Goal: Task Accomplishment & Management: Use online tool/utility

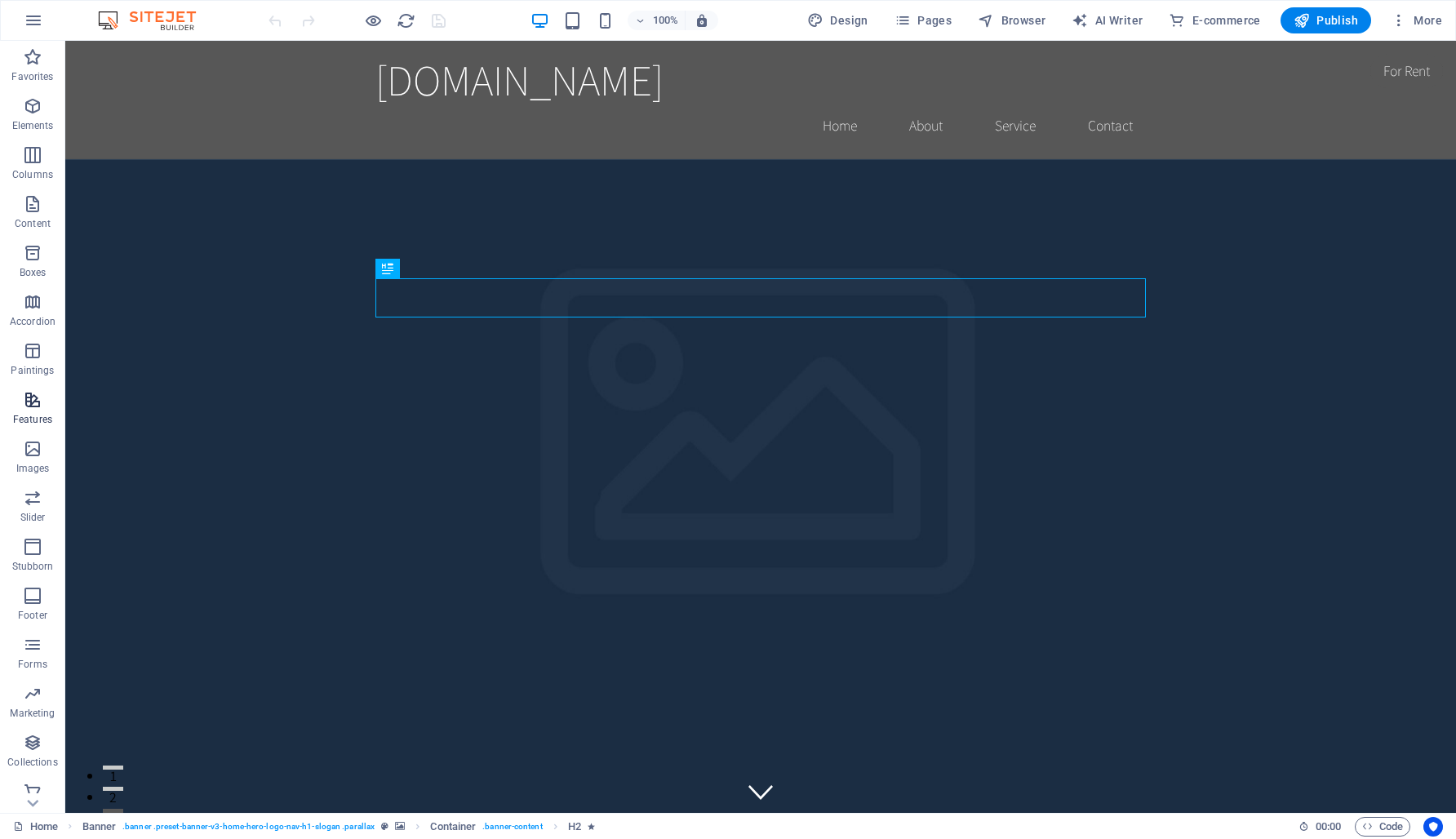
scroll to position [11, 0]
click at [31, 19] on icon "button" at bounding box center [33, 20] width 19 height 19
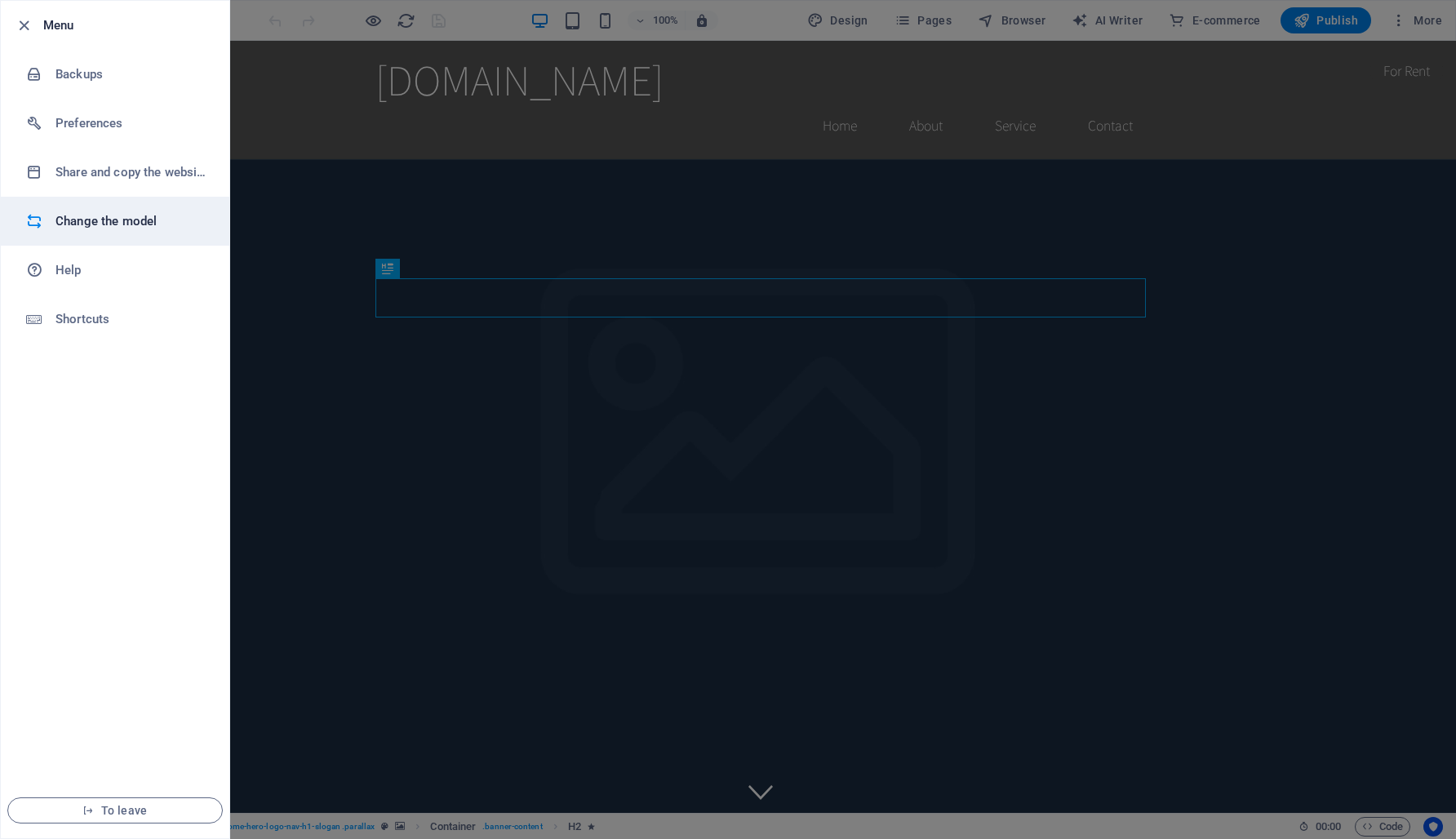
click at [92, 215] on font "Change the model" at bounding box center [106, 221] width 101 height 15
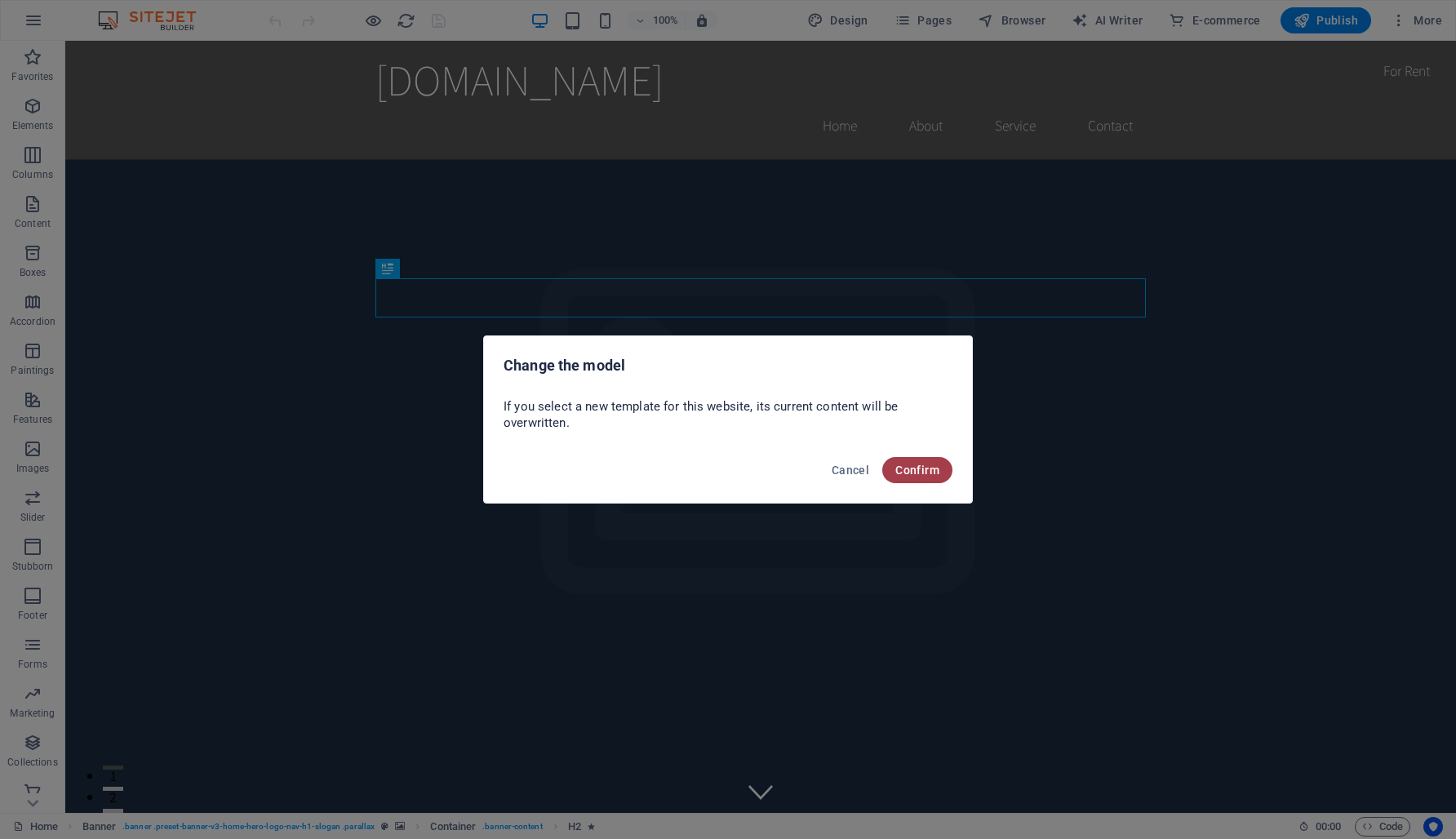
click at [929, 468] on font "Confirm" at bounding box center [917, 469] width 44 height 13
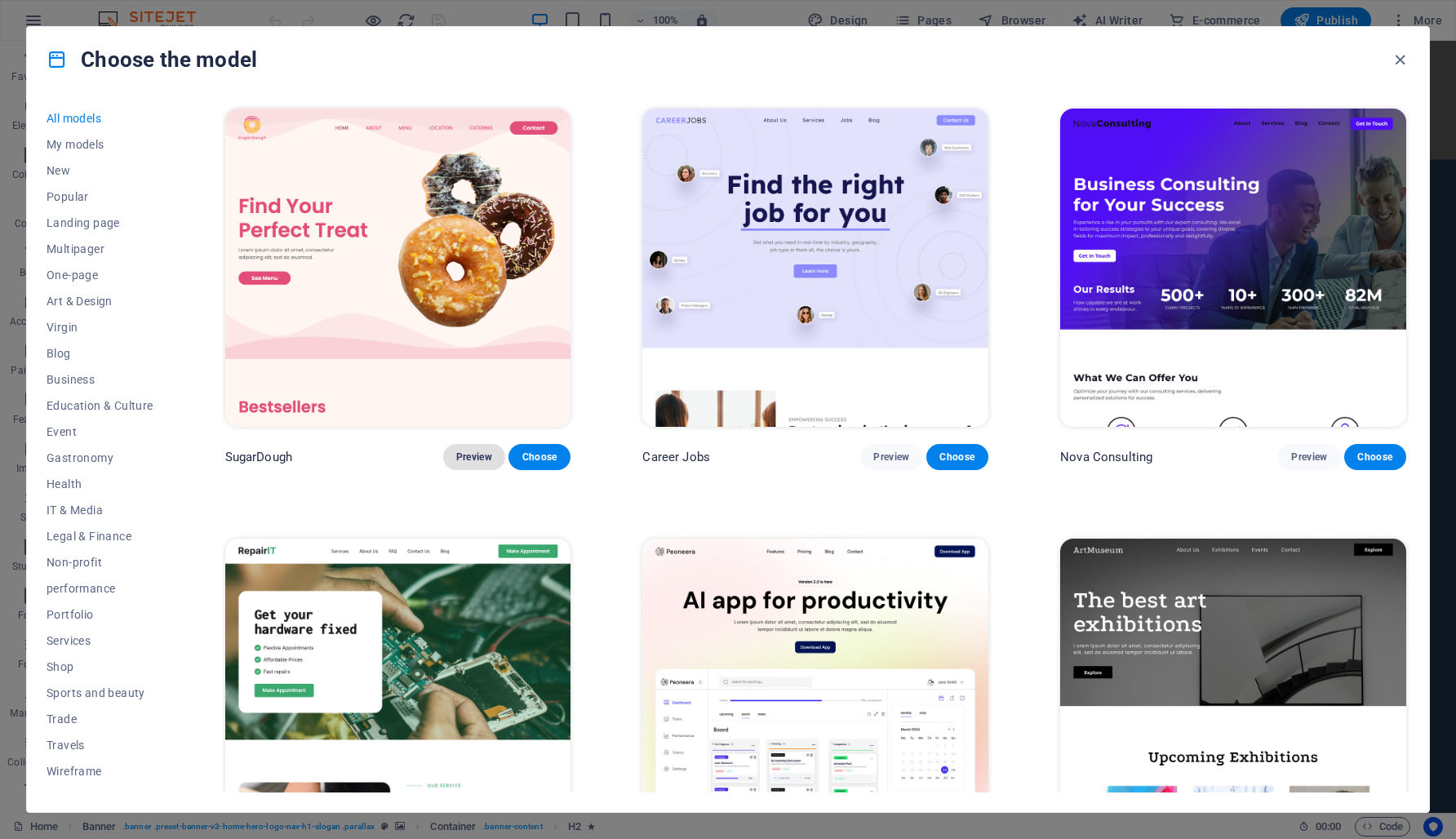
click at [466, 453] on font "Preview" at bounding box center [474, 456] width 36 height 11
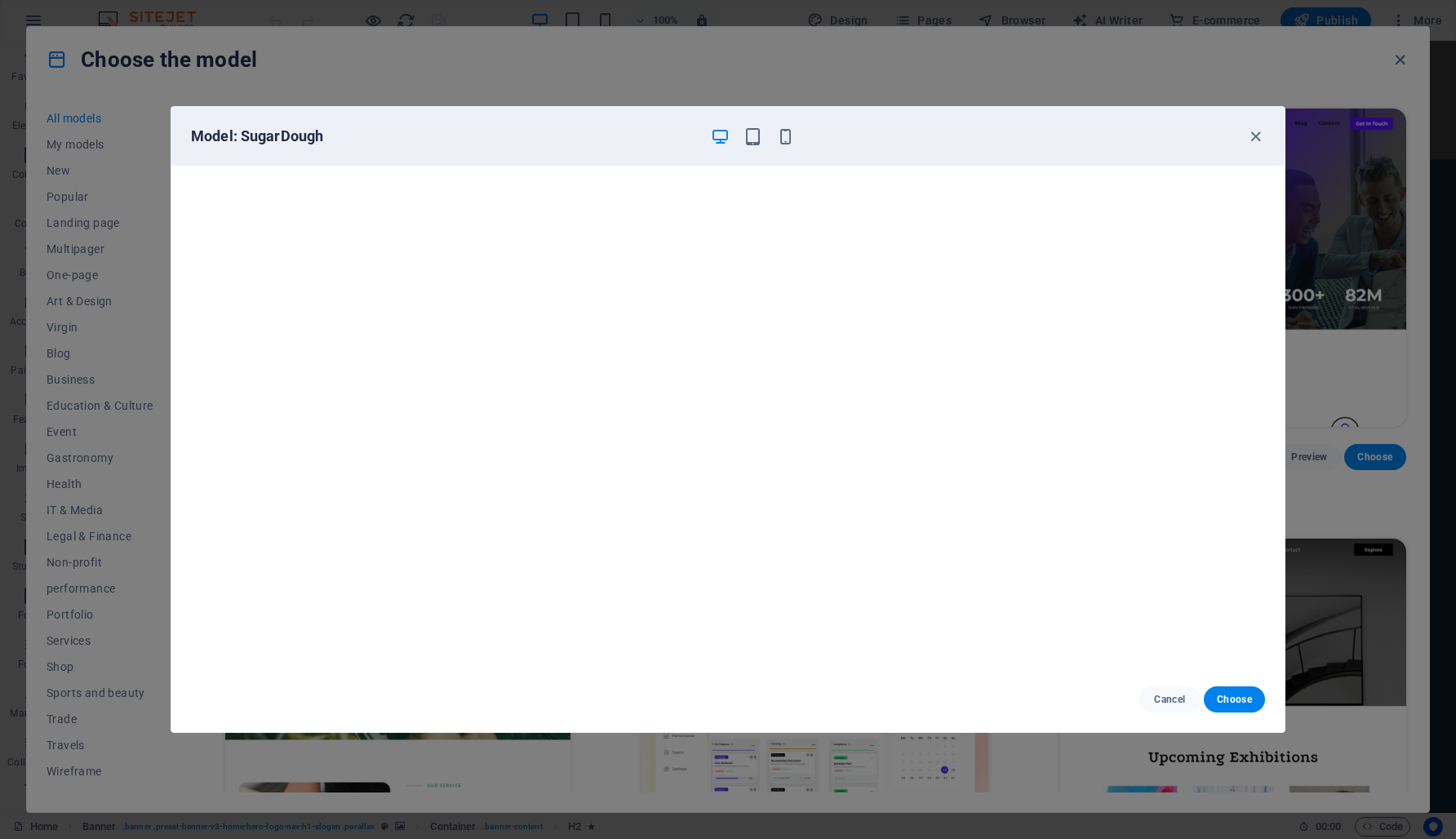
scroll to position [4, 0]
click at [1261, 129] on icon "button" at bounding box center [1256, 137] width 19 height 19
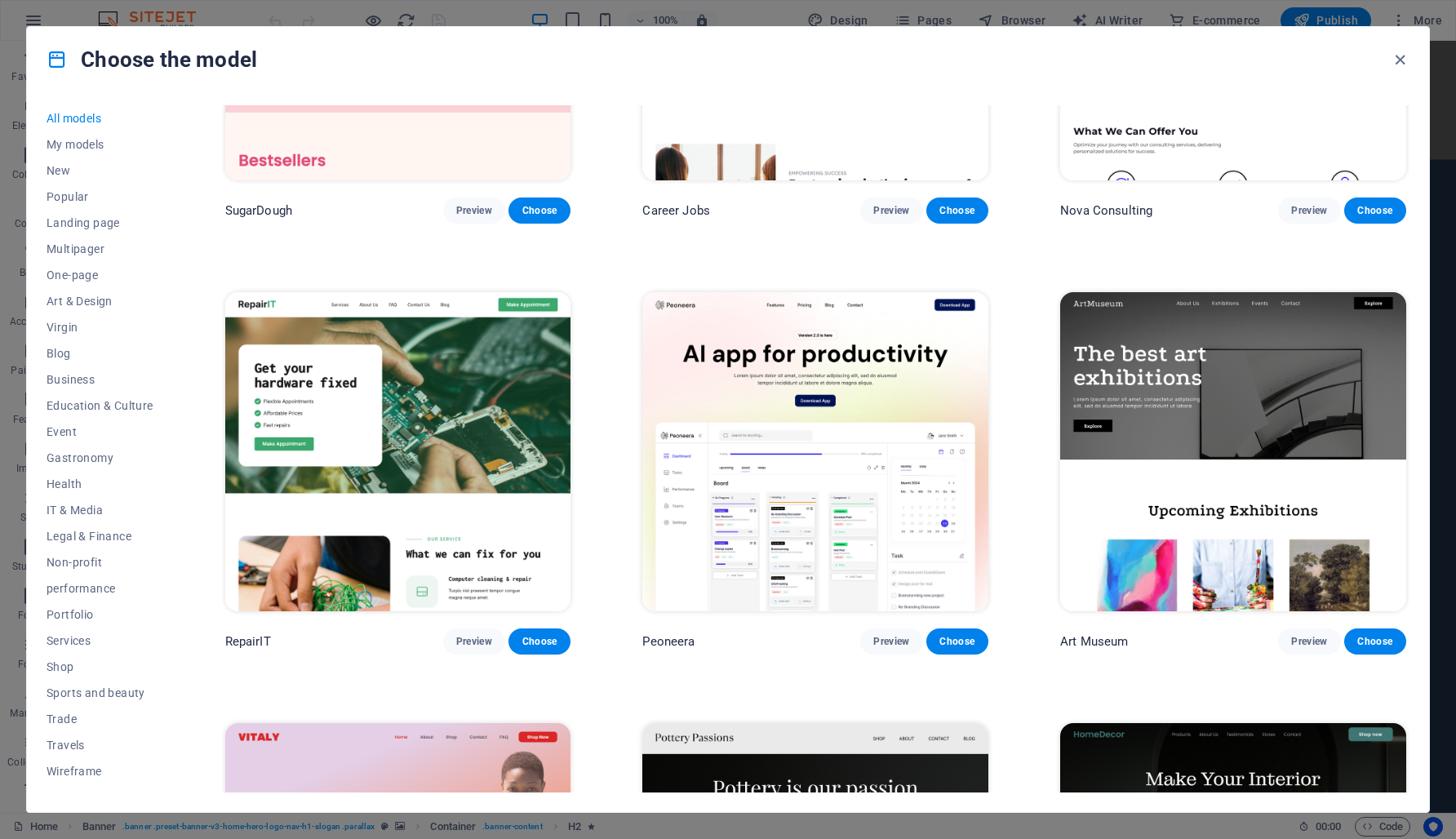
scroll to position [194, 0]
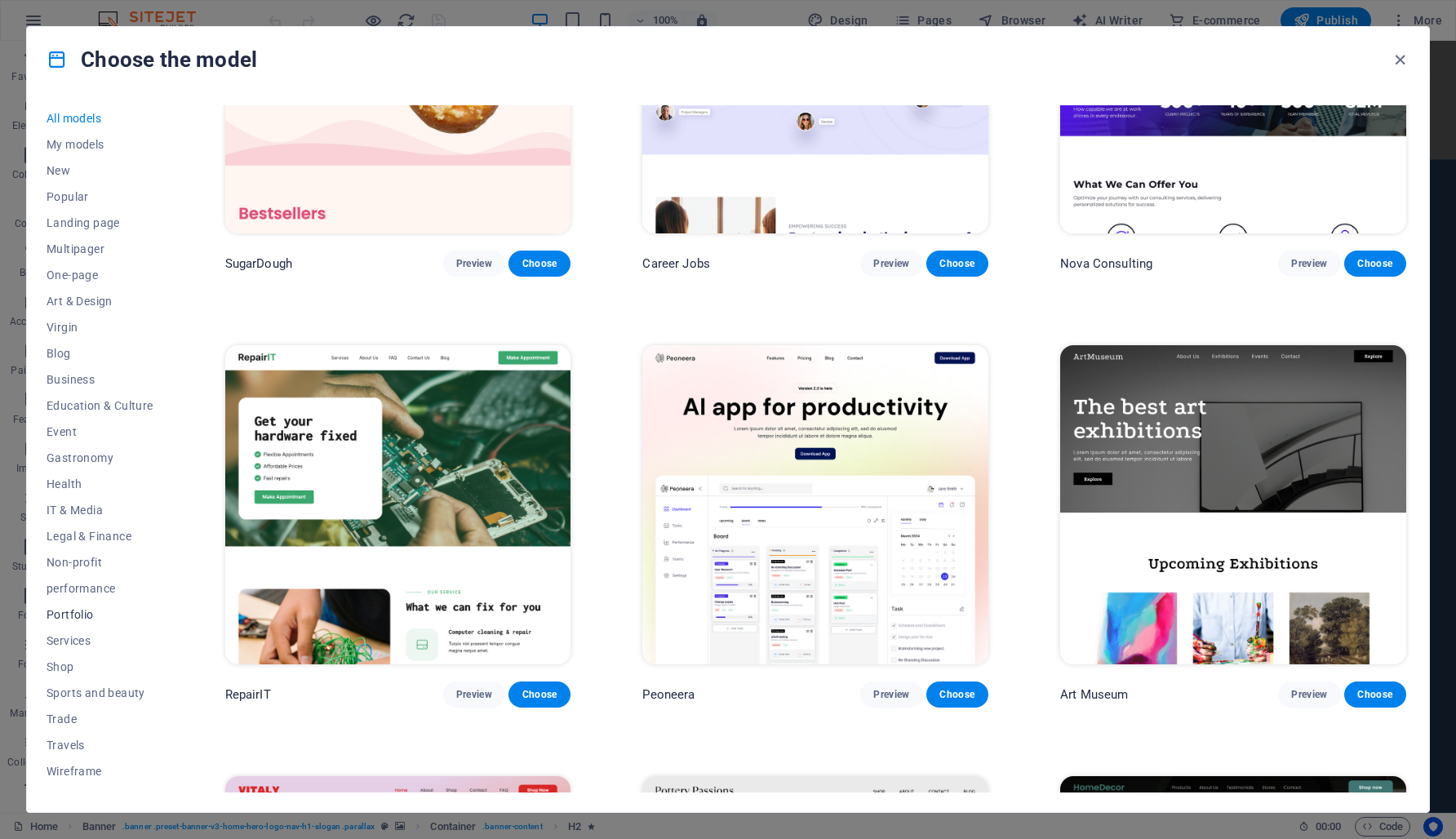
click at [71, 617] on font "Portfolio" at bounding box center [70, 614] width 47 height 13
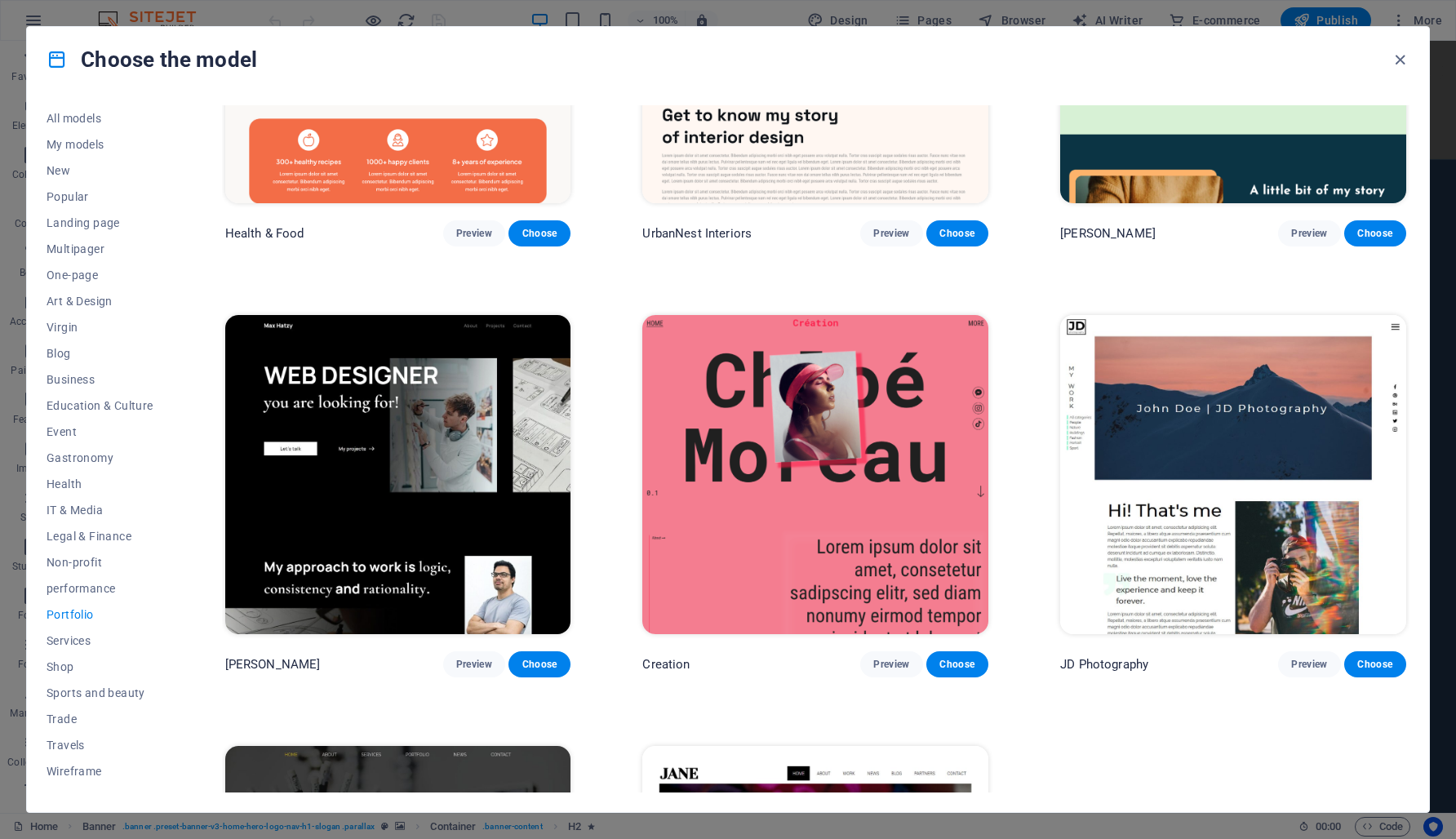
scroll to position [0, 0]
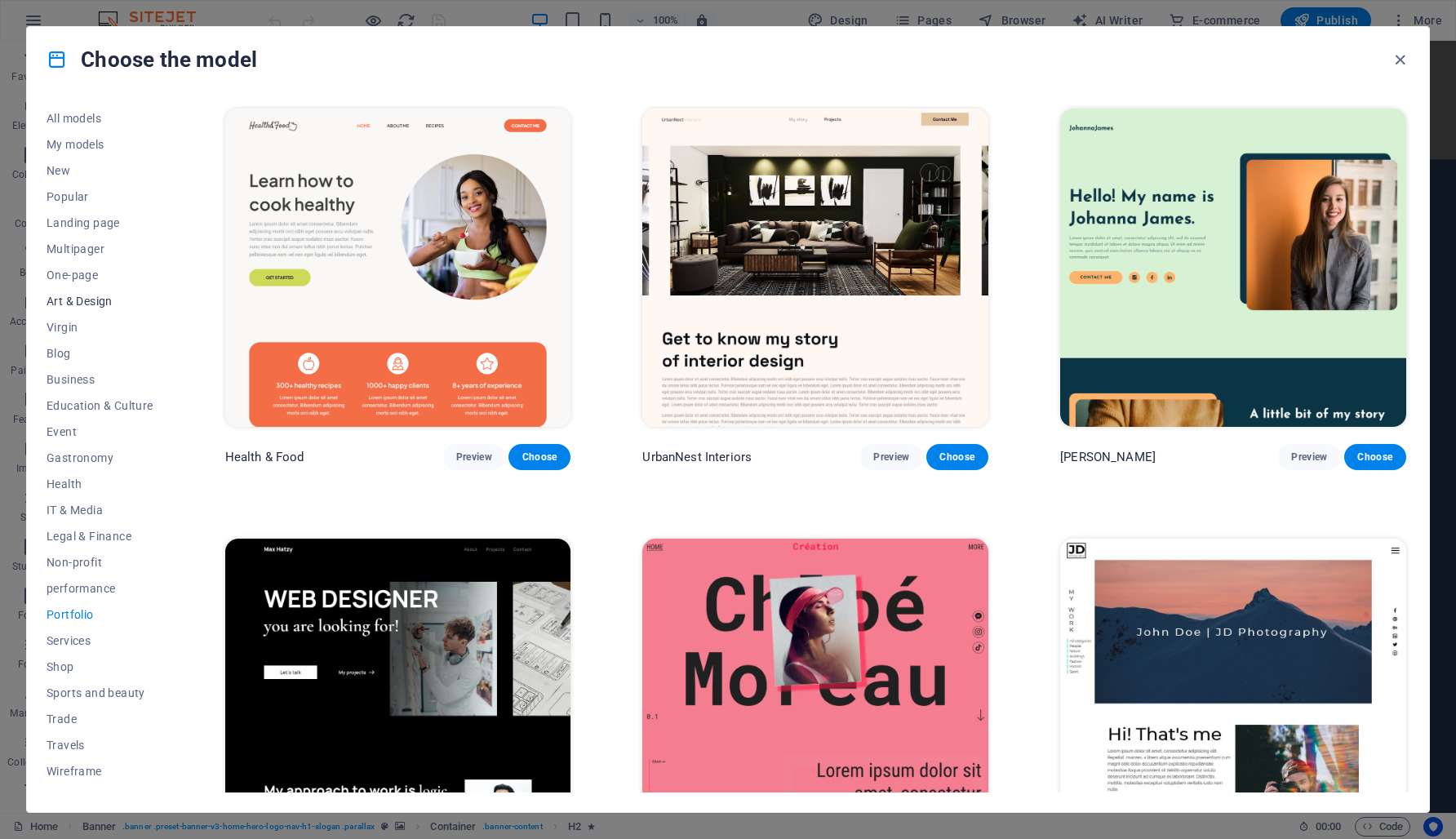
click at [79, 297] on font "Art & Design" at bounding box center [79, 301] width 66 height 13
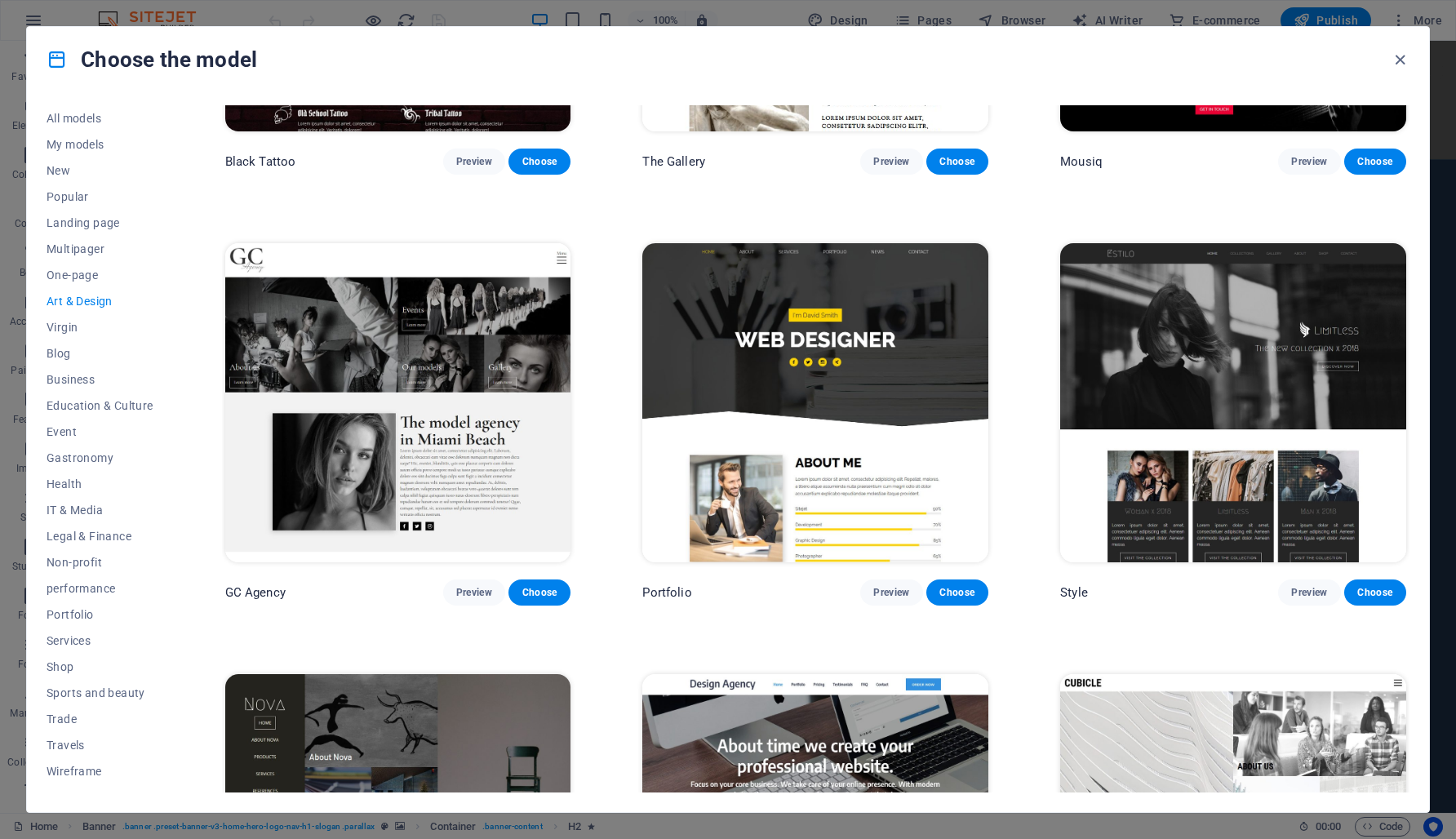
scroll to position [1159, 0]
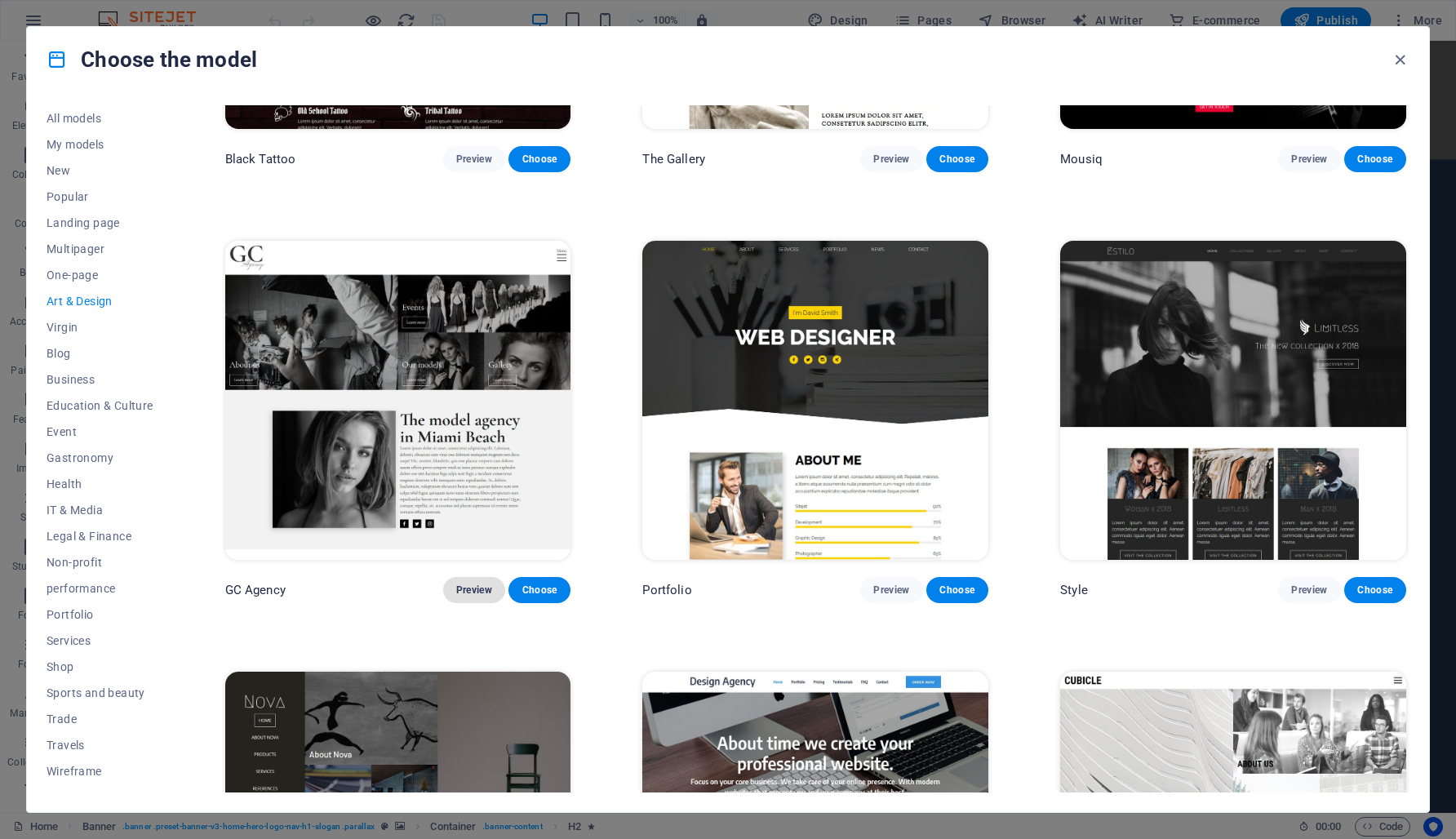
click at [468, 587] on font "Preview" at bounding box center [474, 590] width 36 height 11
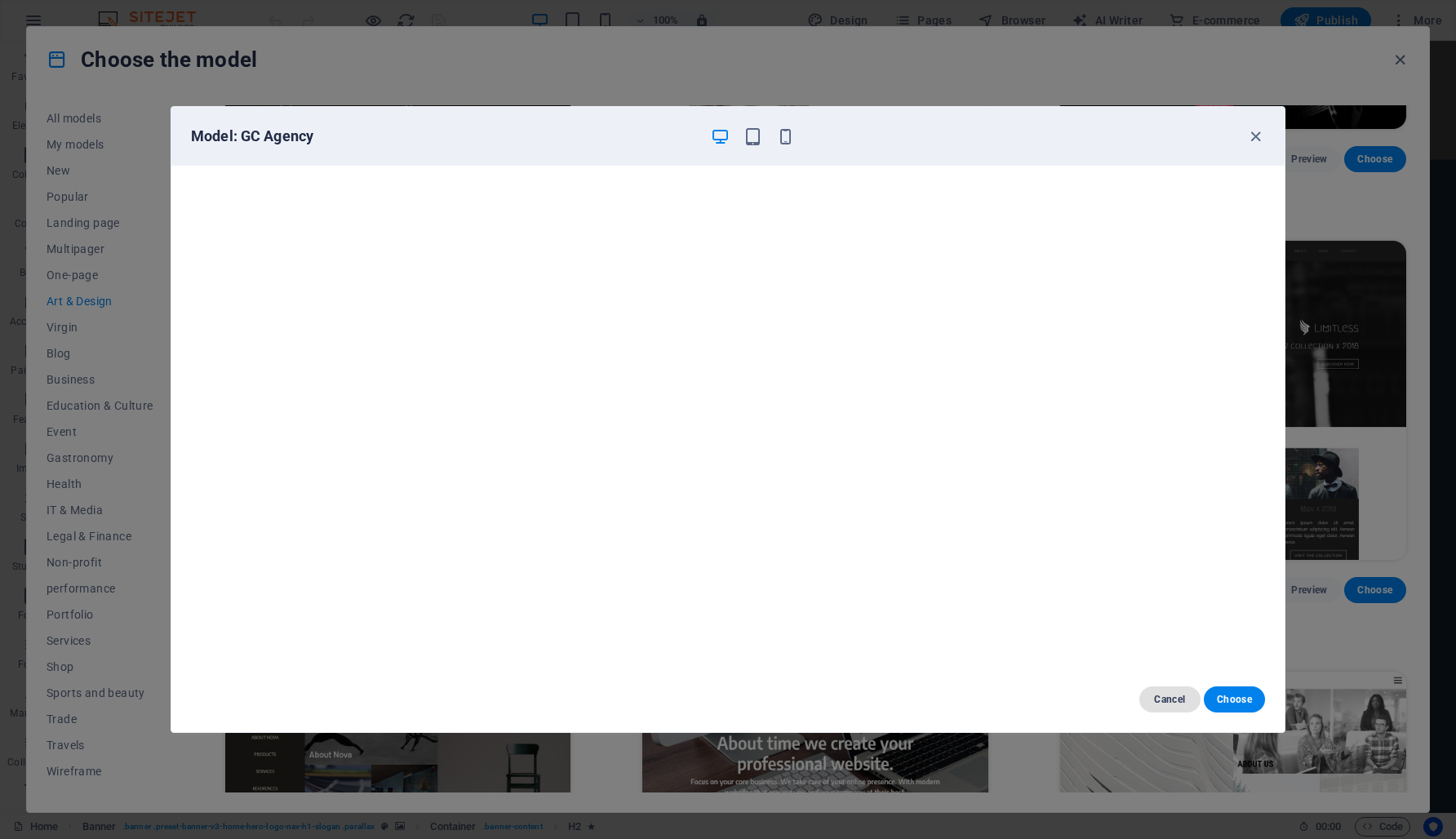
click at [1163, 691] on button "Cancel" at bounding box center [1170, 699] width 61 height 26
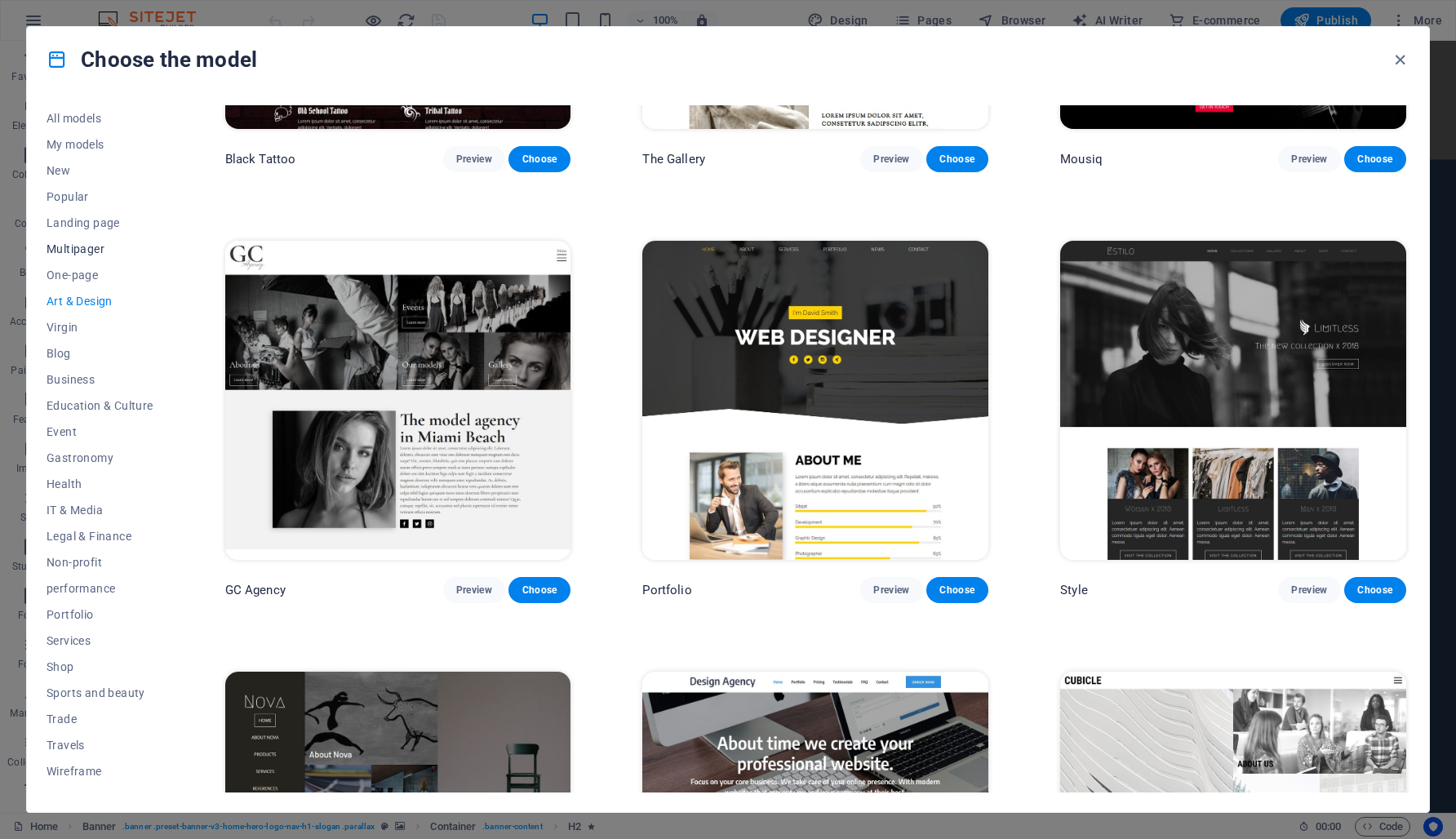
click at [73, 249] on font "Multipager" at bounding box center [75, 249] width 58 height 13
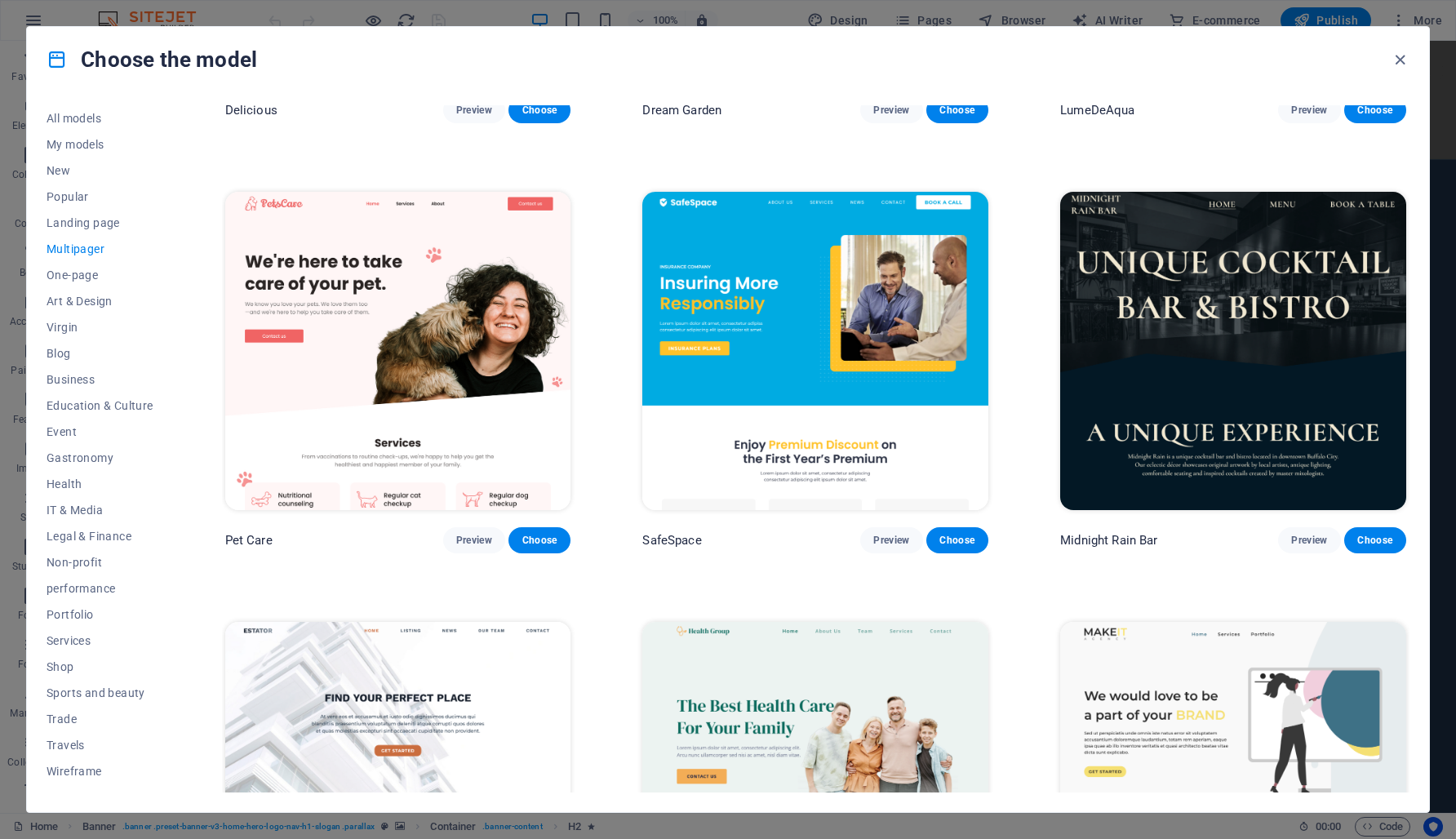
scroll to position [2498, 0]
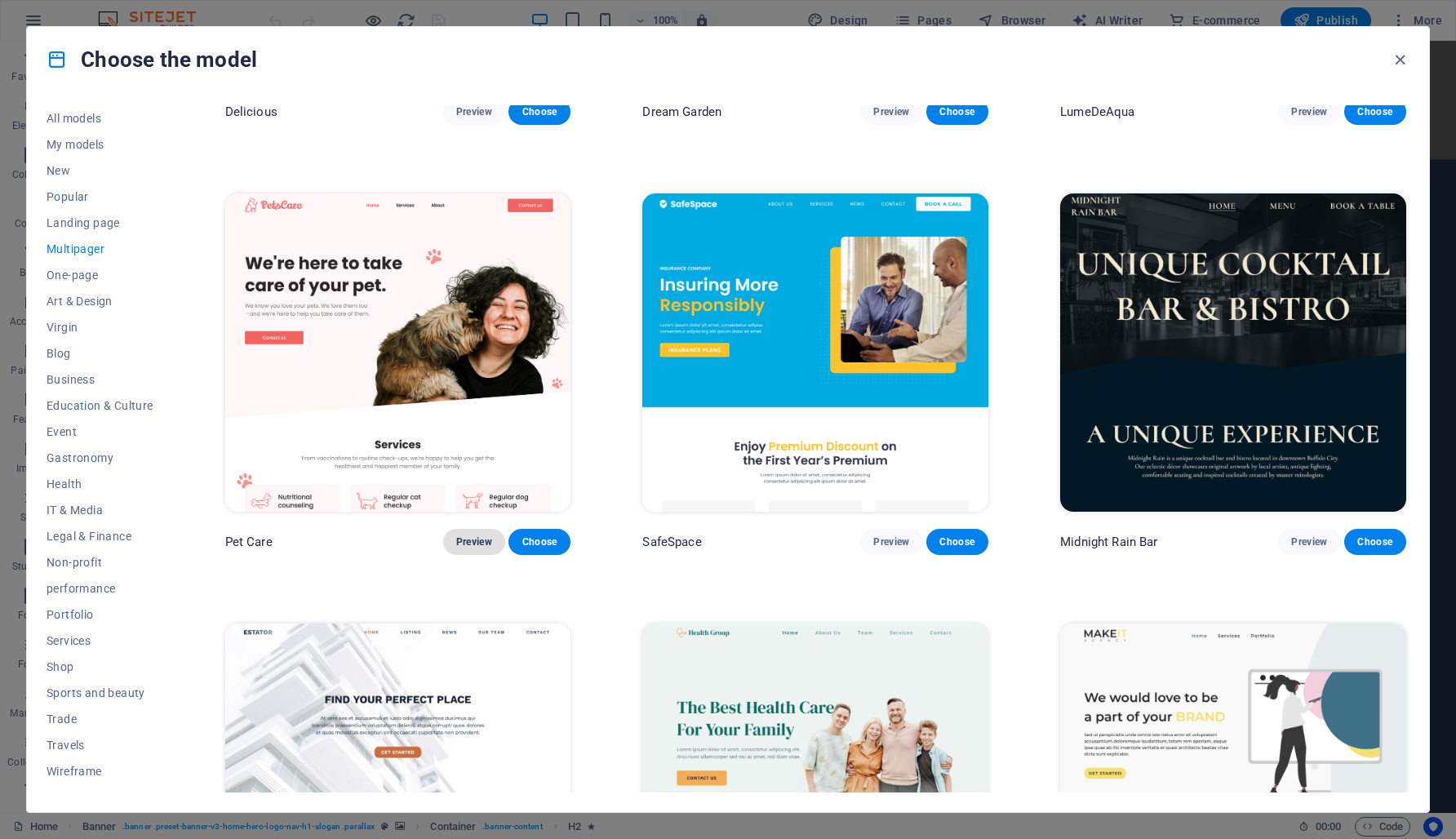
click at [466, 536] on font "Preview" at bounding box center [474, 542] width 36 height 11
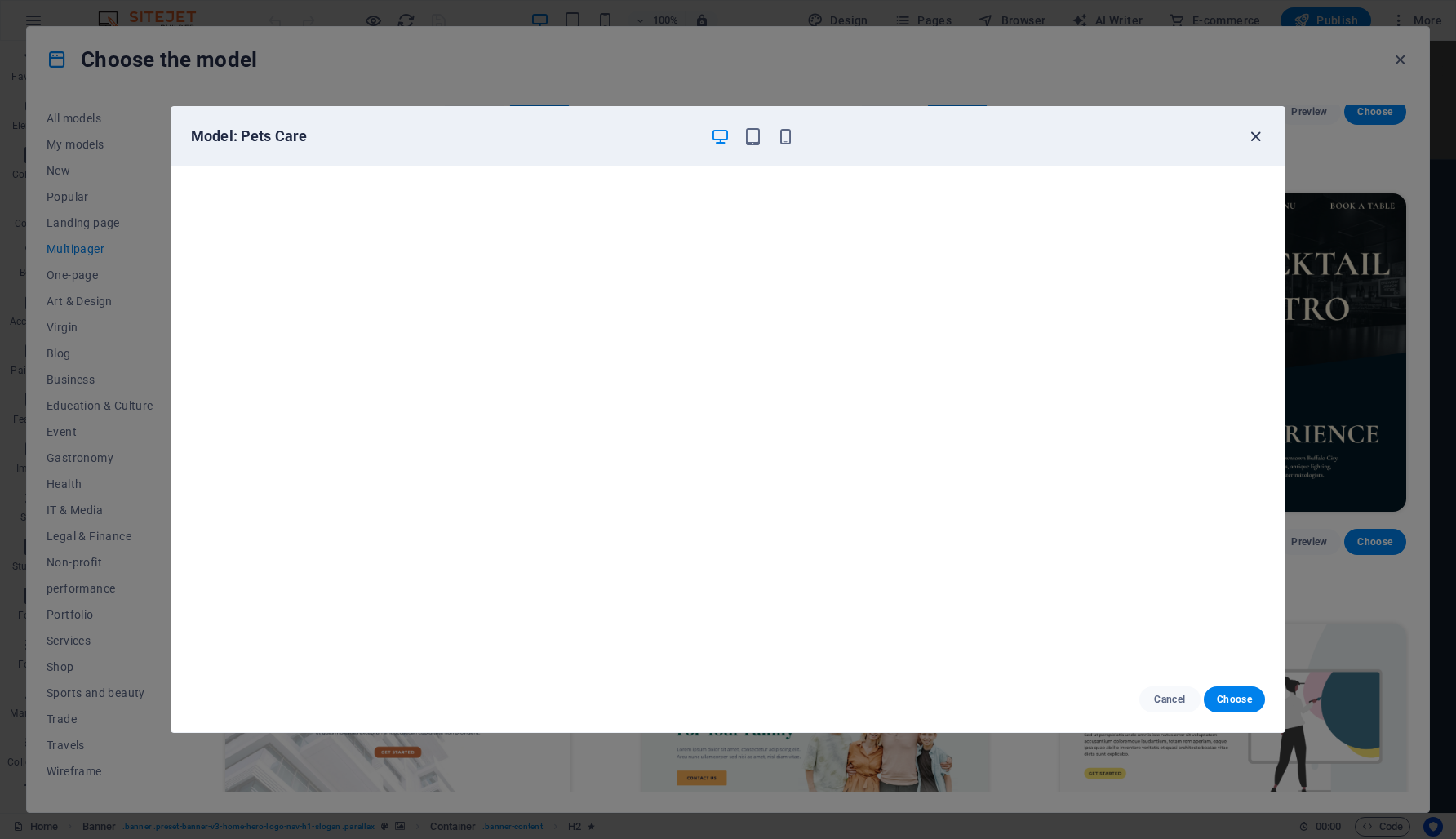
click at [1260, 143] on icon "button" at bounding box center [1256, 137] width 19 height 19
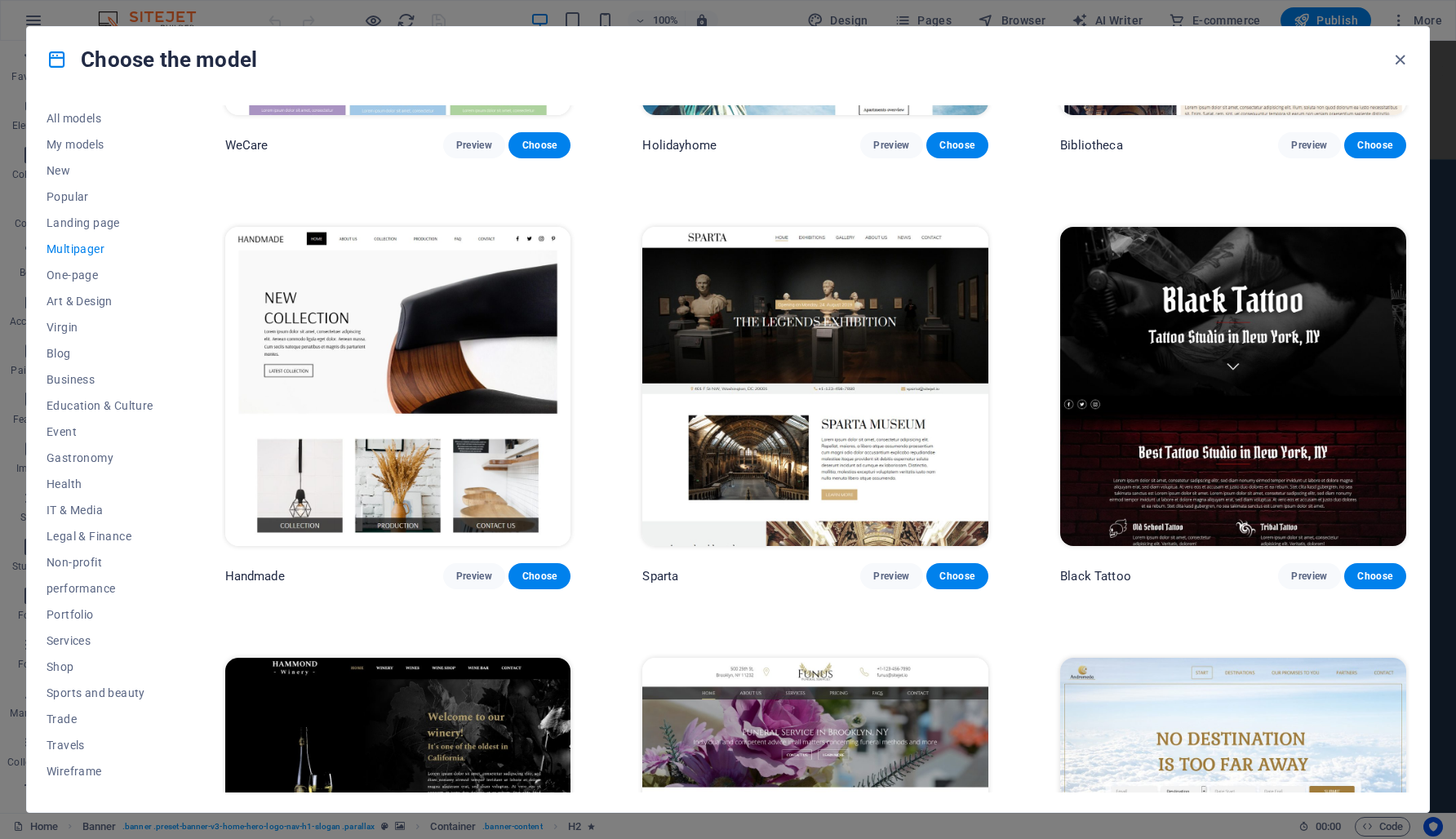
scroll to position [7636, 0]
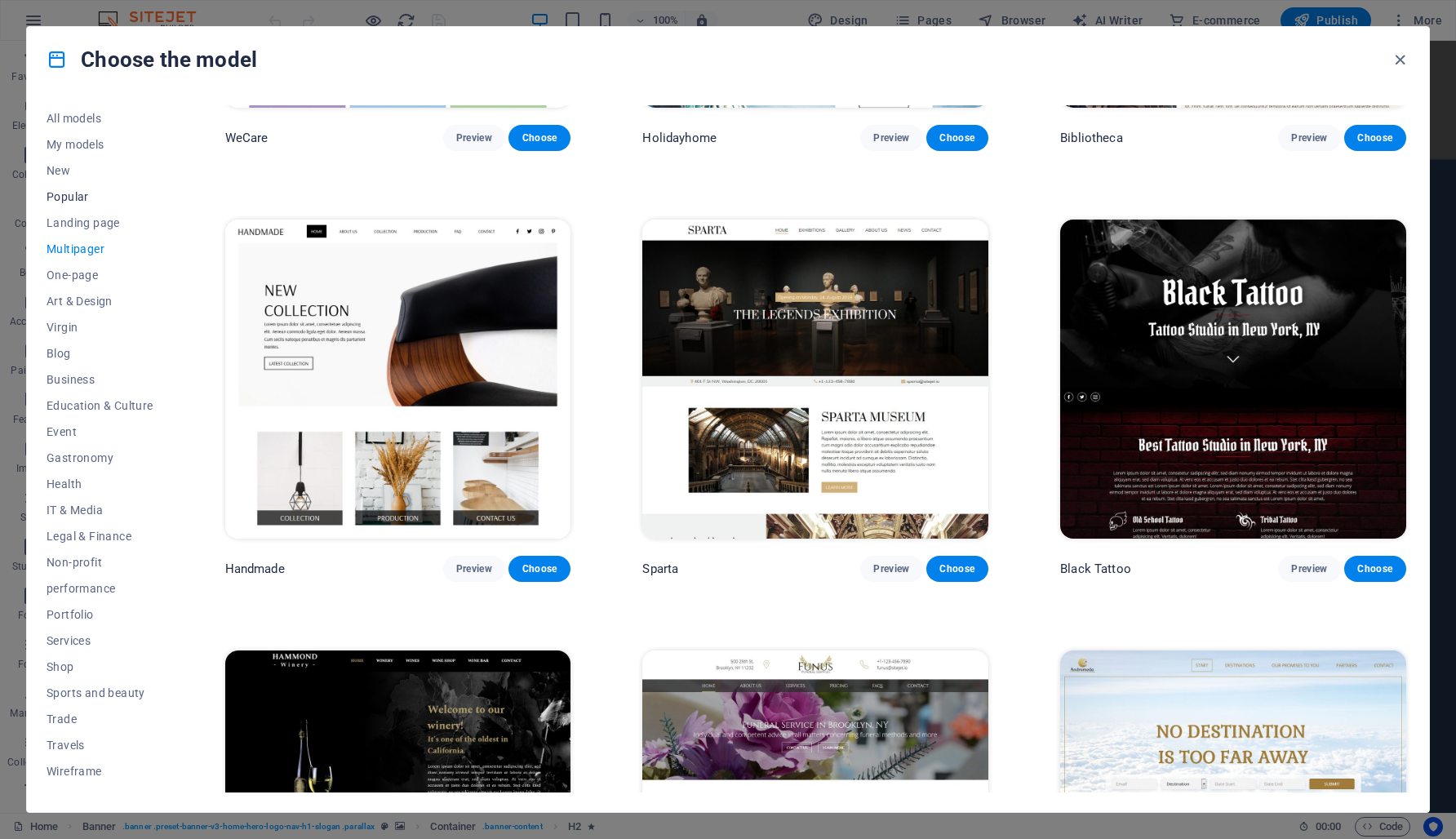
click at [71, 196] on font "Popular" at bounding box center [67, 196] width 43 height 13
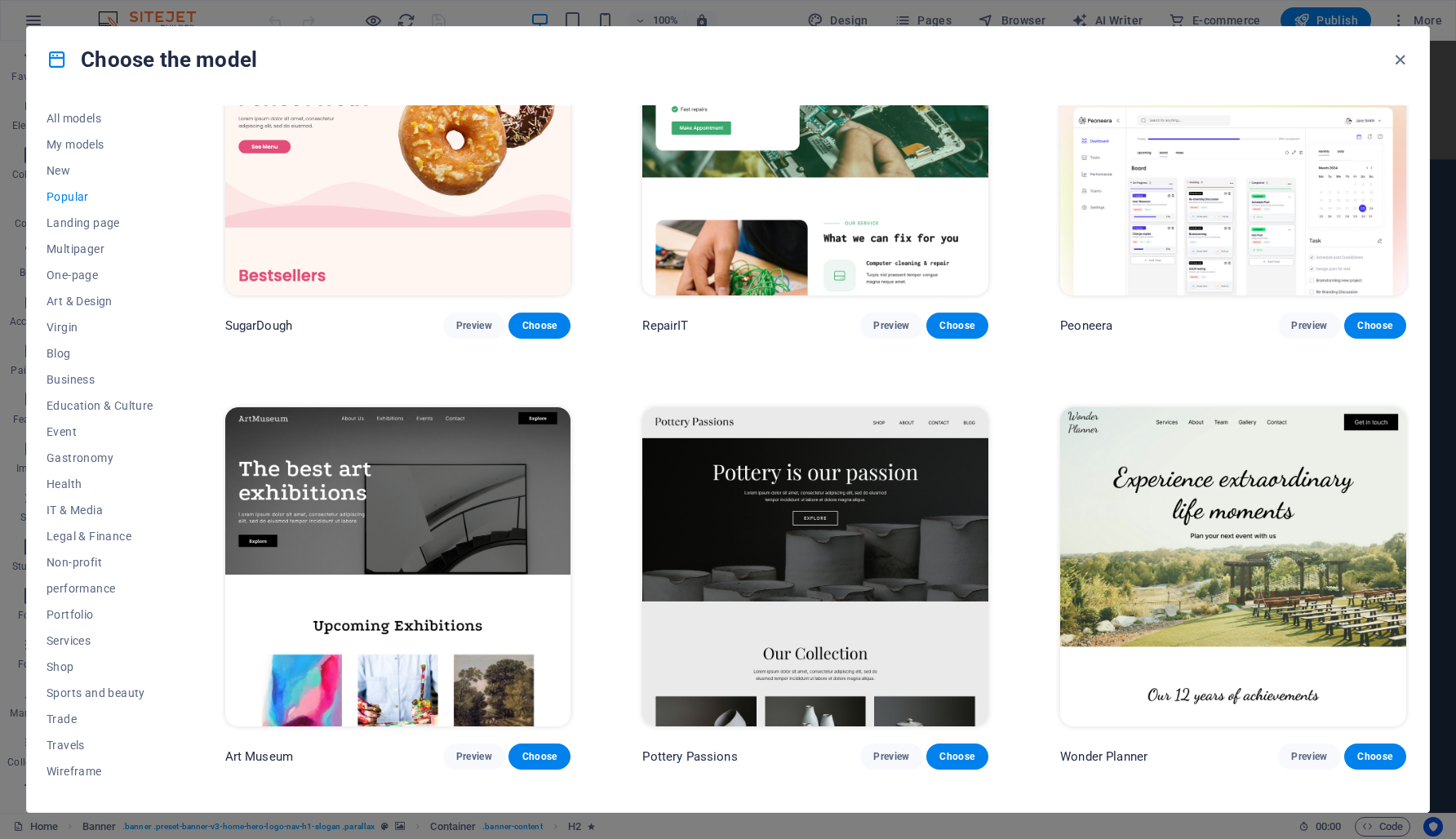
scroll to position [137, 0]
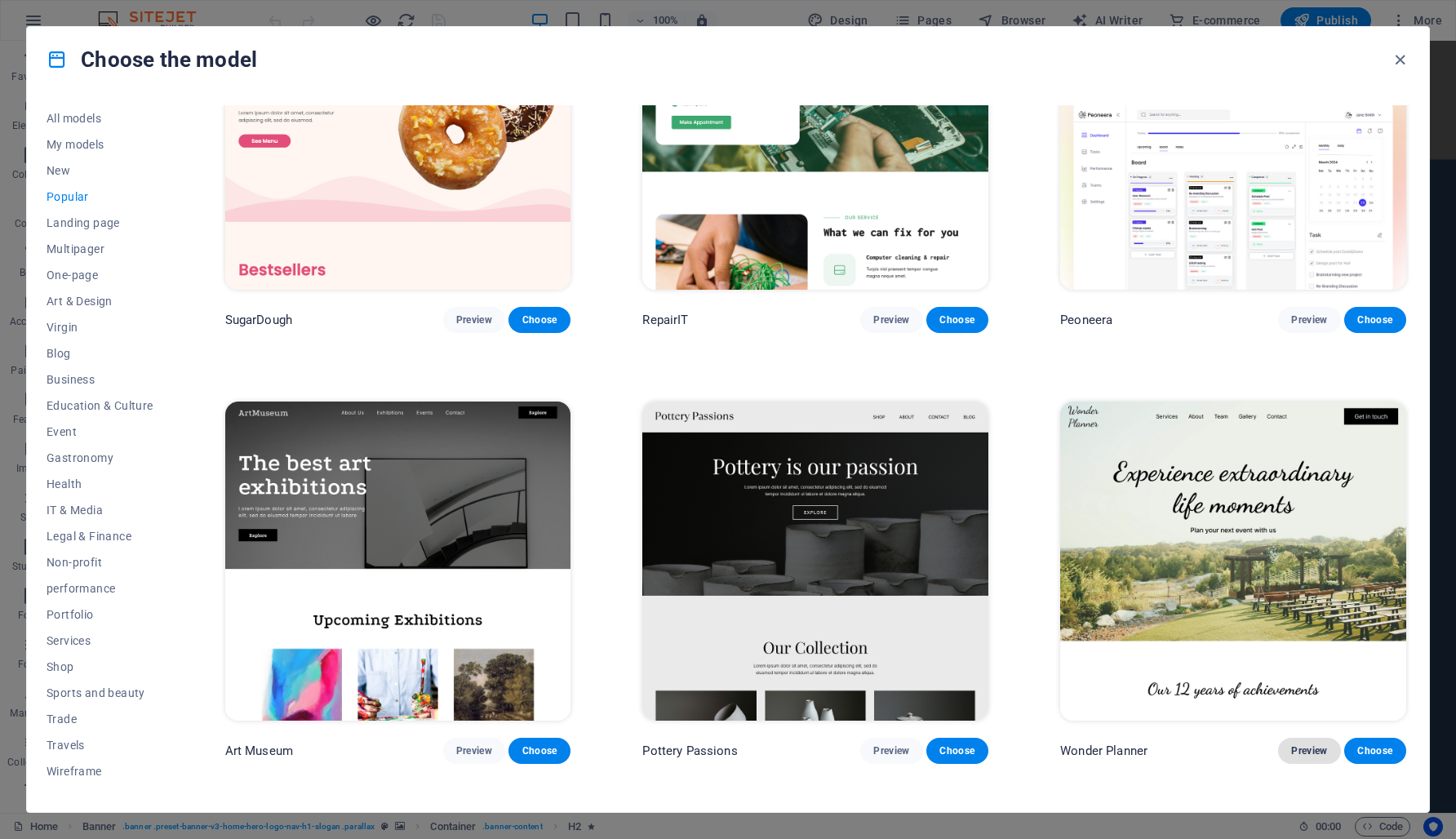
click at [1304, 745] on font "Preview" at bounding box center [1309, 750] width 36 height 11
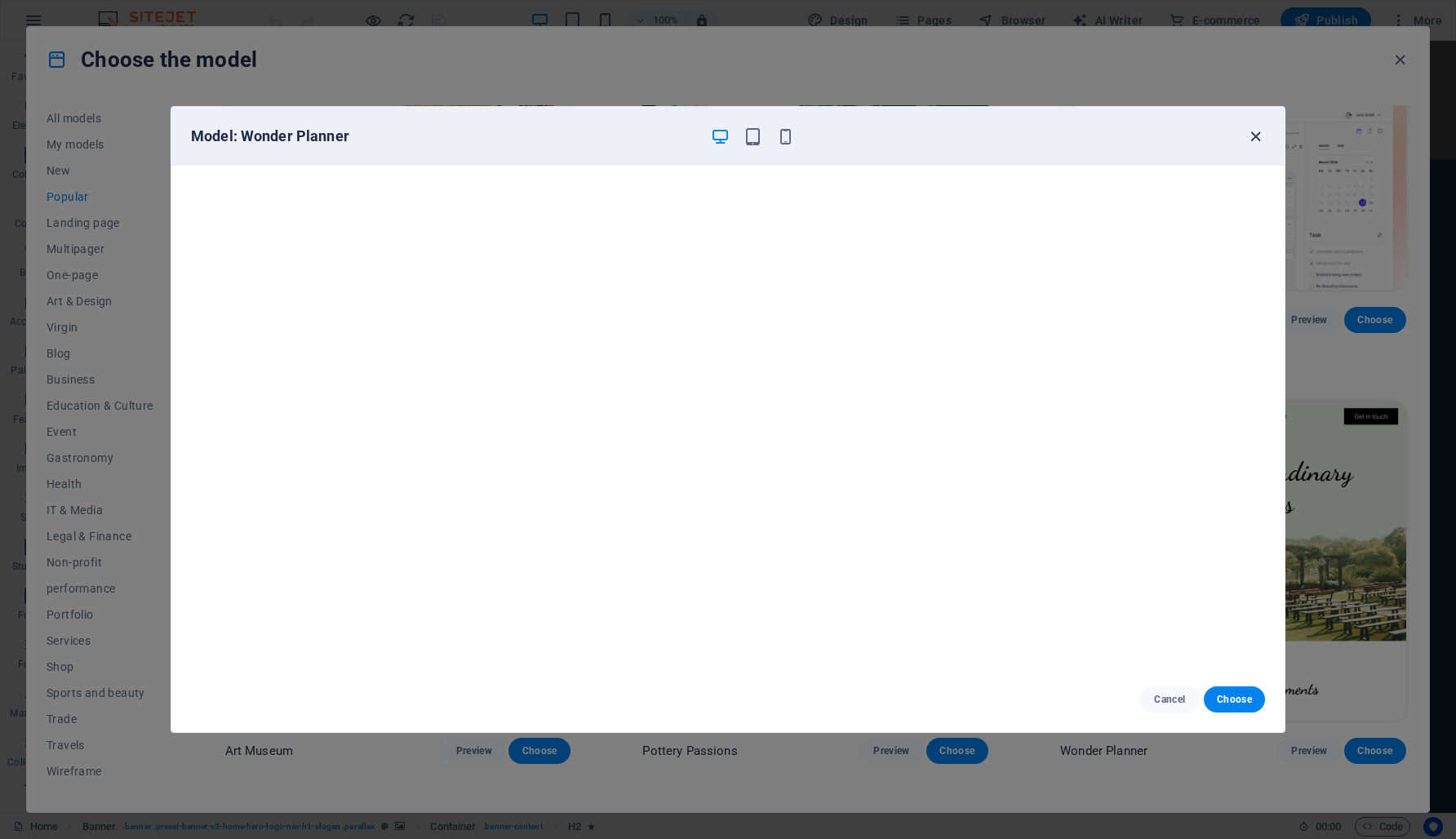
click at [1258, 140] on icon "button" at bounding box center [1256, 137] width 19 height 19
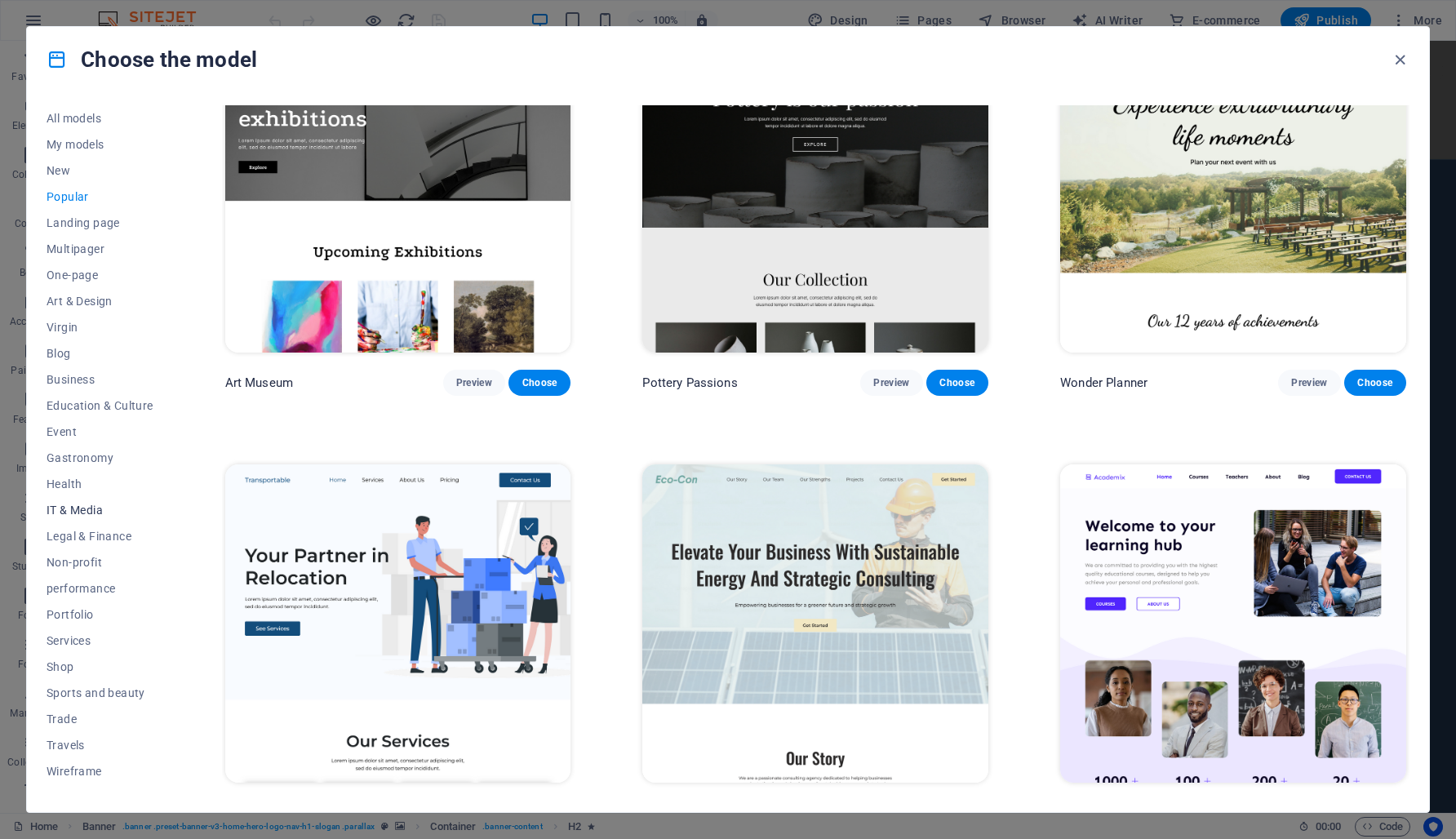
scroll to position [502, 0]
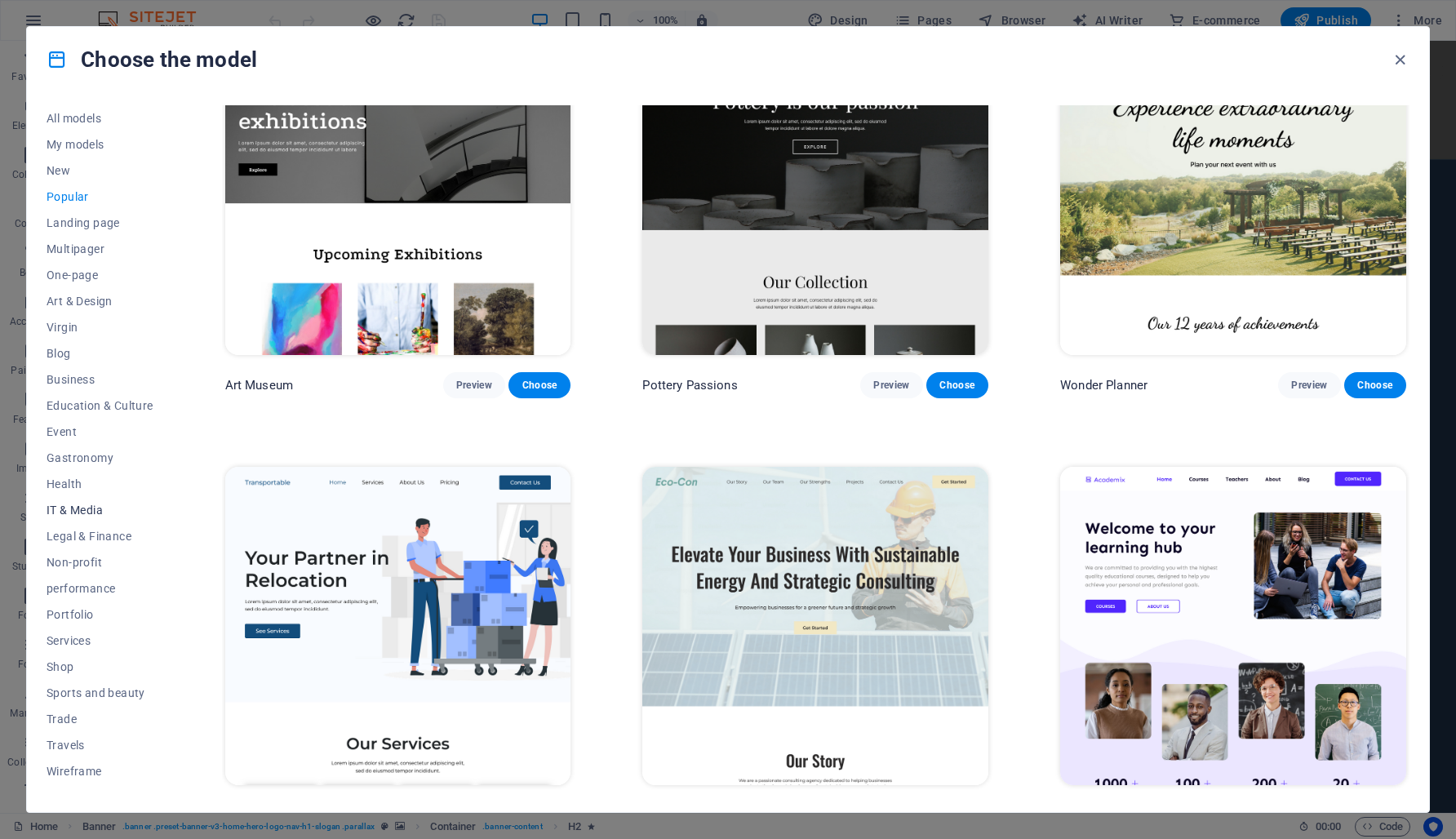
click at [87, 516] on button "IT & Media" at bounding box center [99, 510] width 107 height 26
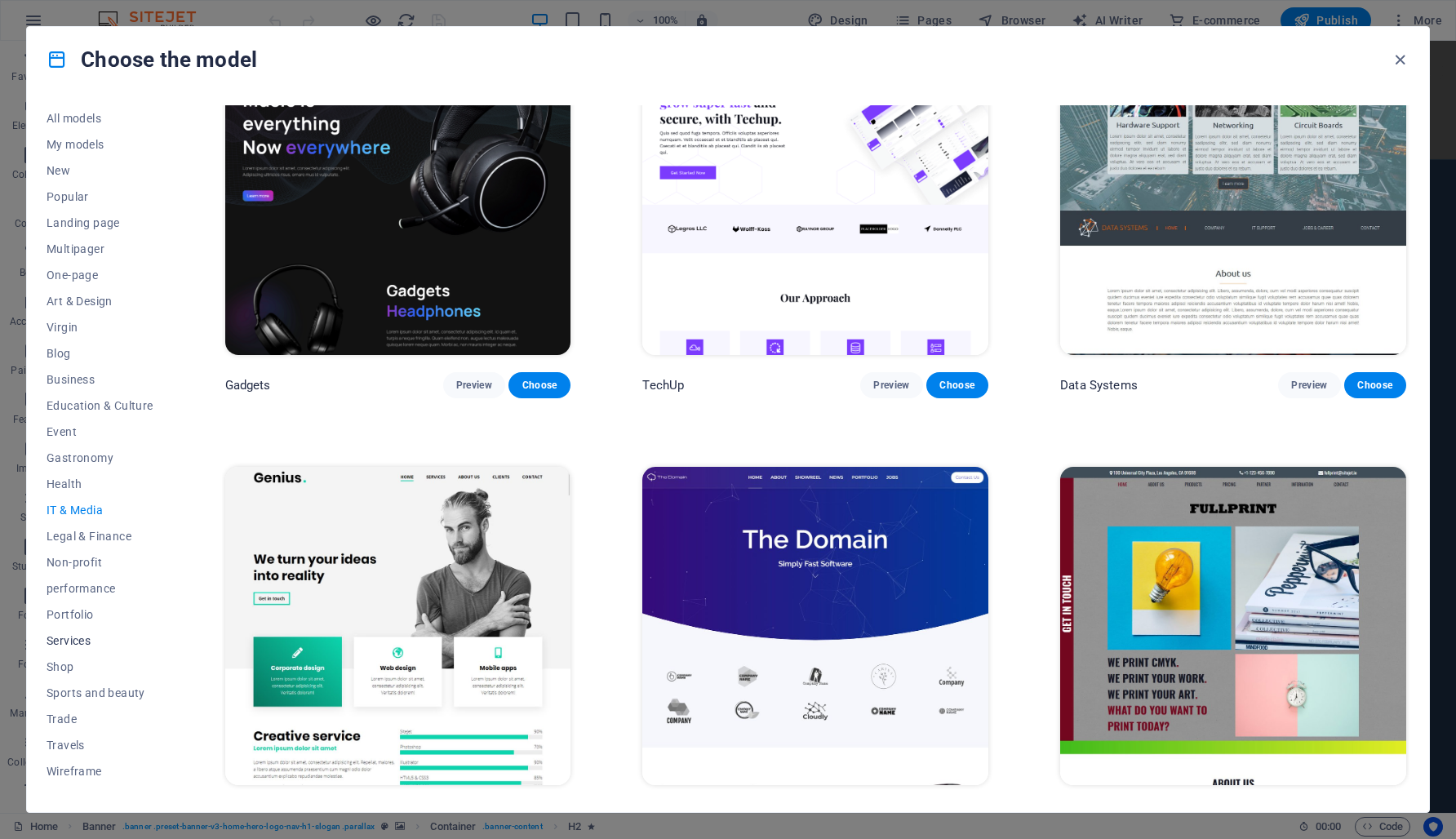
click at [79, 641] on font "Services" at bounding box center [68, 640] width 44 height 13
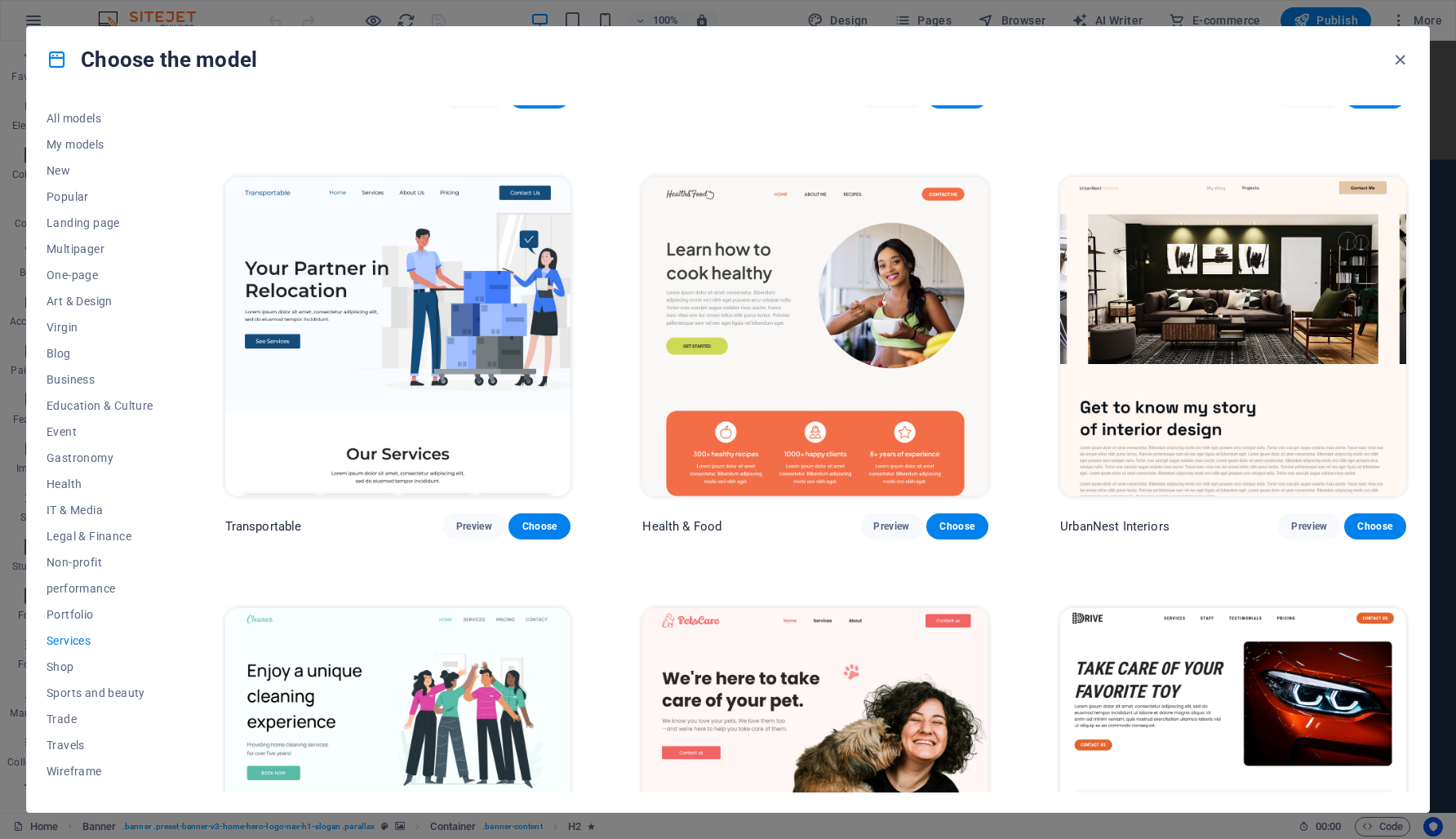
scroll to position [0, 0]
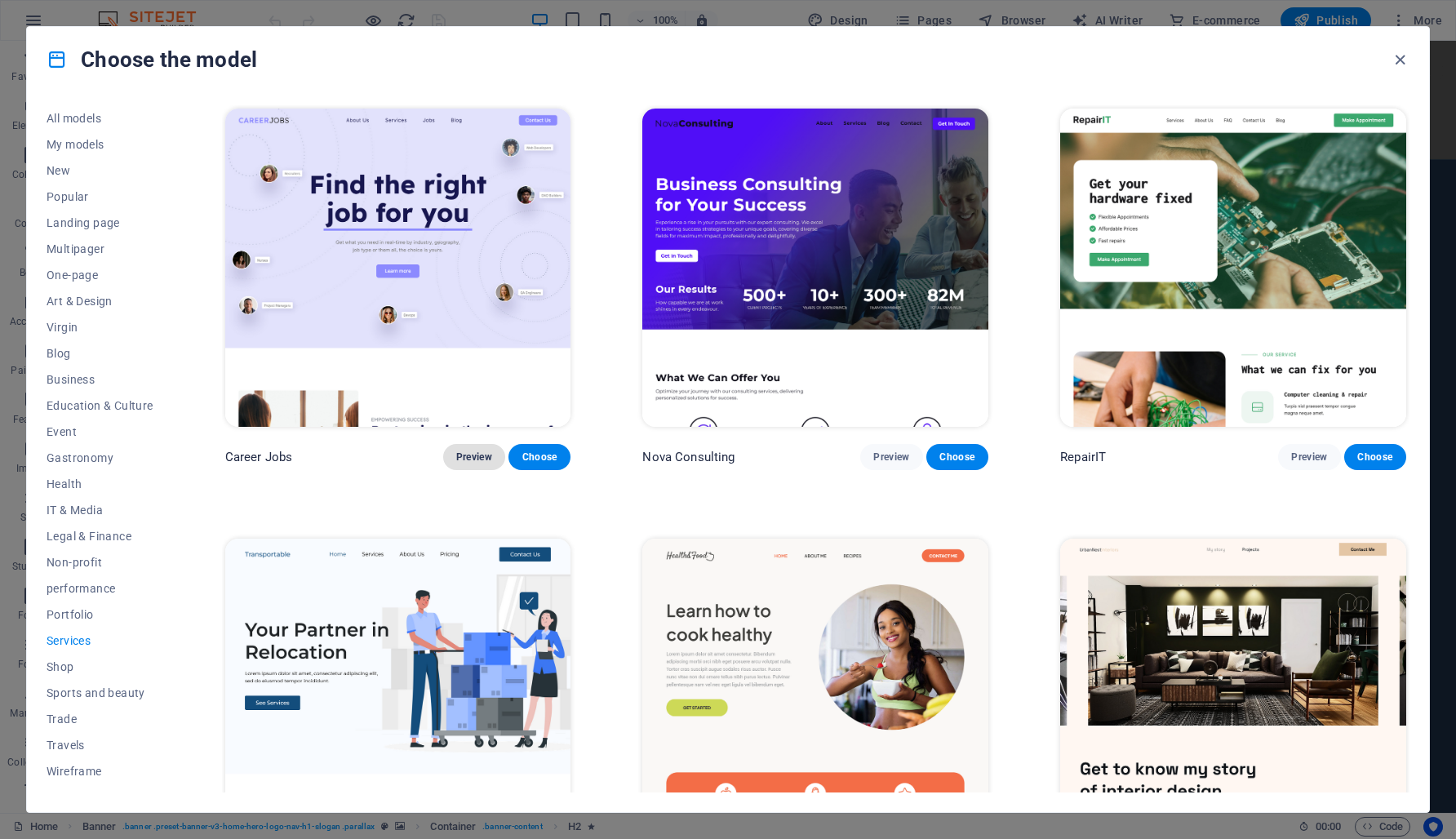
click at [473, 451] on font "Preview" at bounding box center [474, 456] width 36 height 11
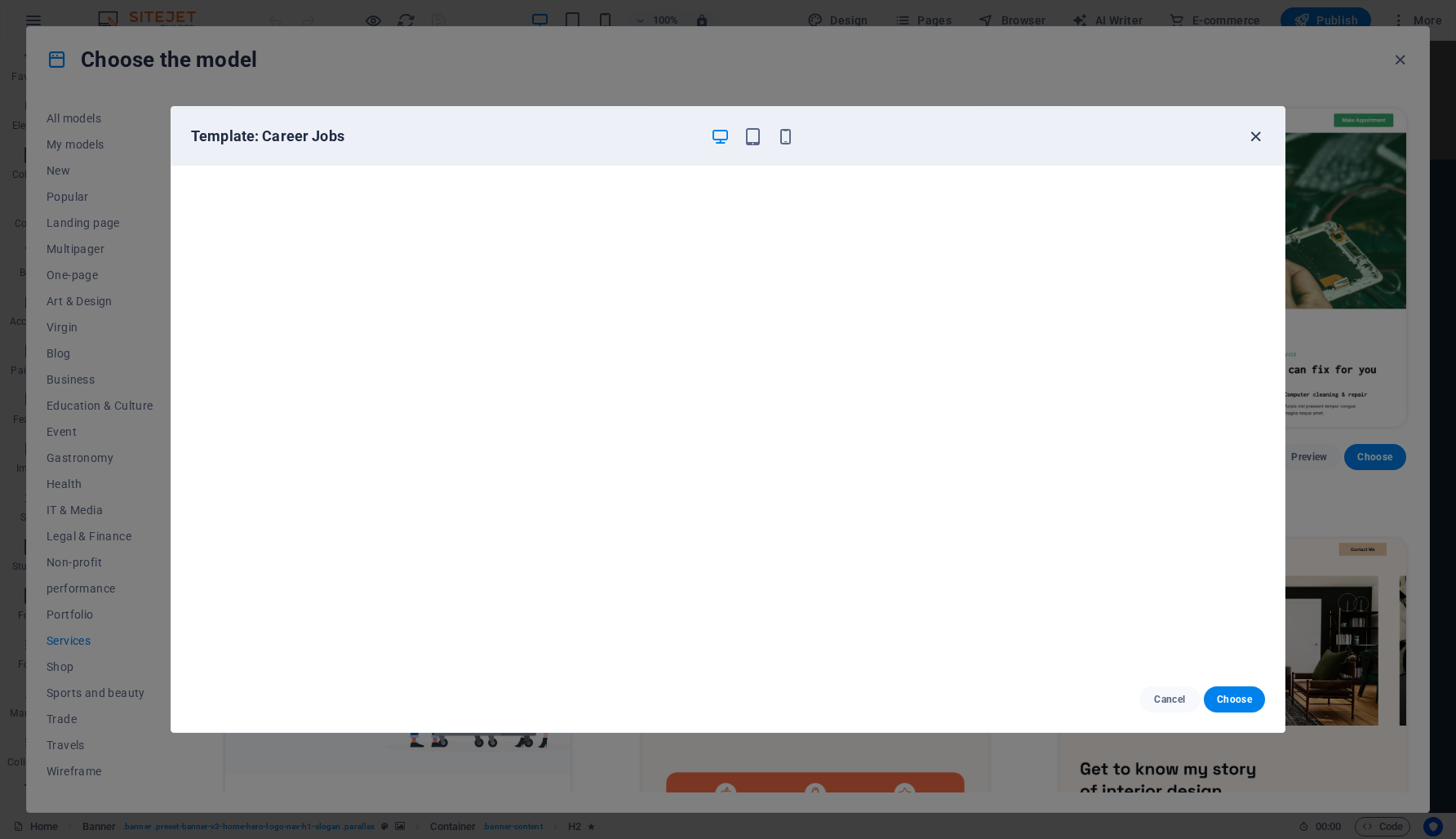
click at [1254, 141] on icon "button" at bounding box center [1256, 137] width 19 height 19
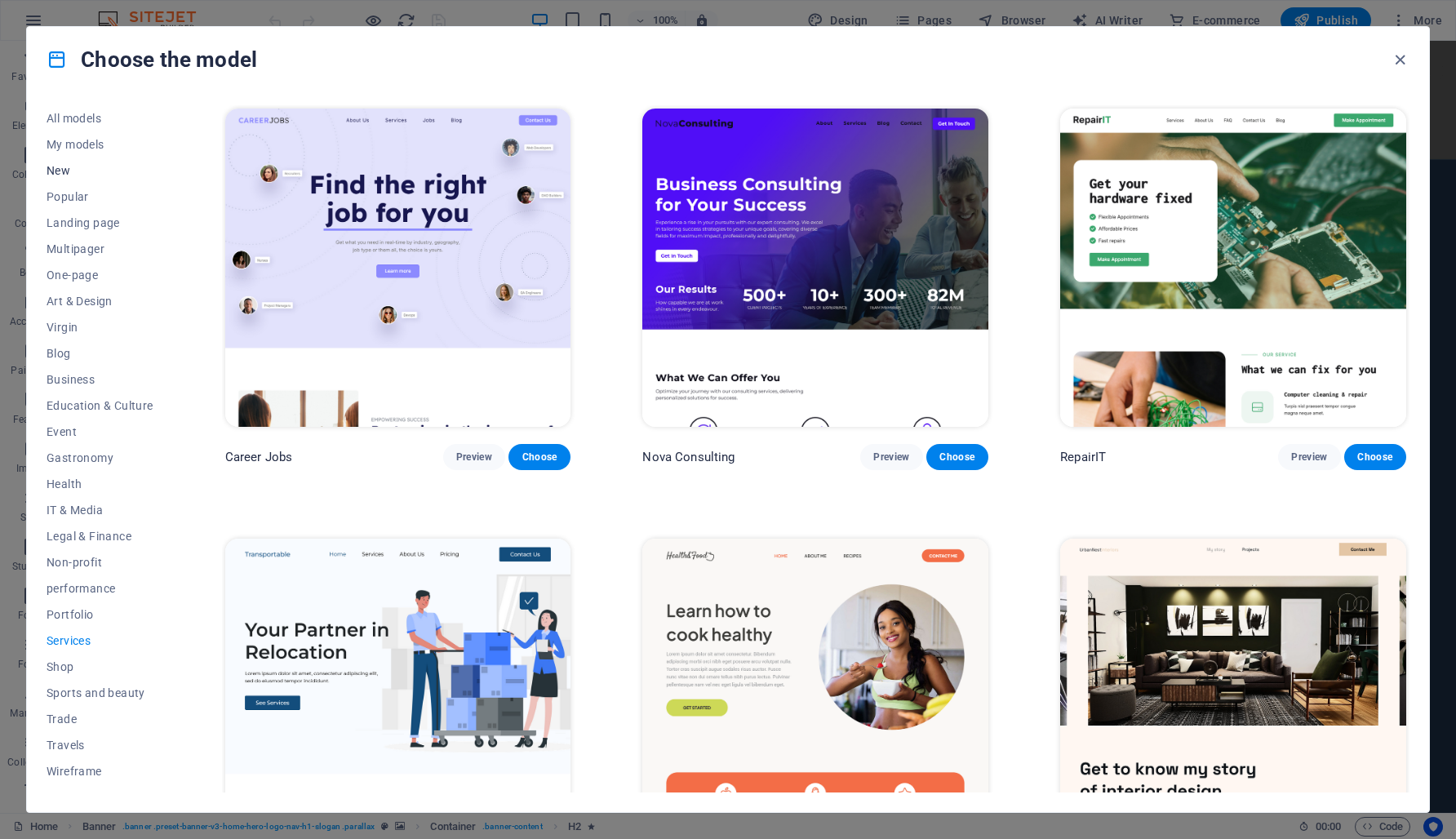
click at [70, 171] on font "New" at bounding box center [58, 170] width 24 height 13
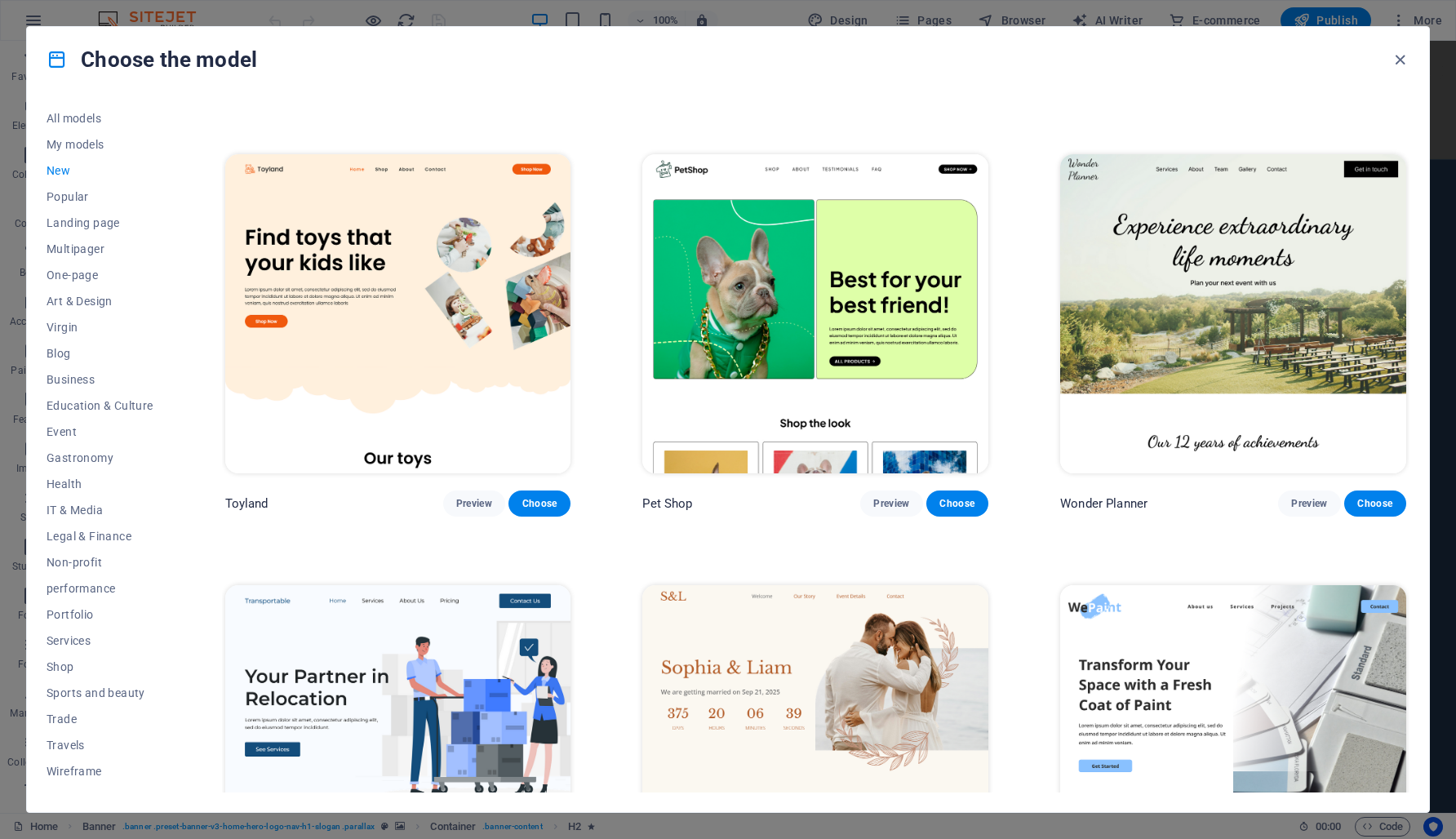
scroll to position [1247, 0]
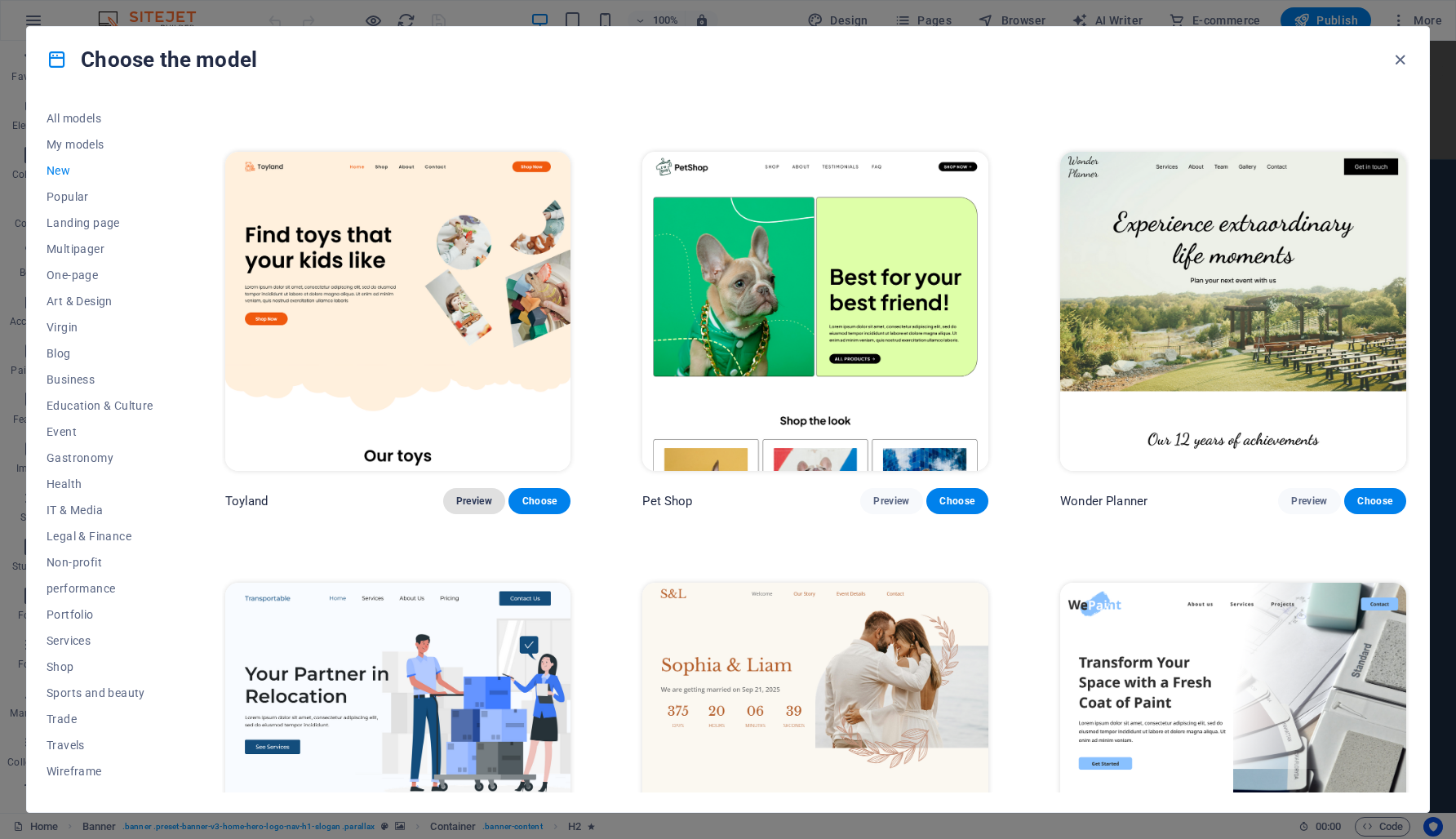
click at [473, 495] on font "Preview" at bounding box center [474, 501] width 36 height 11
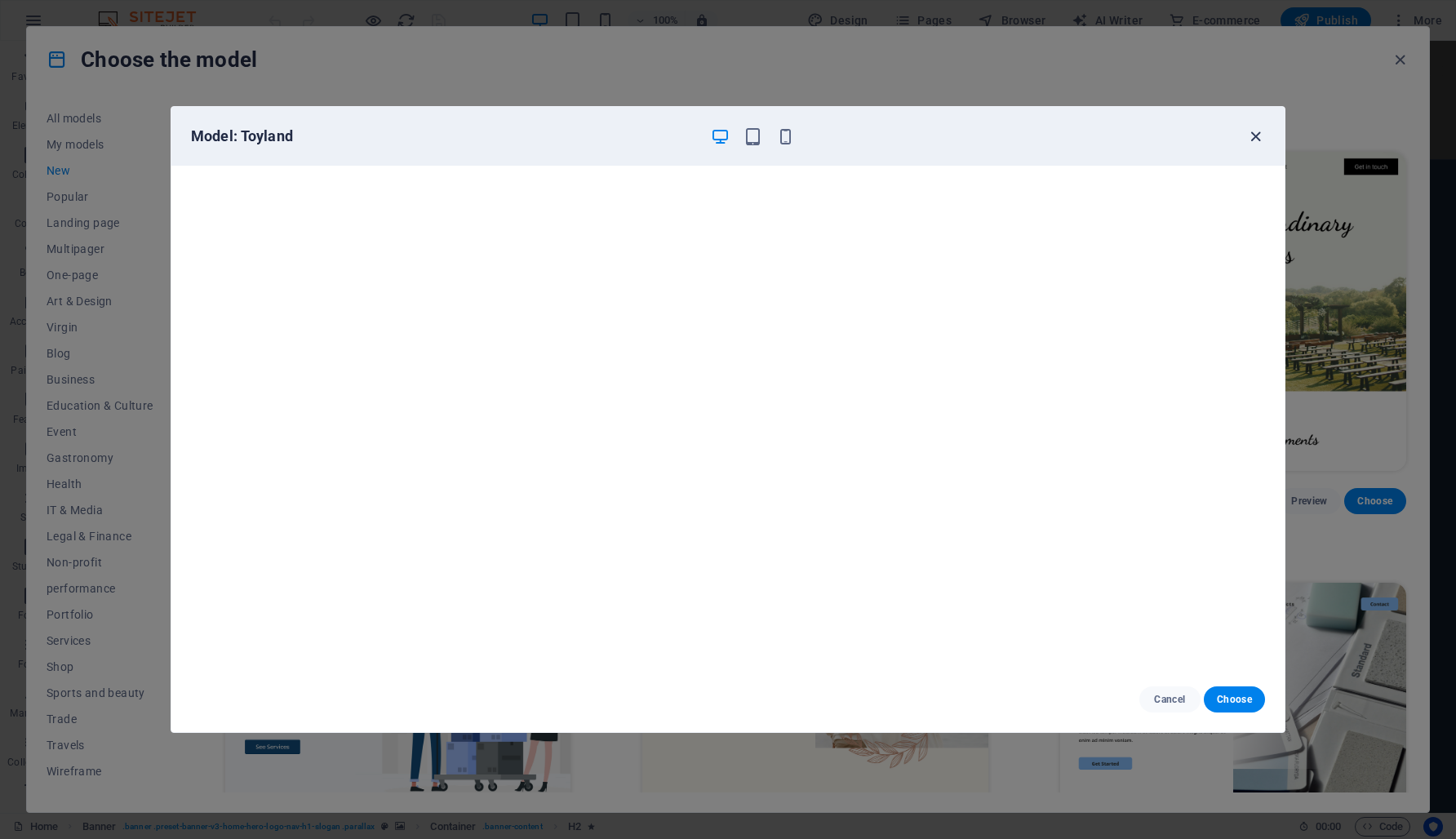
click at [1256, 133] on icon "button" at bounding box center [1256, 137] width 19 height 19
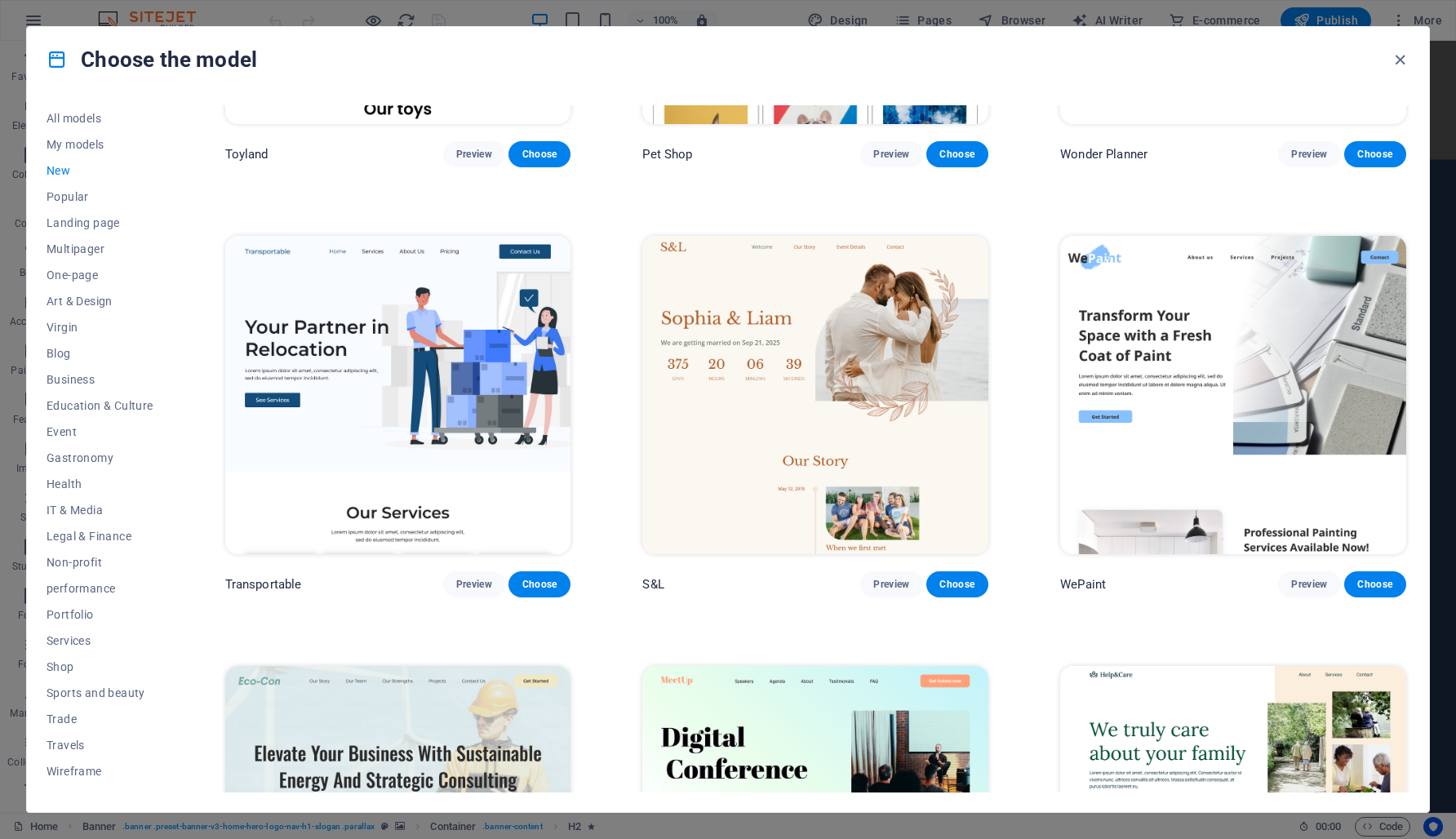
scroll to position [1600, 0]
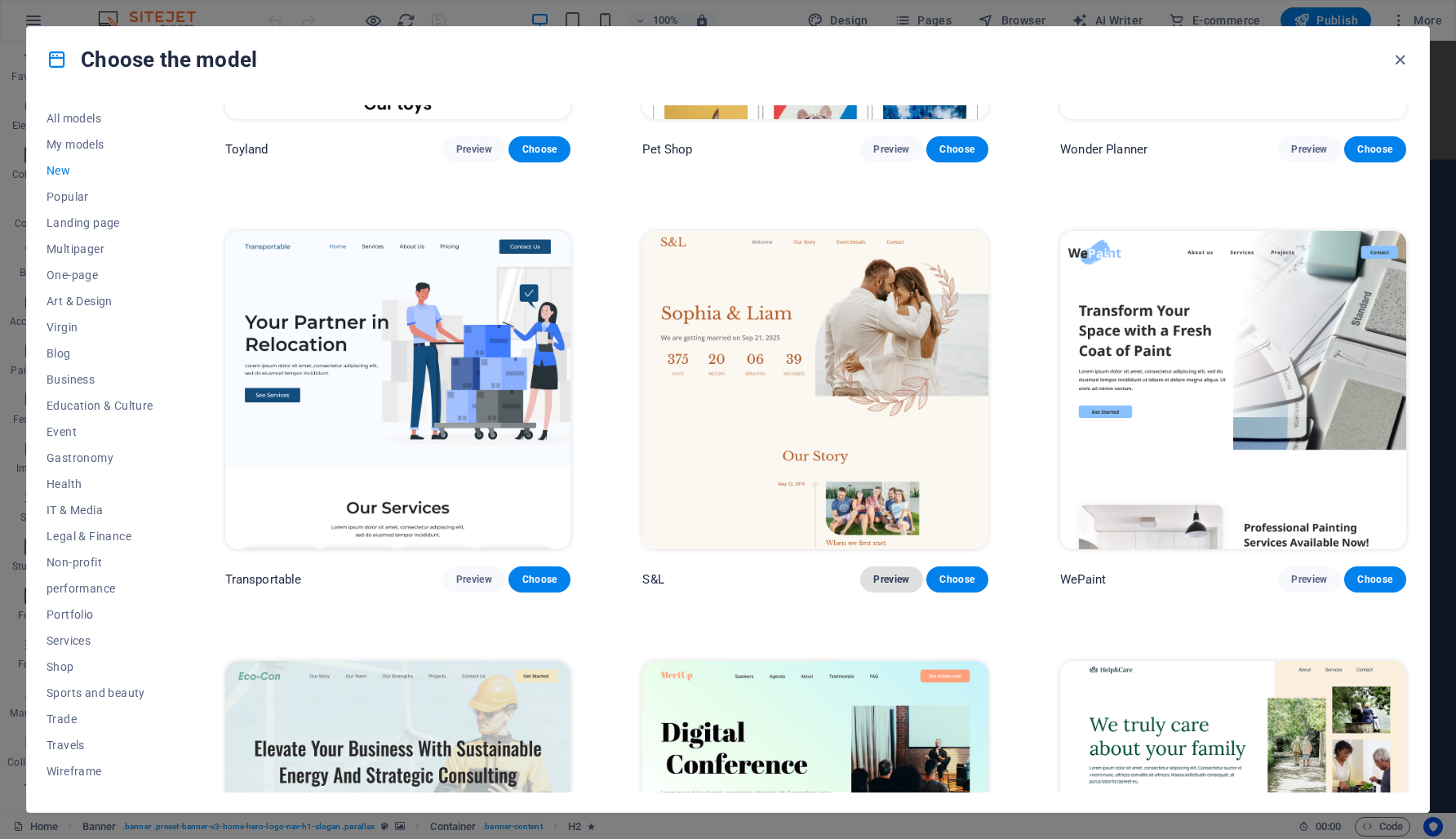
click at [886, 574] on font "Preview" at bounding box center [891, 579] width 36 height 11
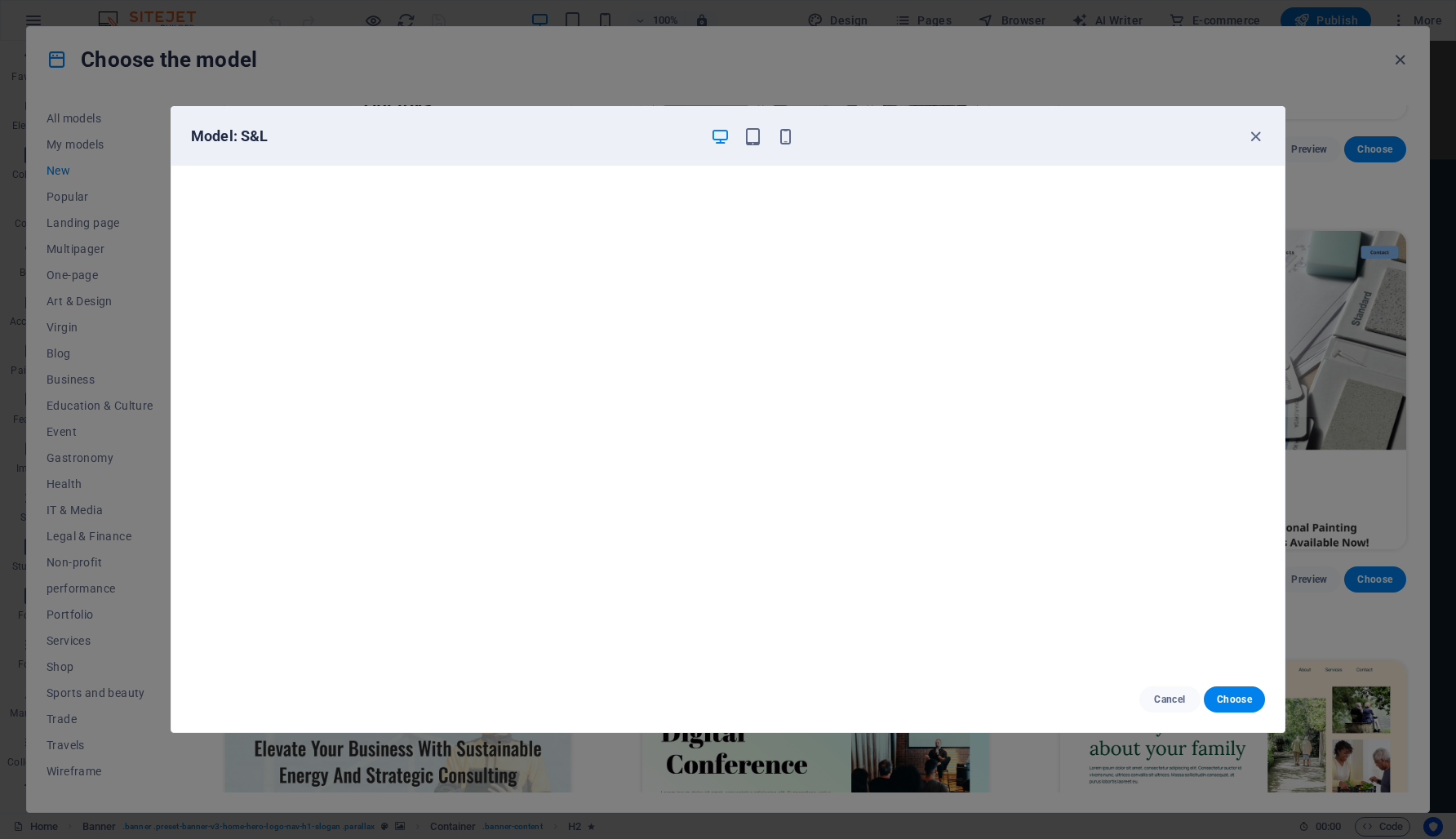
scroll to position [4, 0]
click at [1254, 140] on icon "button" at bounding box center [1256, 137] width 19 height 19
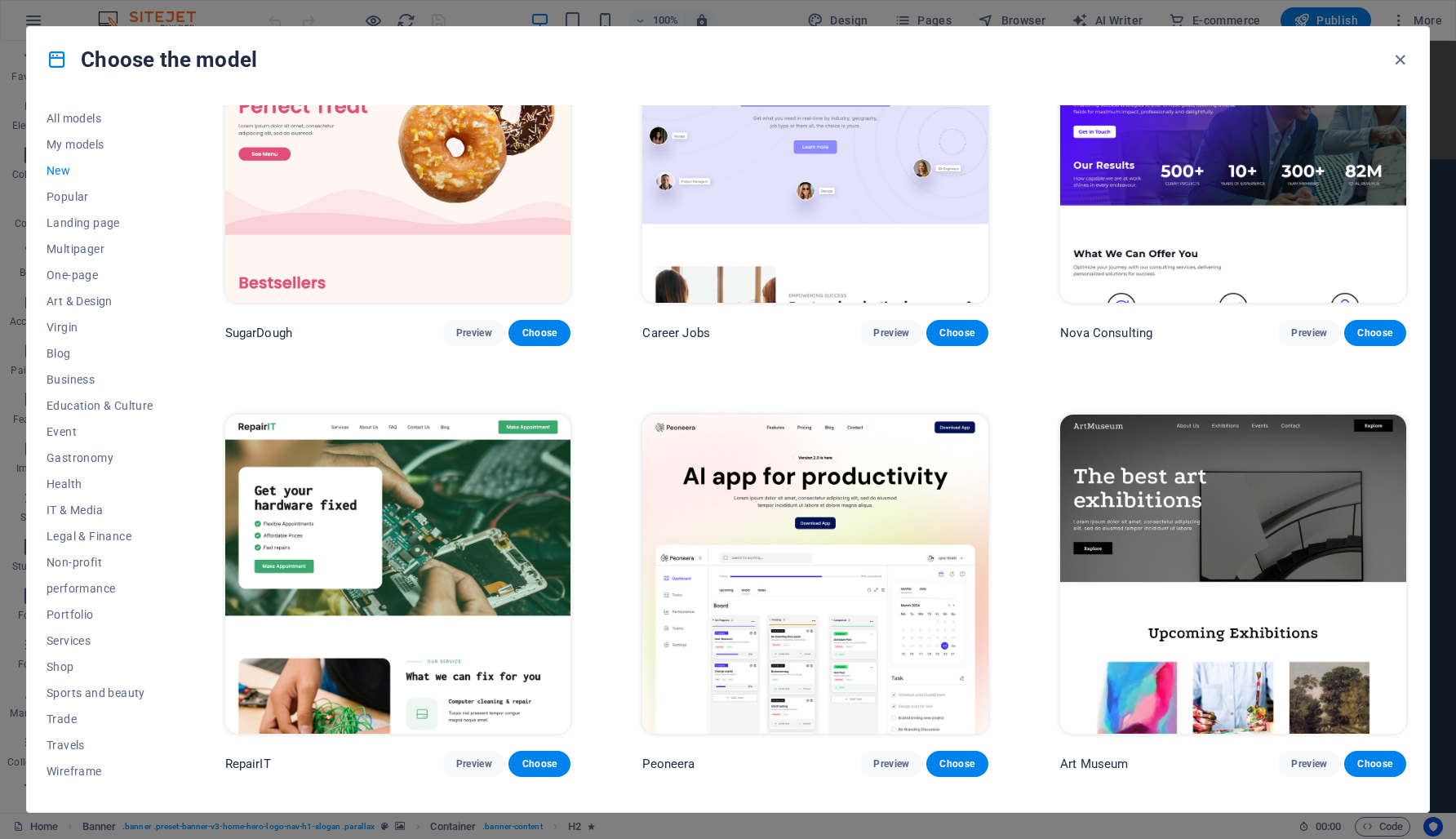
scroll to position [0, 0]
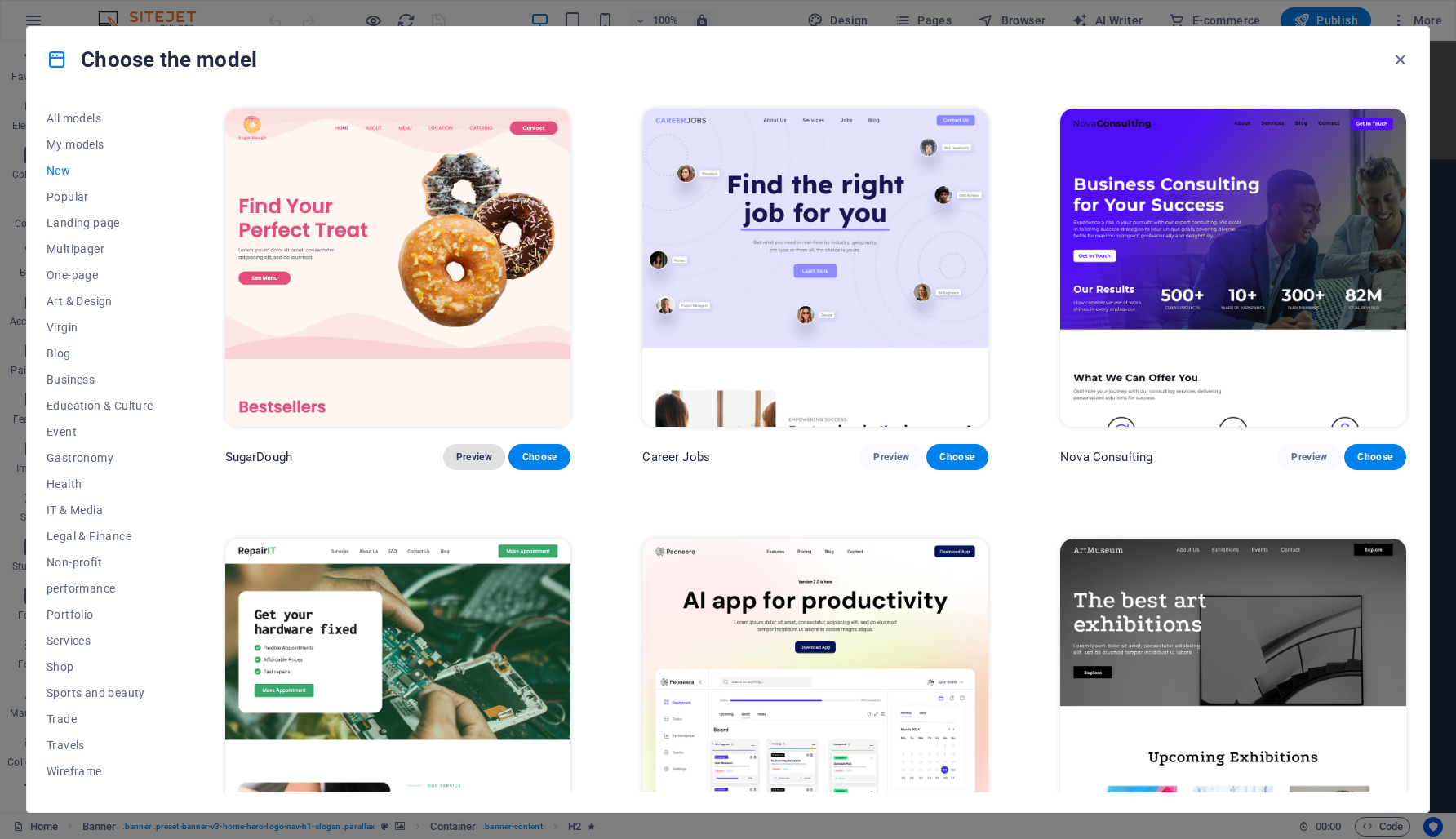
click at [480, 452] on font "Preview" at bounding box center [474, 456] width 36 height 11
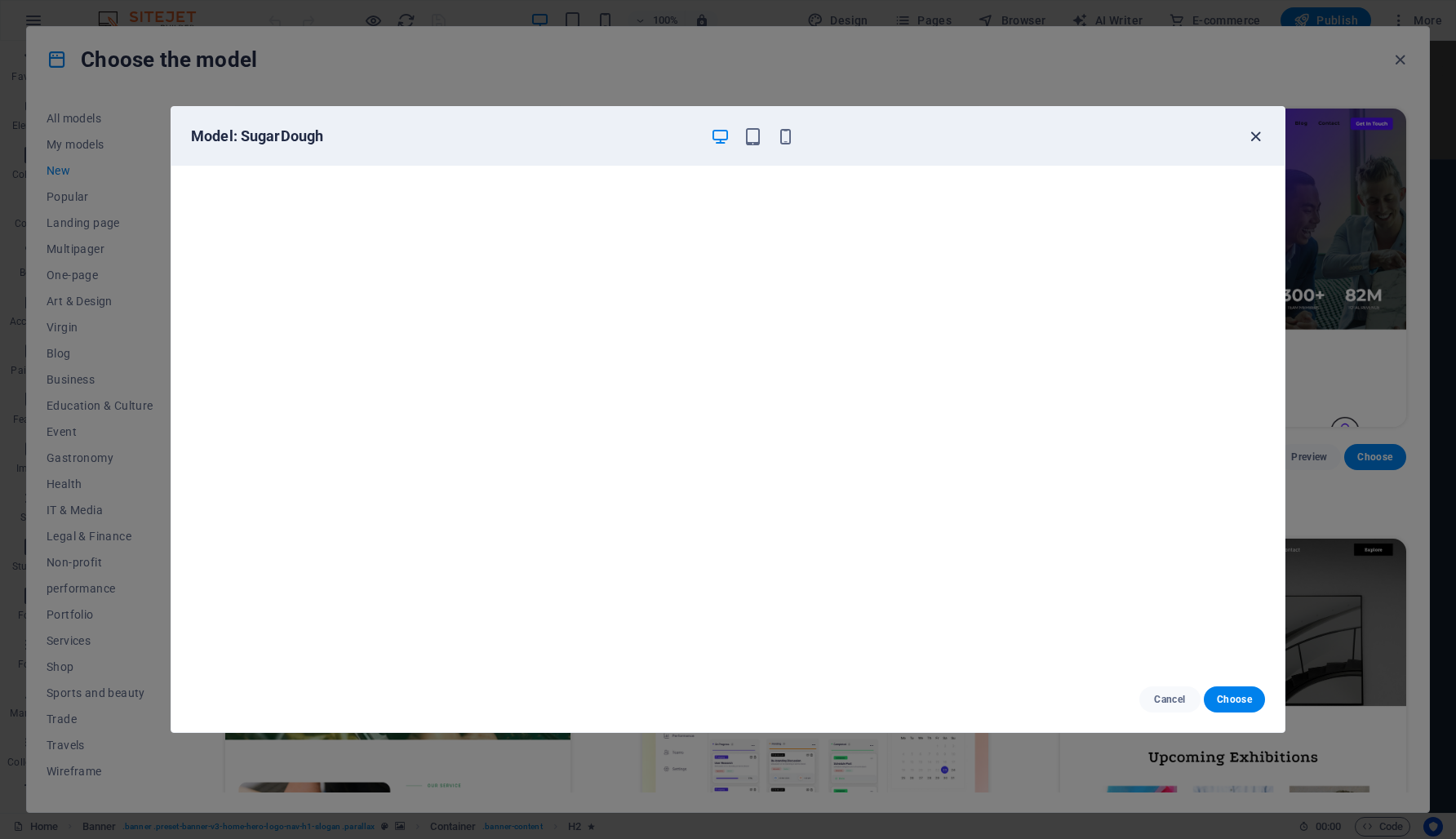
click at [1252, 142] on icon "button" at bounding box center [1256, 137] width 19 height 19
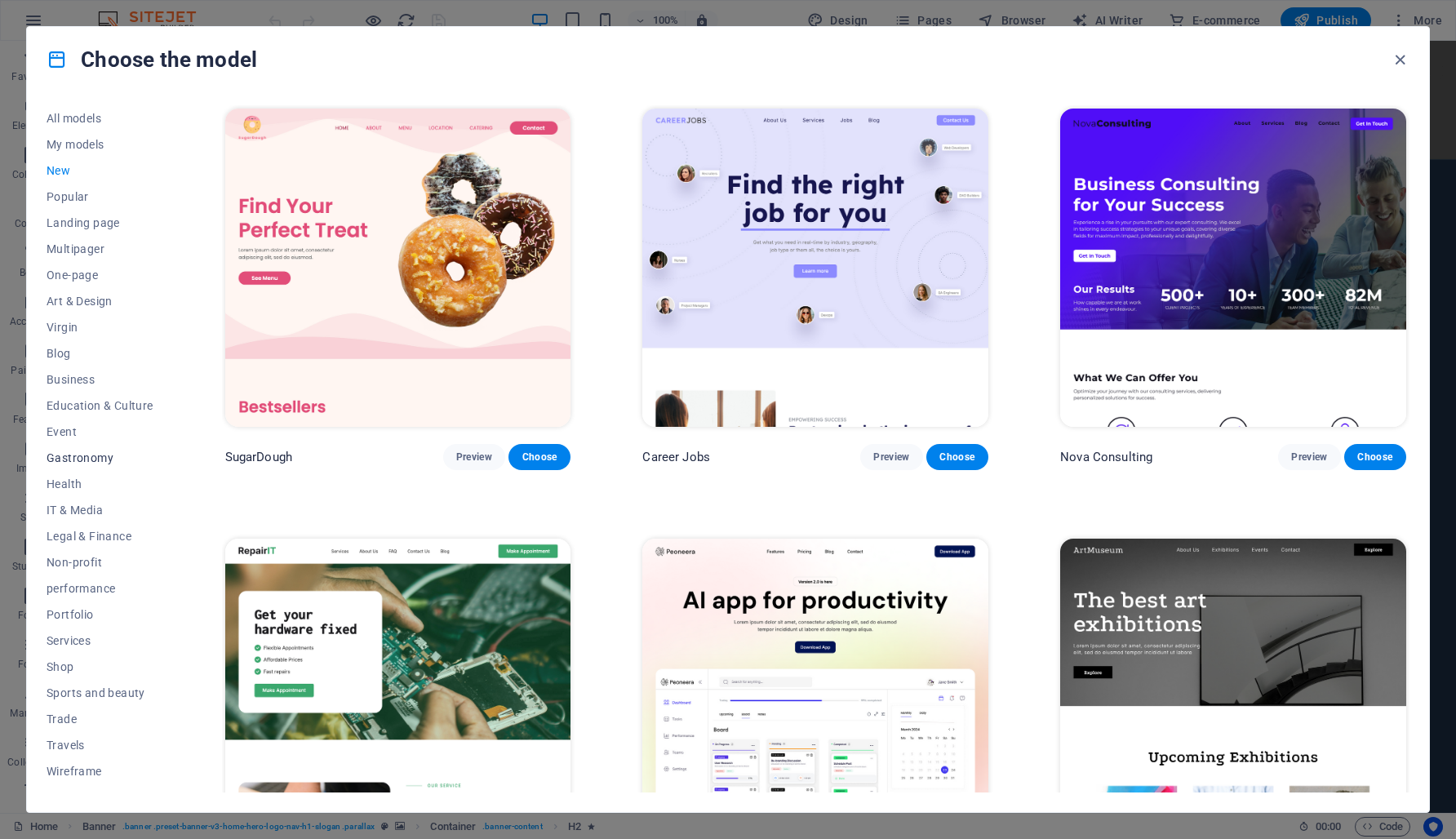
click at [54, 451] on font "Gastronomy" at bounding box center [79, 457] width 67 height 13
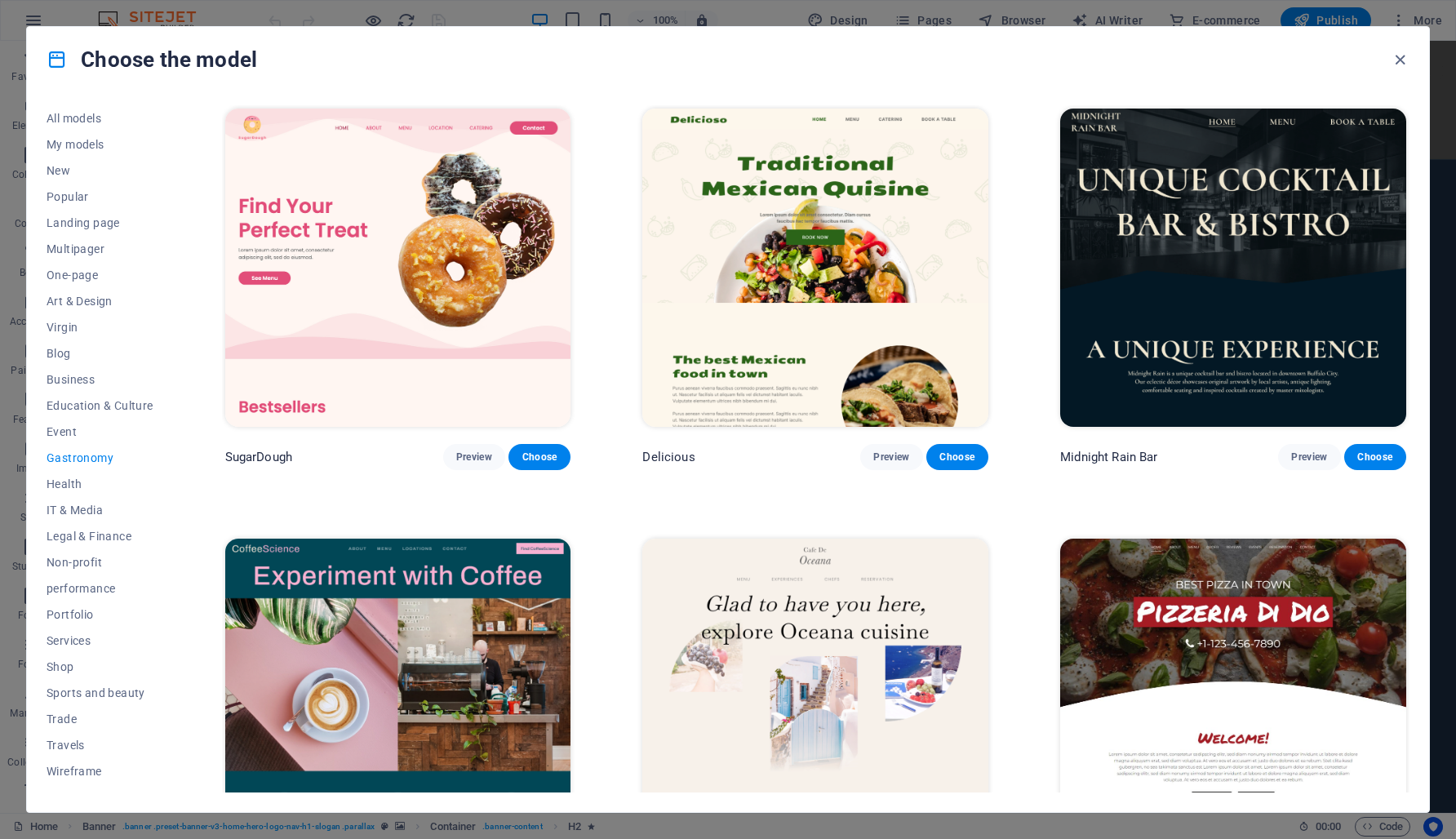
click at [62, 454] on font "Gastronomy" at bounding box center [79, 457] width 67 height 13
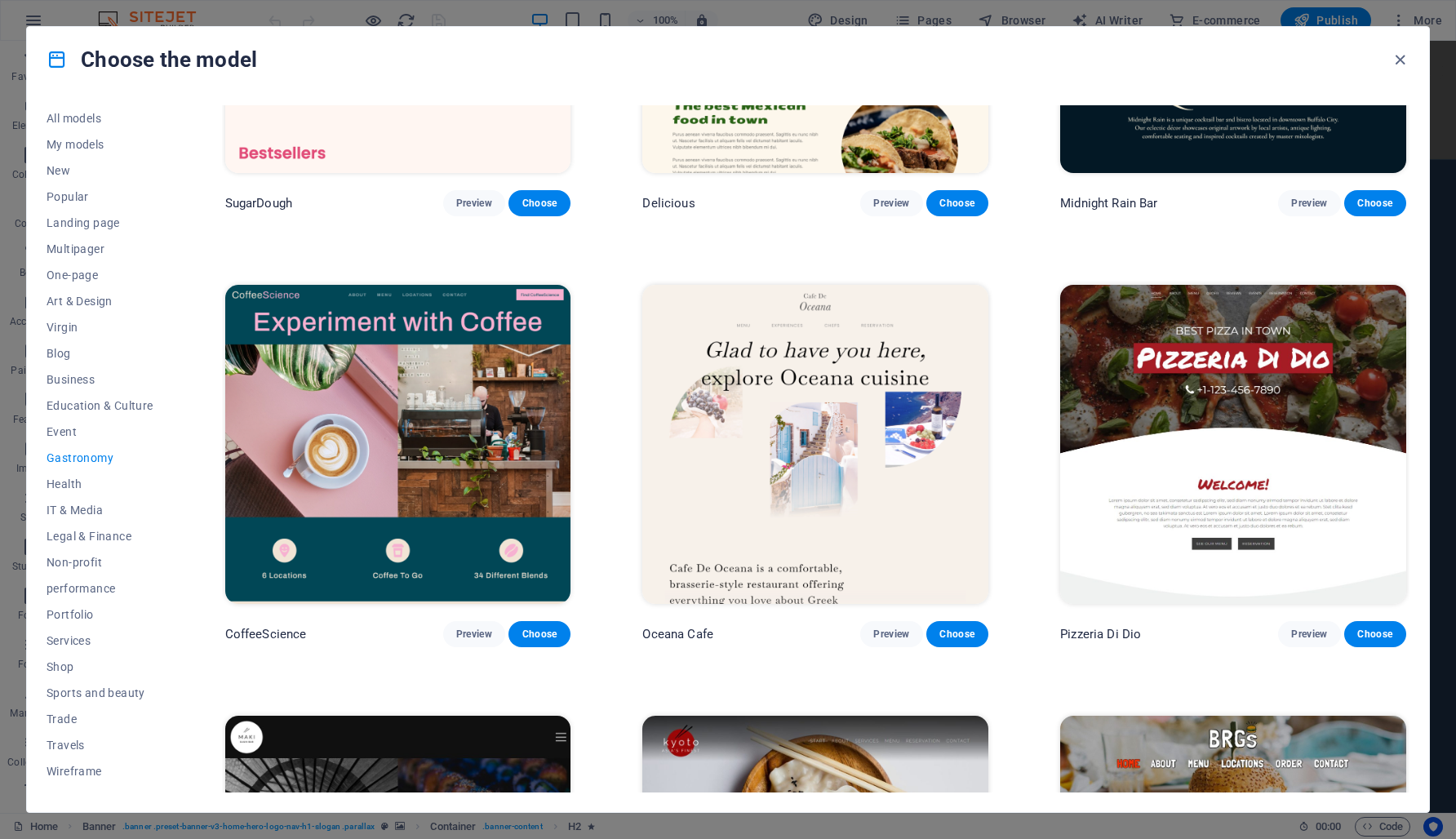
scroll to position [263, 0]
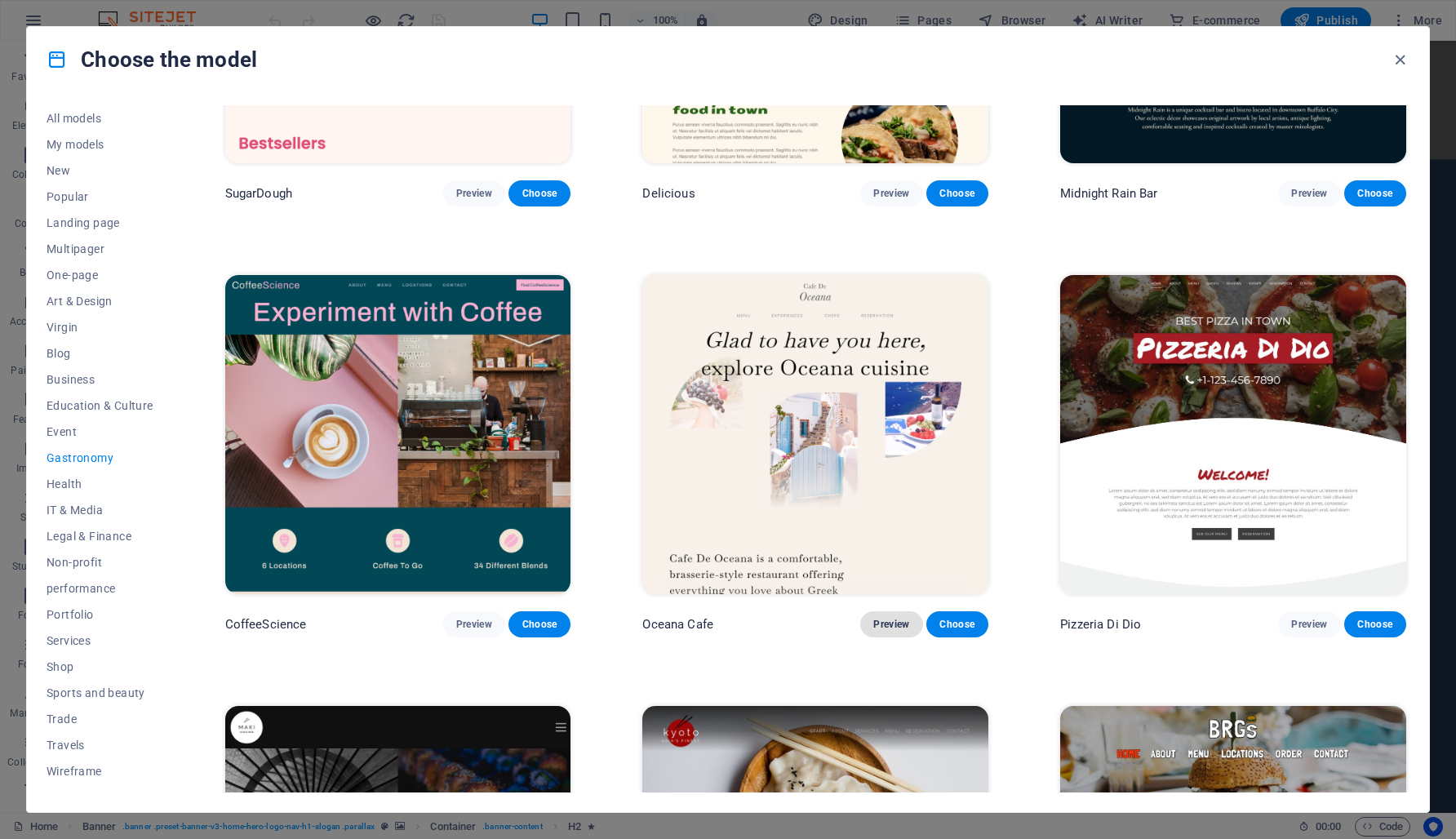
click at [883, 618] on font "Preview" at bounding box center [891, 624] width 36 height 11
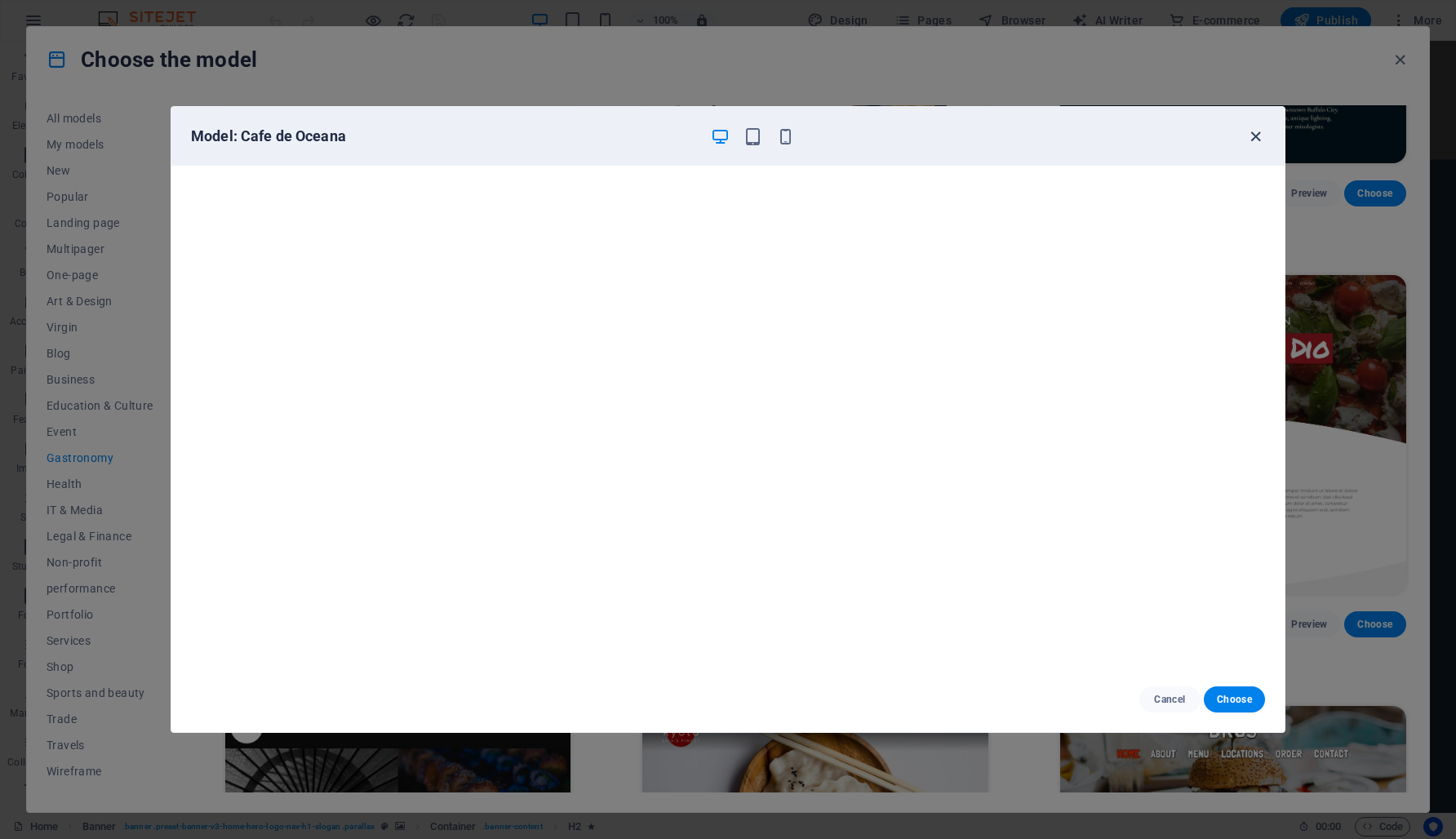
click at [1254, 139] on icon "button" at bounding box center [1256, 137] width 19 height 19
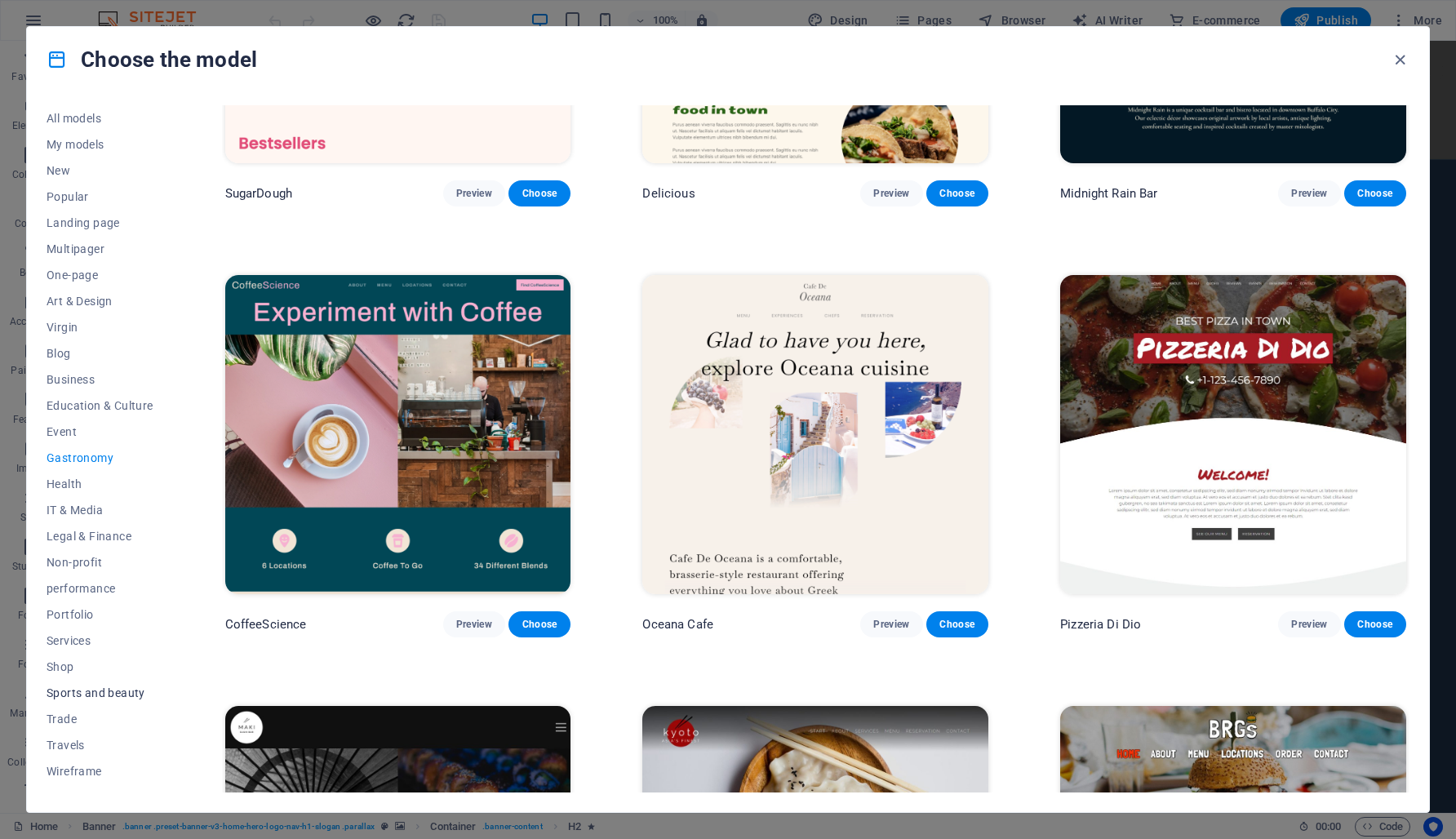
click at [95, 696] on font "Sports and beauty" at bounding box center [95, 692] width 99 height 13
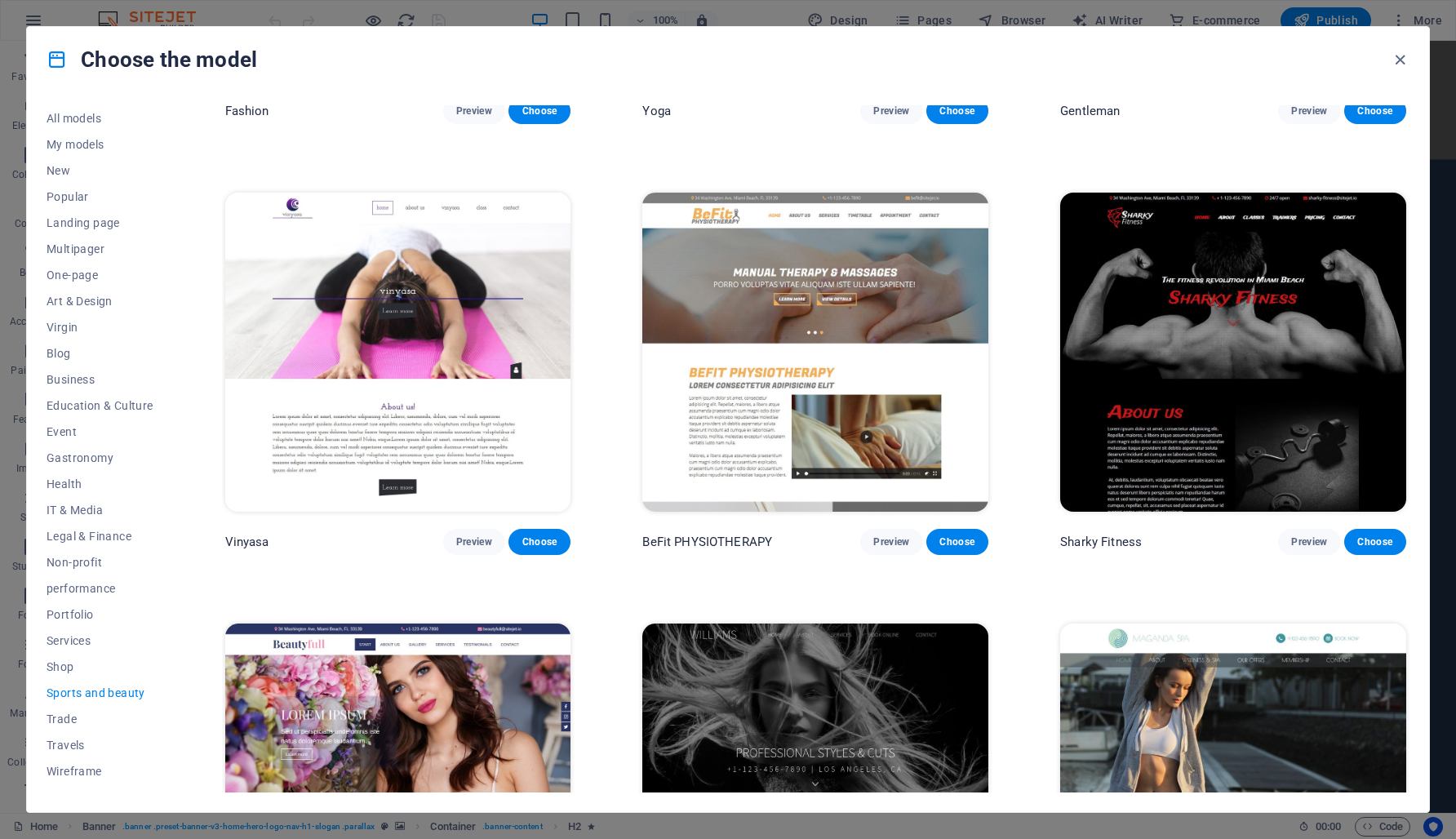
scroll to position [1210, 0]
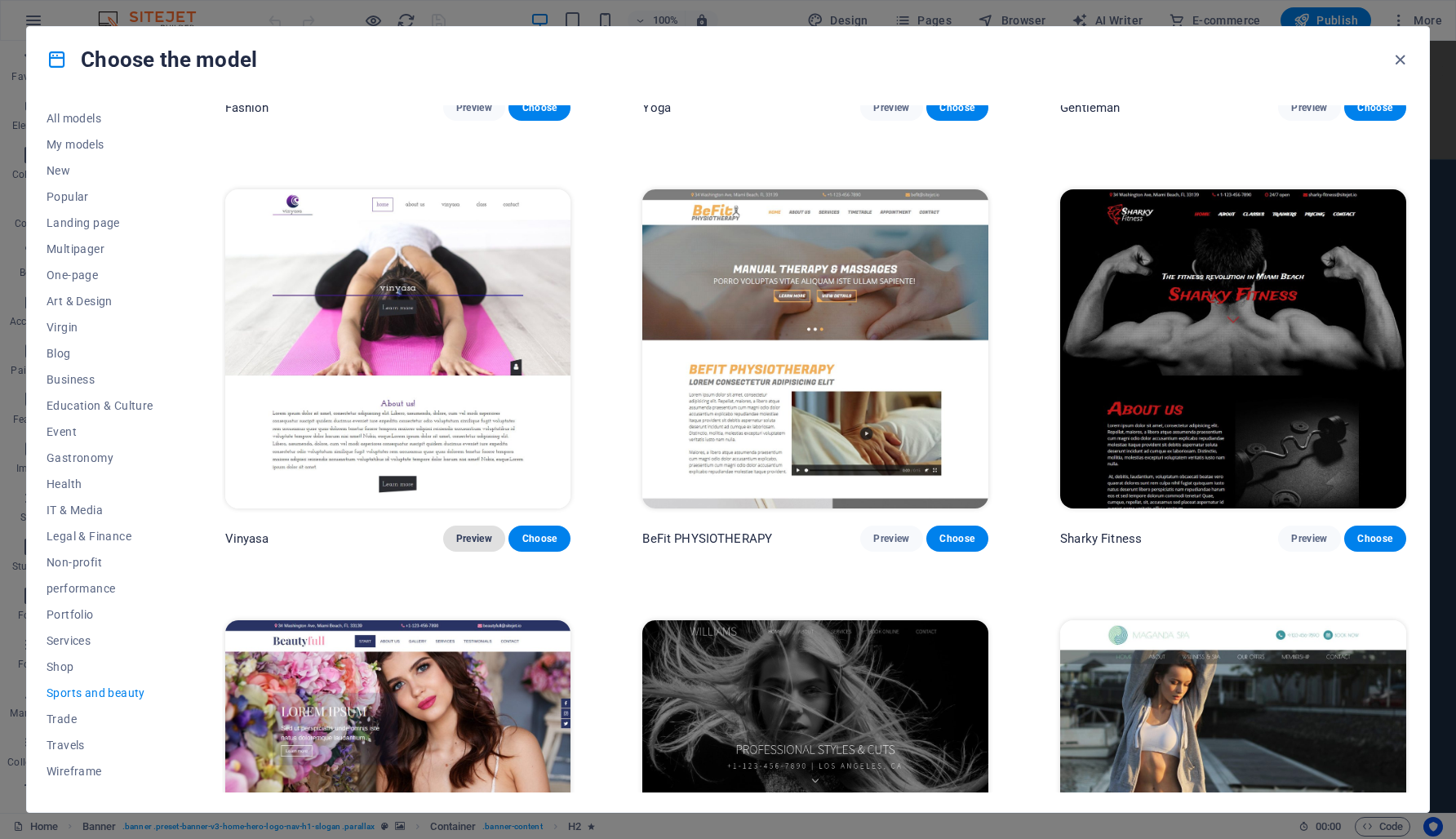
click at [463, 533] on font "Preview" at bounding box center [474, 538] width 36 height 11
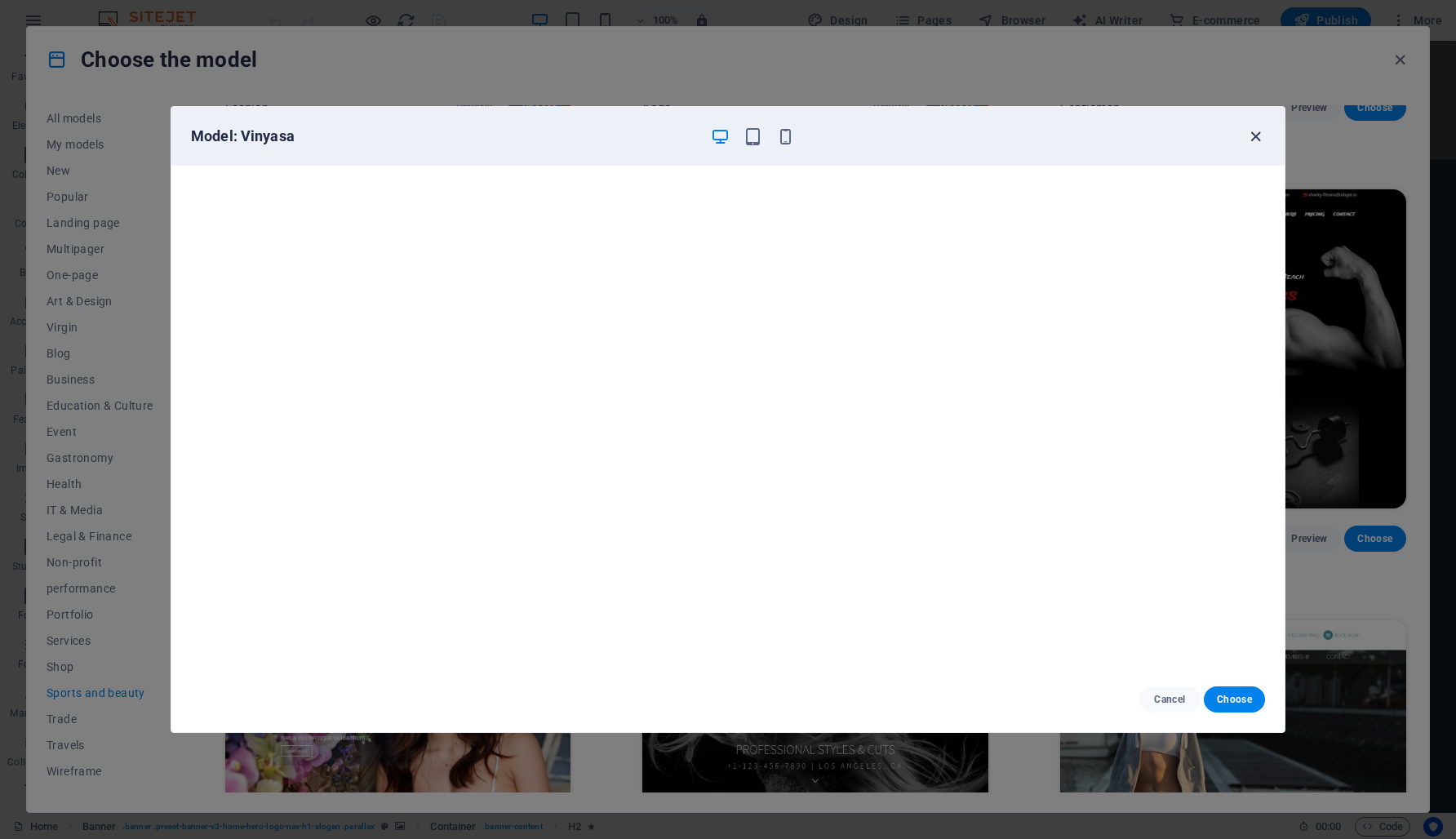
click at [1249, 136] on icon "button" at bounding box center [1256, 137] width 19 height 19
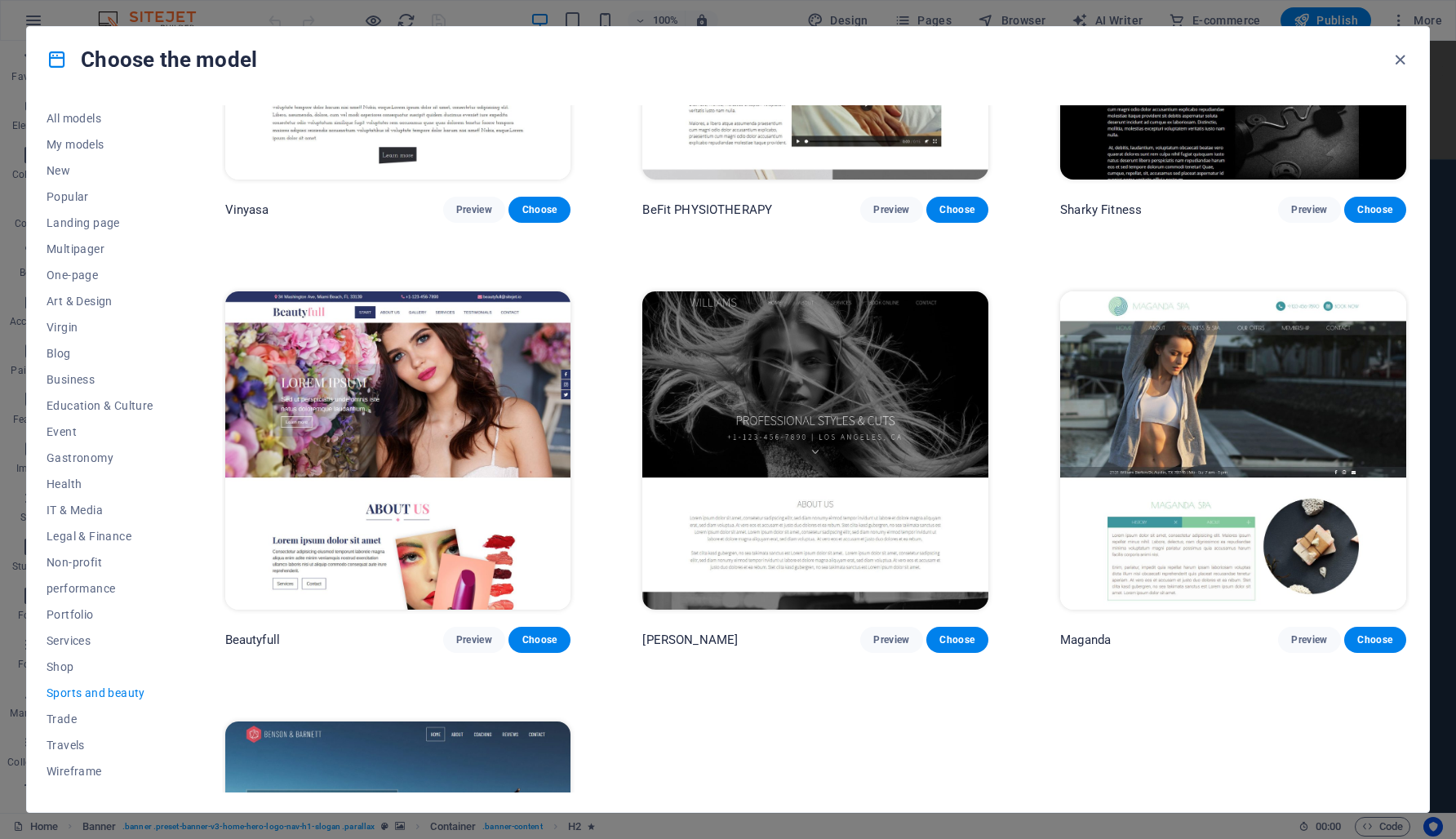
scroll to position [1549, 0]
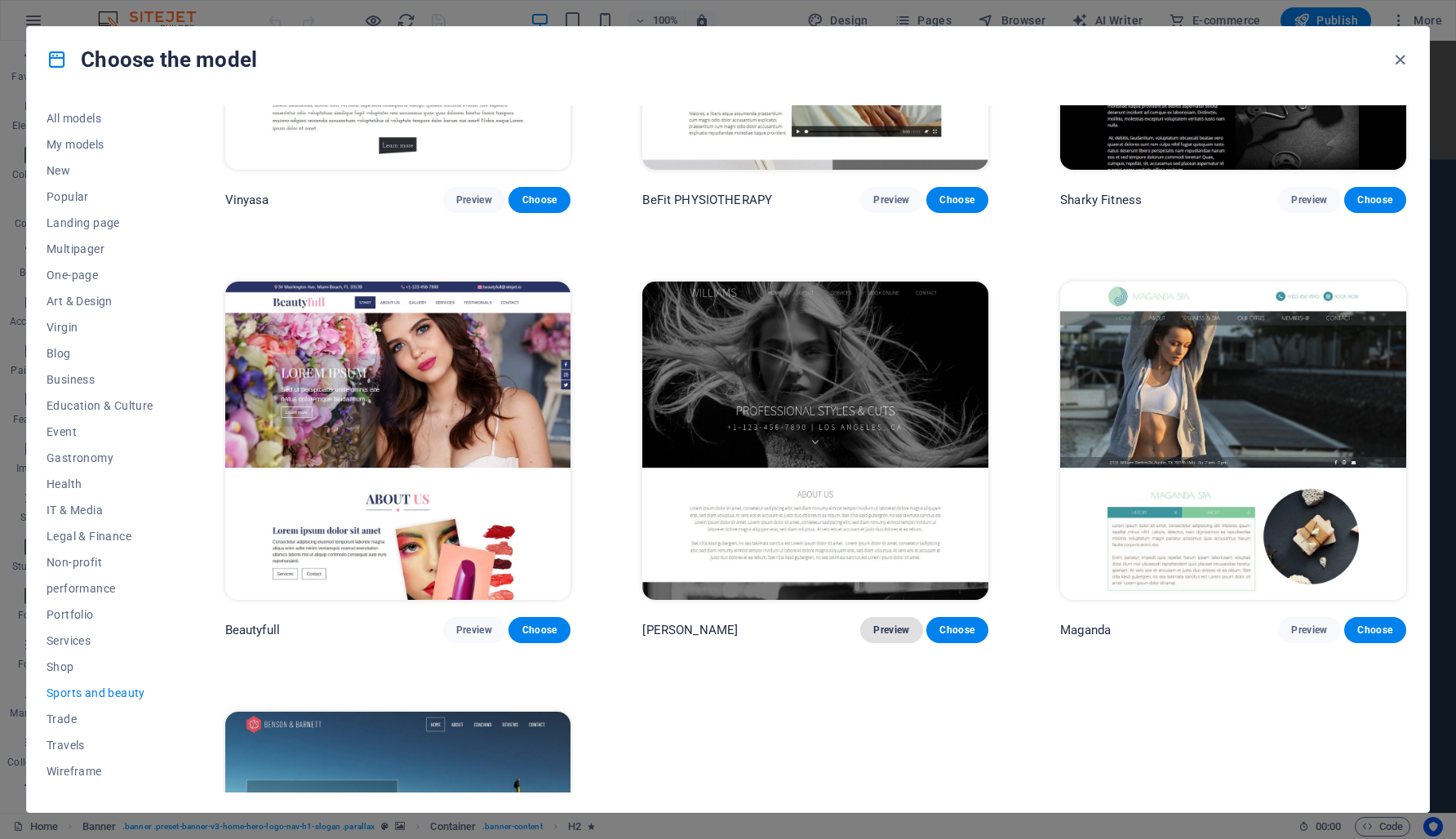
click at [879, 628] on button "Preview" at bounding box center [891, 630] width 62 height 26
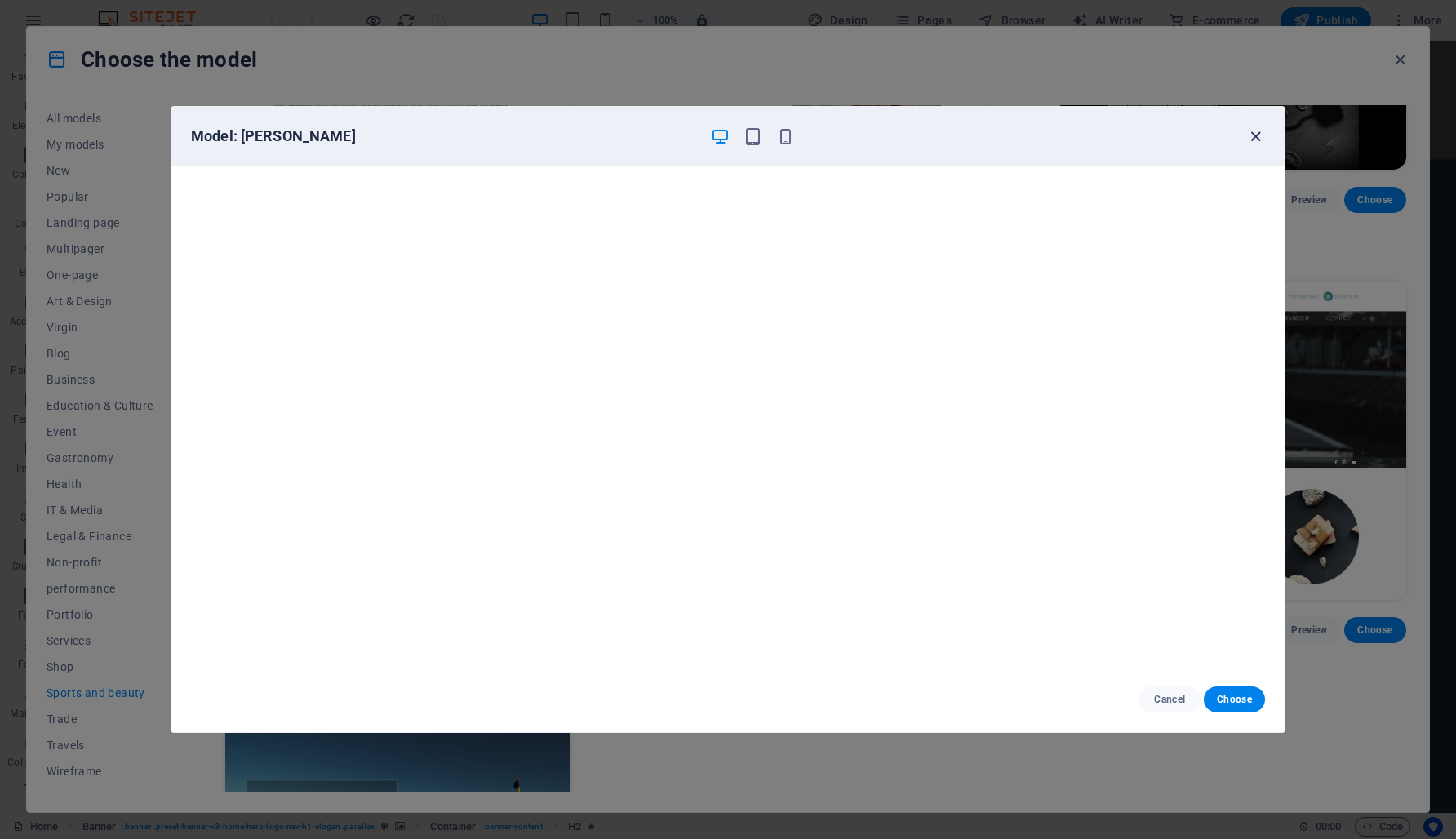
click at [1259, 131] on icon "button" at bounding box center [1256, 137] width 19 height 19
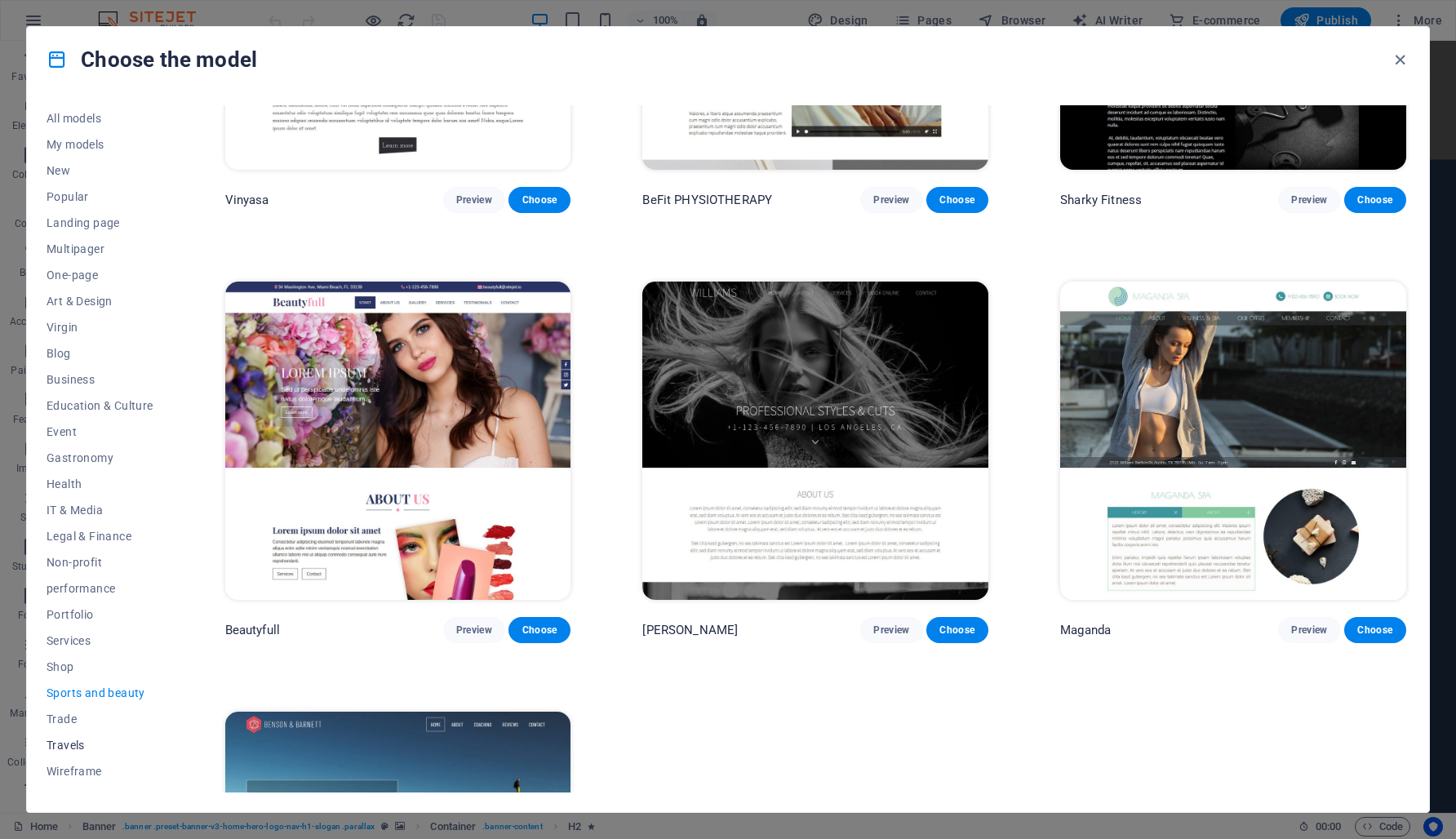
click at [84, 748] on font "Travels" at bounding box center [65, 745] width 38 height 13
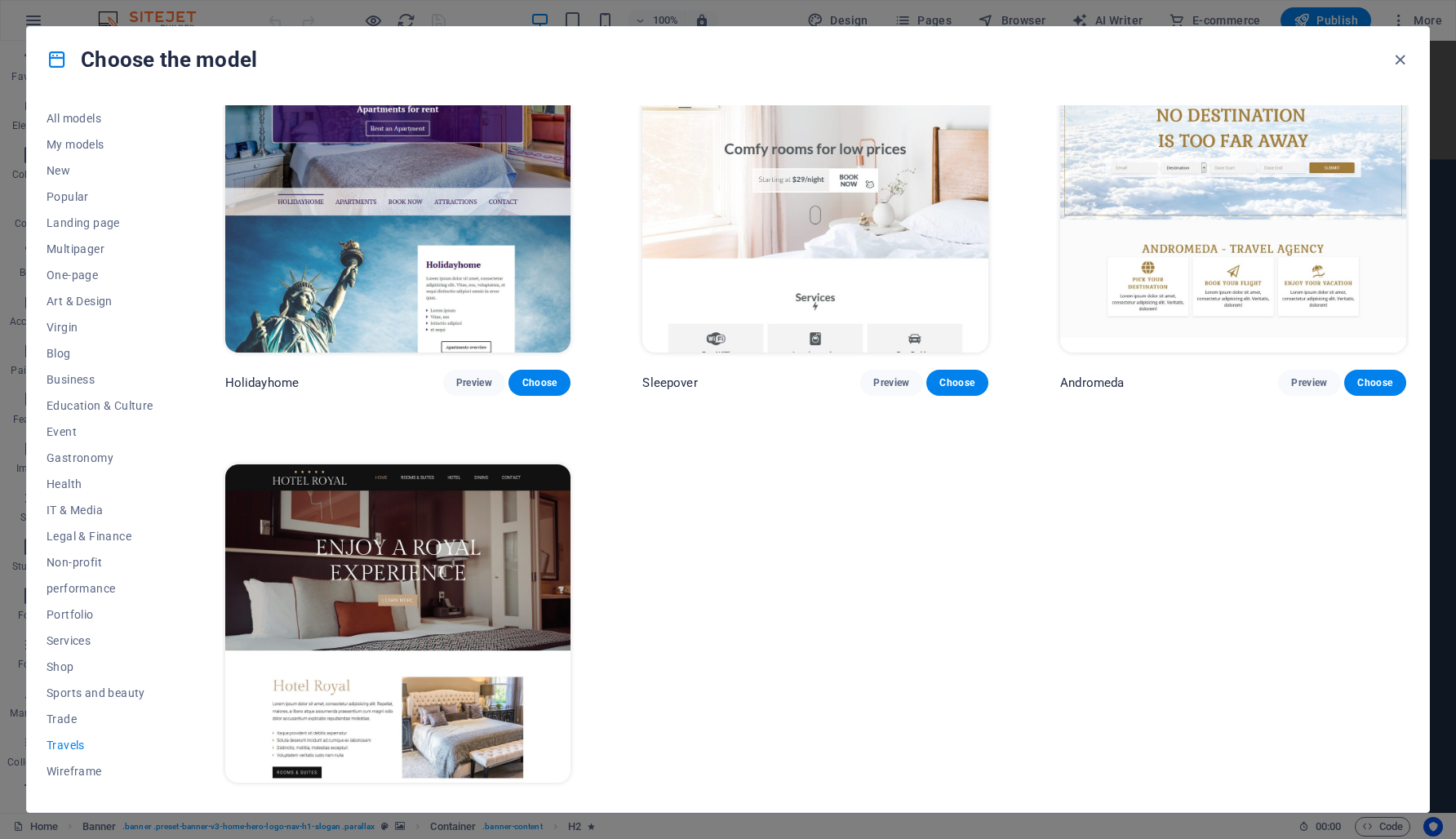
scroll to position [534, 0]
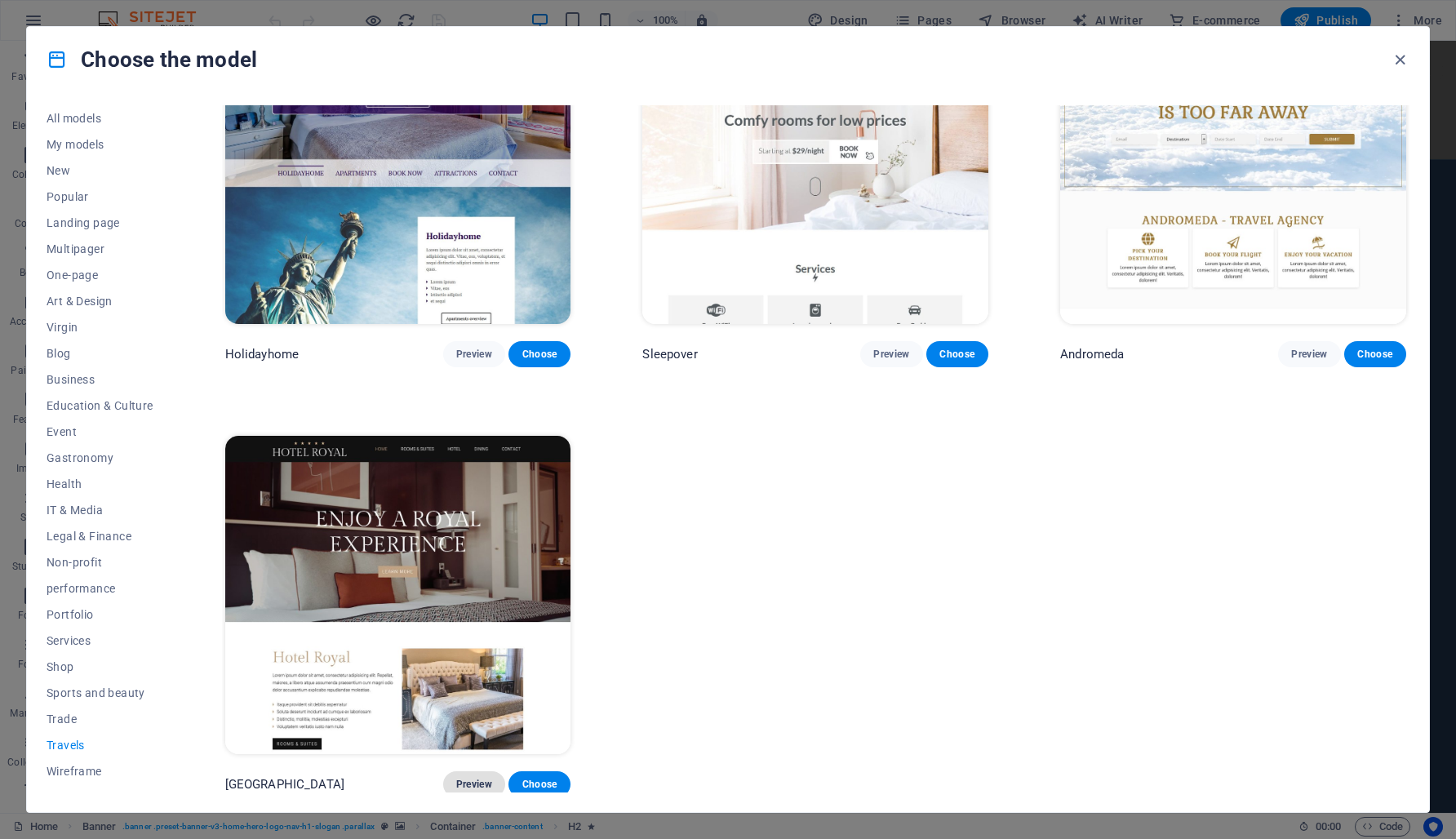
click at [478, 781] on font "Preview" at bounding box center [474, 784] width 36 height 11
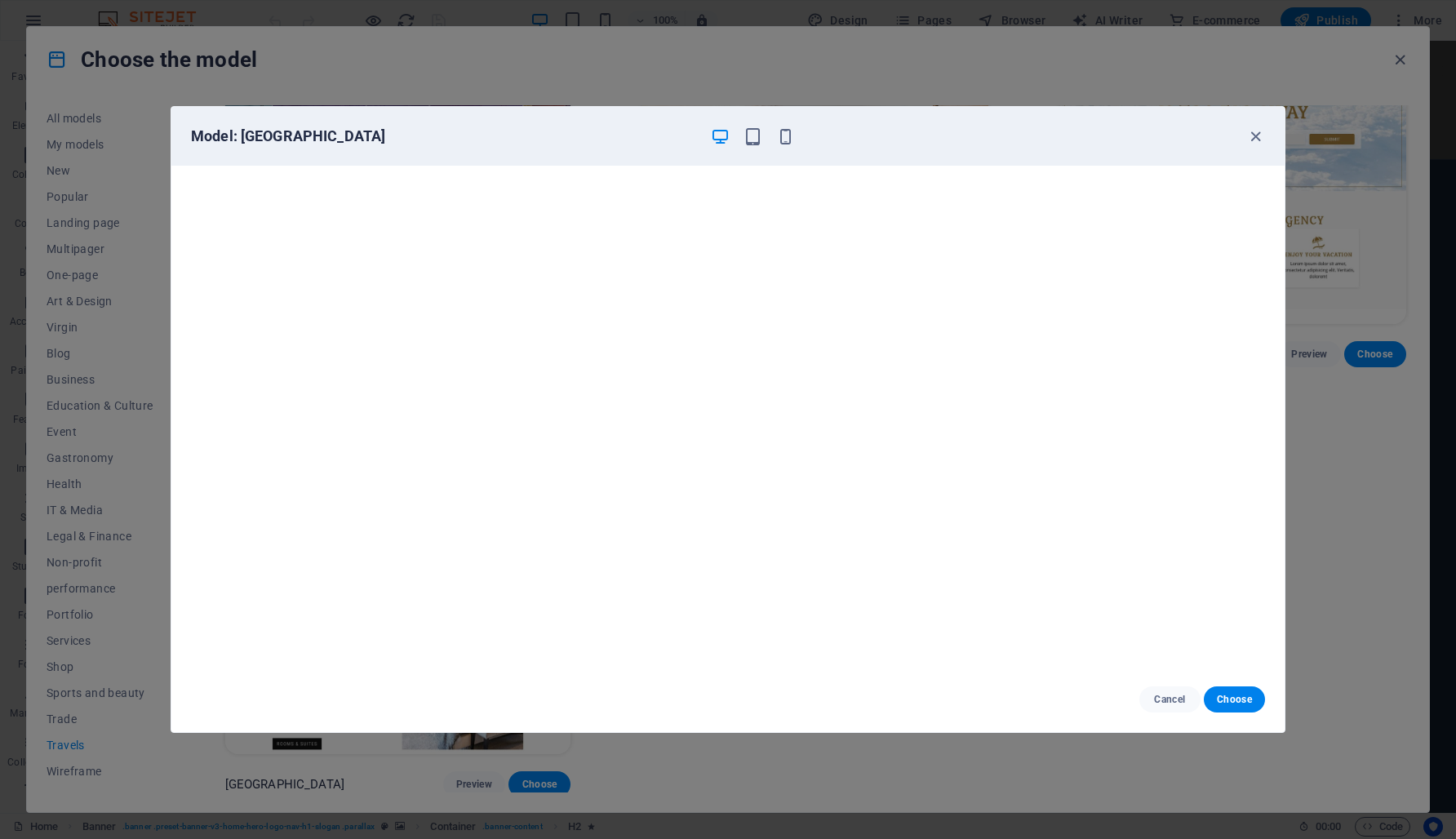
scroll to position [0, 0]
click at [786, 142] on icon "button" at bounding box center [786, 137] width 19 height 19
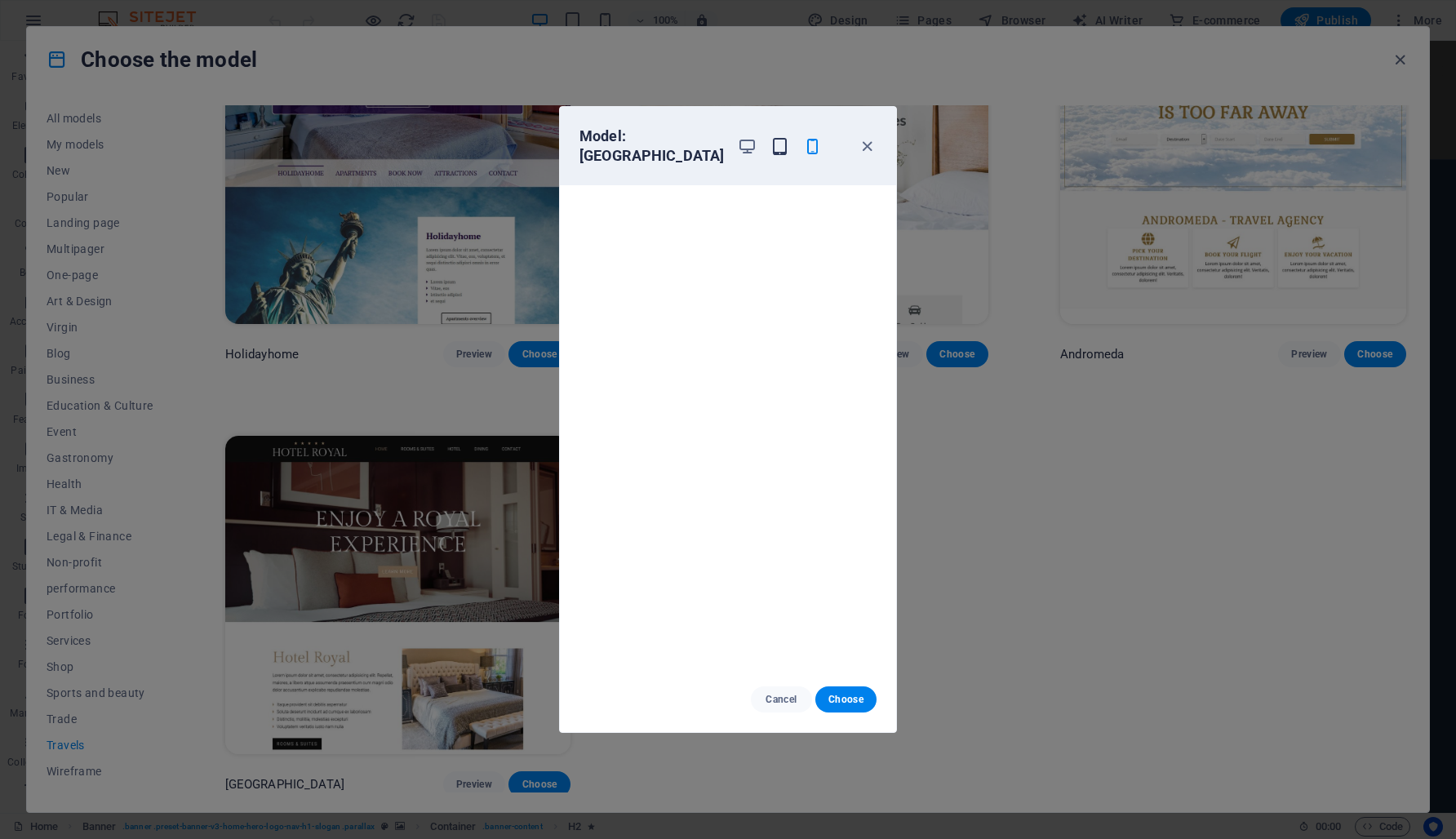
click at [770, 140] on icon "button" at bounding box center [780, 147] width 19 height 19
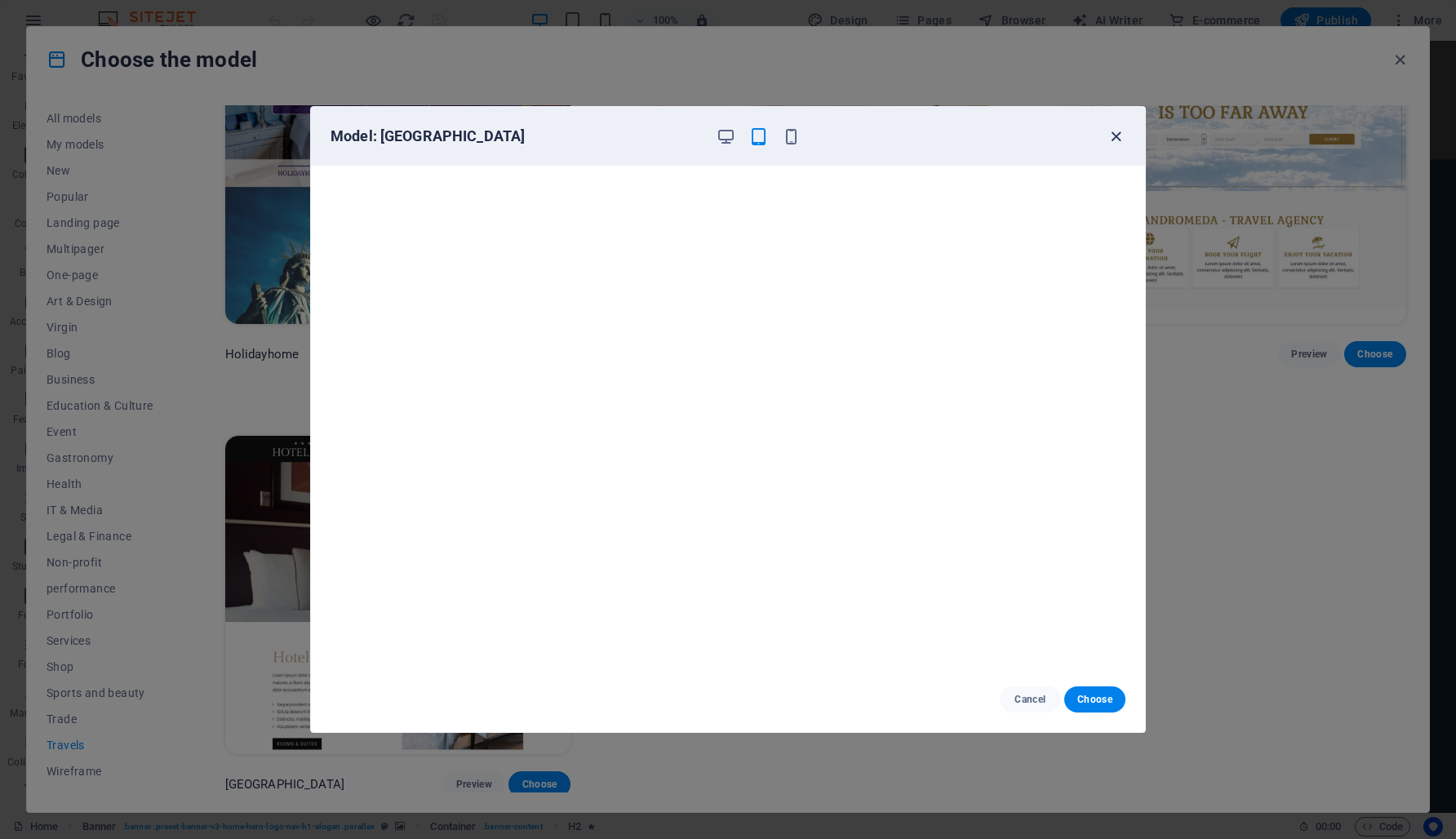
click at [1117, 140] on icon "button" at bounding box center [1117, 137] width 19 height 19
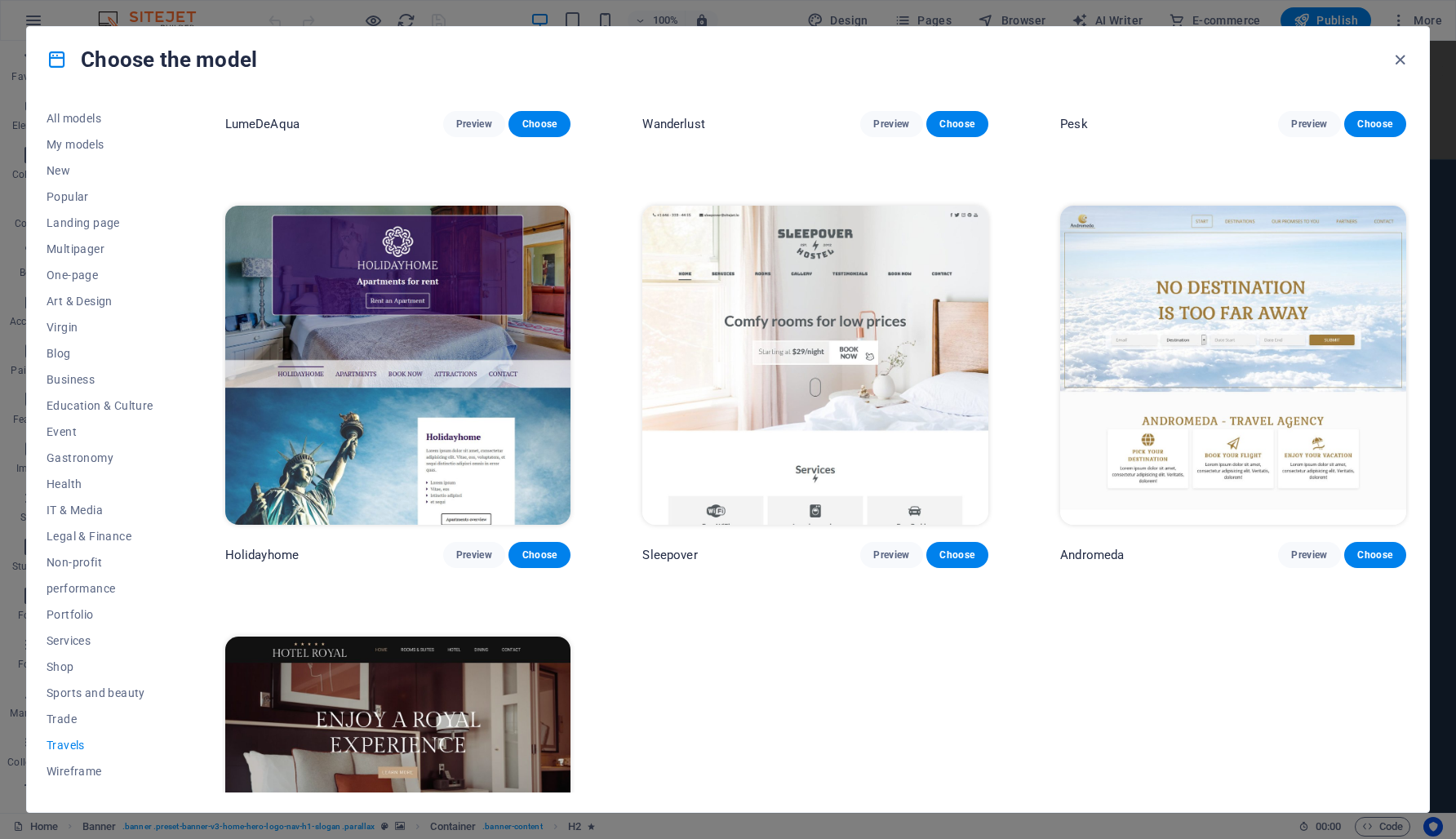
scroll to position [338, 0]
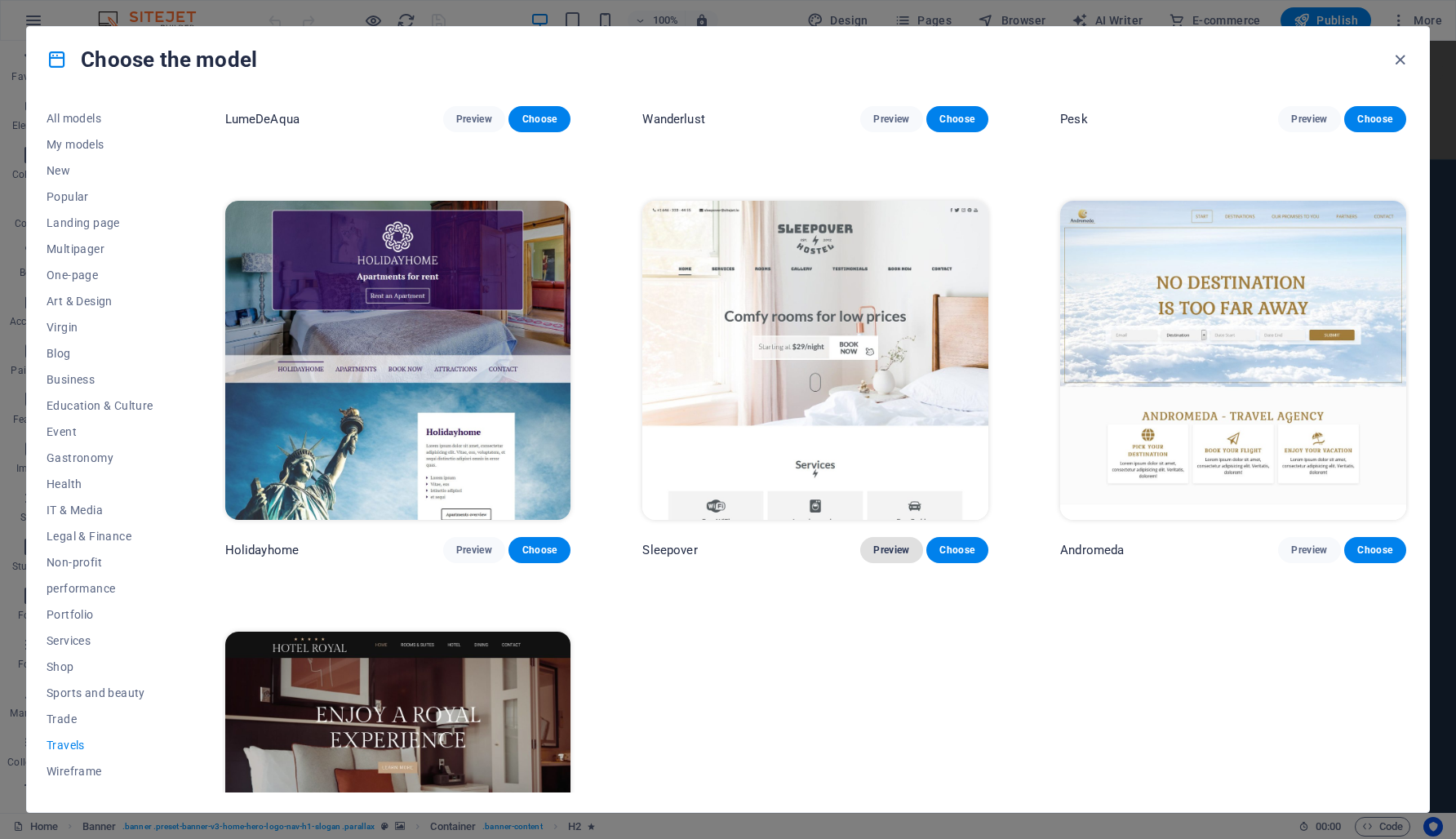
click at [882, 546] on font "Preview" at bounding box center [891, 549] width 36 height 11
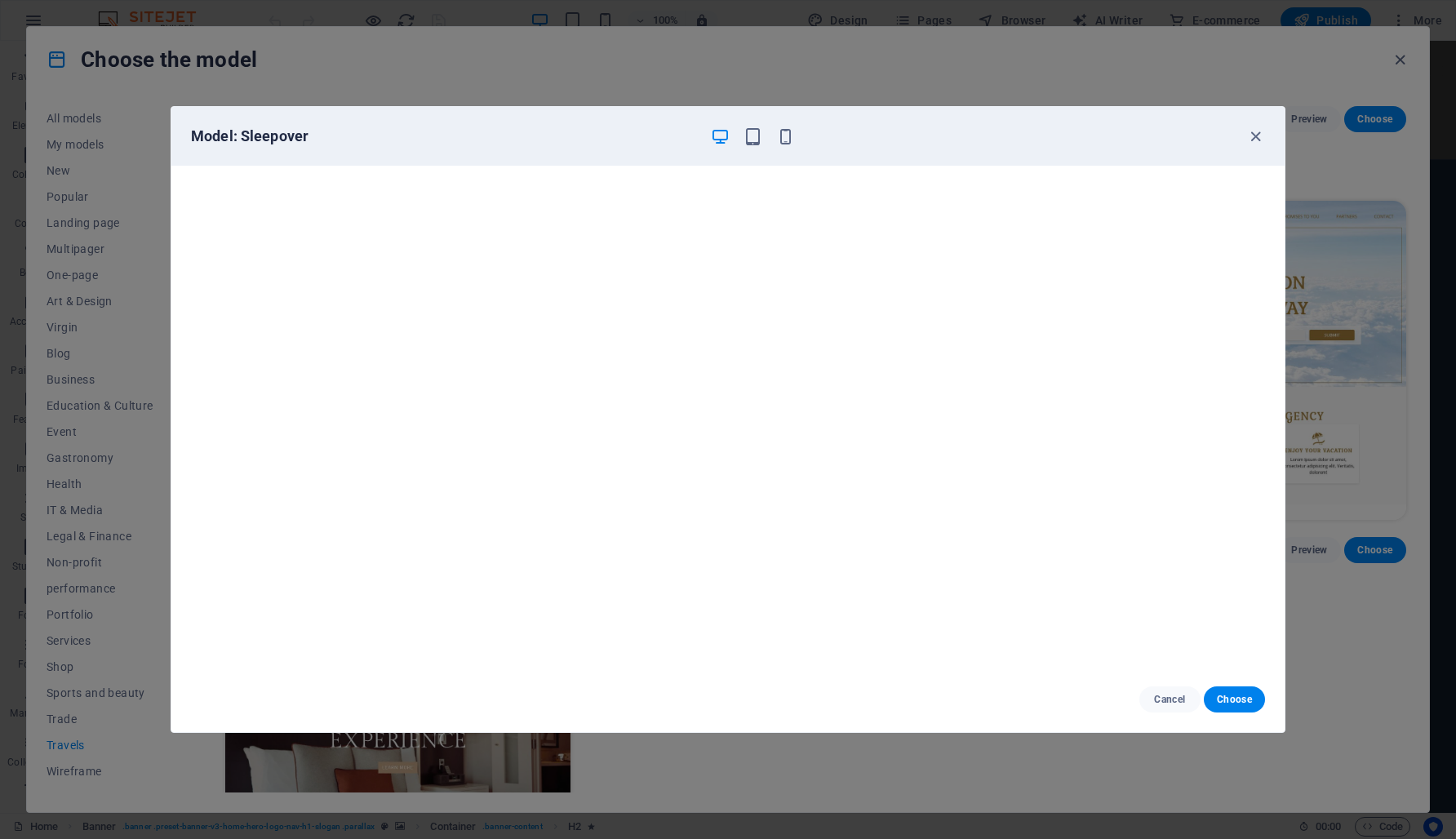
scroll to position [4, 0]
click at [1255, 129] on icon "button" at bounding box center [1256, 137] width 19 height 19
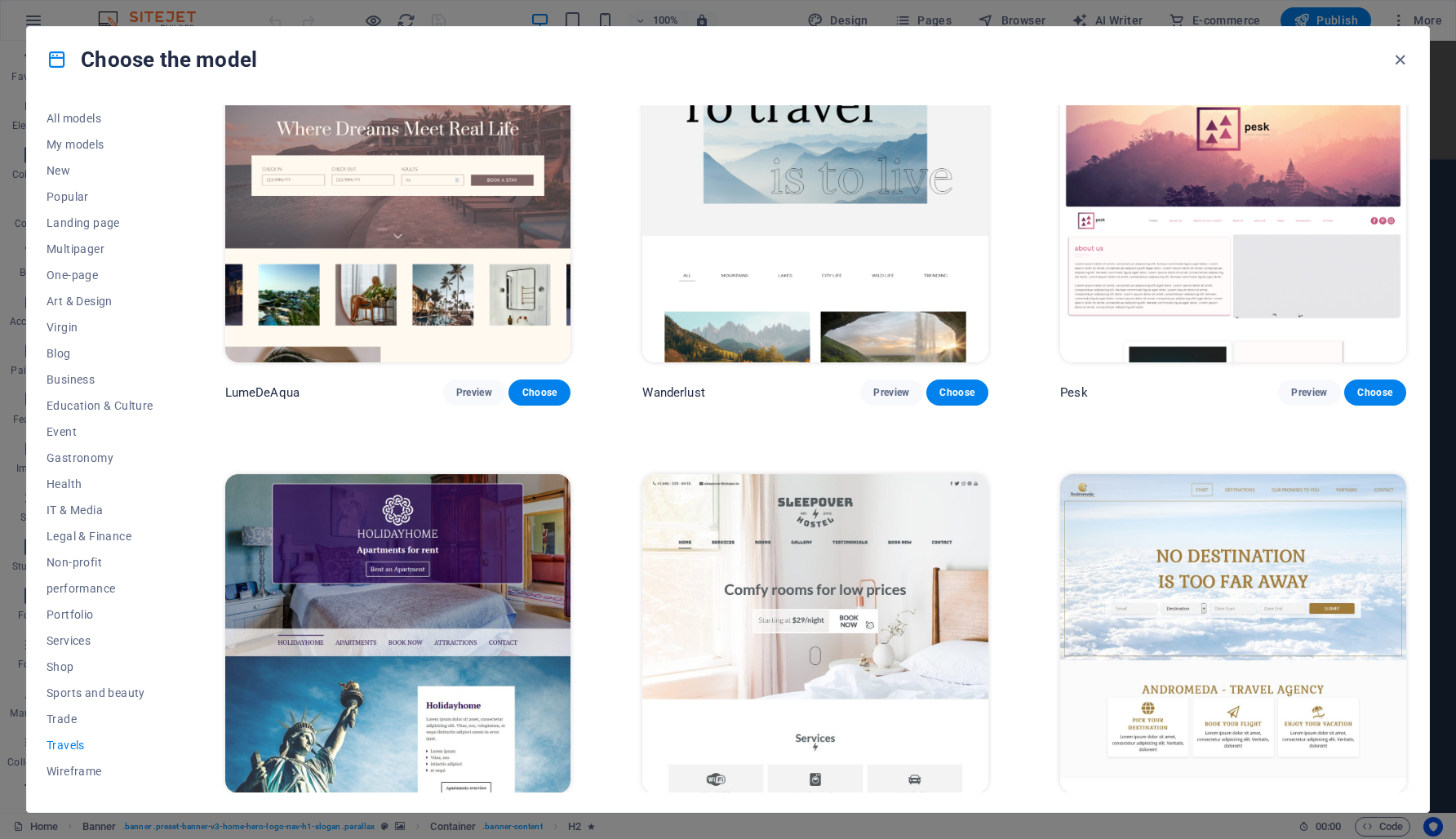
scroll to position [0, 0]
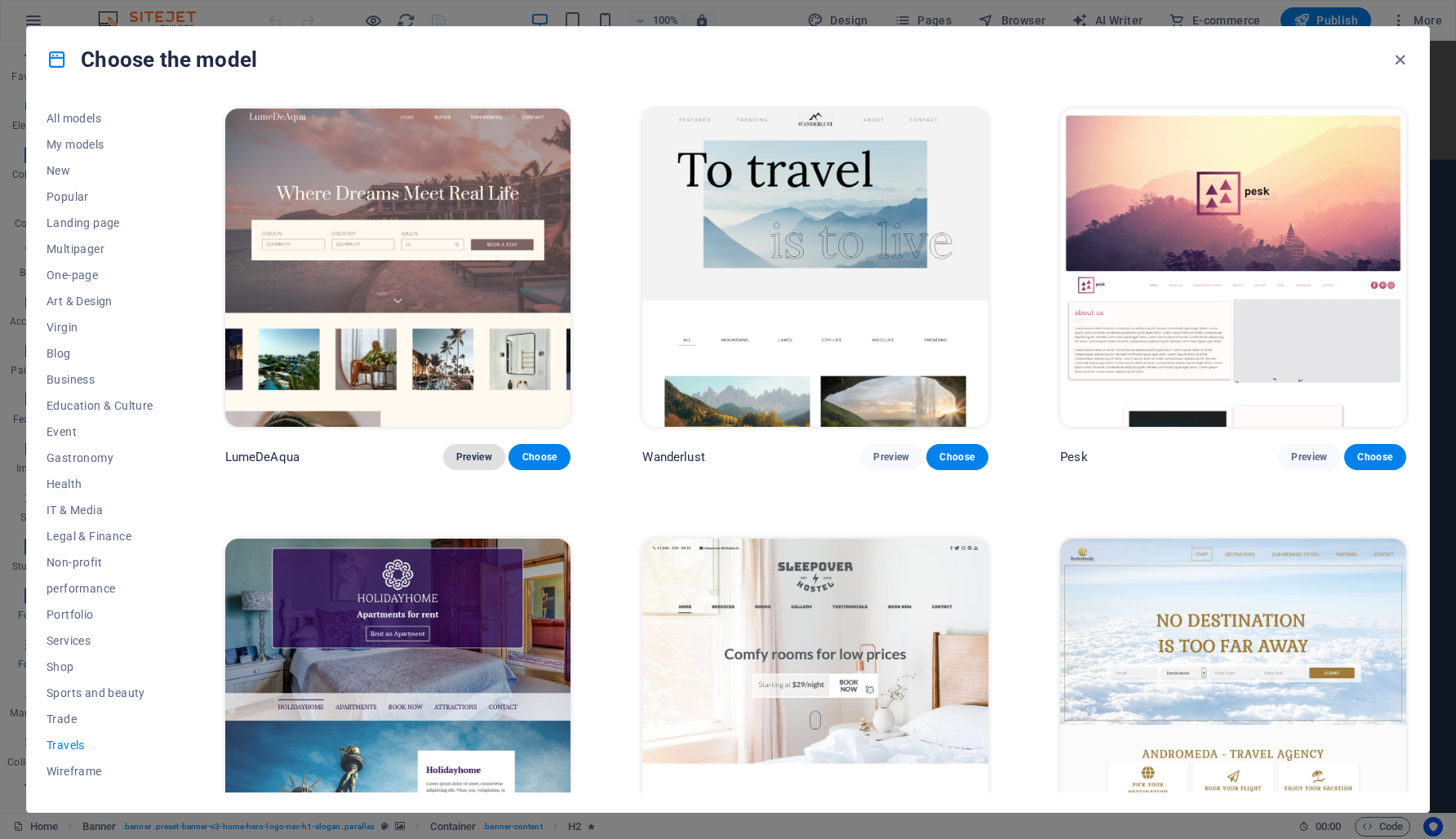
click at [474, 460] on font "Preview" at bounding box center [474, 456] width 36 height 11
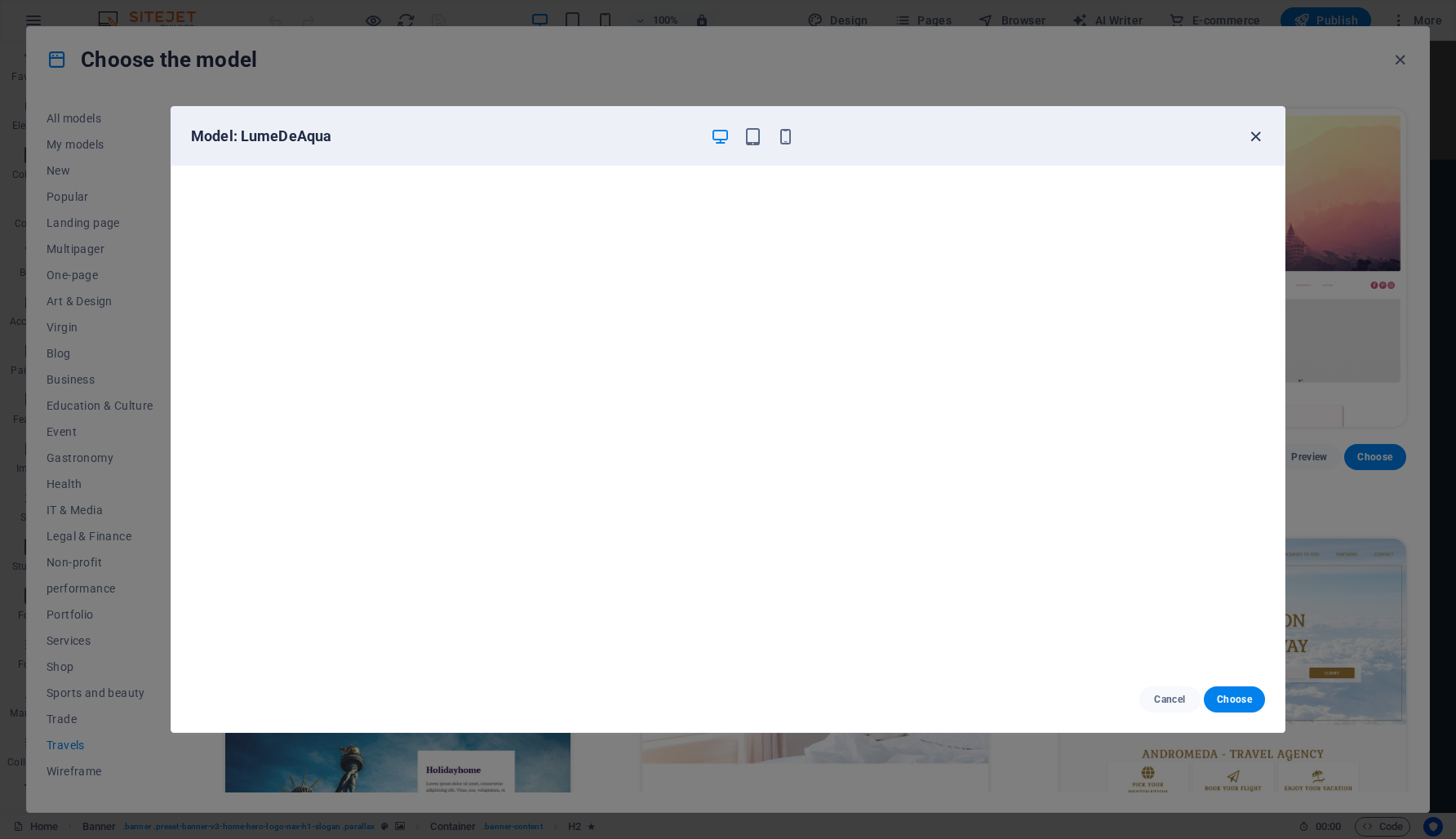
click at [1248, 134] on icon "button" at bounding box center [1256, 137] width 19 height 19
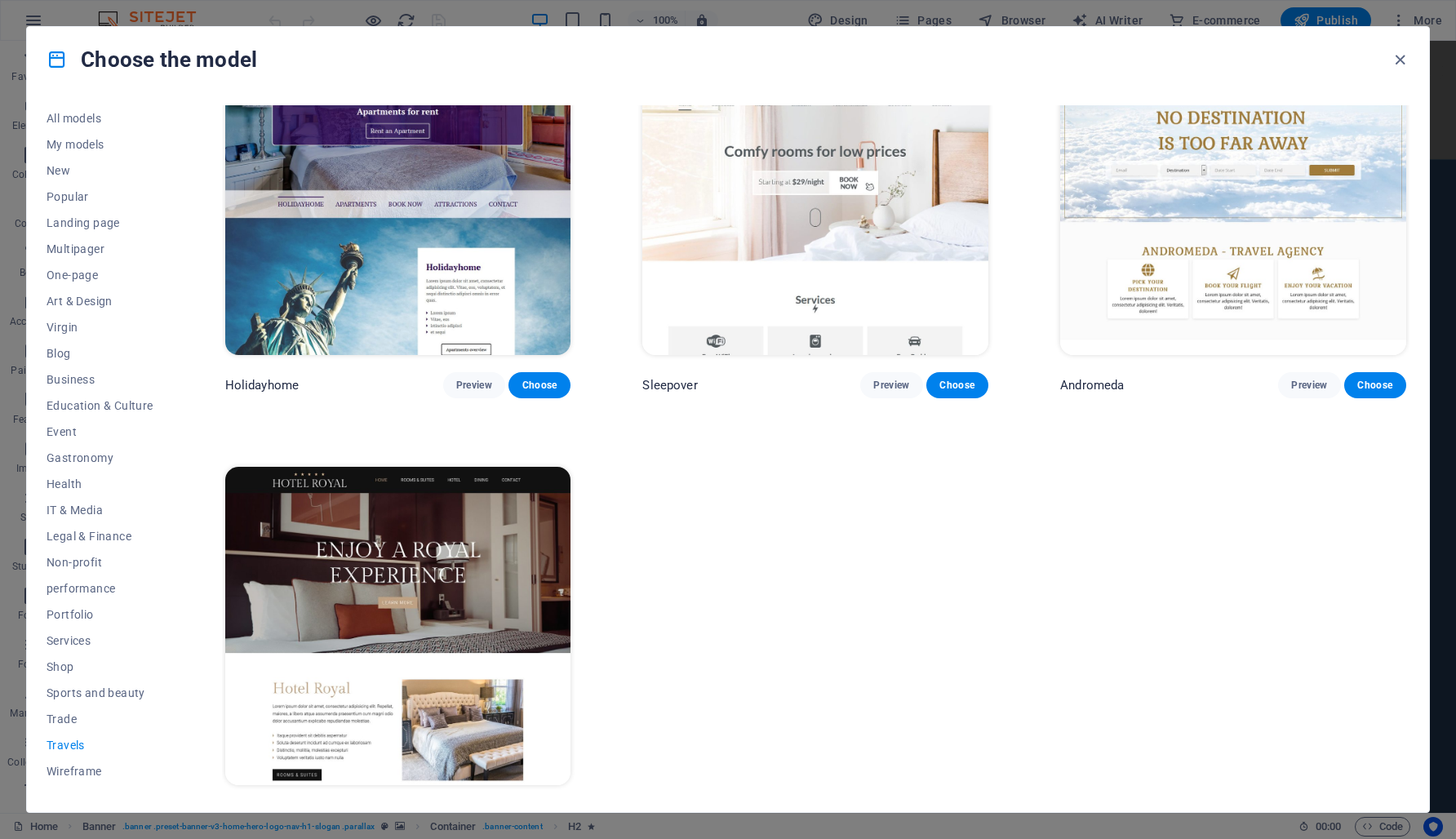
scroll to position [507, 0]
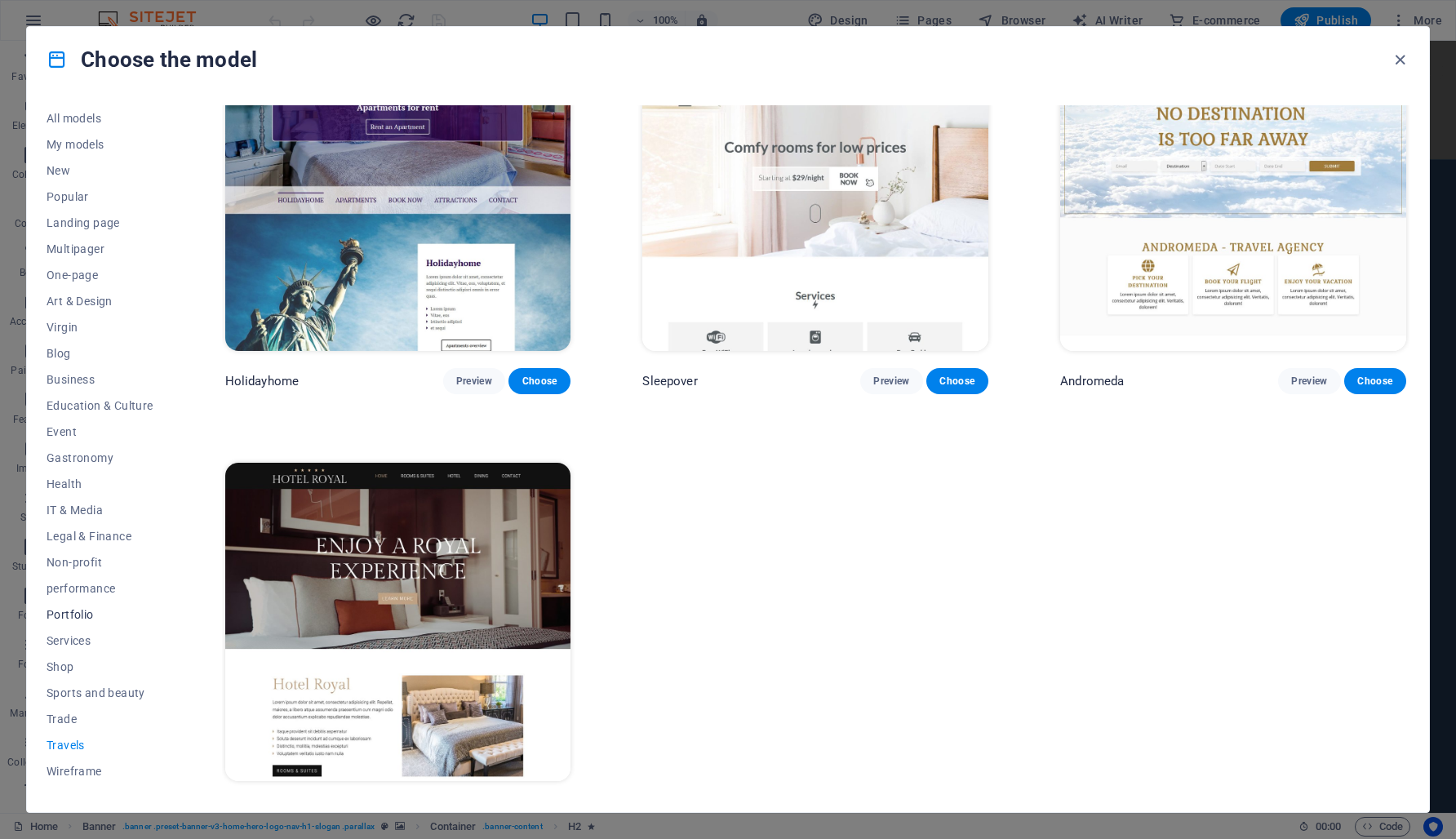
click at [70, 615] on font "Portfolio" at bounding box center [70, 614] width 47 height 13
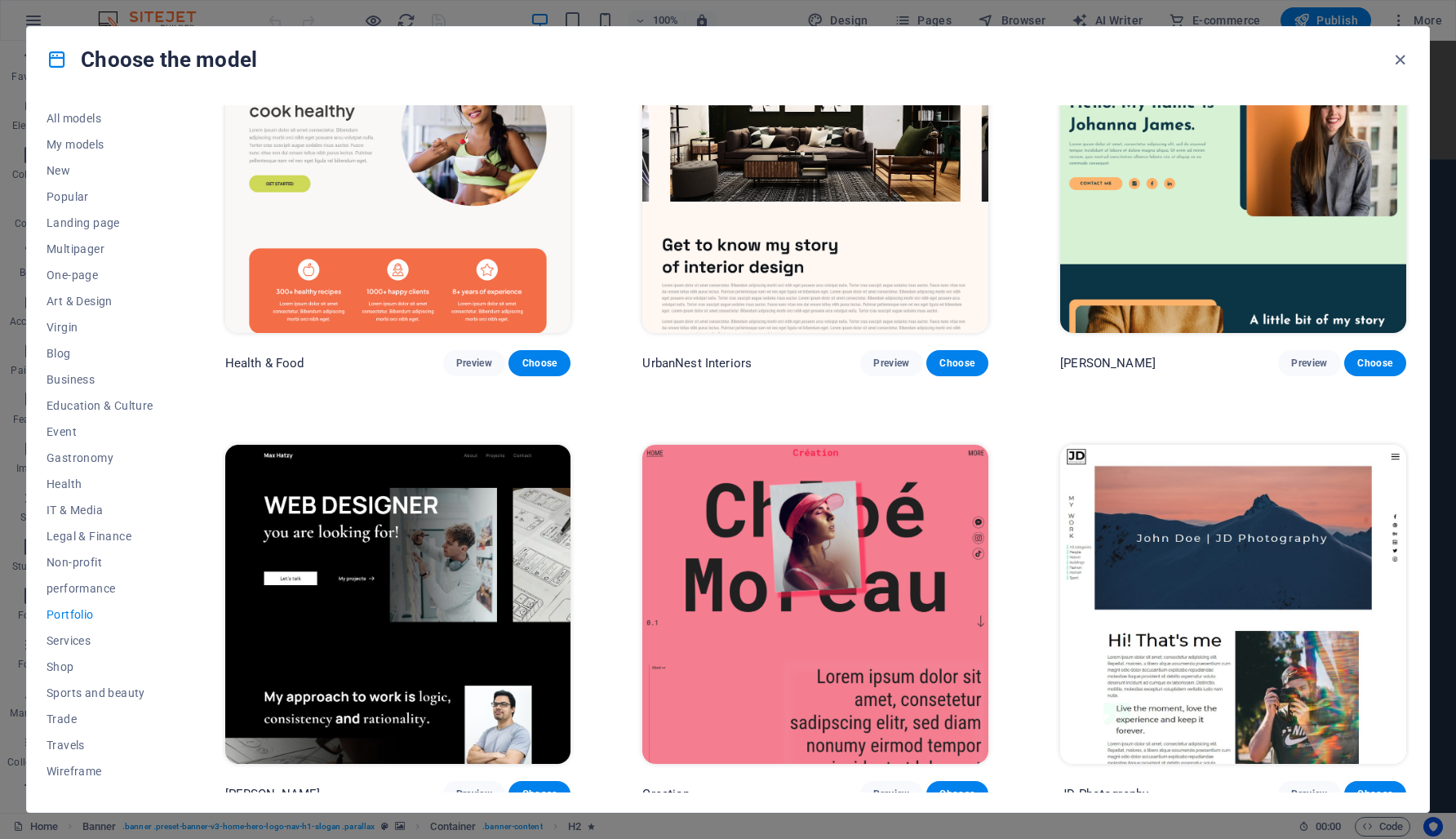
scroll to position [0, 0]
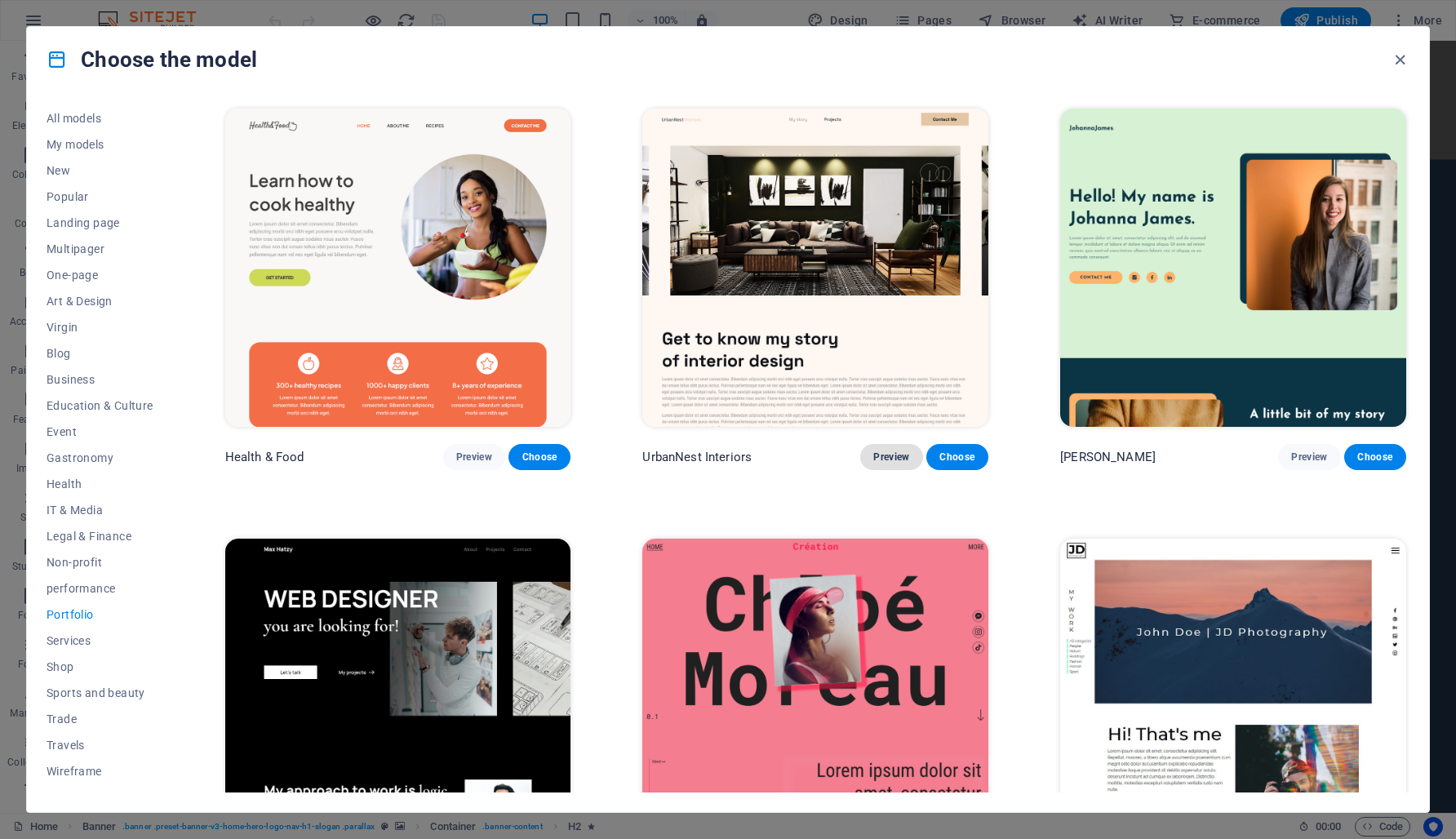
click at [883, 452] on font "Preview" at bounding box center [891, 456] width 36 height 11
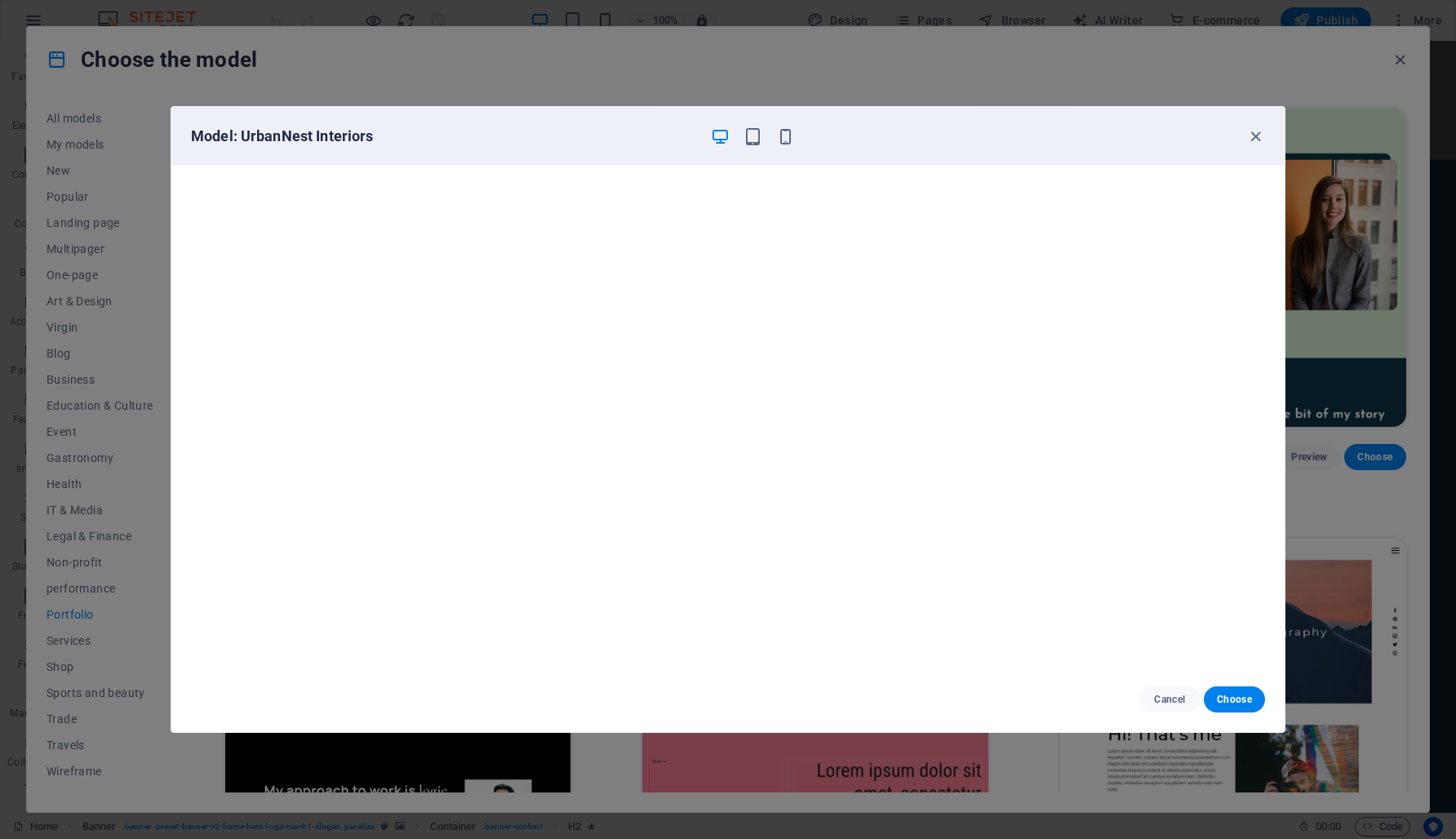
click at [1265, 136] on div "Model: UrbanNest Interiors" at bounding box center [728, 136] width 1113 height 58
click at [1258, 136] on icon "button" at bounding box center [1256, 137] width 19 height 19
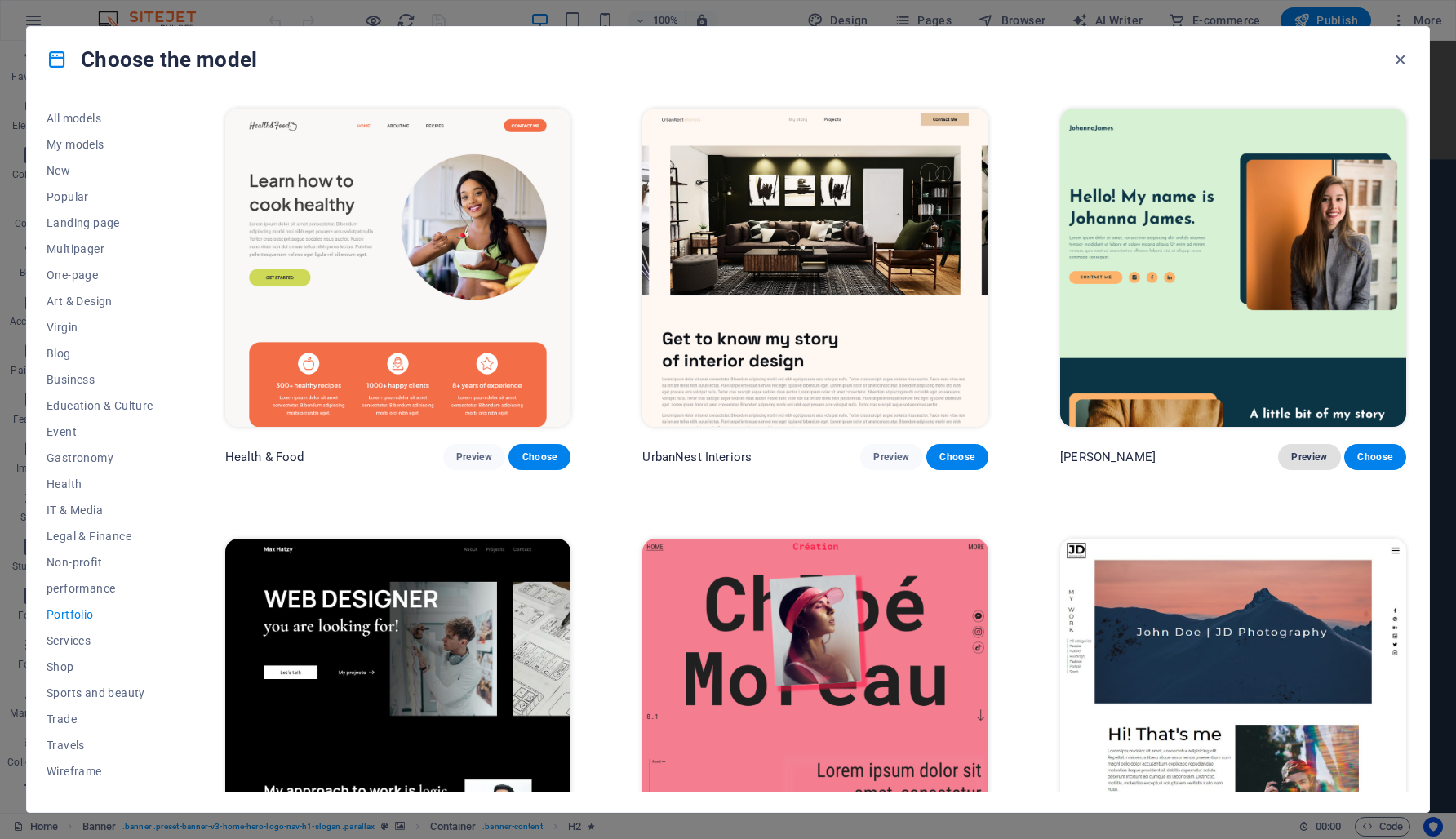
click at [1306, 451] on font "Preview" at bounding box center [1309, 456] width 36 height 11
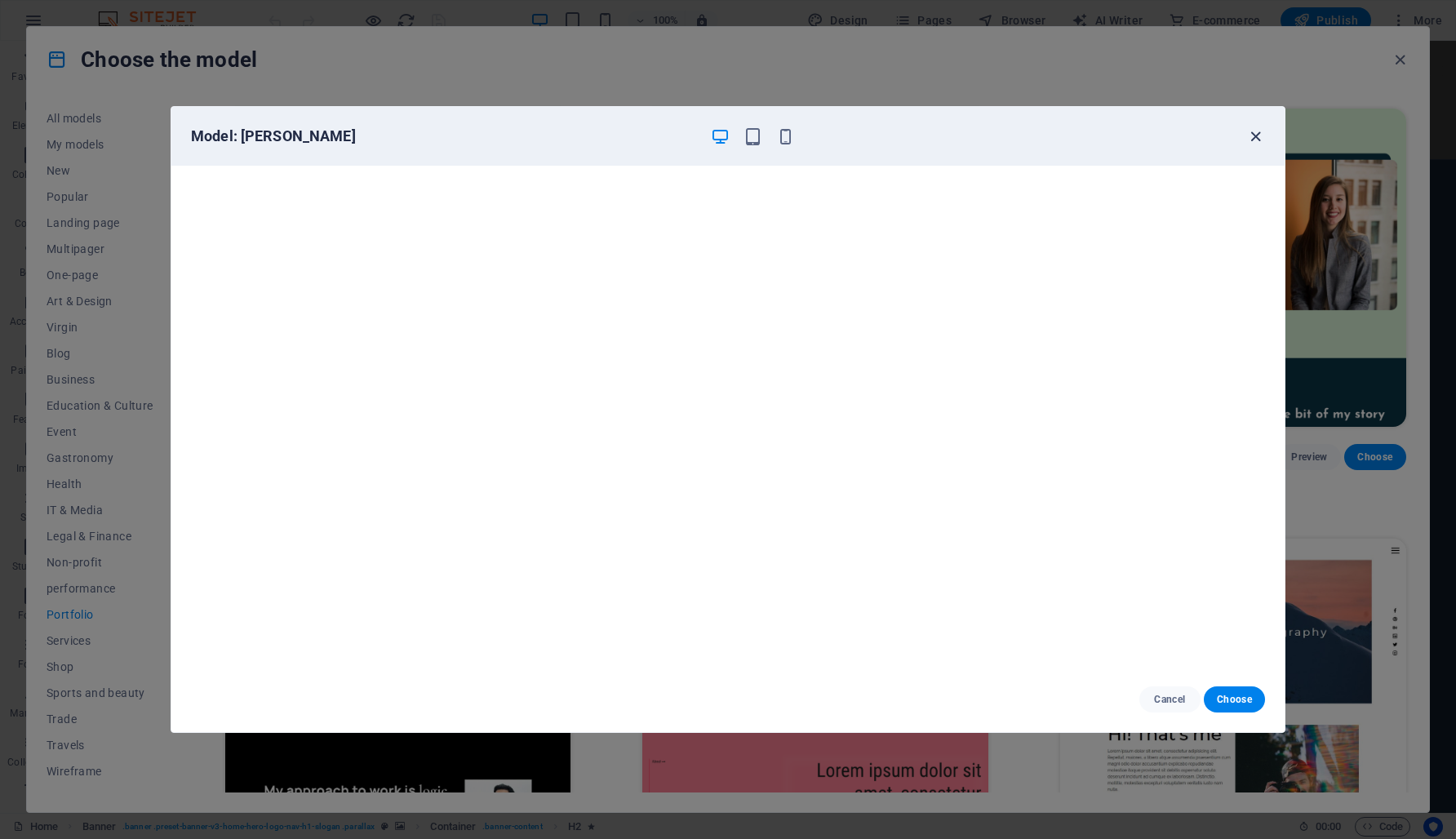
click at [1254, 140] on icon "button" at bounding box center [1256, 137] width 19 height 19
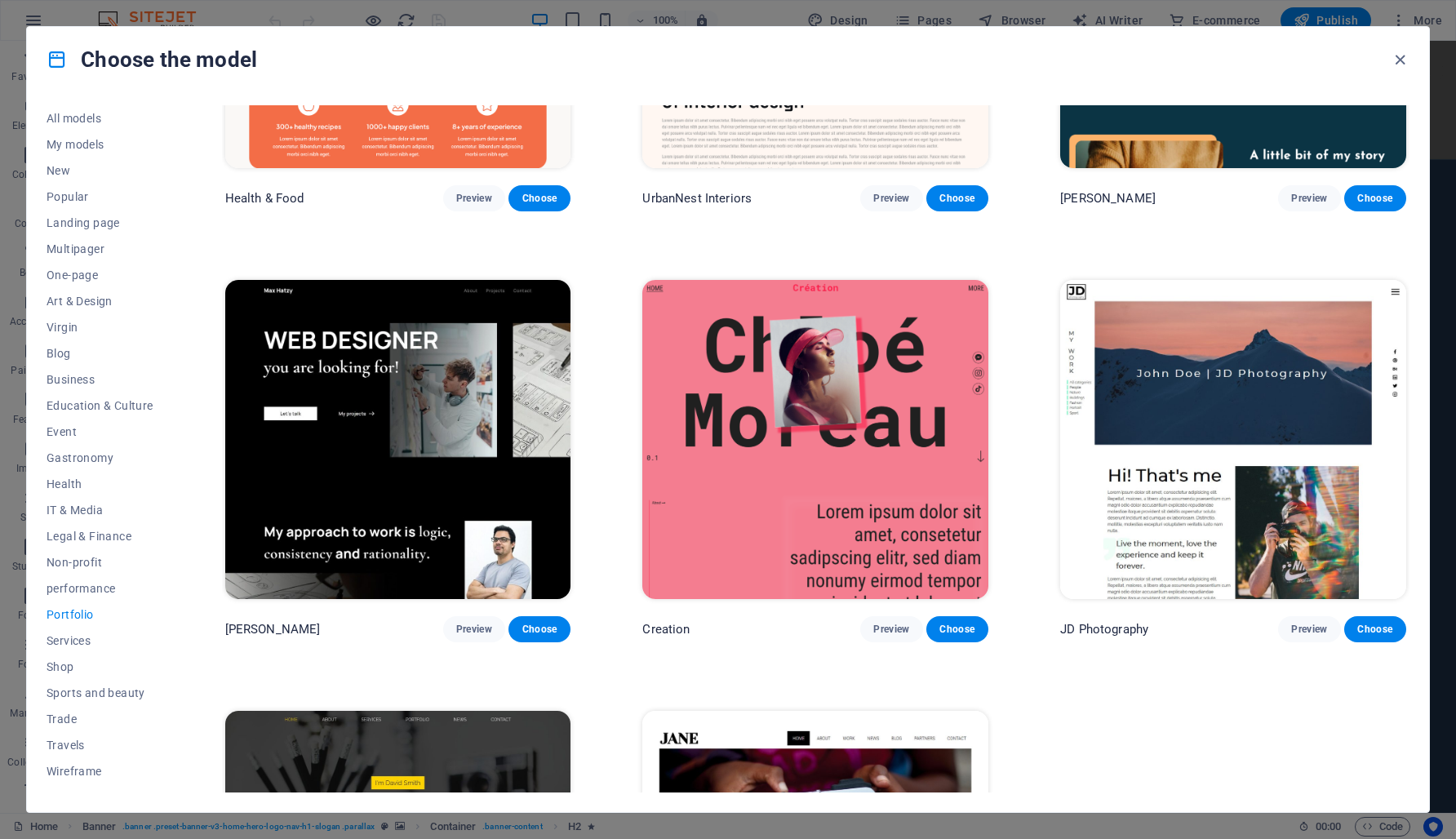
scroll to position [366, 0]
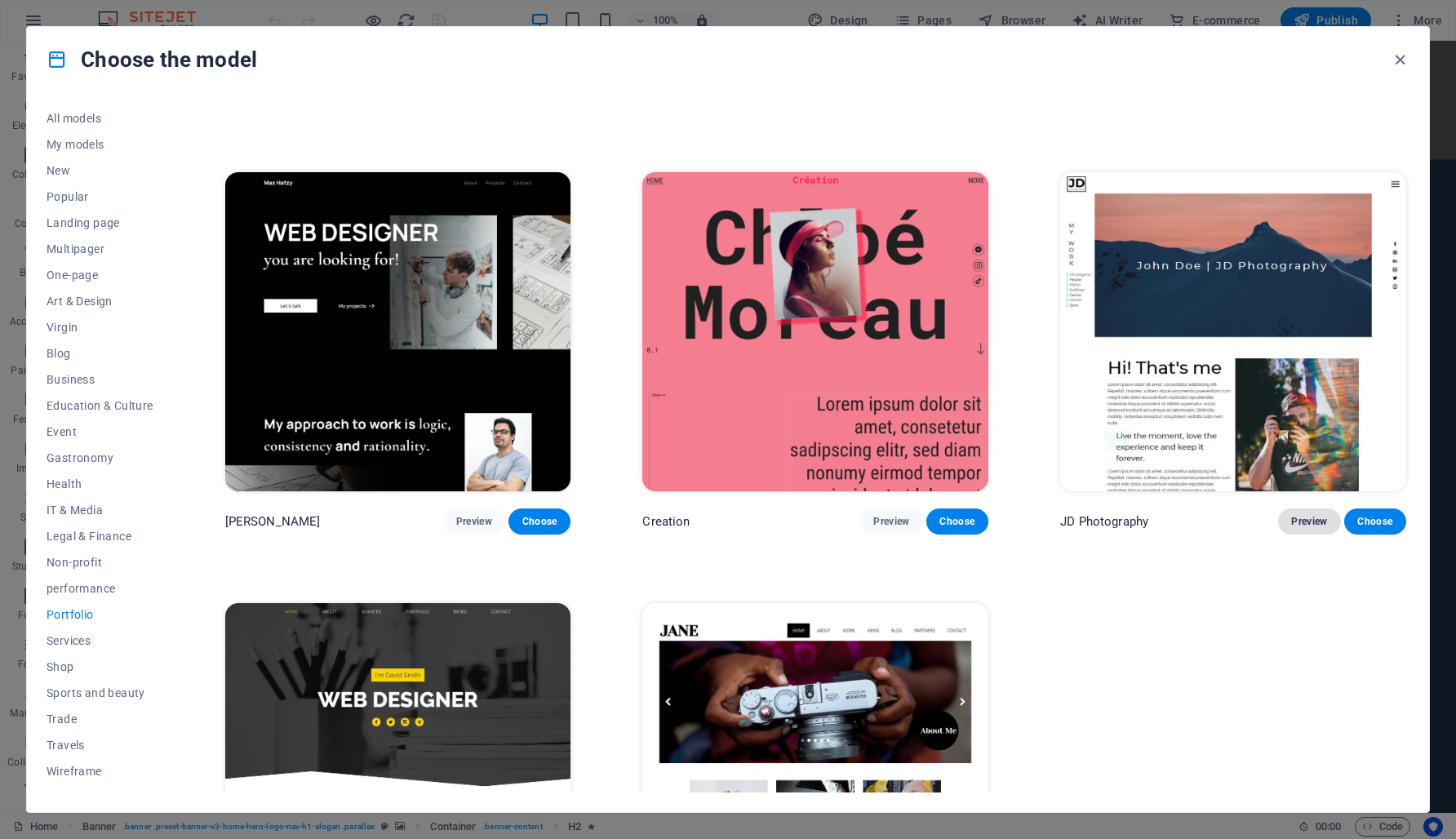
click at [1291, 516] on font "Preview" at bounding box center [1309, 521] width 36 height 11
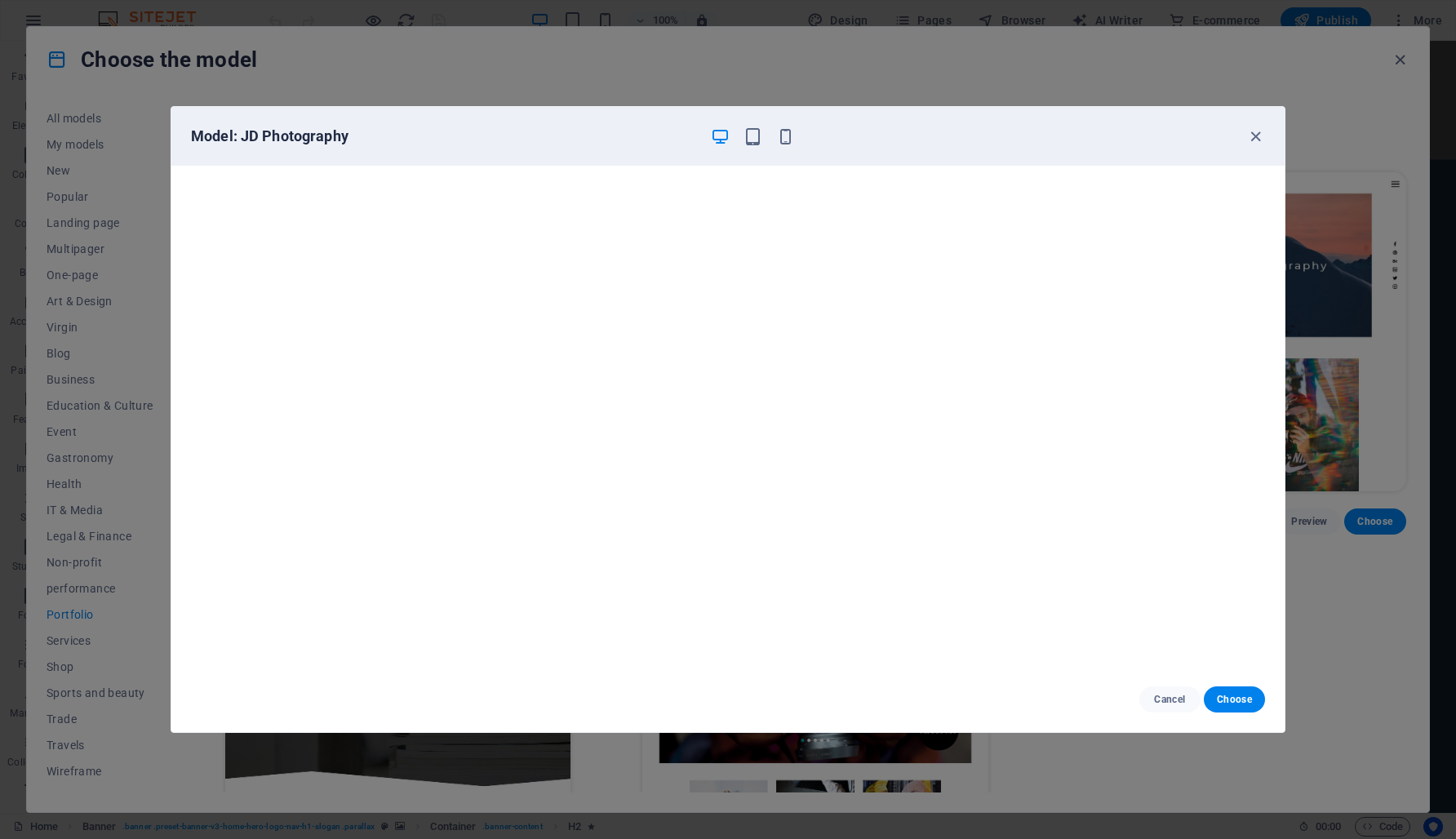
scroll to position [0, 0]
click at [785, 137] on icon "button" at bounding box center [786, 137] width 19 height 19
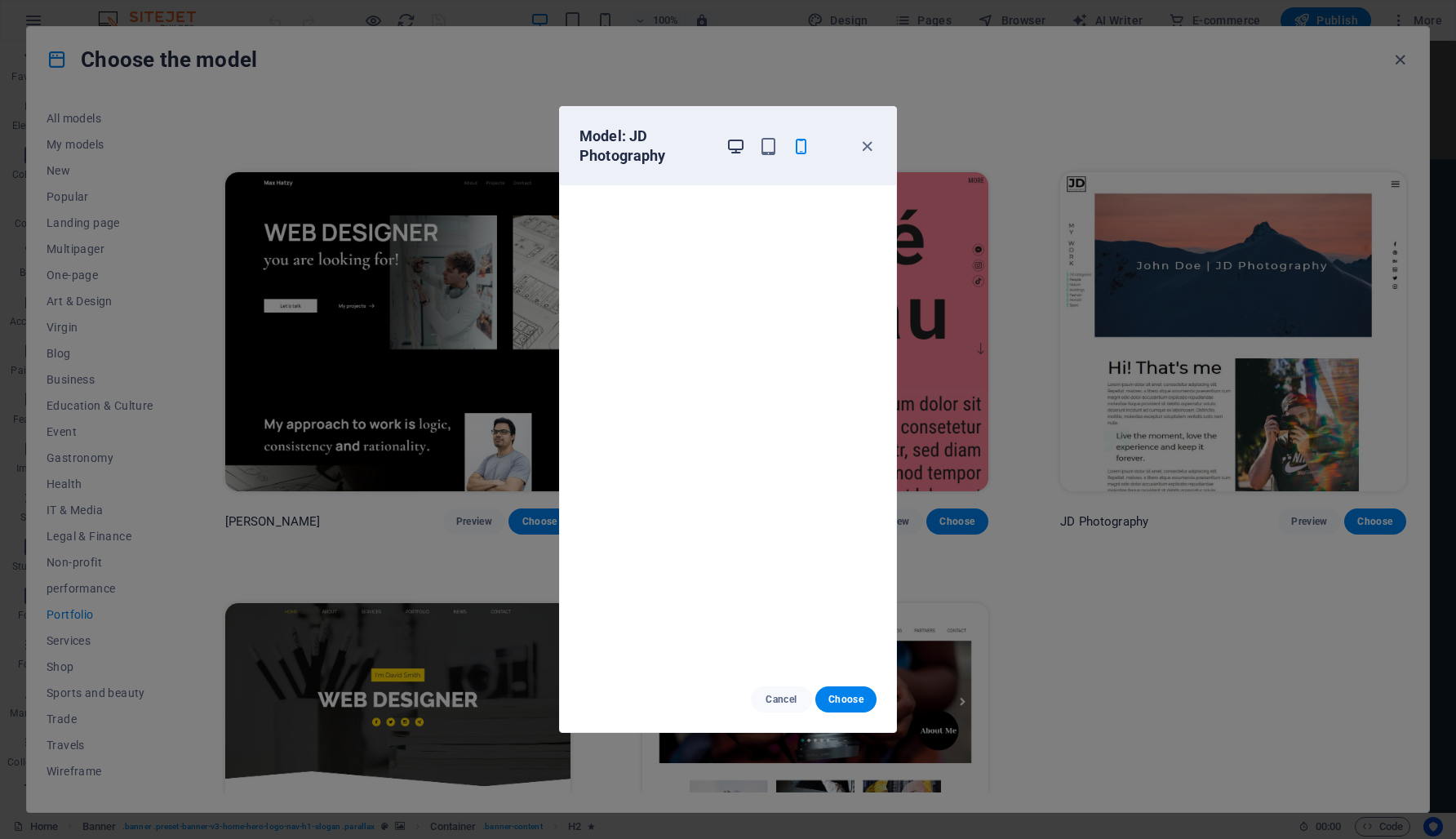
click at [728, 147] on icon "button" at bounding box center [736, 147] width 19 height 19
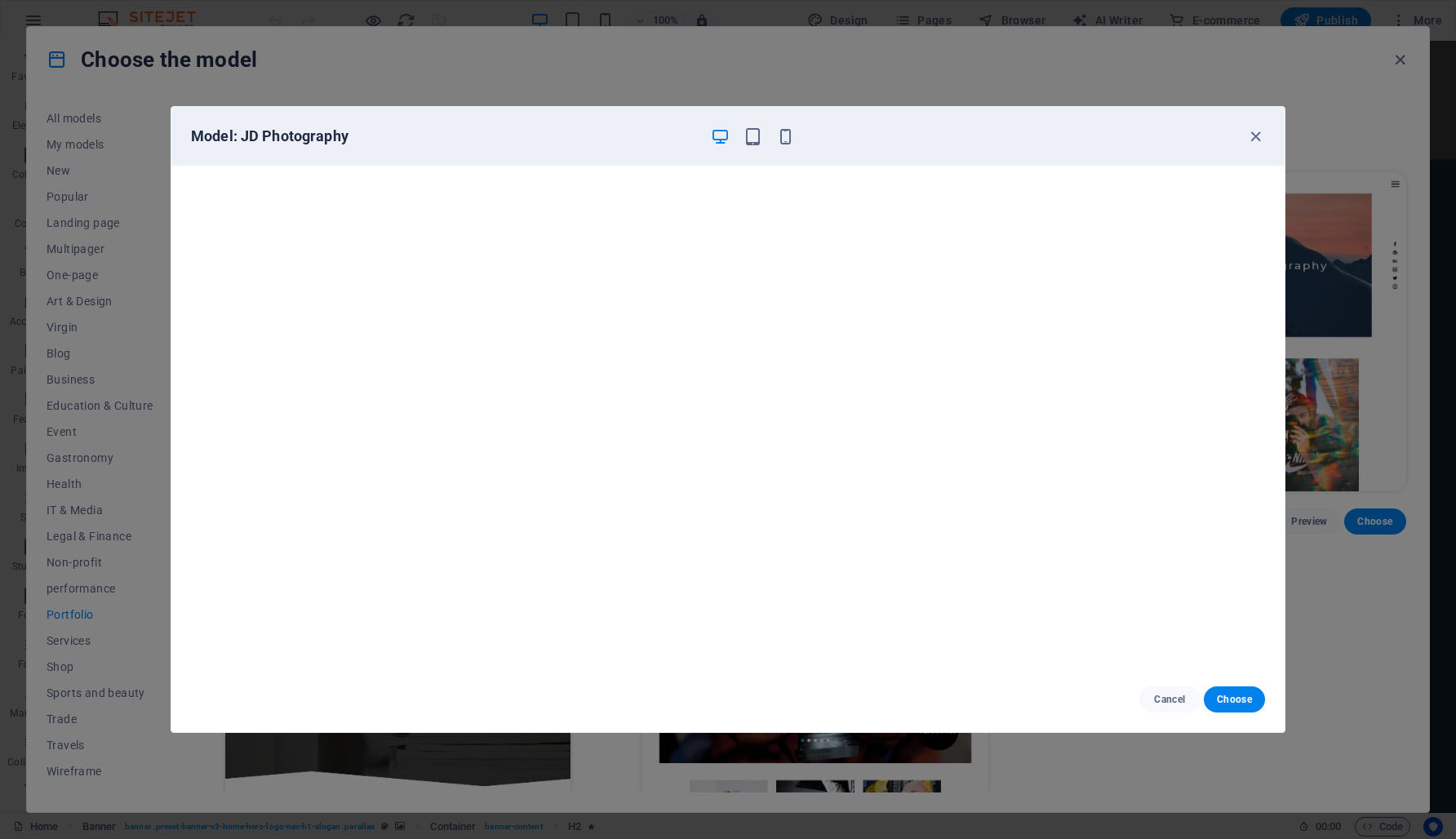
scroll to position [4, 0]
click at [1258, 145] on icon "button" at bounding box center [1256, 137] width 19 height 19
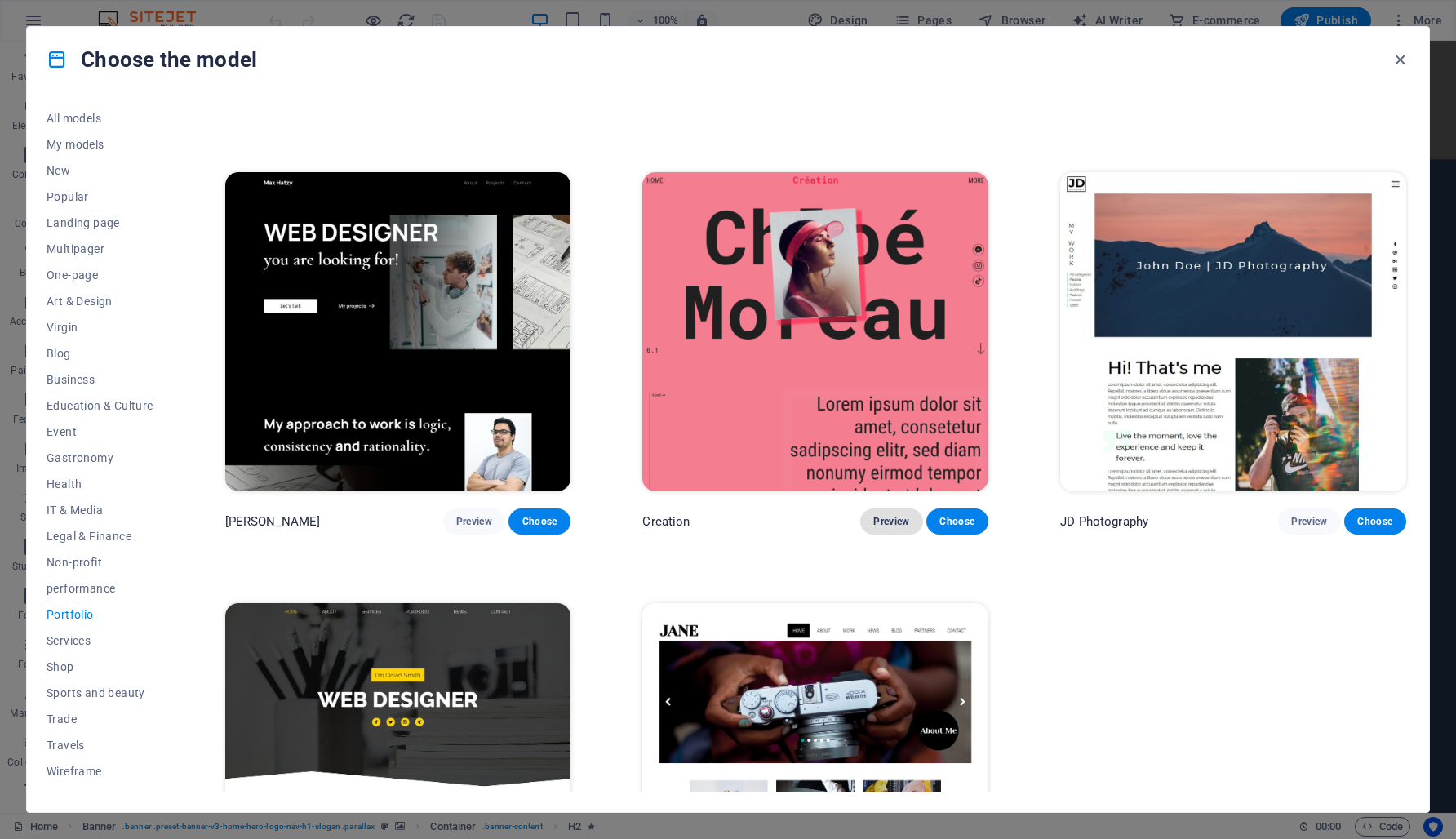
click at [876, 519] on font "Preview" at bounding box center [891, 521] width 36 height 11
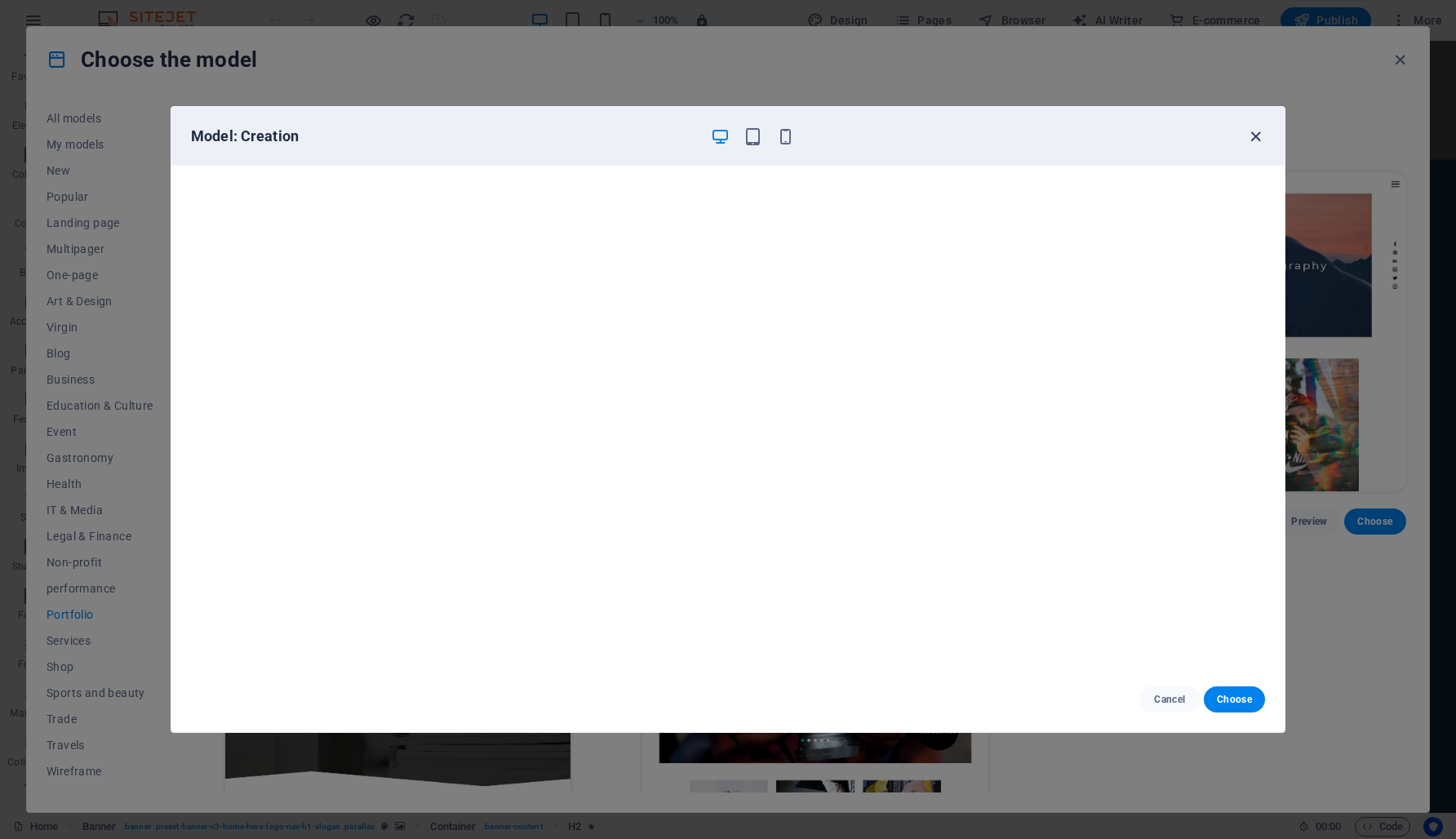
click at [1254, 137] on icon "button" at bounding box center [1256, 137] width 19 height 19
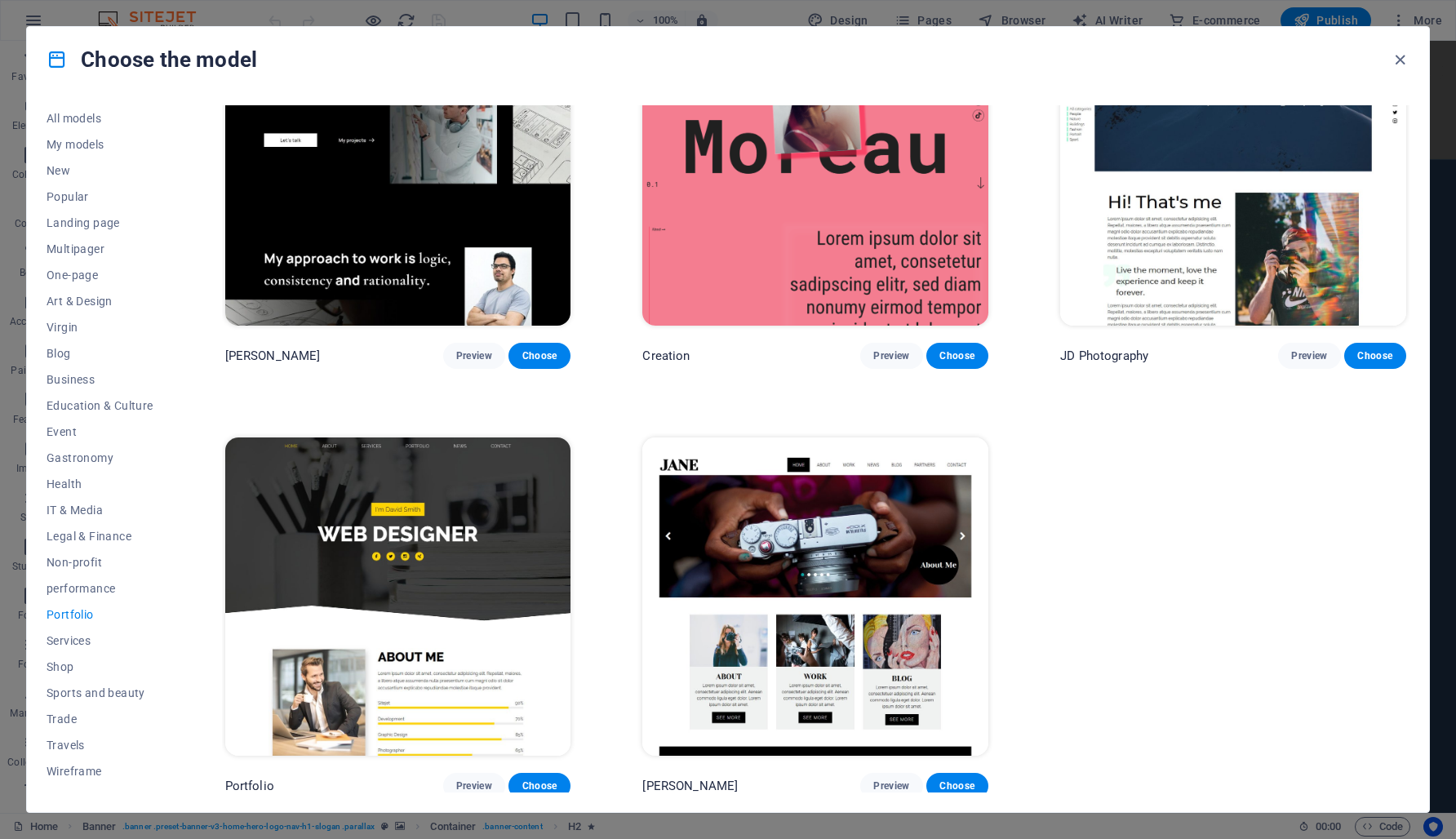
scroll to position [534, 0]
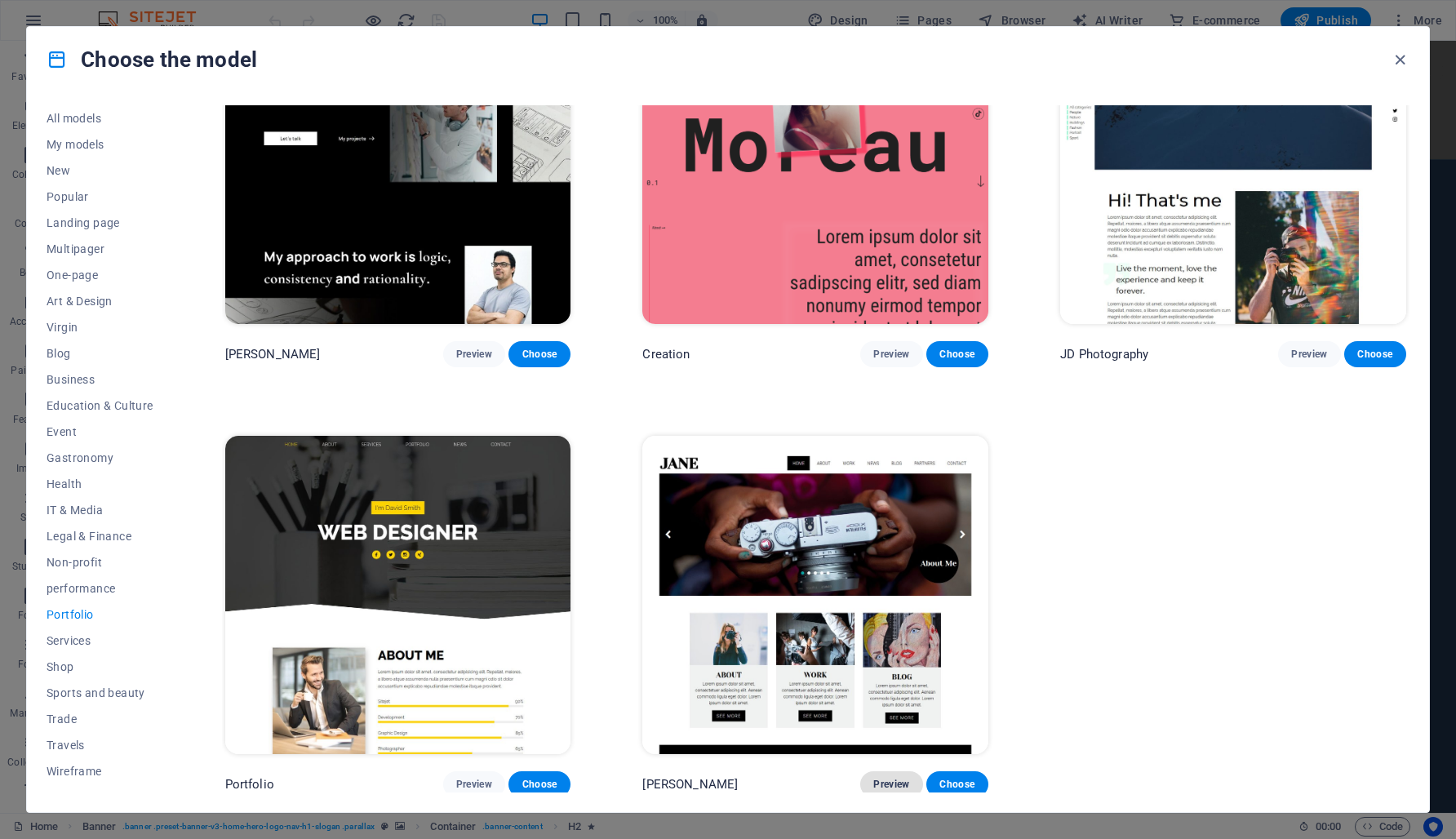
click at [894, 781] on font "Preview" at bounding box center [891, 784] width 36 height 11
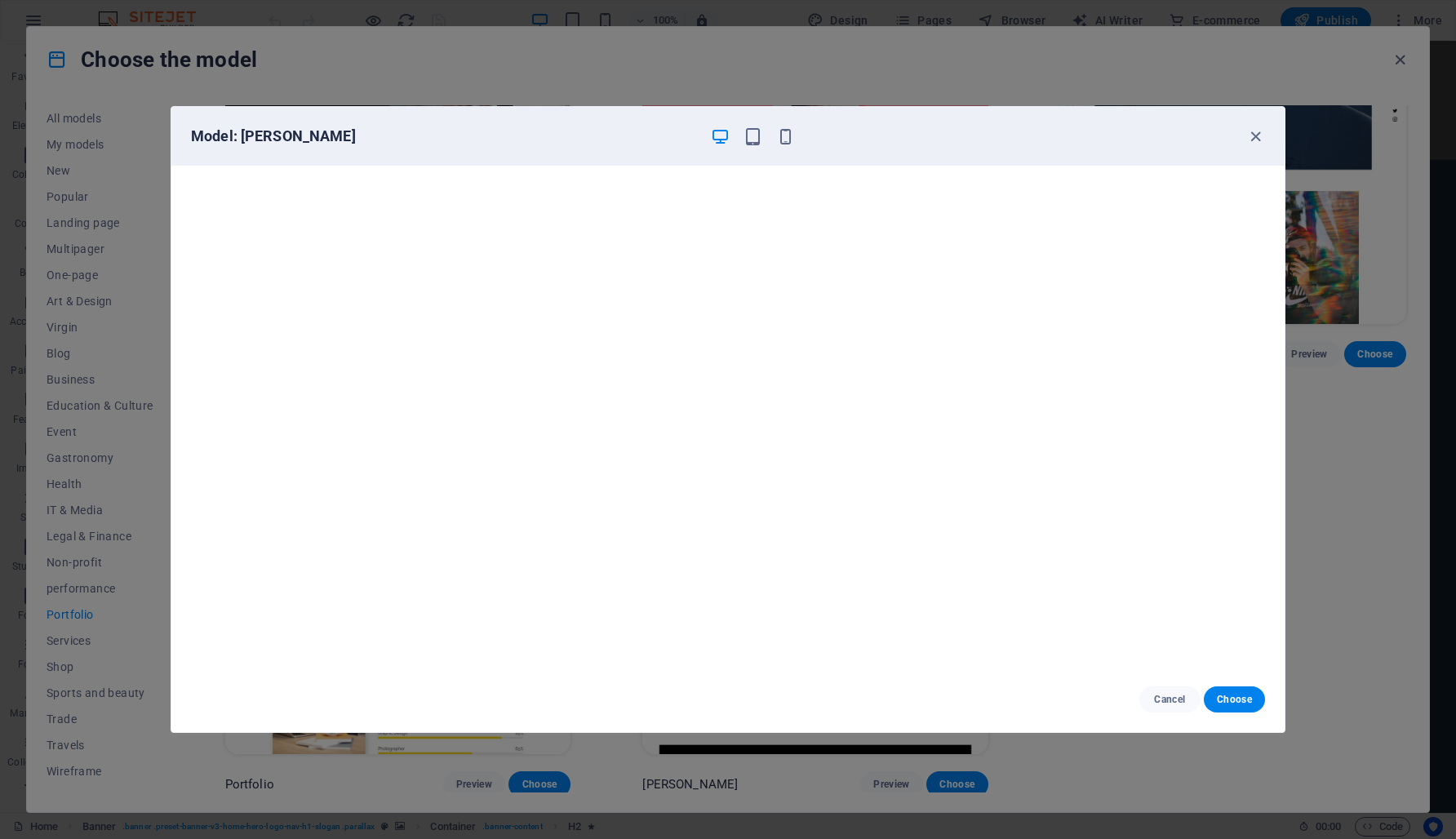
scroll to position [0, 0]
click at [1256, 138] on icon "button" at bounding box center [1256, 137] width 19 height 19
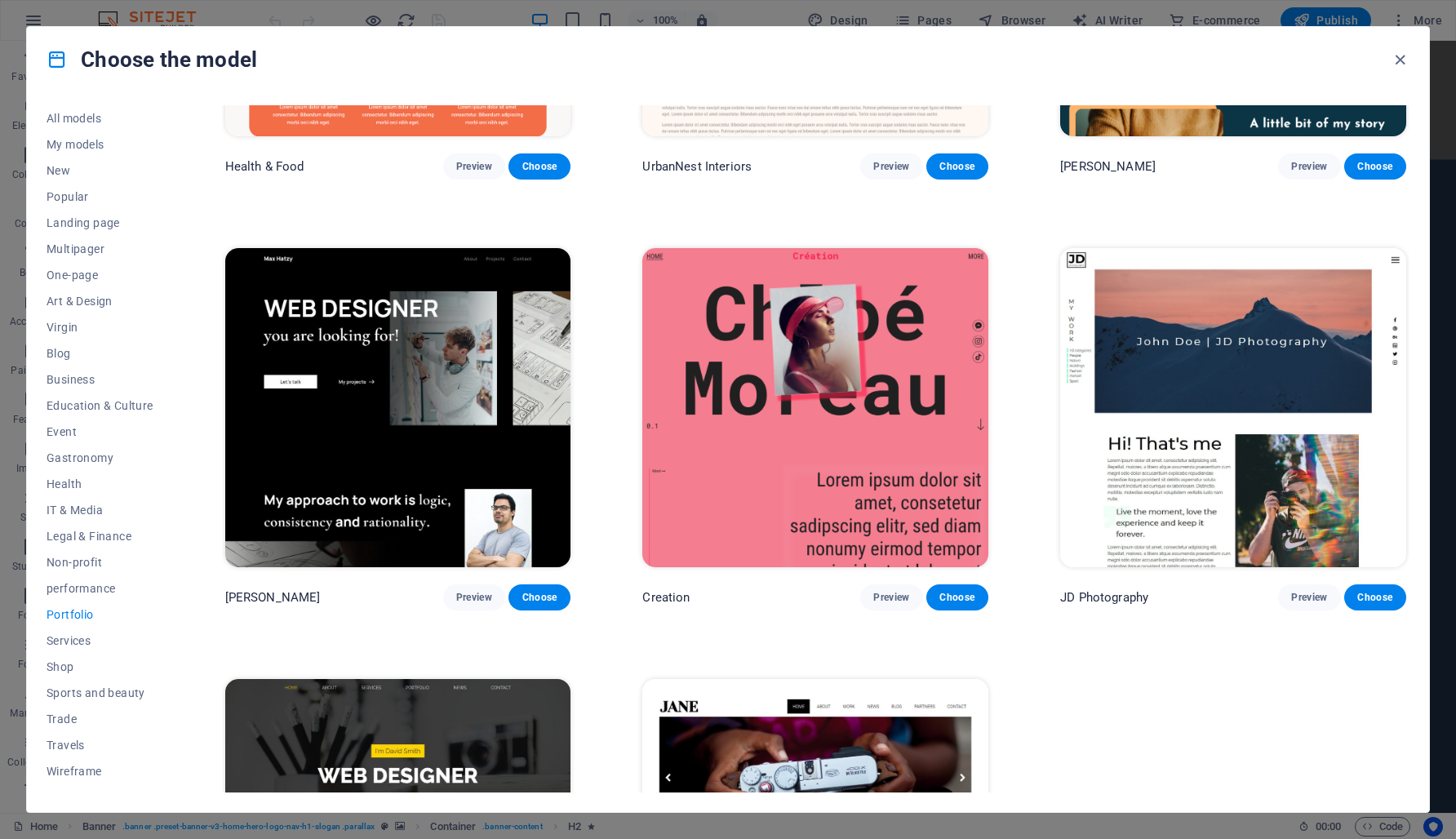
scroll to position [264, 0]
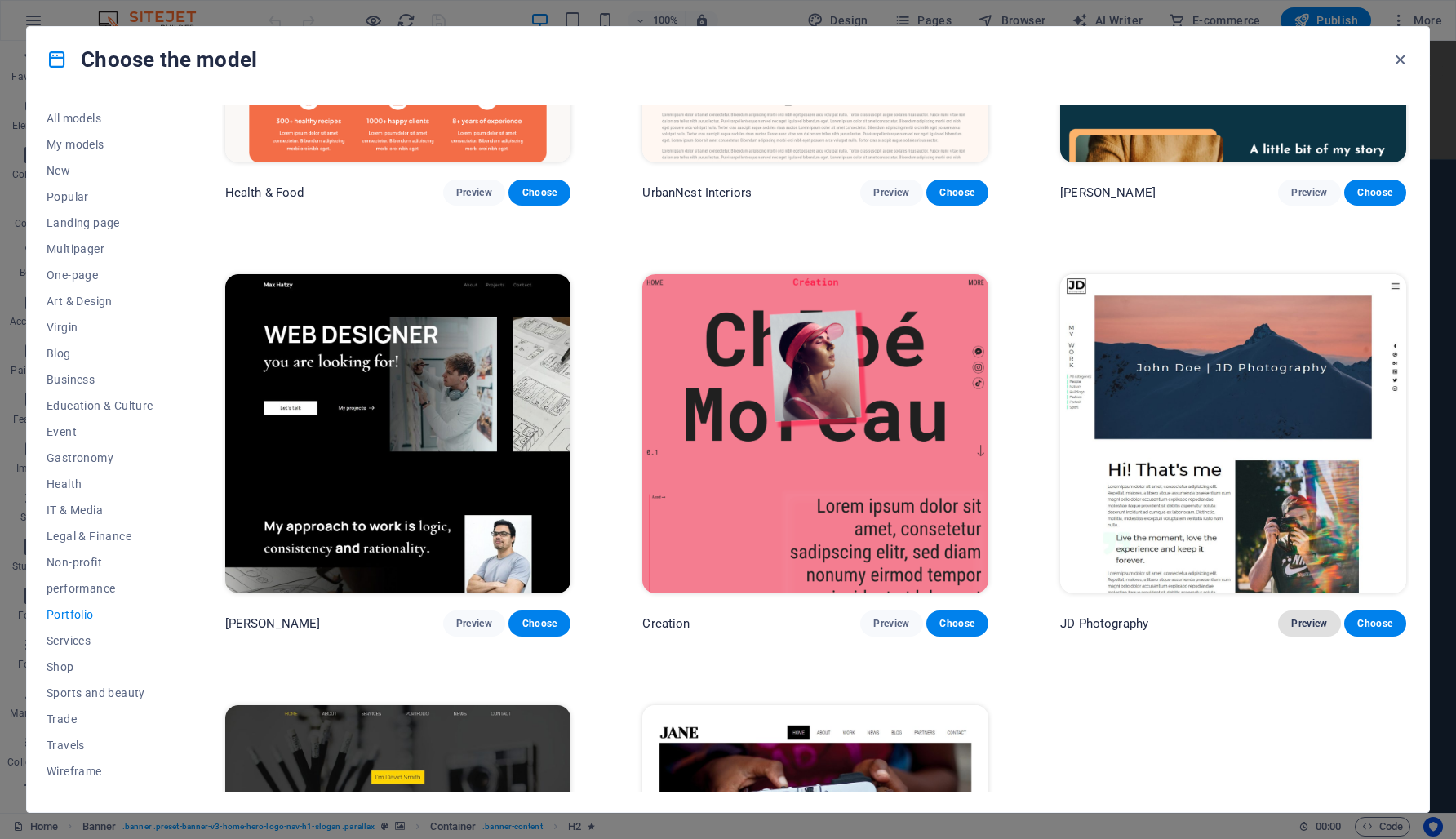
click at [1316, 625] on font "Preview" at bounding box center [1309, 623] width 36 height 11
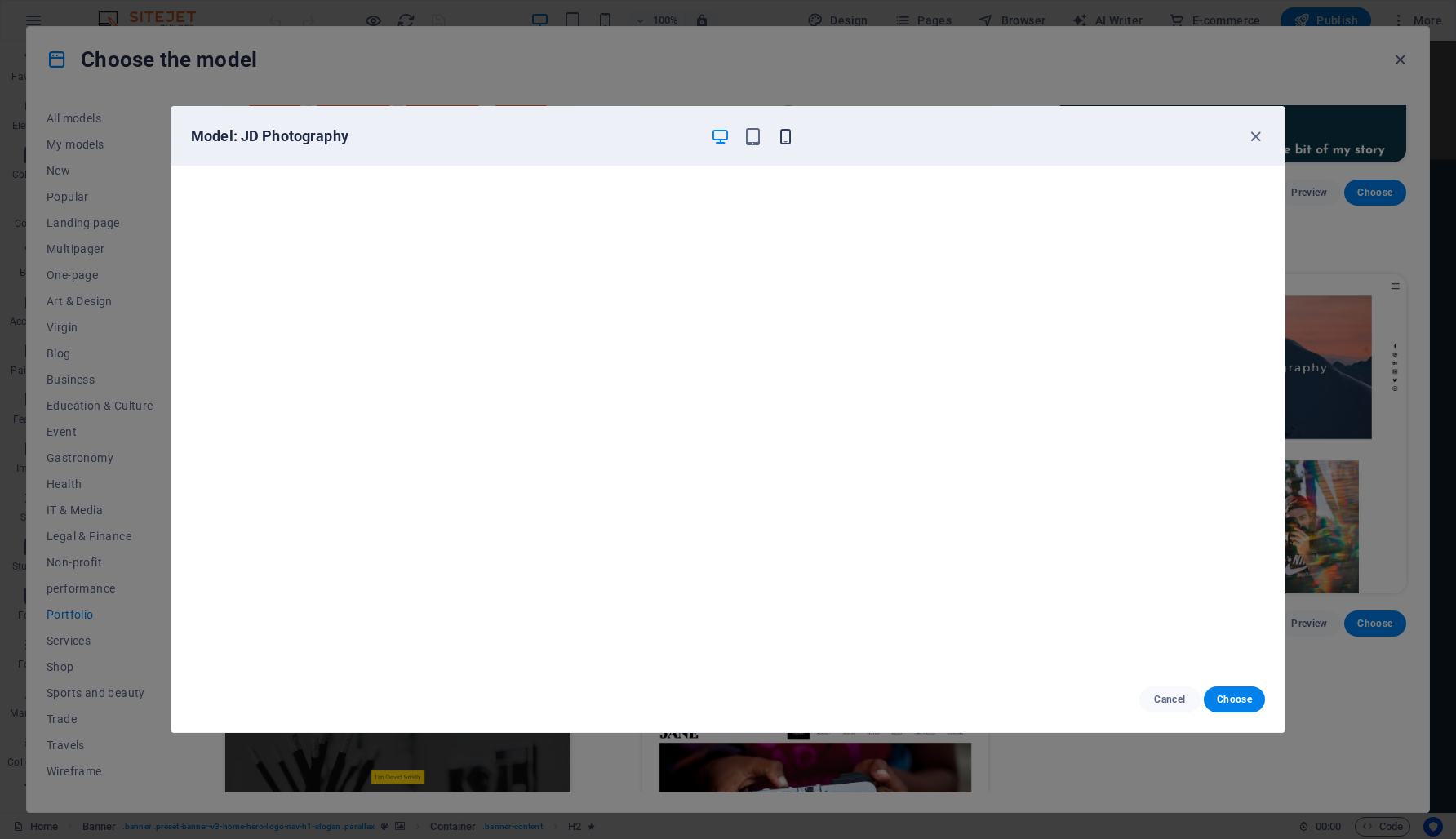
click at [786, 136] on icon "button" at bounding box center [786, 137] width 19 height 19
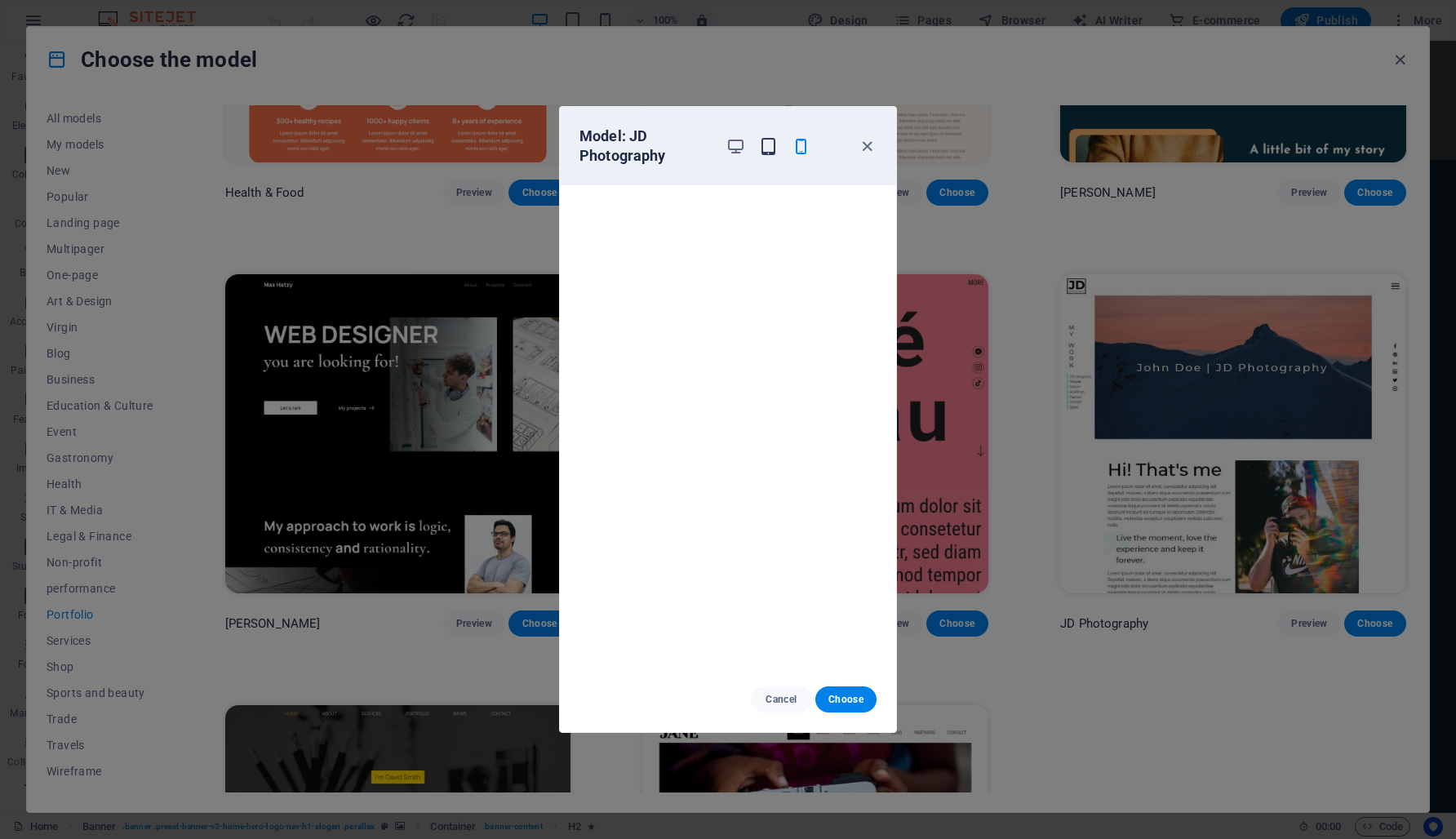
click at [769, 142] on icon "button" at bounding box center [769, 147] width 19 height 19
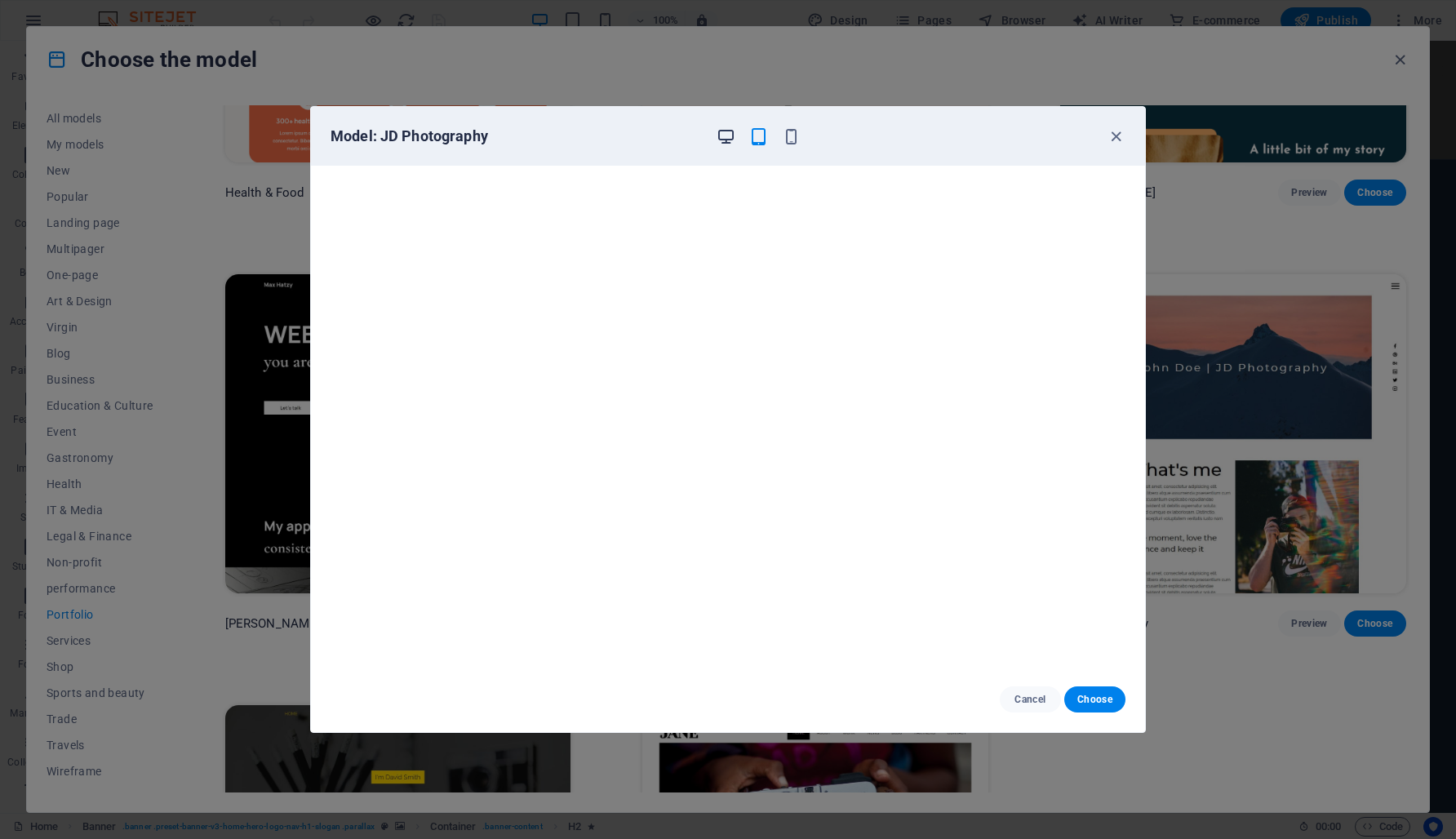
click at [727, 133] on icon "button" at bounding box center [726, 137] width 19 height 19
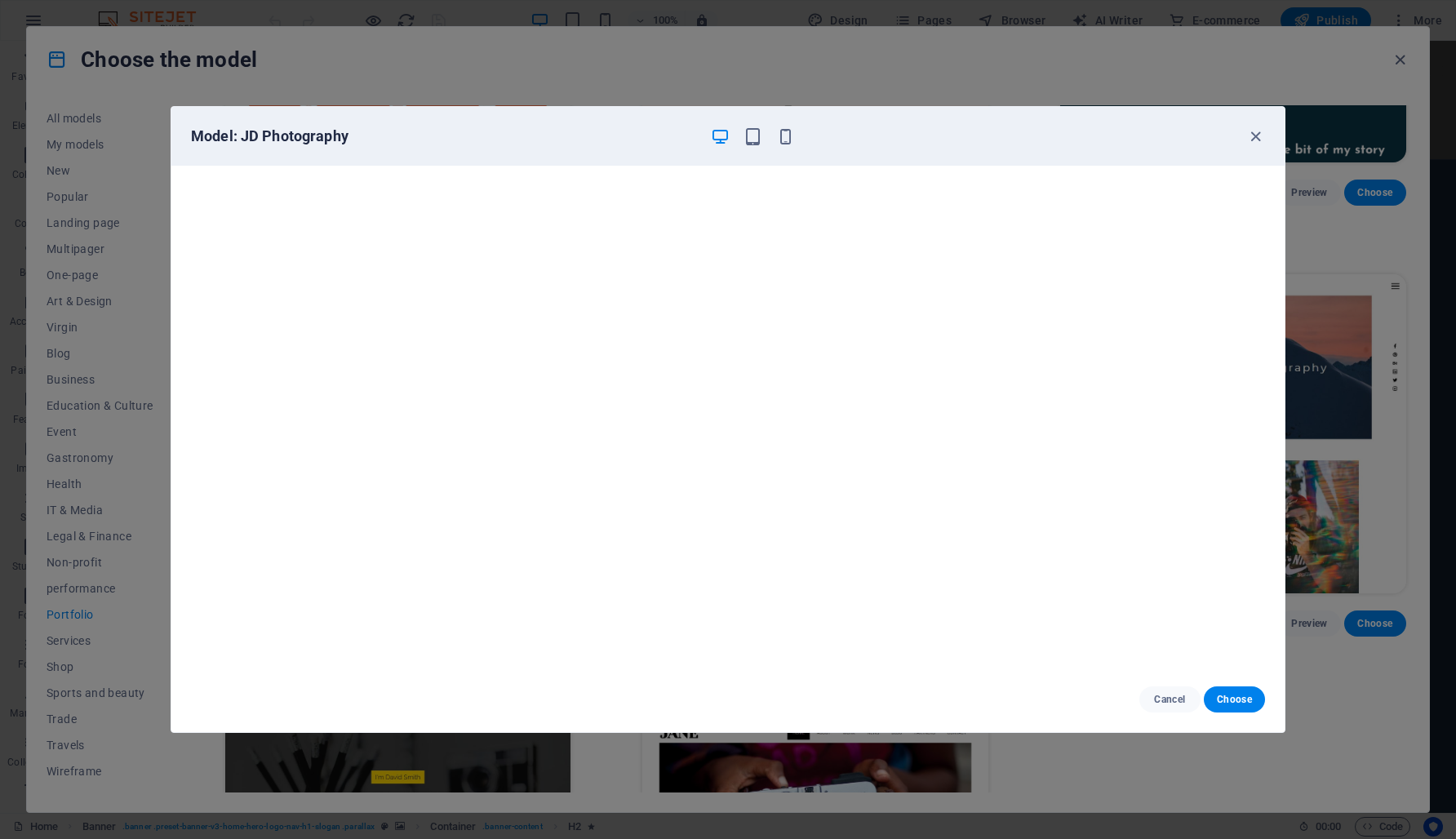
scroll to position [4, 0]
click at [779, 139] on icon "button" at bounding box center [786, 137] width 19 height 19
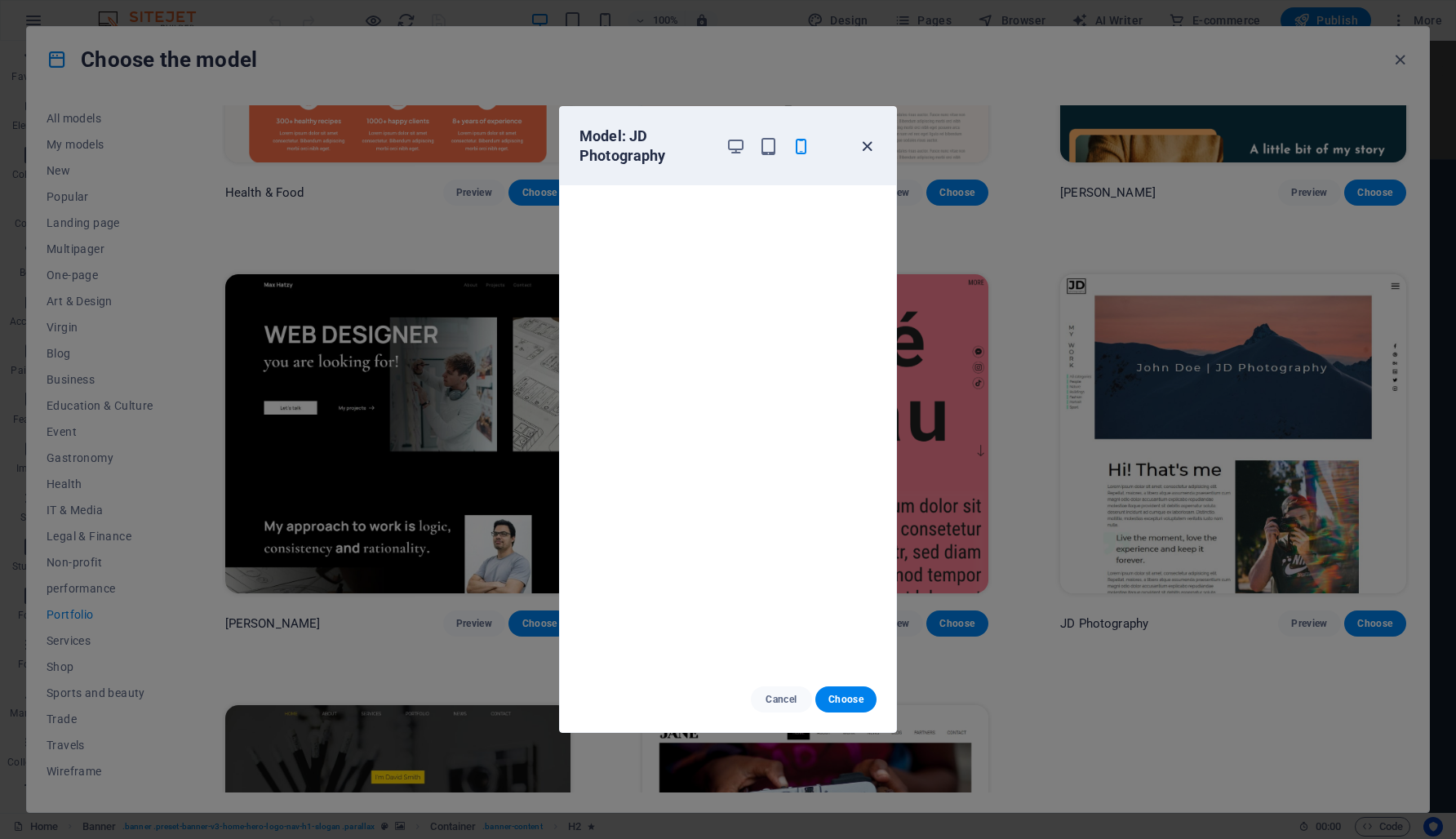
click at [861, 143] on icon "button" at bounding box center [867, 147] width 19 height 19
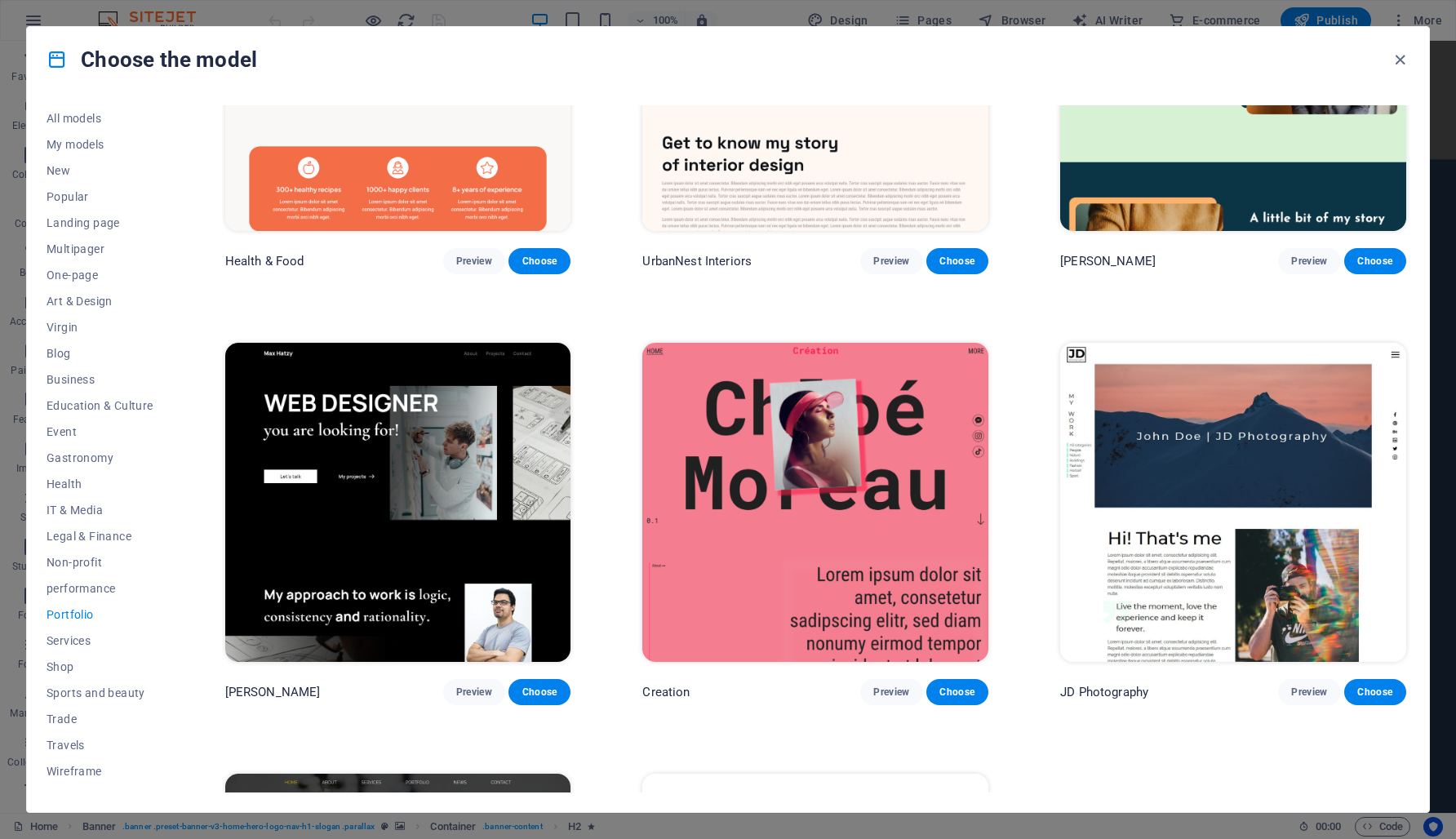
scroll to position [0, 0]
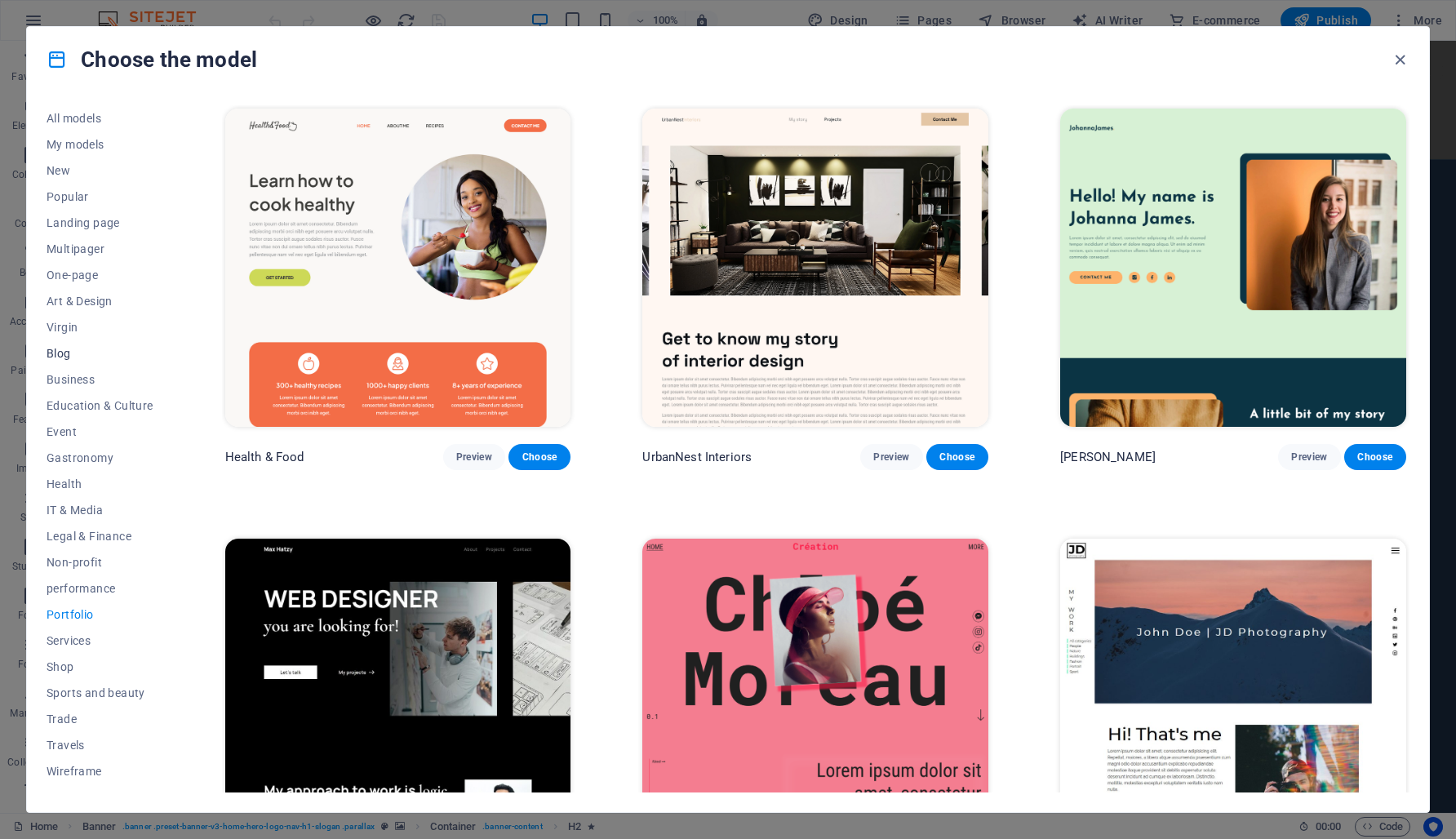
click at [62, 354] on font "Blog" at bounding box center [58, 353] width 24 height 13
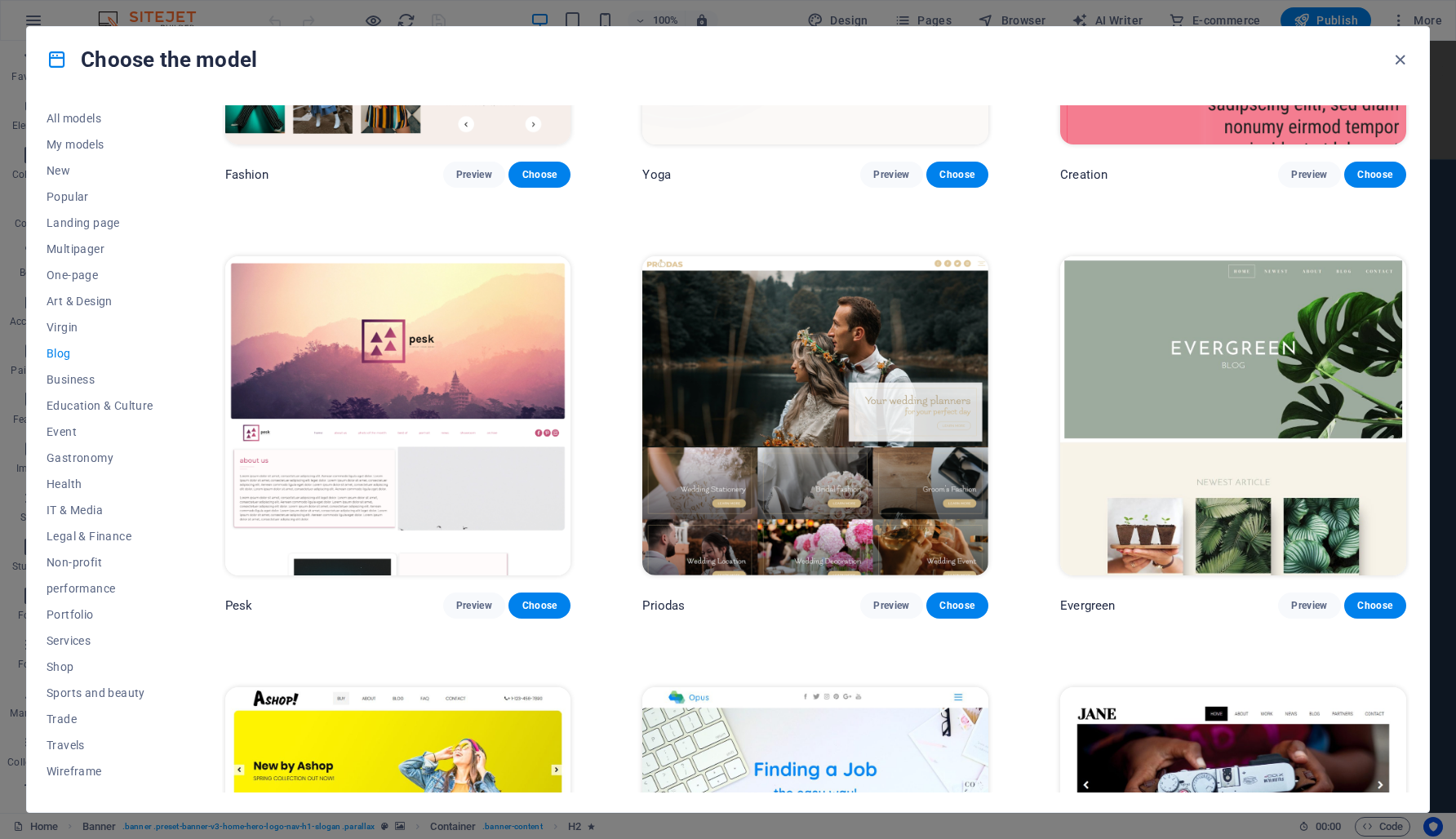
scroll to position [2841, 0]
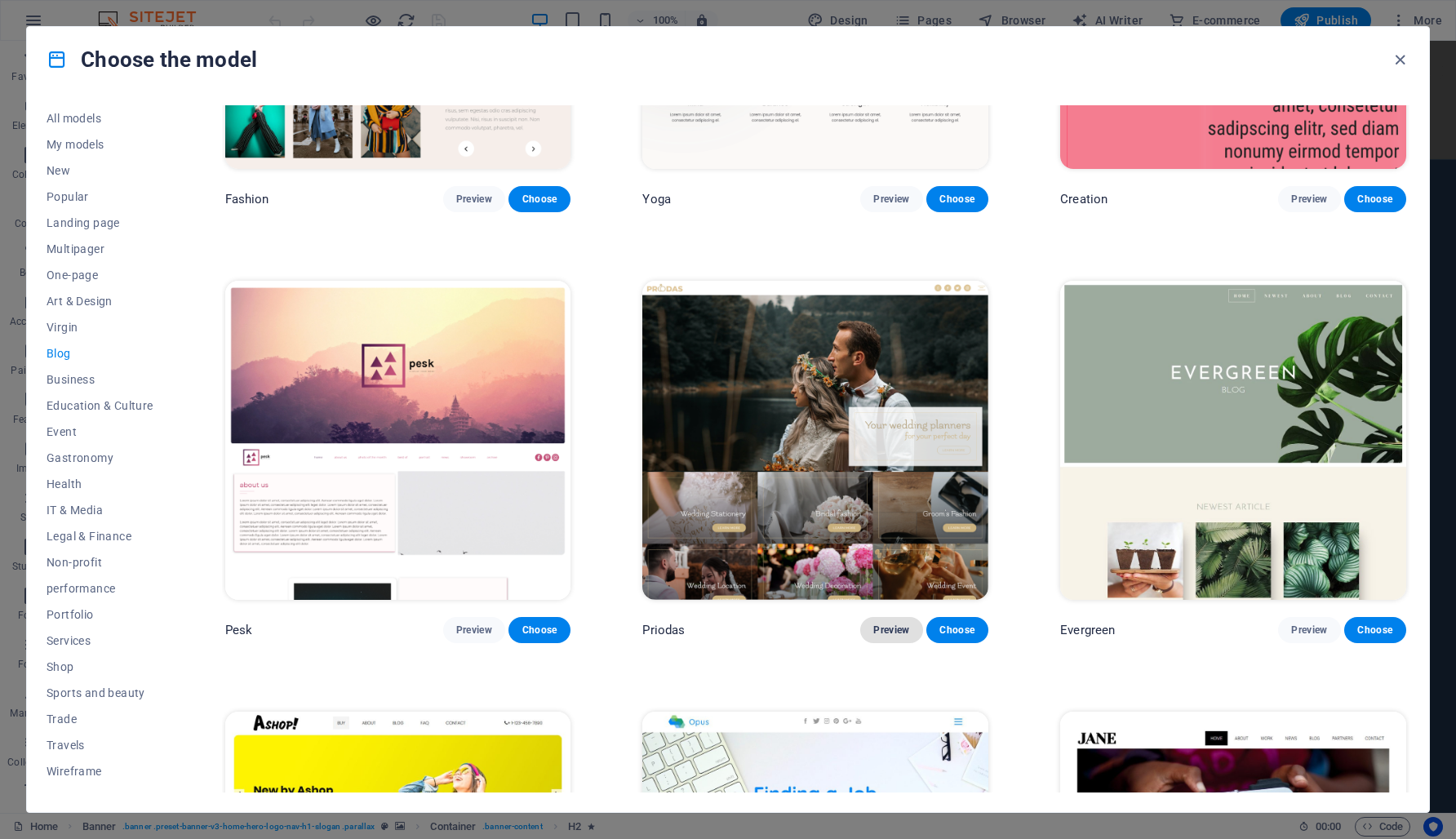
click at [896, 624] on font "Preview" at bounding box center [891, 630] width 36 height 11
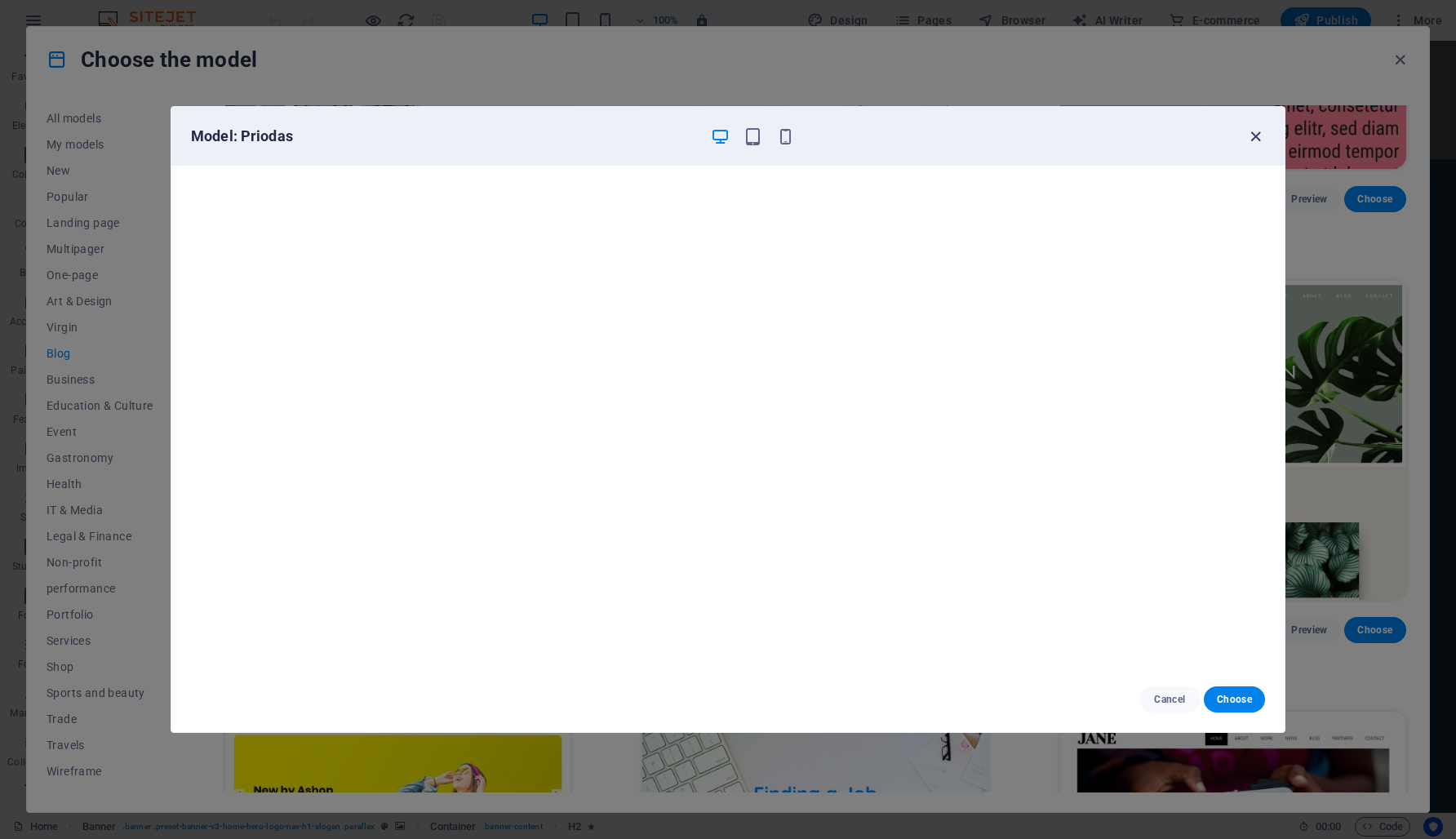
click at [1248, 140] on icon "button" at bounding box center [1256, 137] width 19 height 19
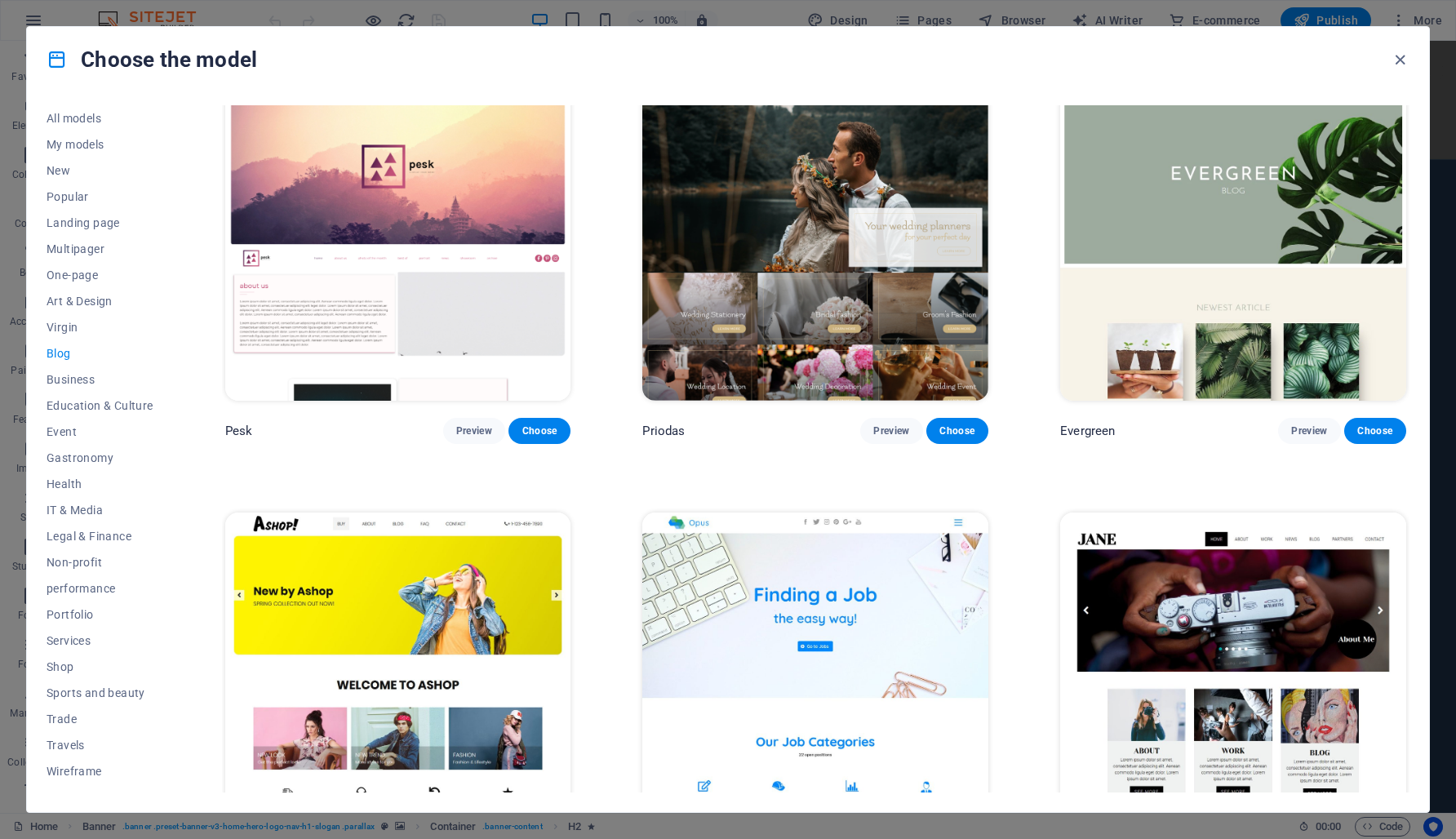
scroll to position [3105, 0]
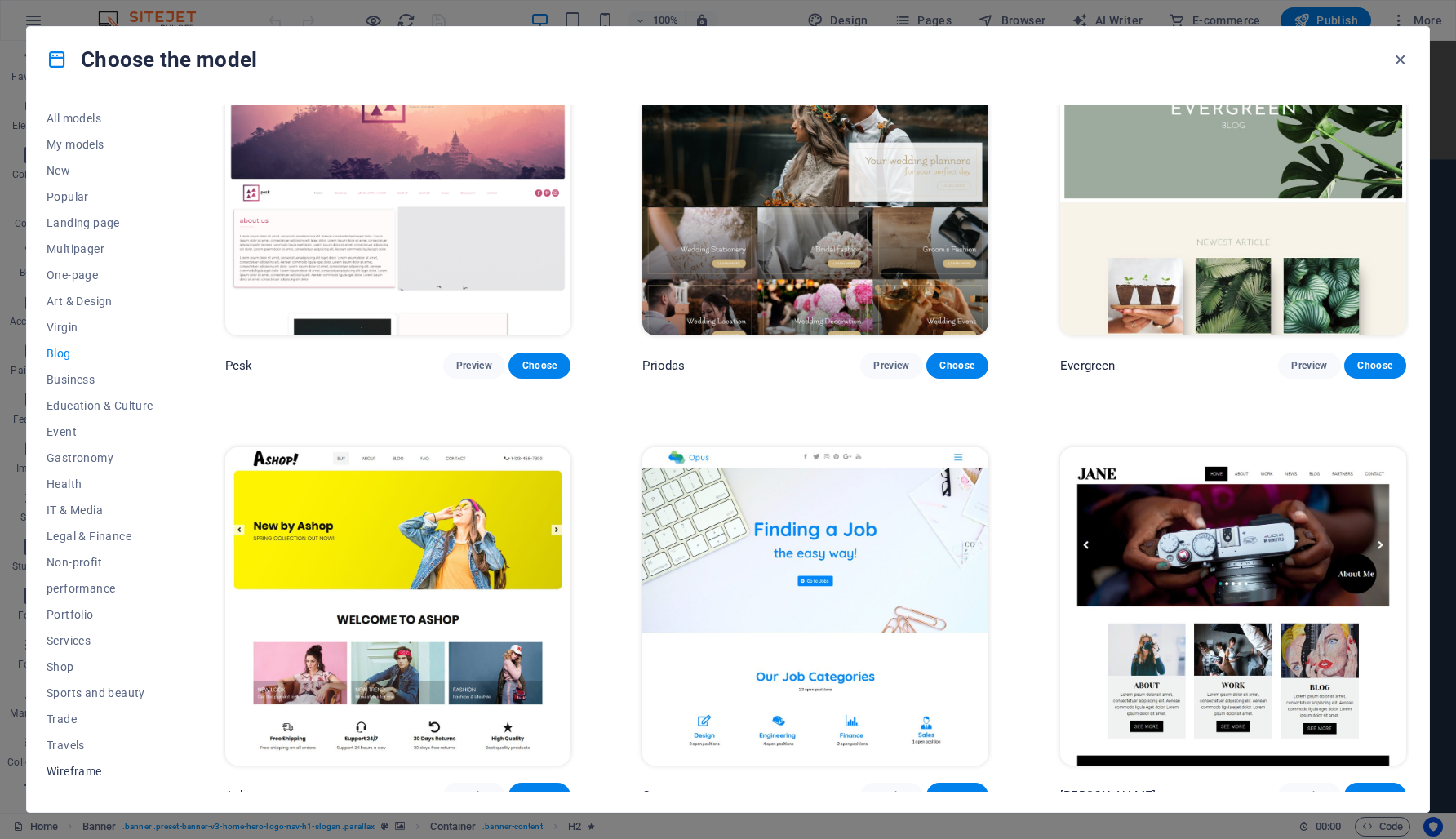
click at [77, 774] on font "Wireframe" at bounding box center [74, 771] width 56 height 13
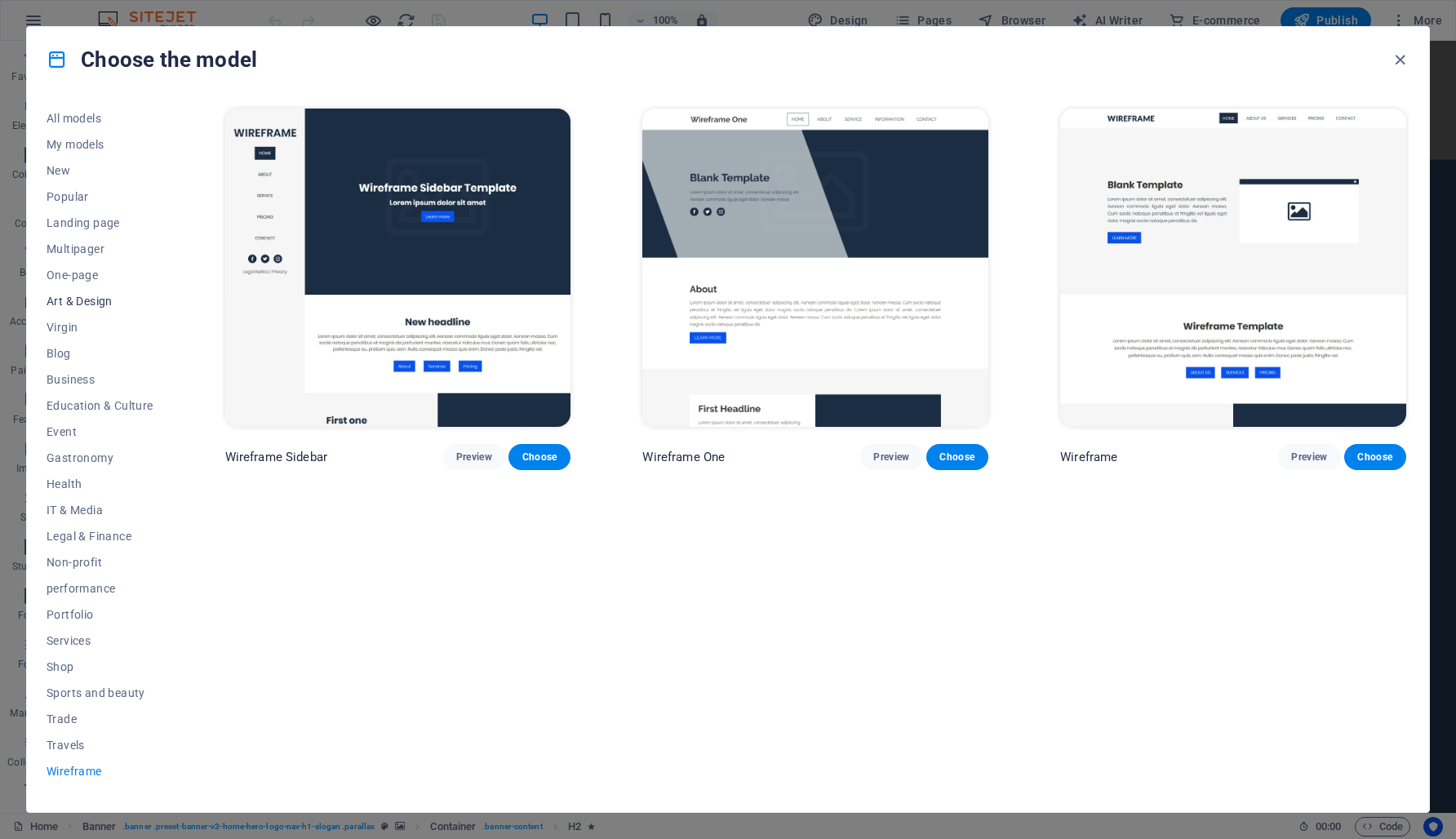
click at [85, 298] on font "Art & Design" at bounding box center [79, 301] width 66 height 13
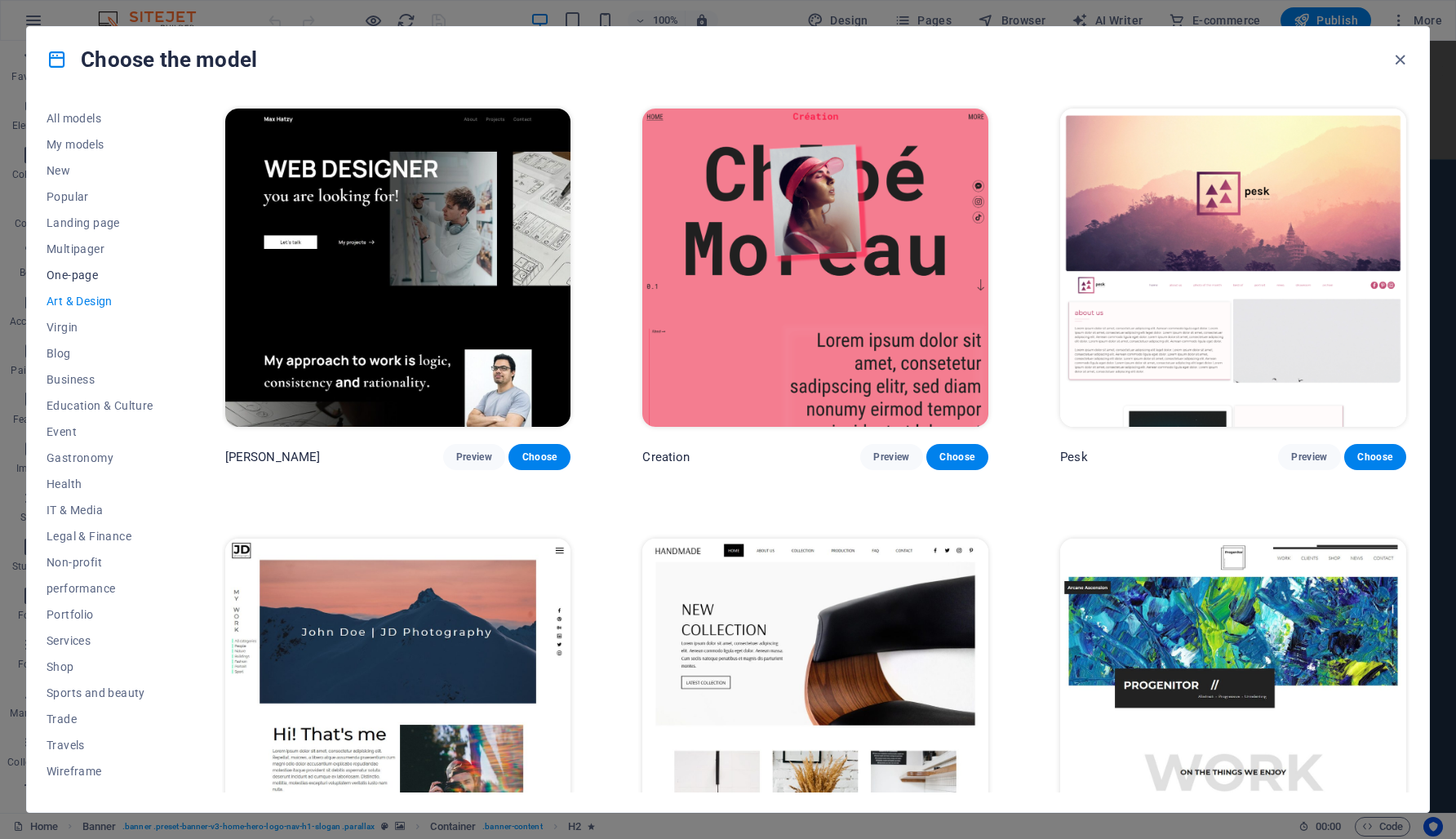
click at [85, 278] on font "One-page" at bounding box center [72, 275] width 51 height 13
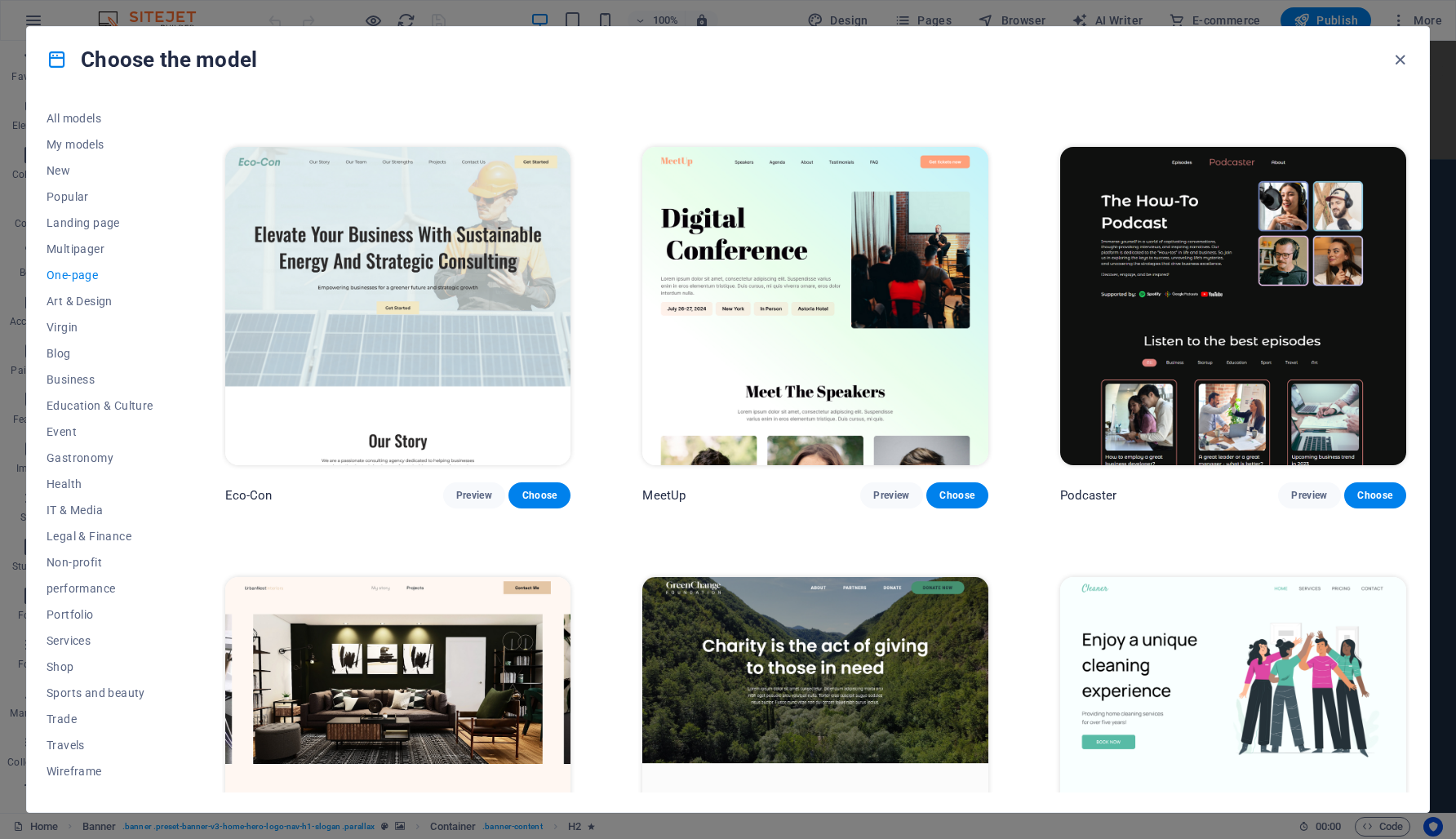
scroll to position [901, 0]
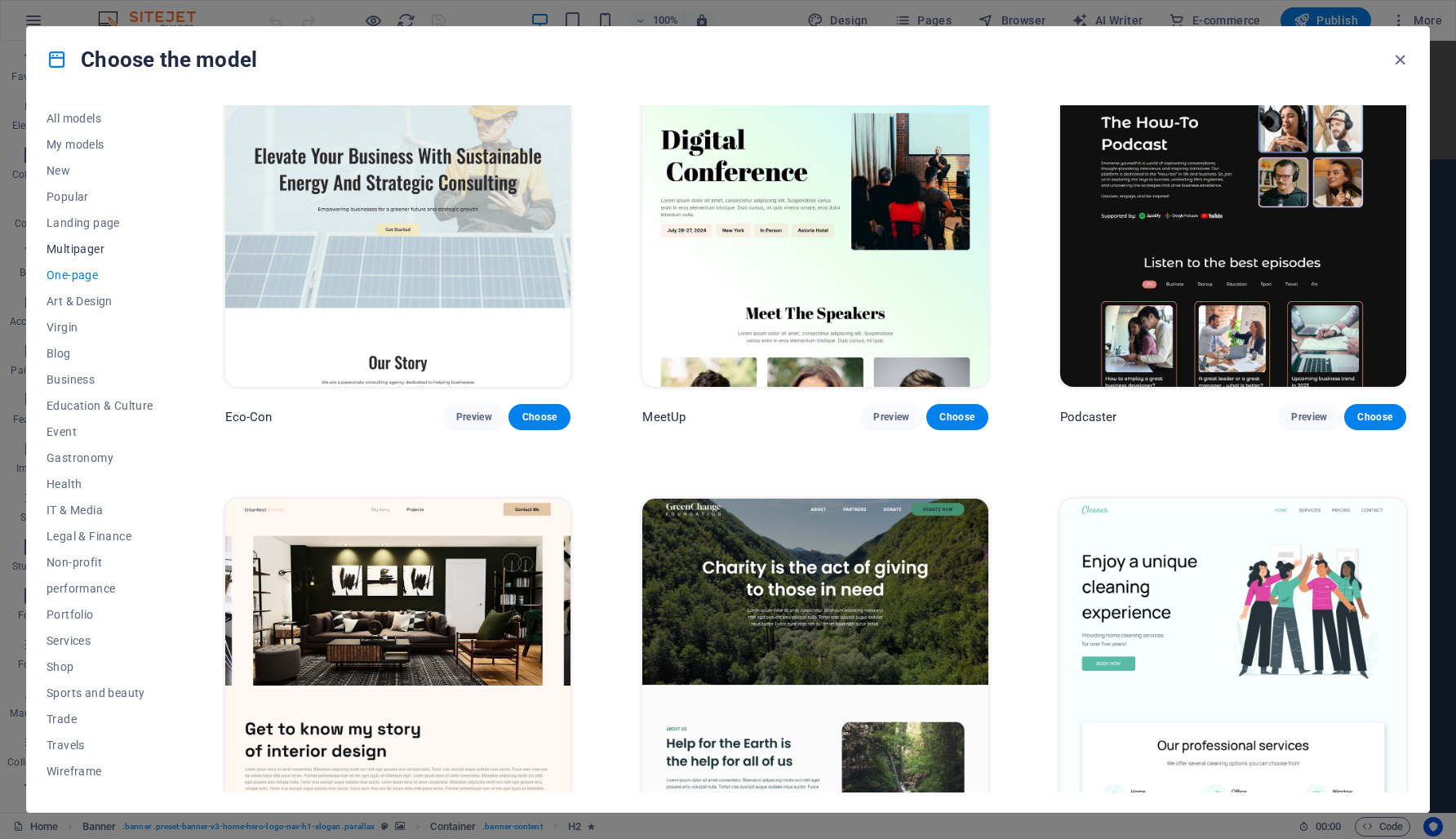
click at [79, 249] on font "Multipager" at bounding box center [75, 249] width 58 height 13
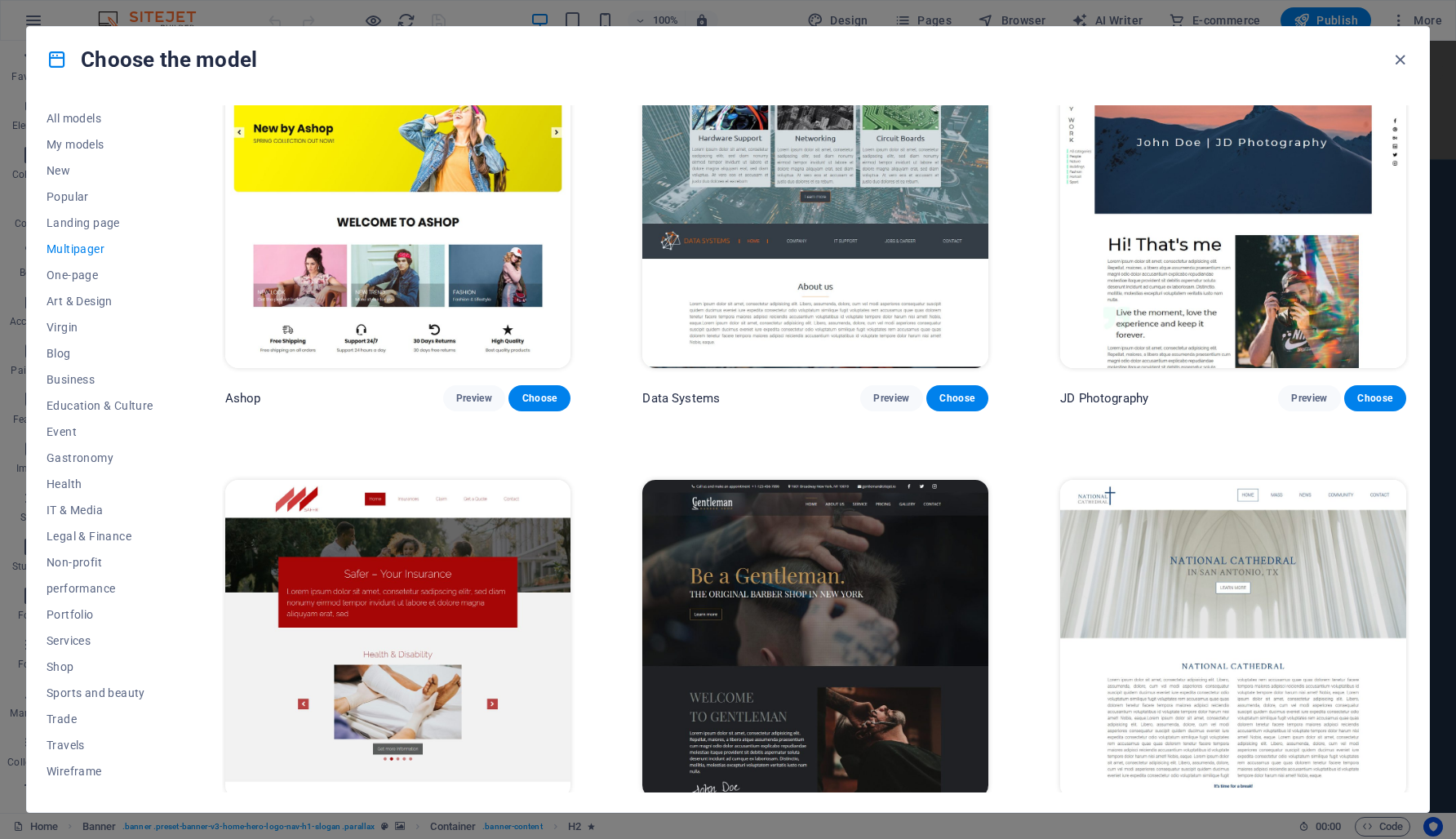
scroll to position [5227, 0]
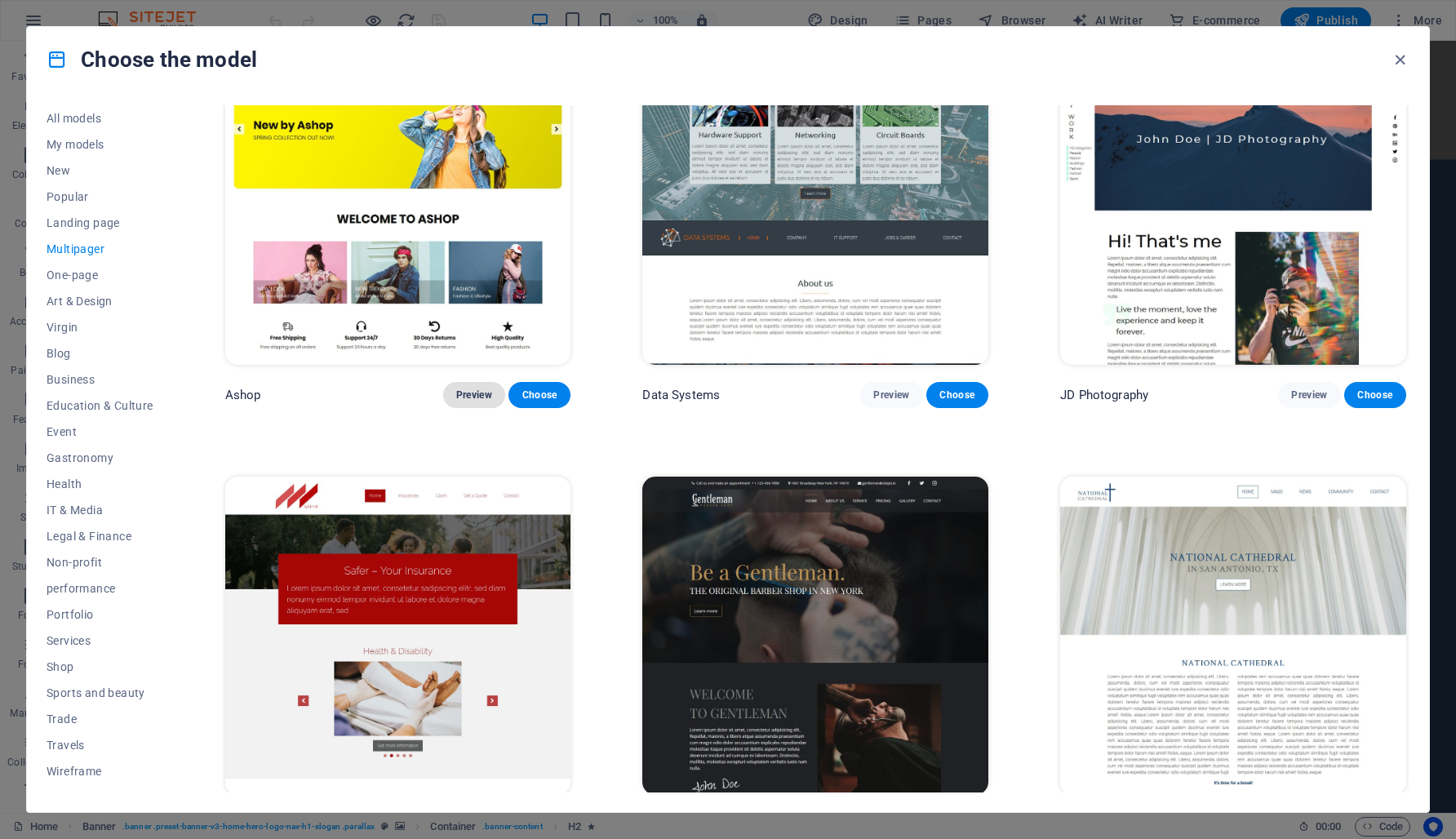
click at [480, 388] on font "Preview" at bounding box center [474, 394] width 36 height 13
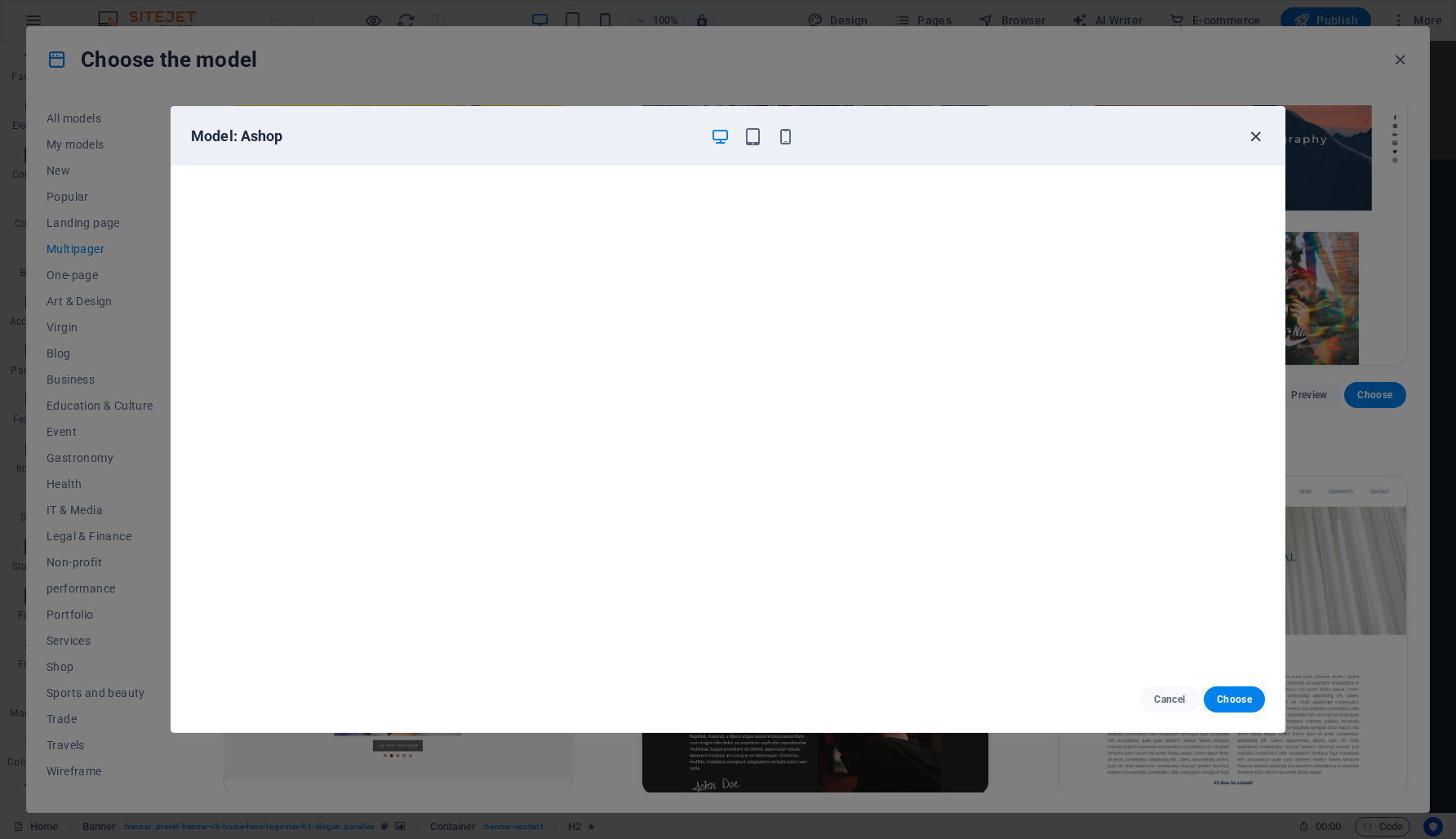
click at [1254, 140] on icon "button" at bounding box center [1256, 137] width 19 height 19
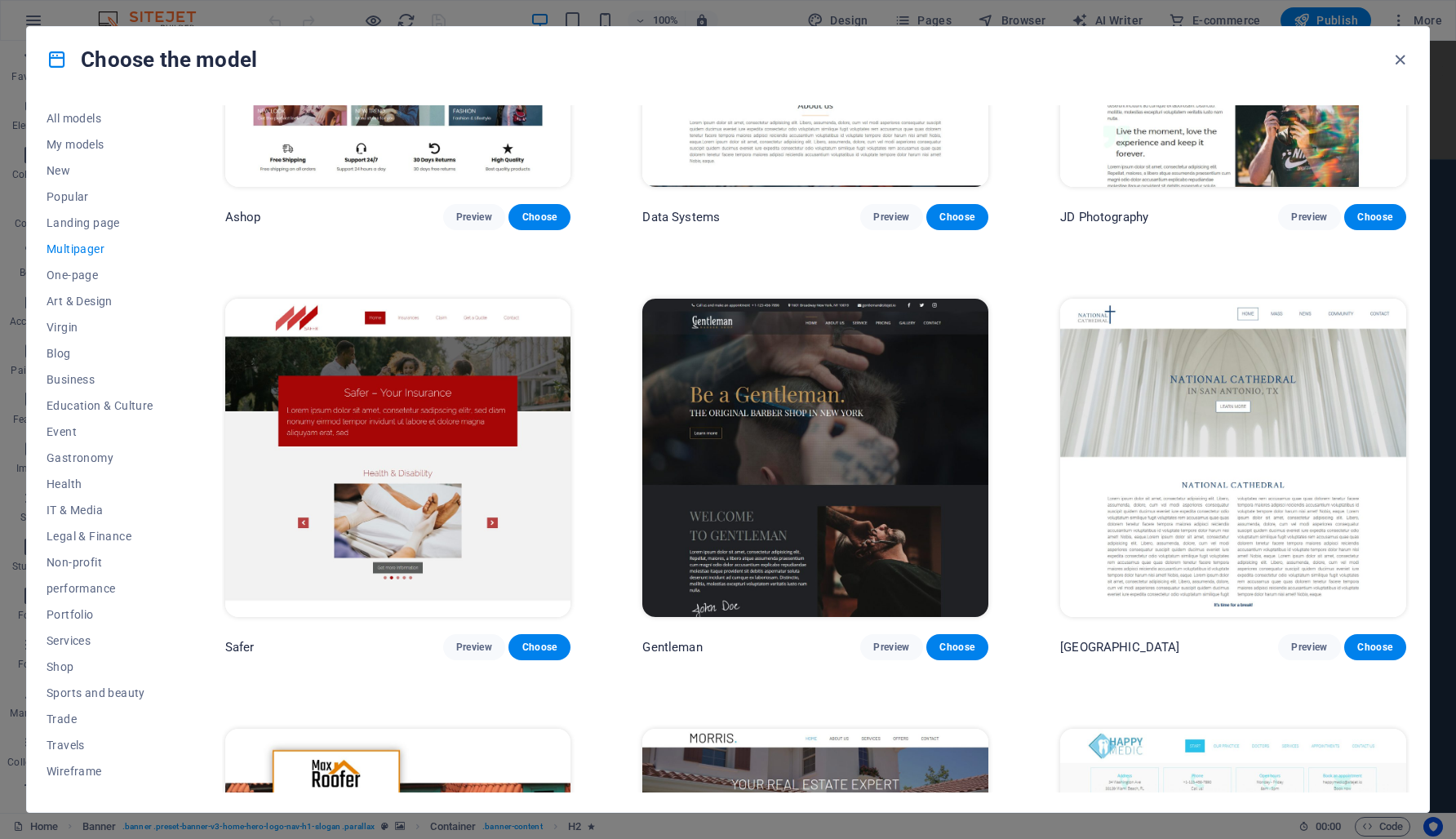
scroll to position [5406, 0]
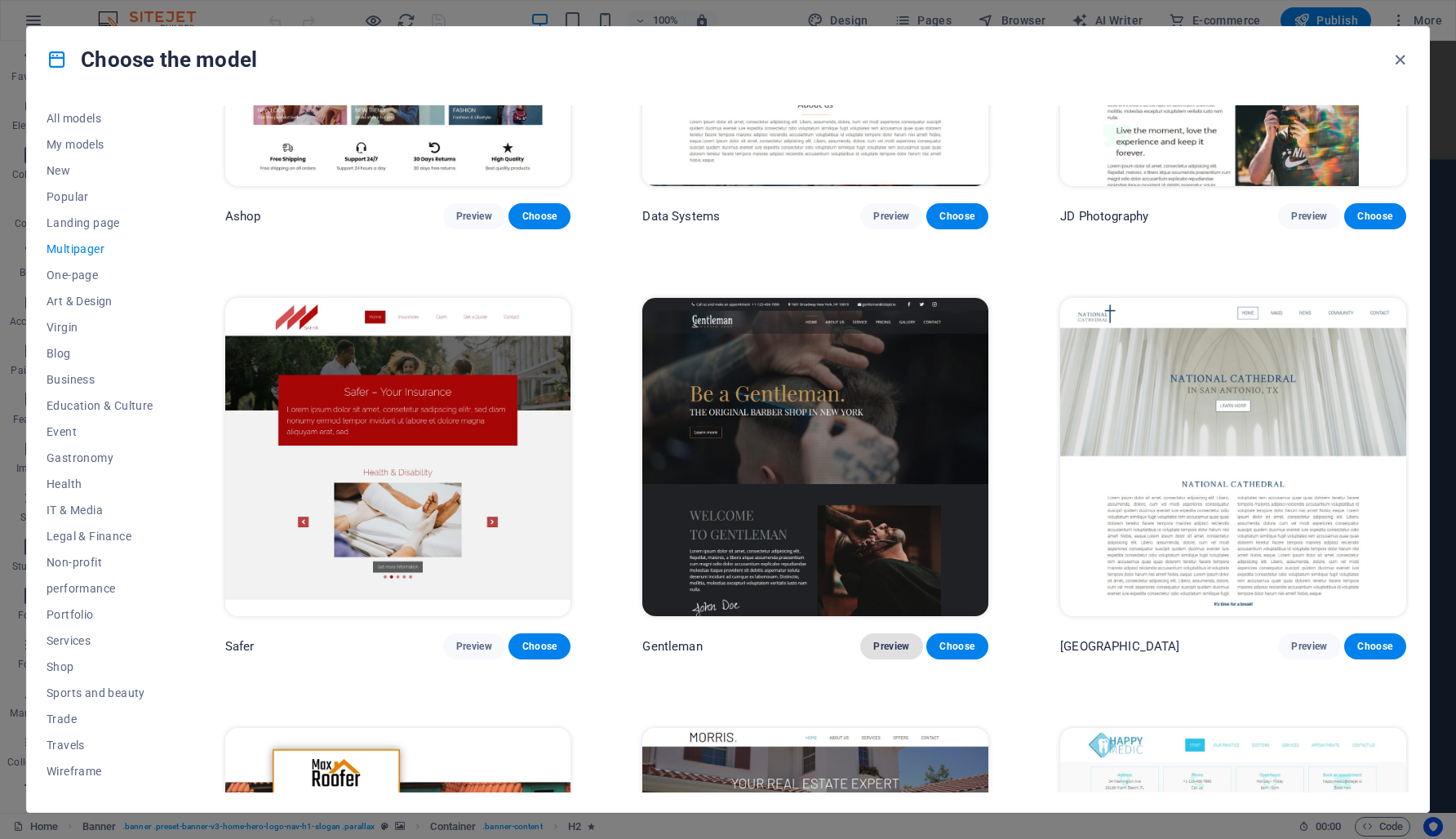
click at [893, 640] on font "Preview" at bounding box center [891, 645] width 36 height 11
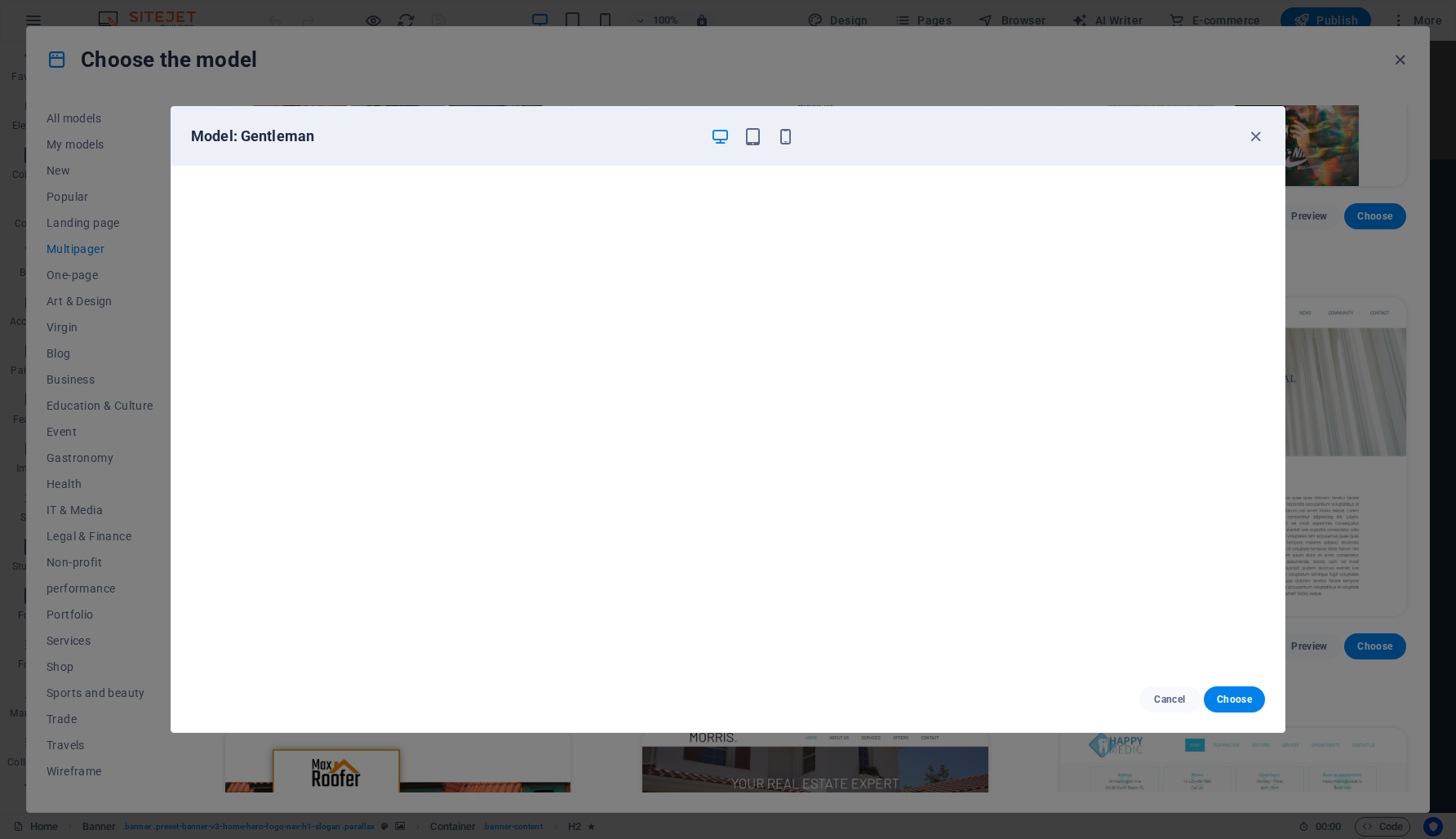
scroll to position [4, 0]
click at [1257, 135] on icon "button" at bounding box center [1256, 137] width 19 height 19
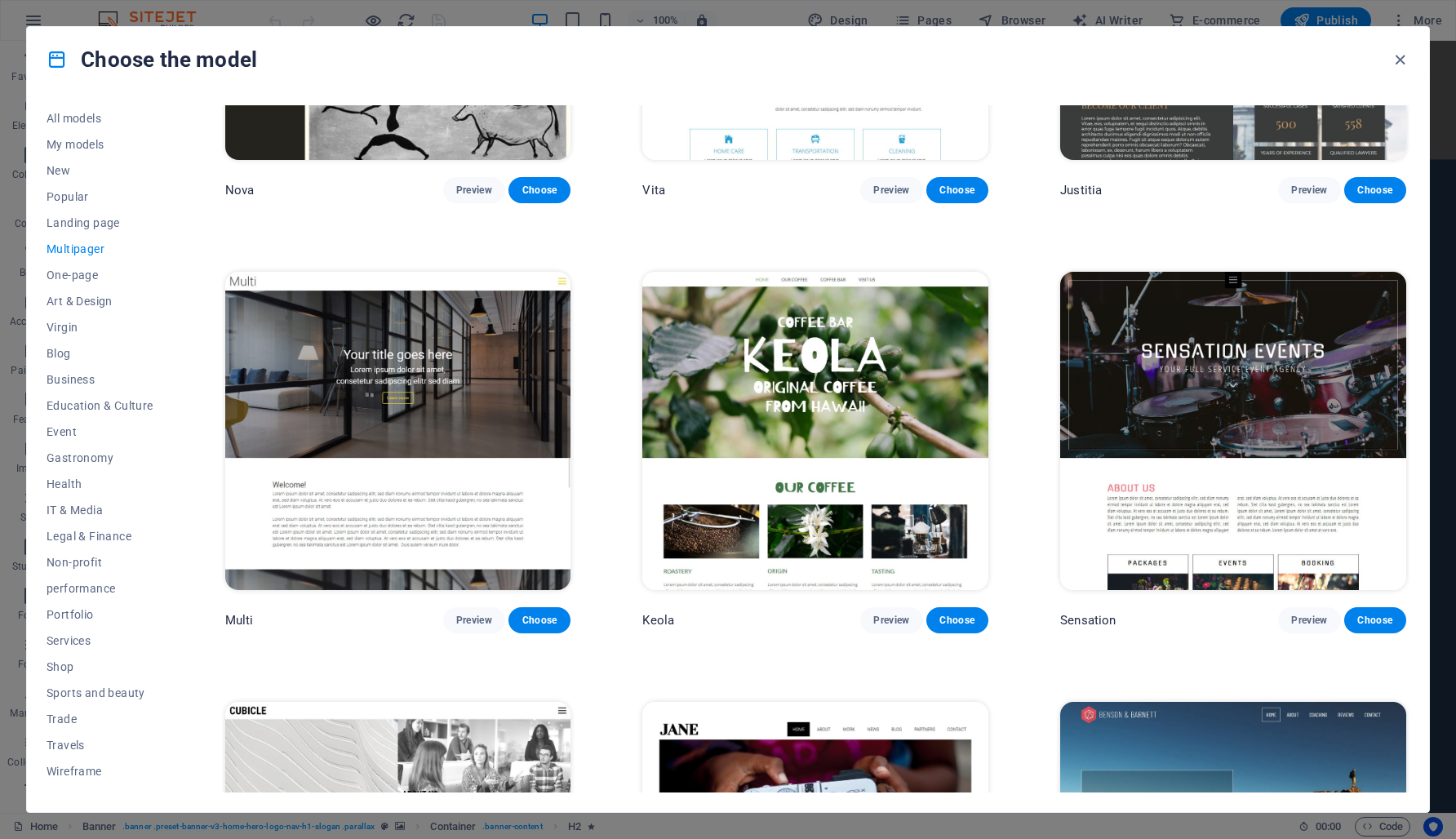
scroll to position [9533, 0]
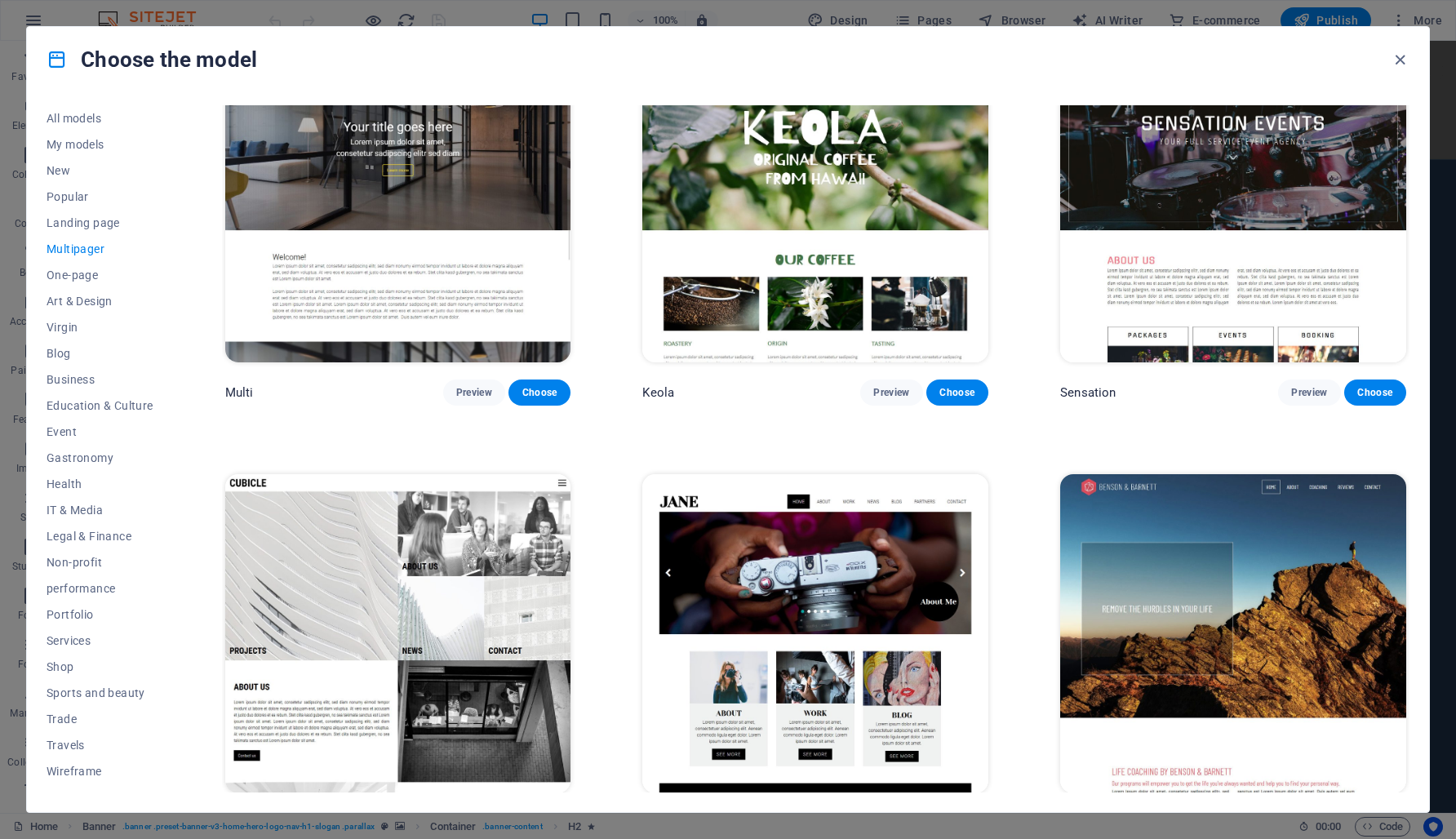
click at [1309, 817] on font "Preview" at bounding box center [1309, 822] width 36 height 11
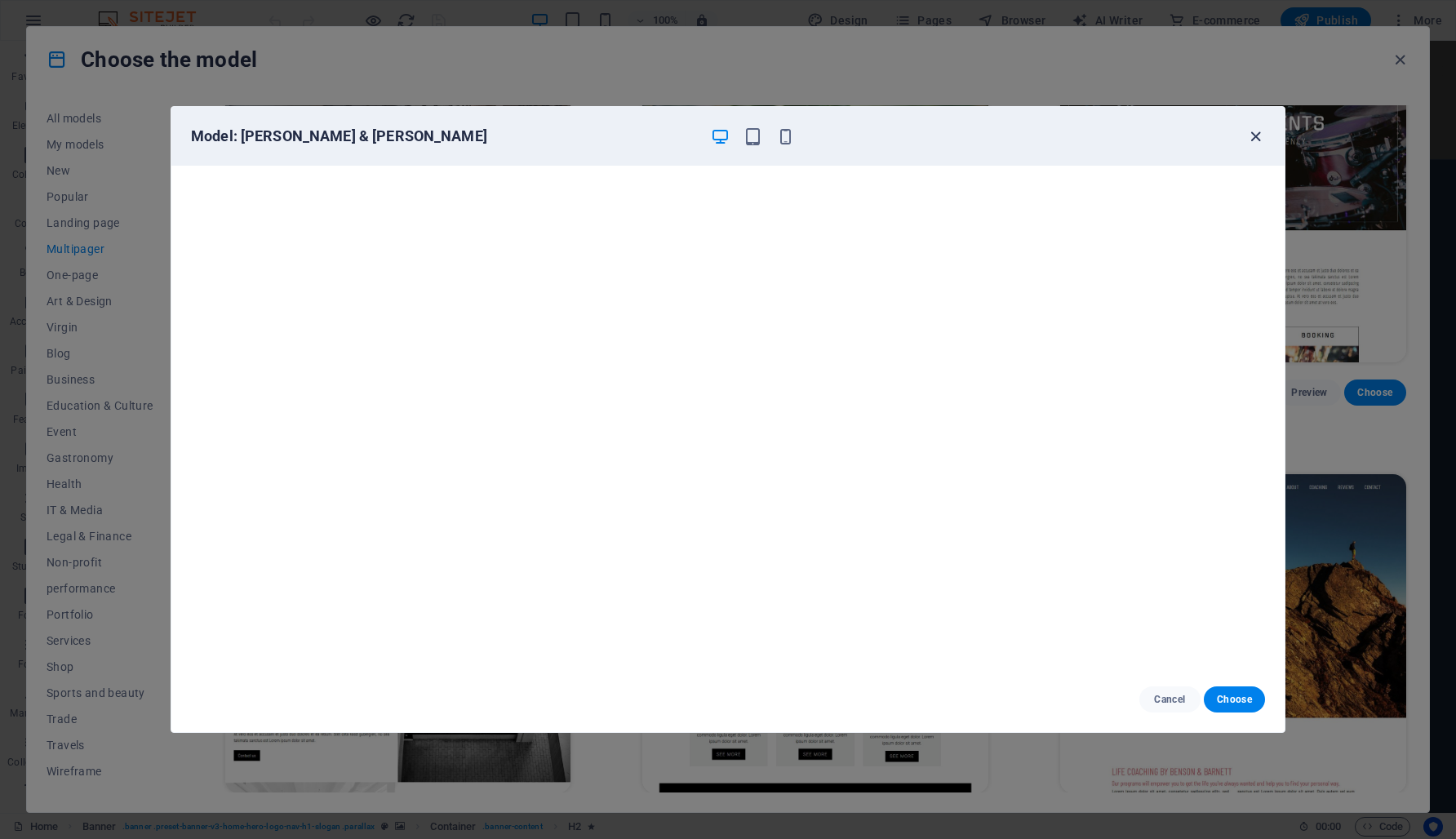
click at [1256, 138] on icon "button" at bounding box center [1256, 137] width 19 height 19
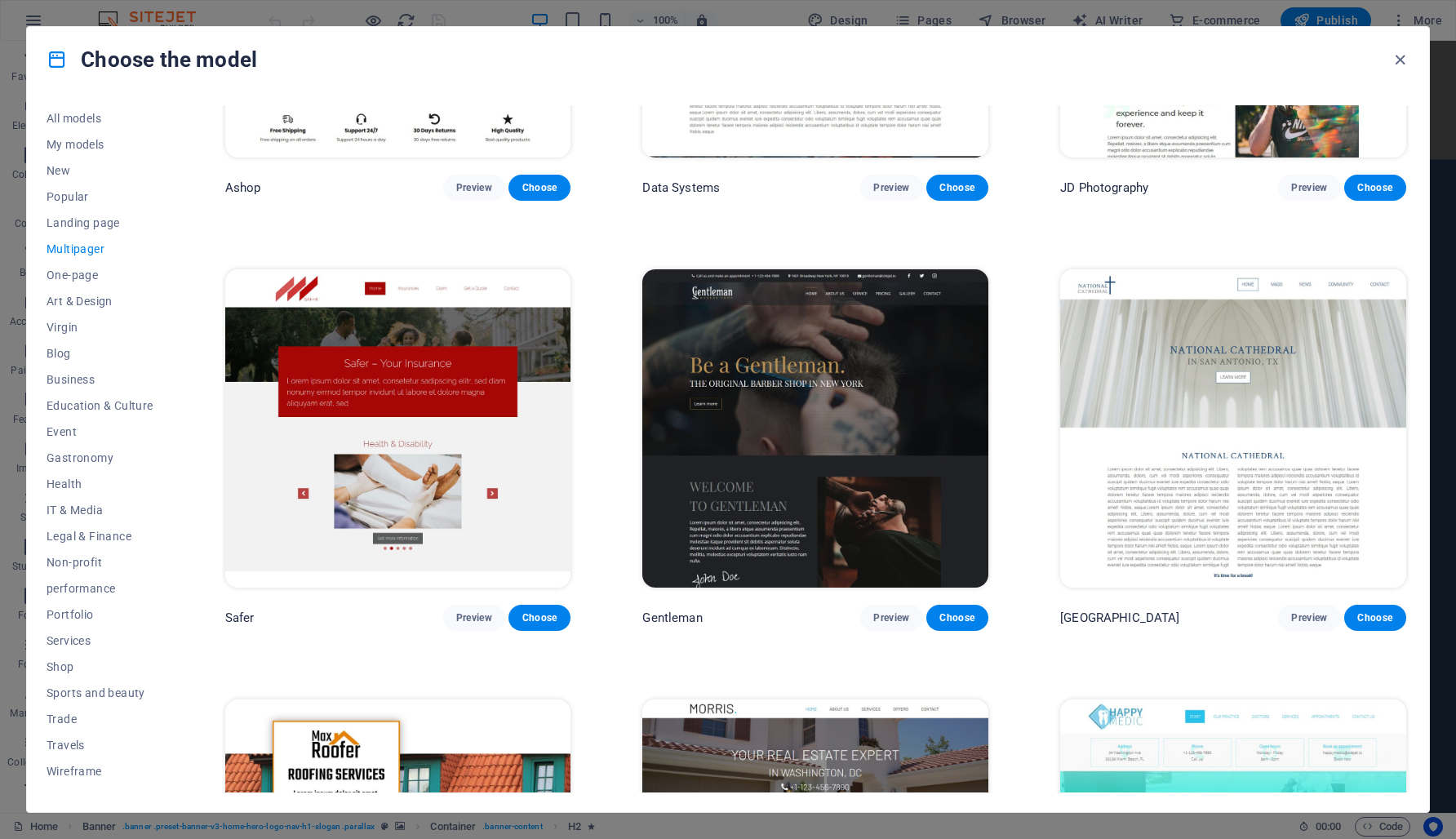
scroll to position [5425, 0]
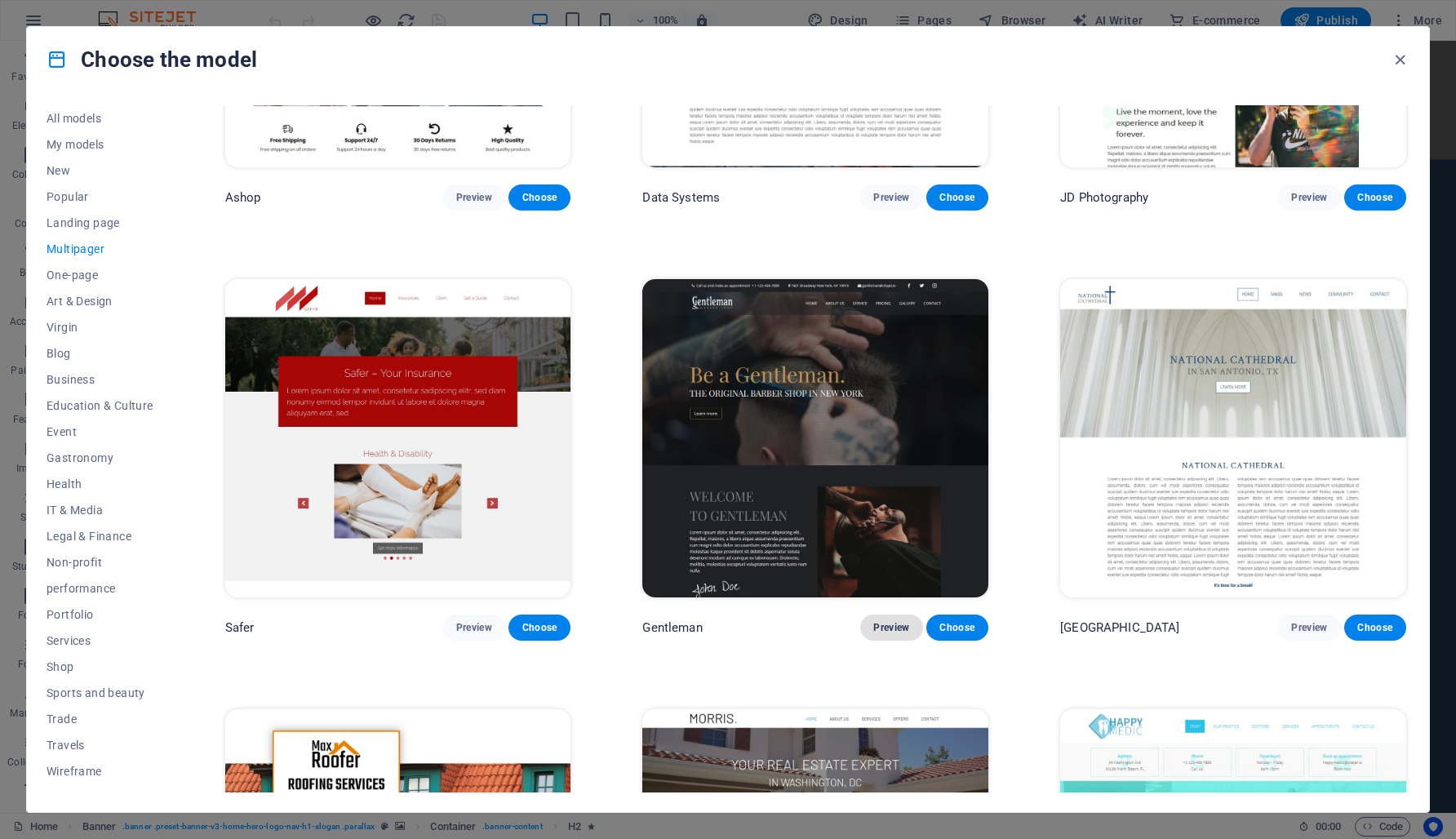
click at [881, 622] on font "Preview" at bounding box center [891, 627] width 36 height 11
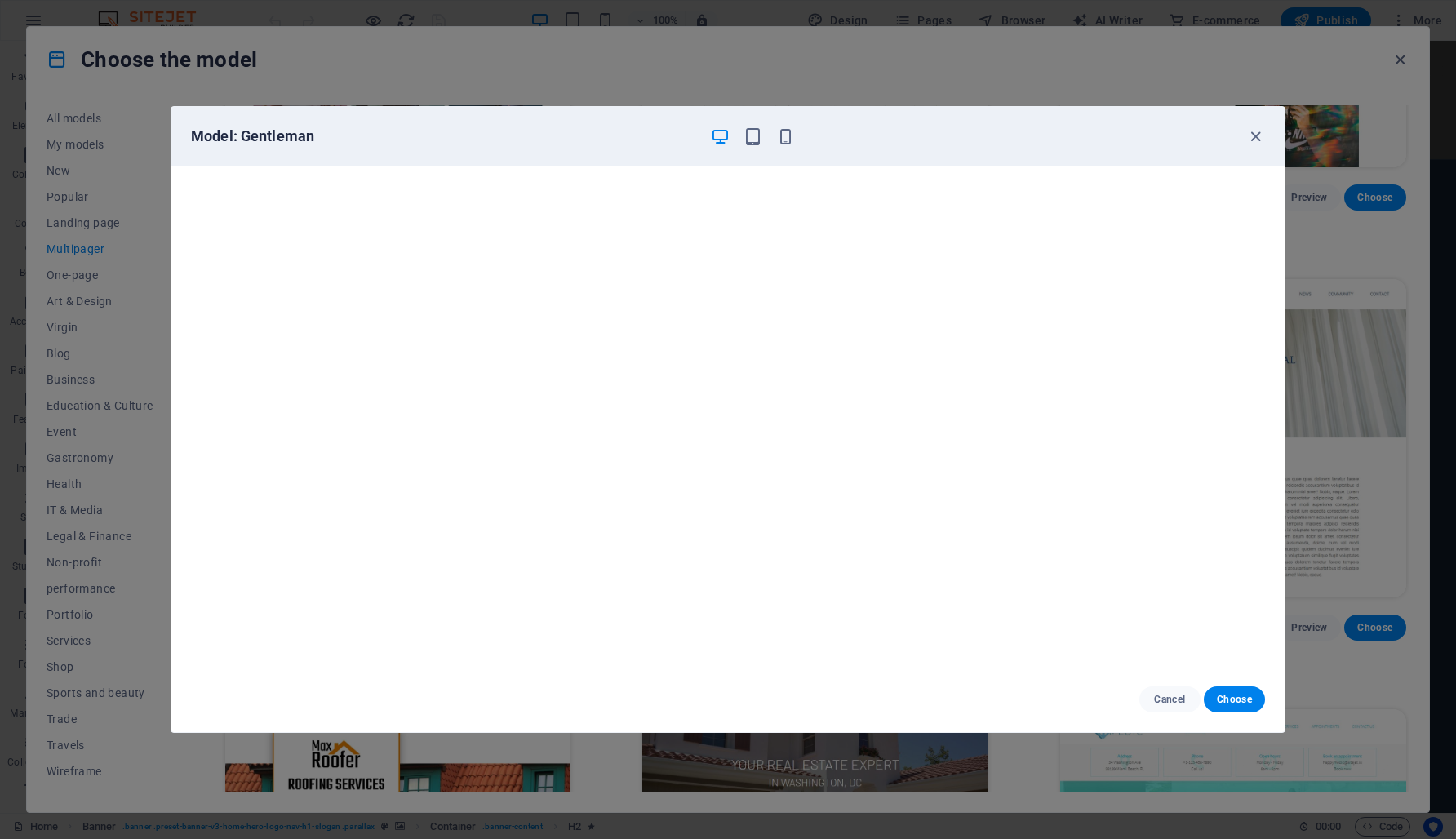
click at [796, 133] on div "Model: Gentleman" at bounding box center [718, 136] width 1055 height 19
click at [784, 137] on icon "button" at bounding box center [786, 137] width 19 height 19
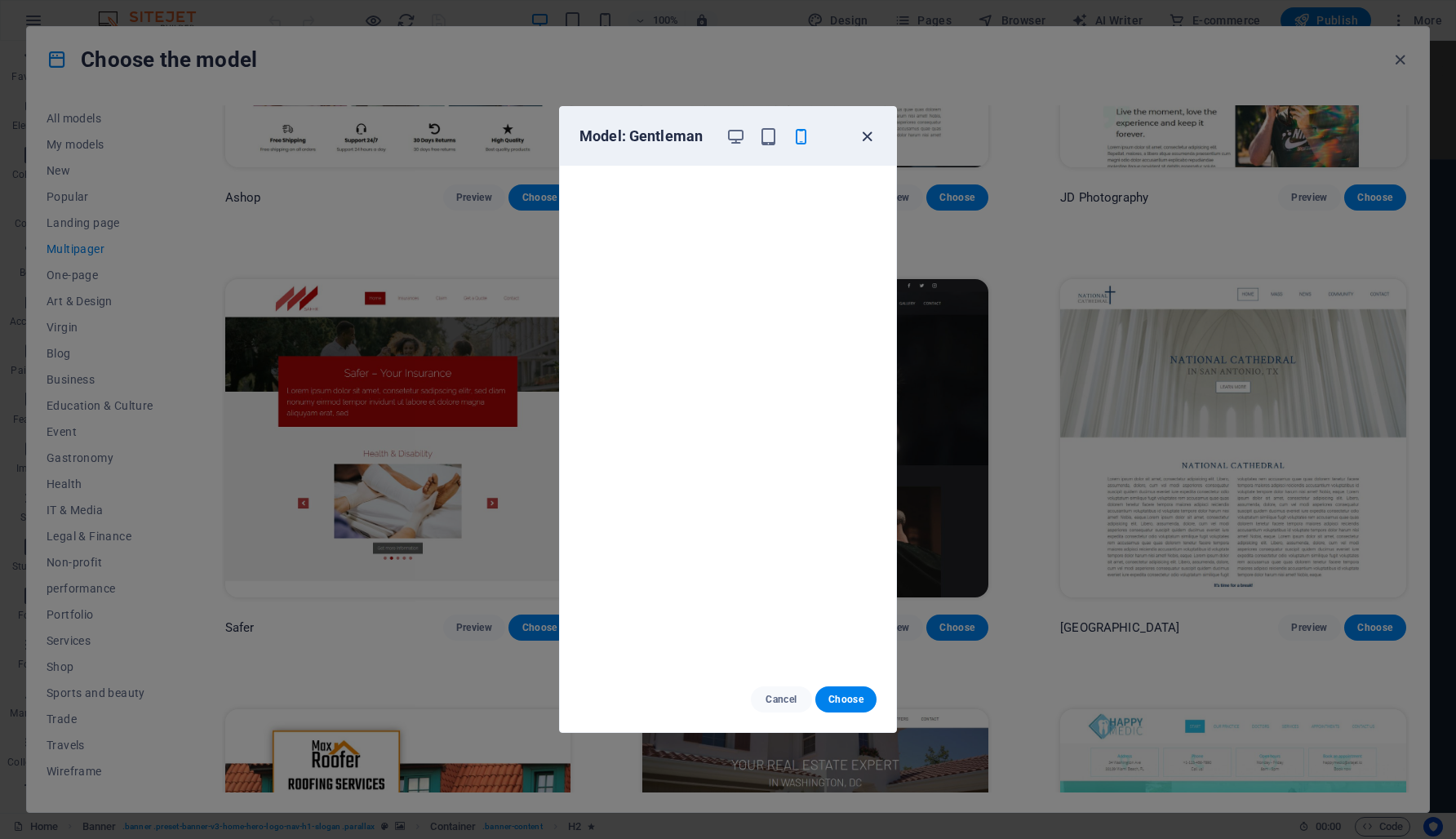
click at [865, 138] on icon "button" at bounding box center [867, 137] width 19 height 19
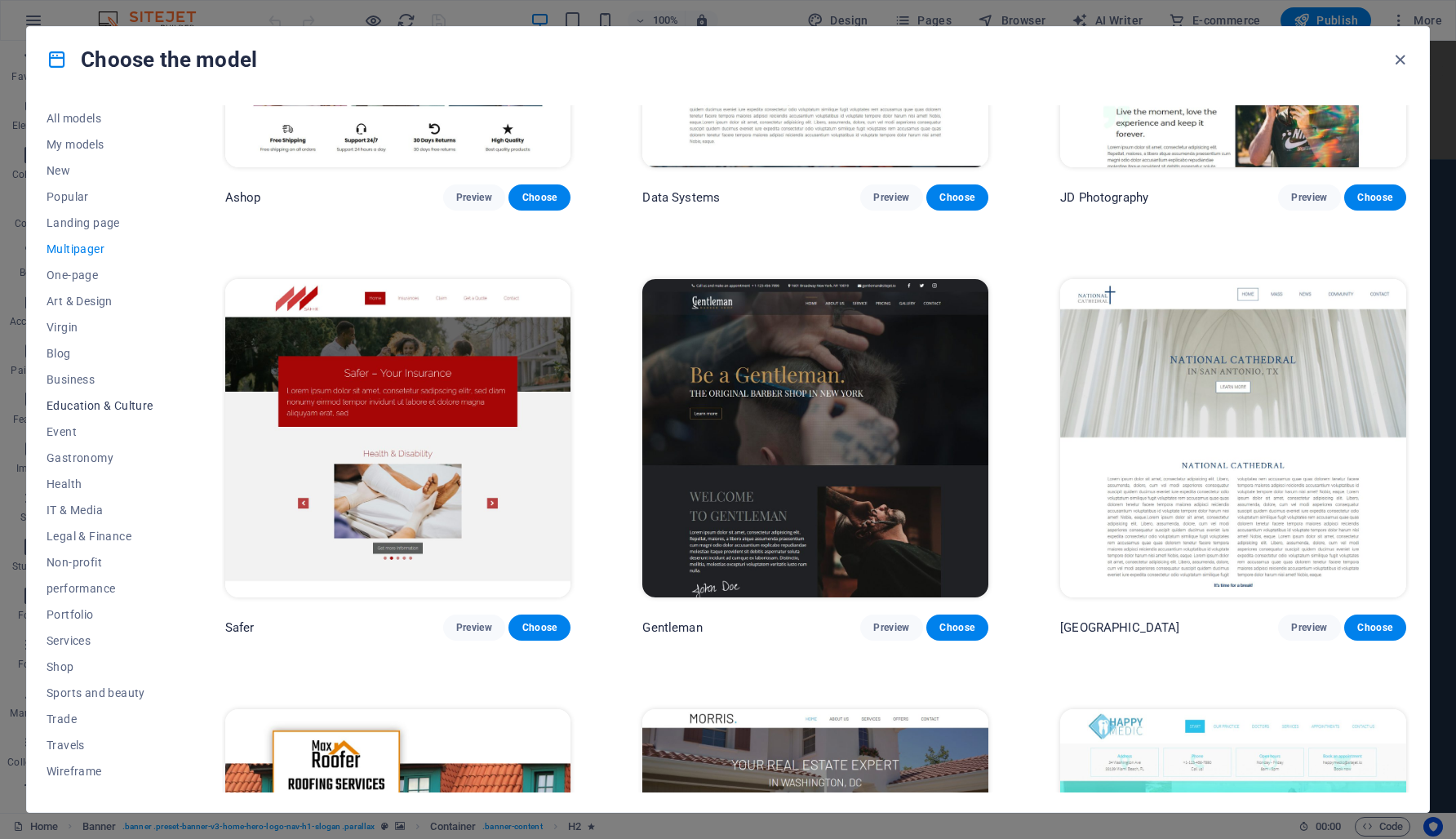
click at [92, 406] on font "Education & Culture" at bounding box center [99, 405] width 107 height 13
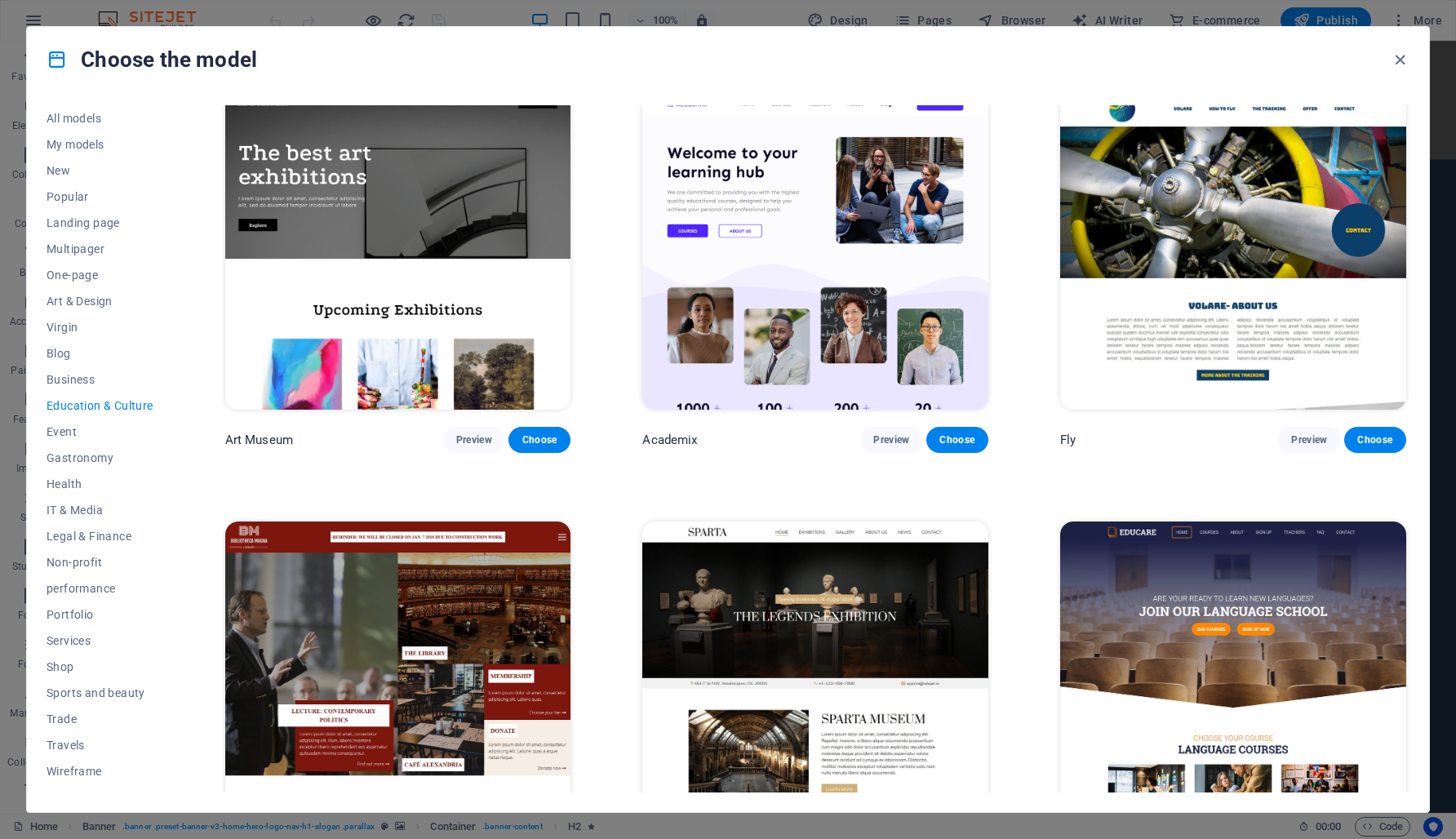
scroll to position [0, 0]
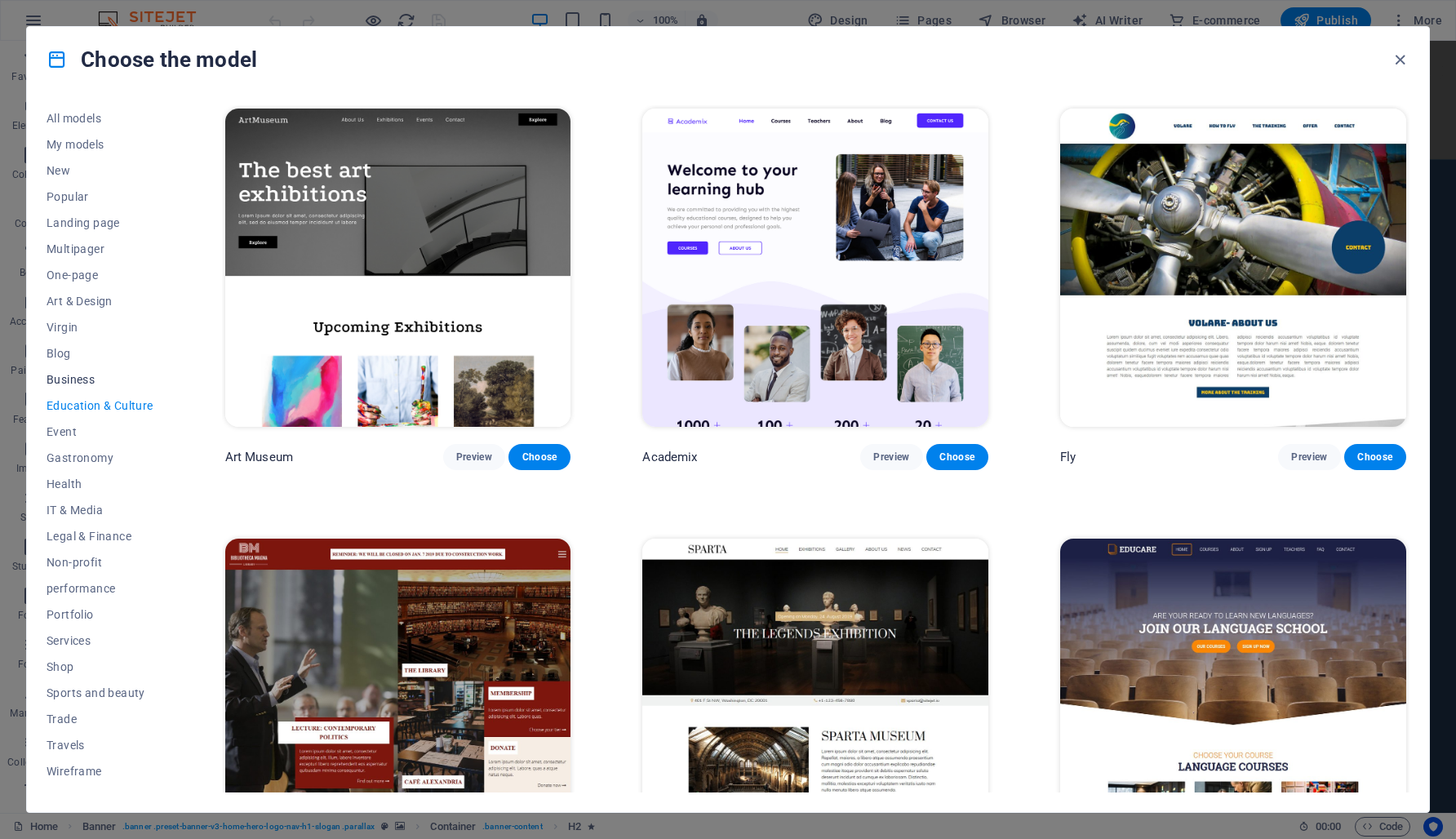
click at [71, 384] on font "Business" at bounding box center [70, 379] width 48 height 13
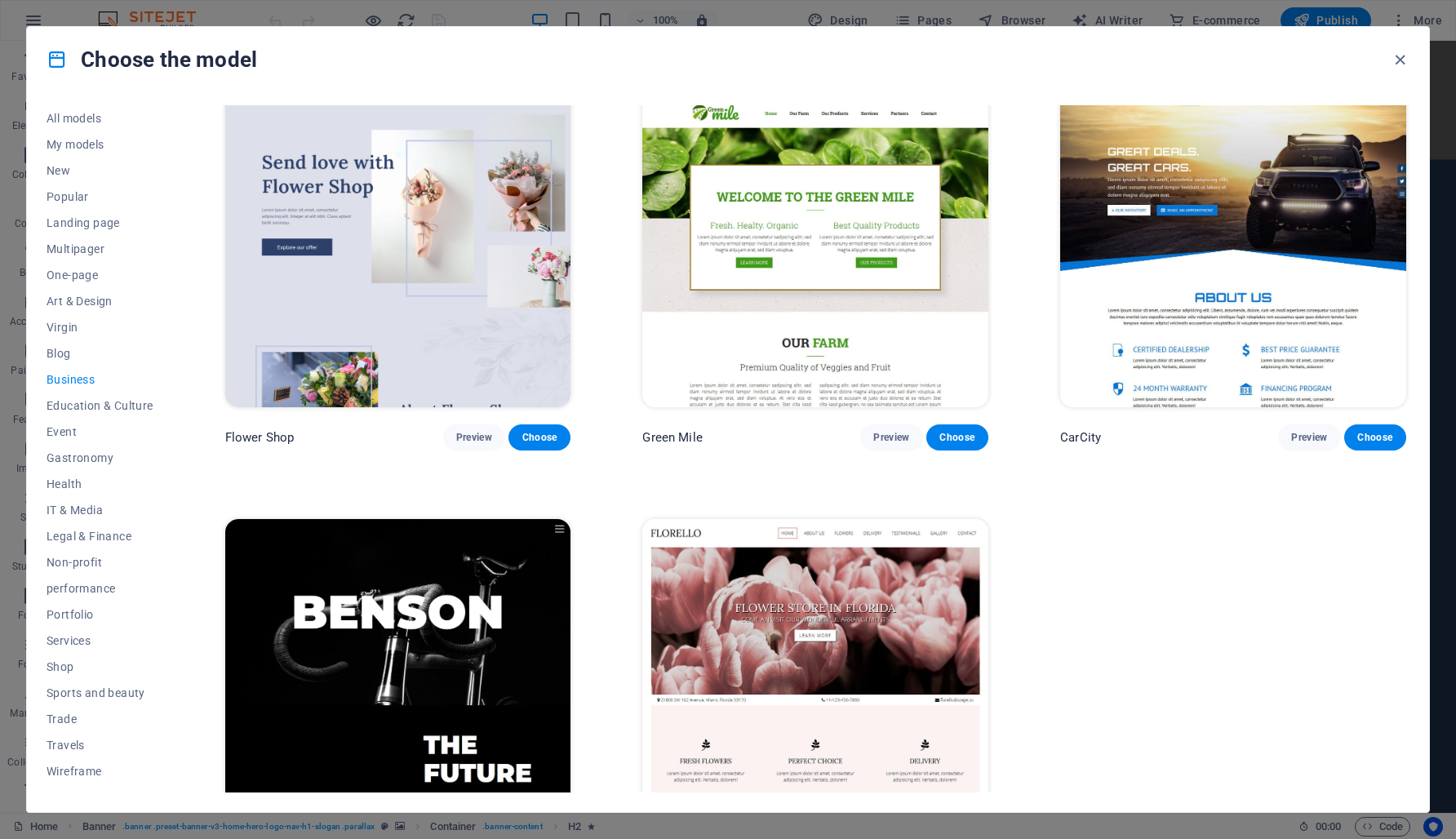
scroll to position [448, 0]
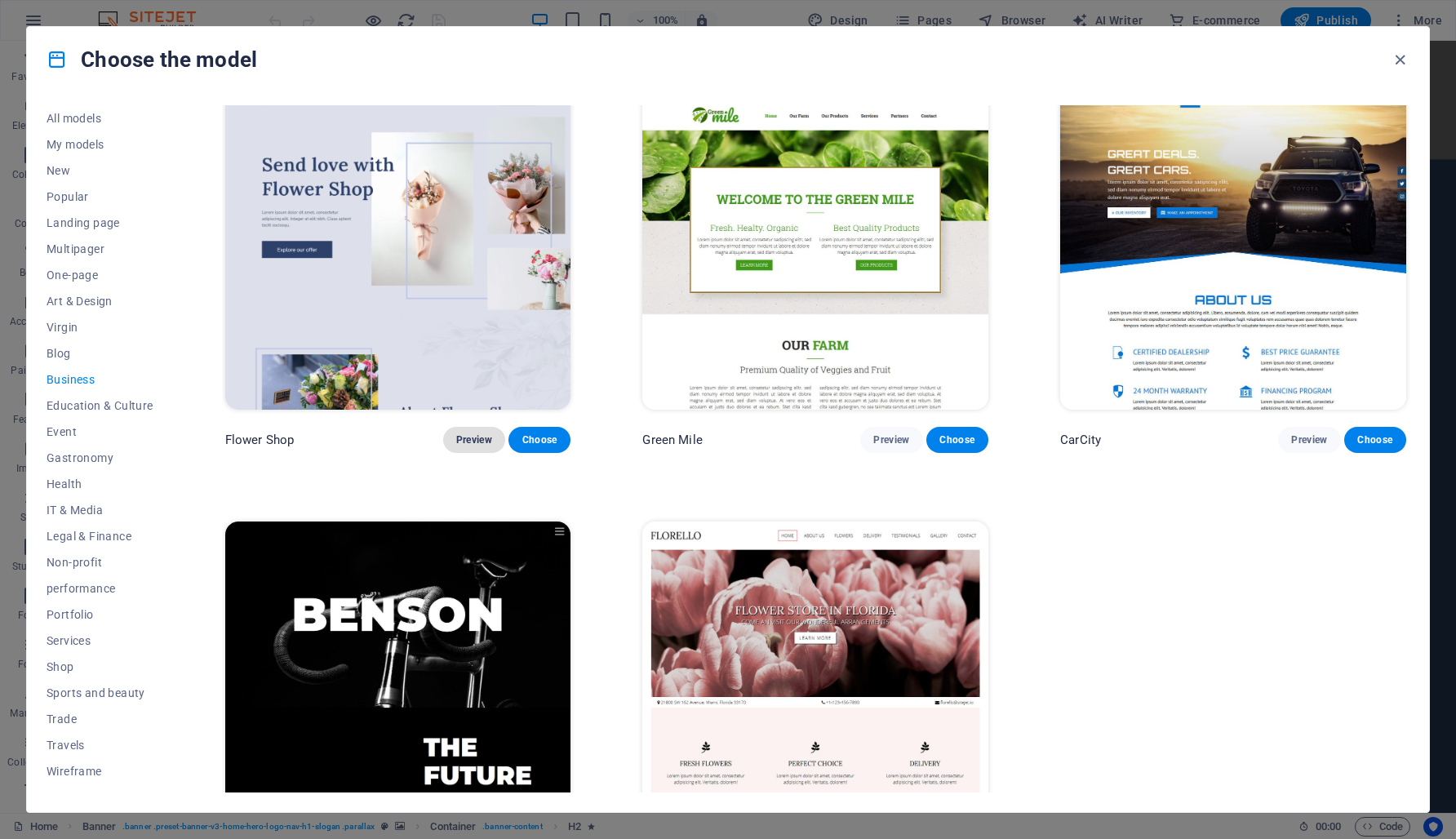
click at [456, 436] on font "Preview" at bounding box center [474, 440] width 36 height 11
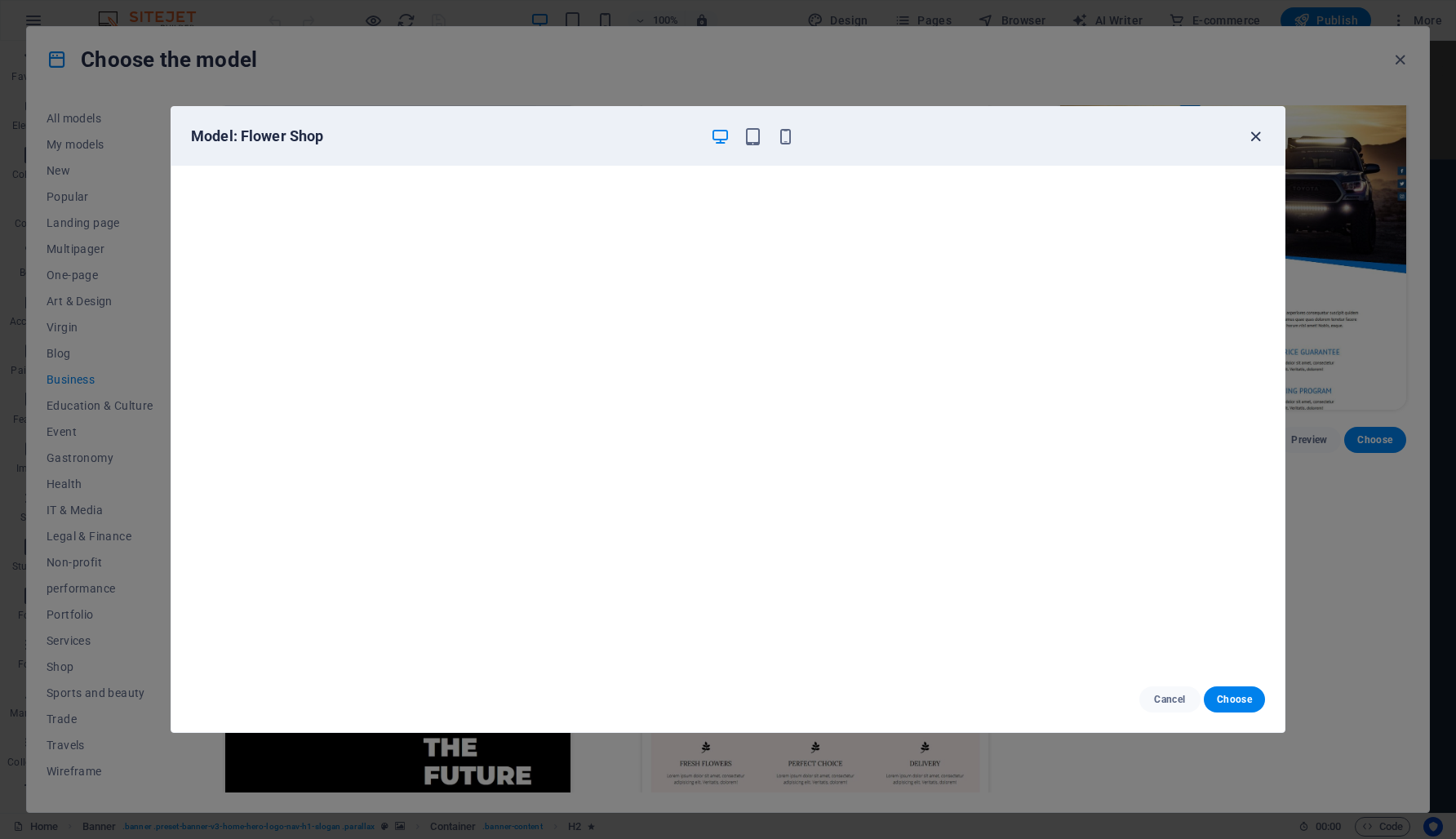
click at [1257, 136] on icon "button" at bounding box center [1256, 137] width 19 height 19
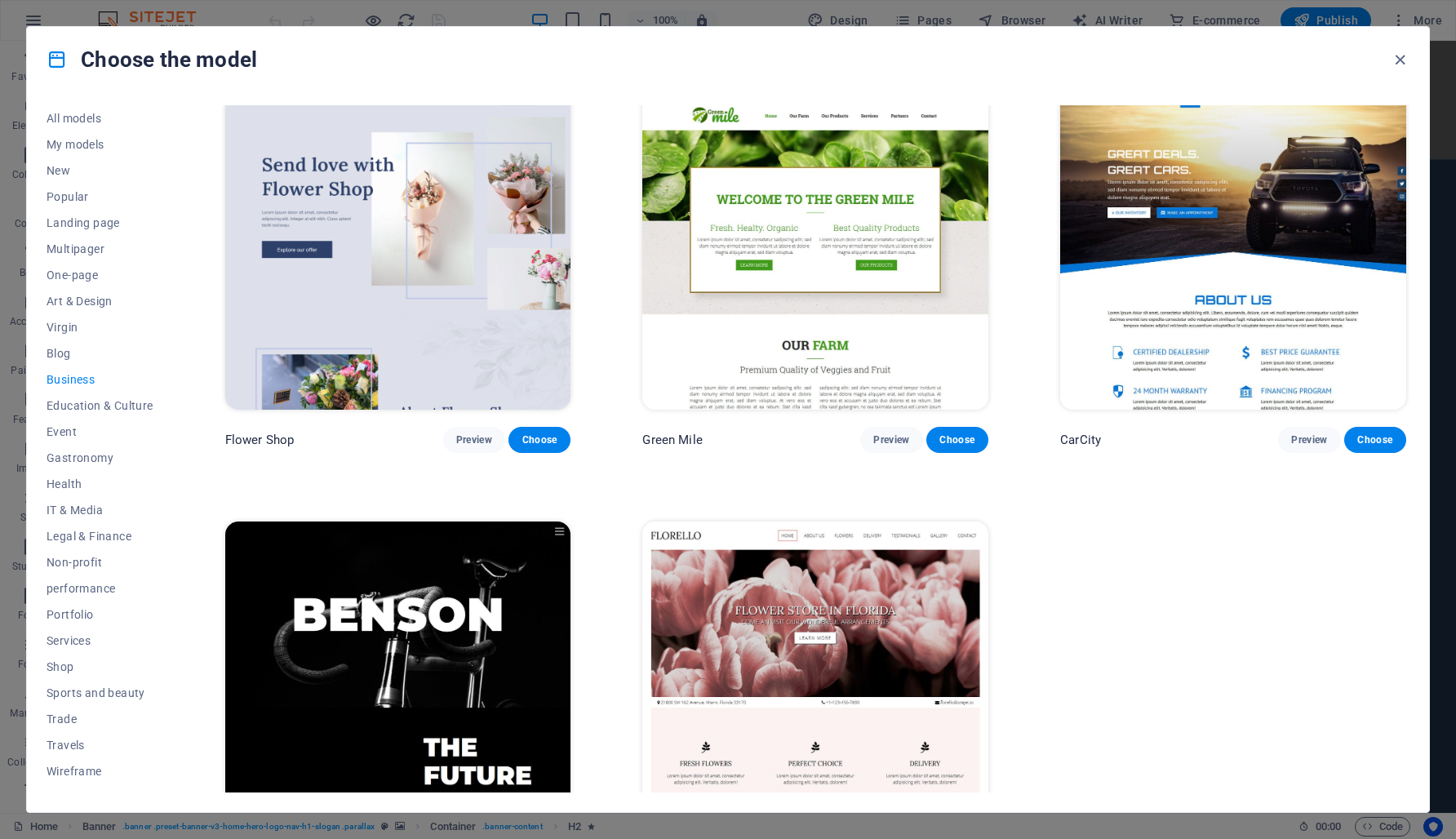
scroll to position [534, 0]
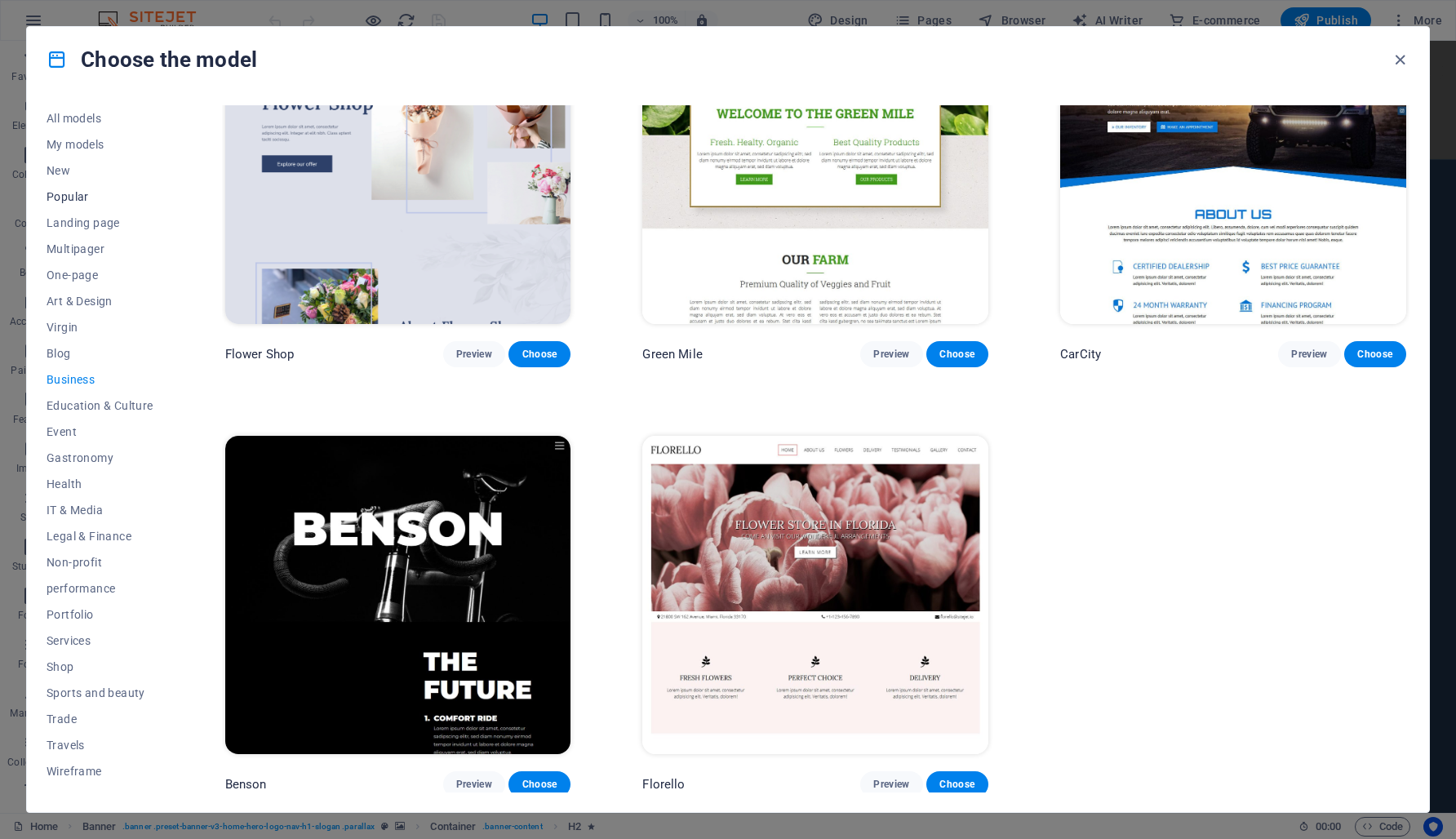
click at [72, 196] on font "Popular" at bounding box center [67, 196] width 43 height 13
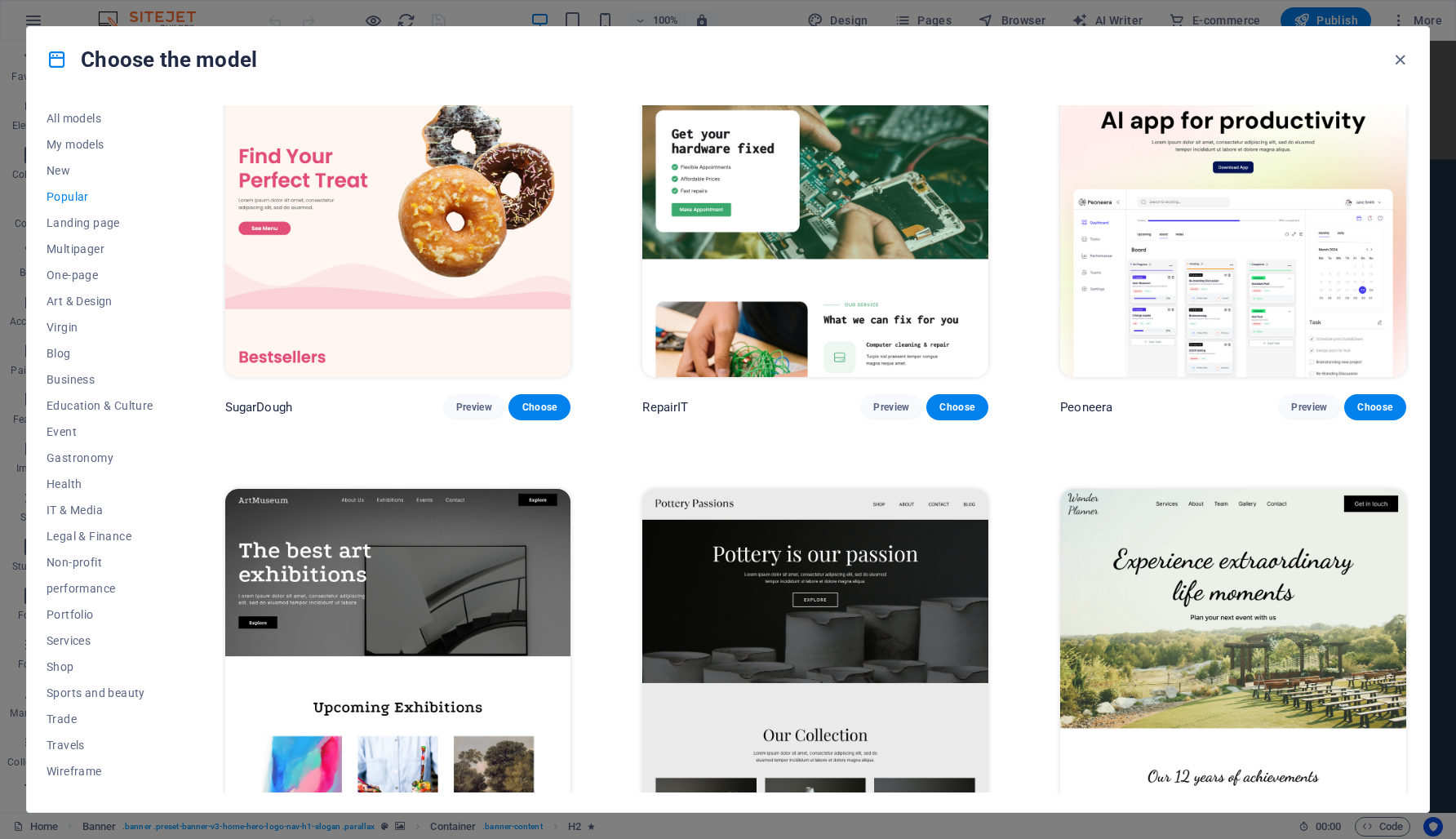
scroll to position [0, 0]
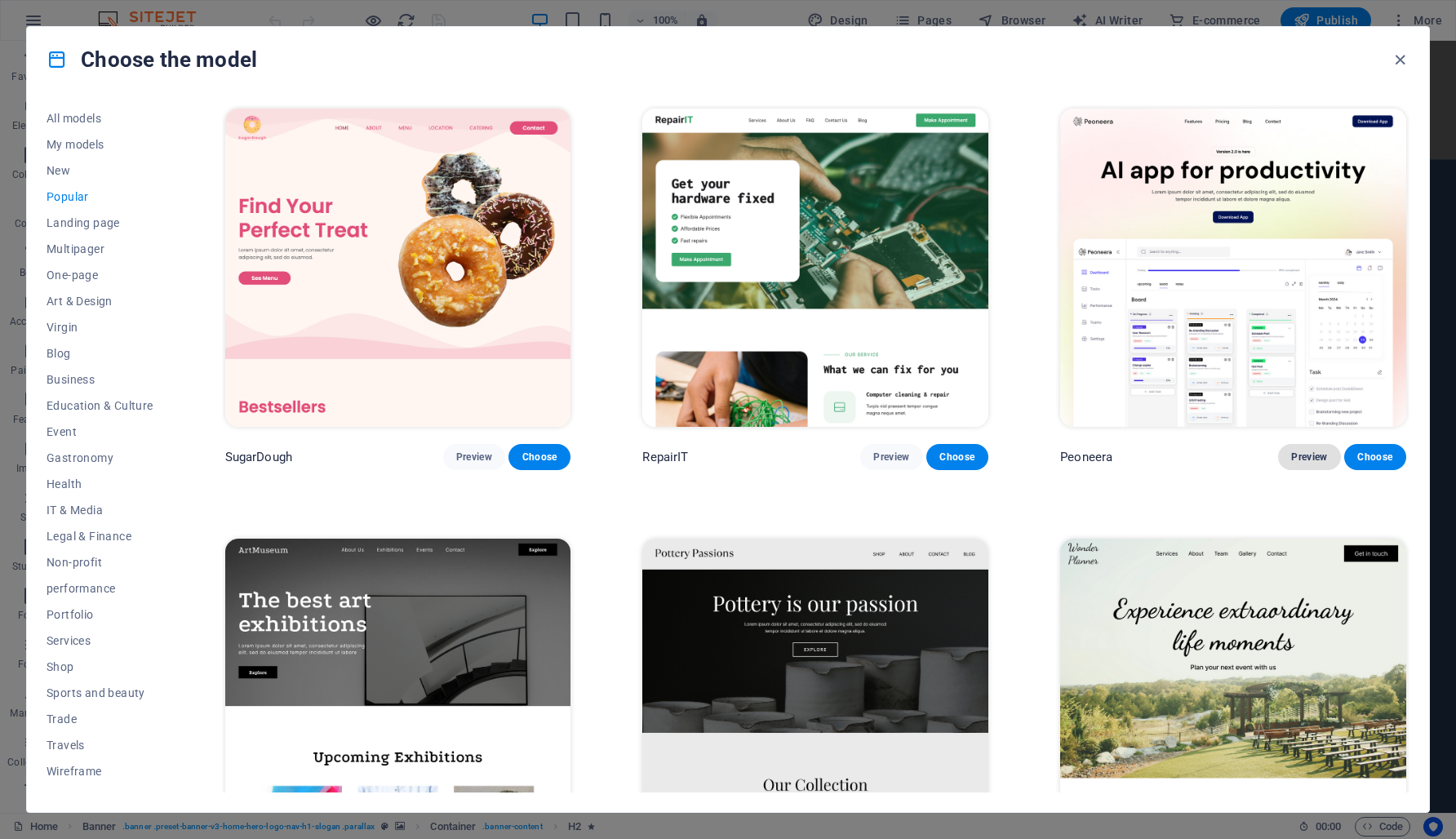
click at [1299, 456] on font "Preview" at bounding box center [1309, 456] width 36 height 11
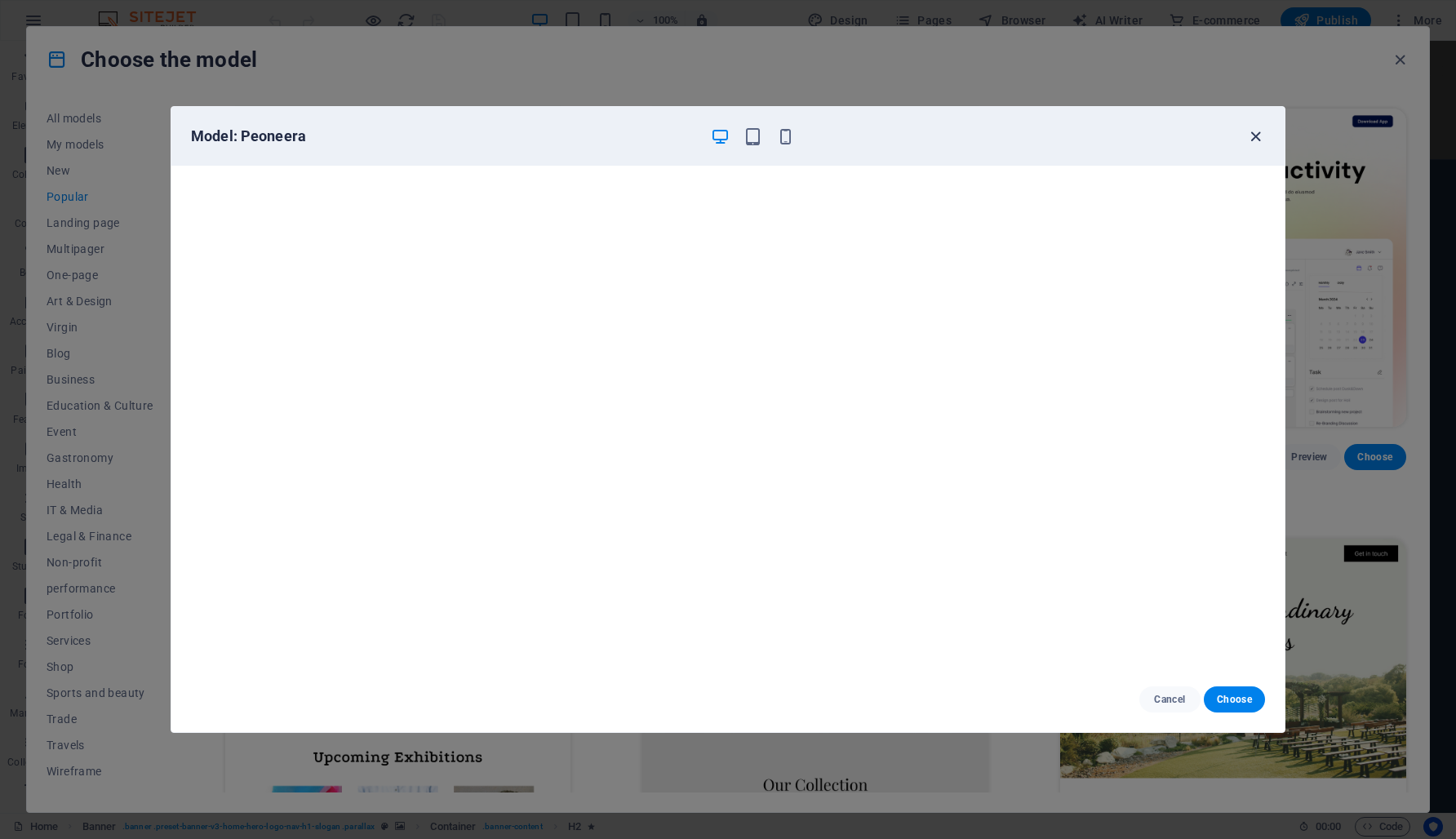
click at [1251, 135] on icon "button" at bounding box center [1256, 137] width 19 height 19
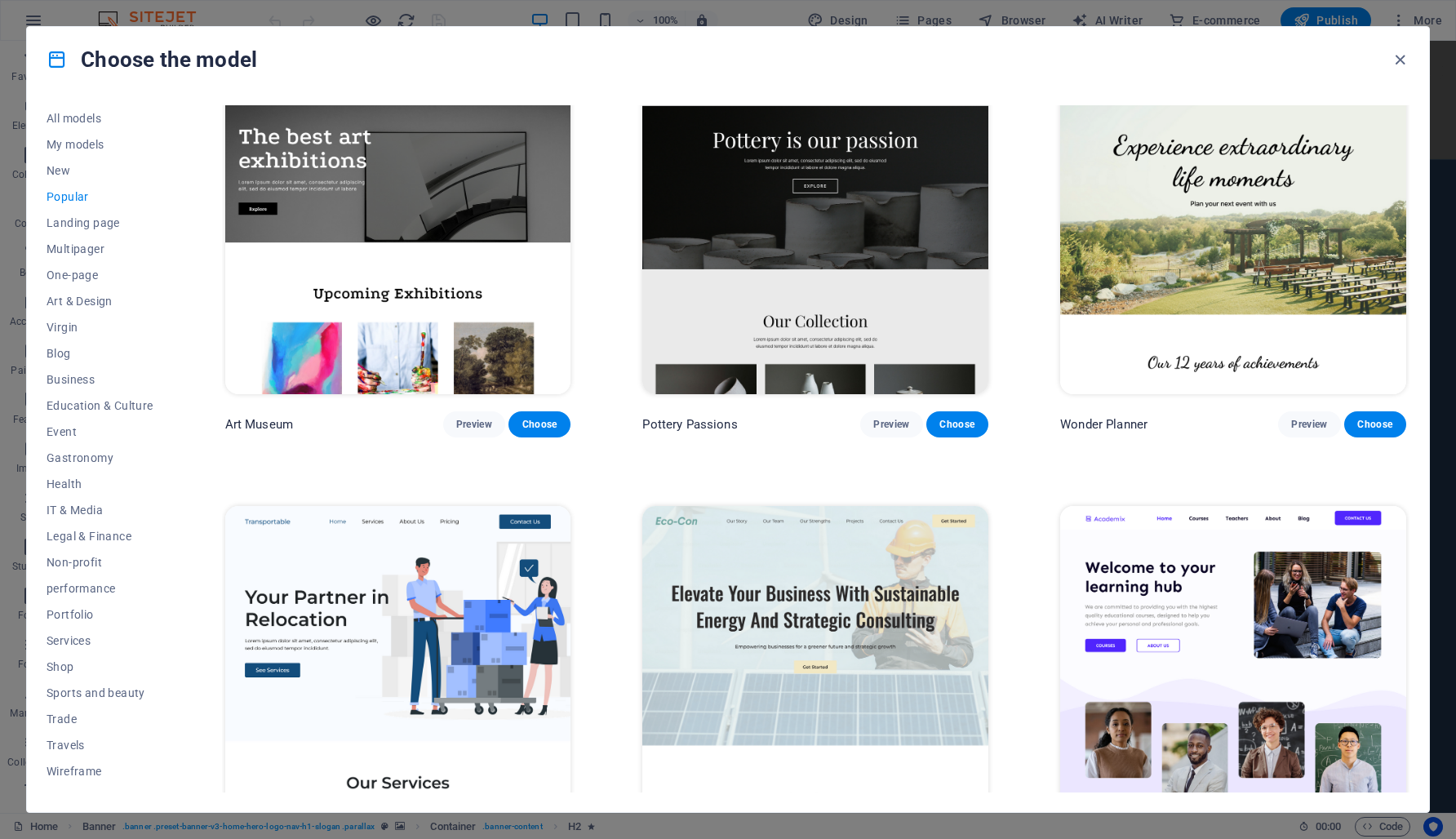
scroll to position [423, 0]
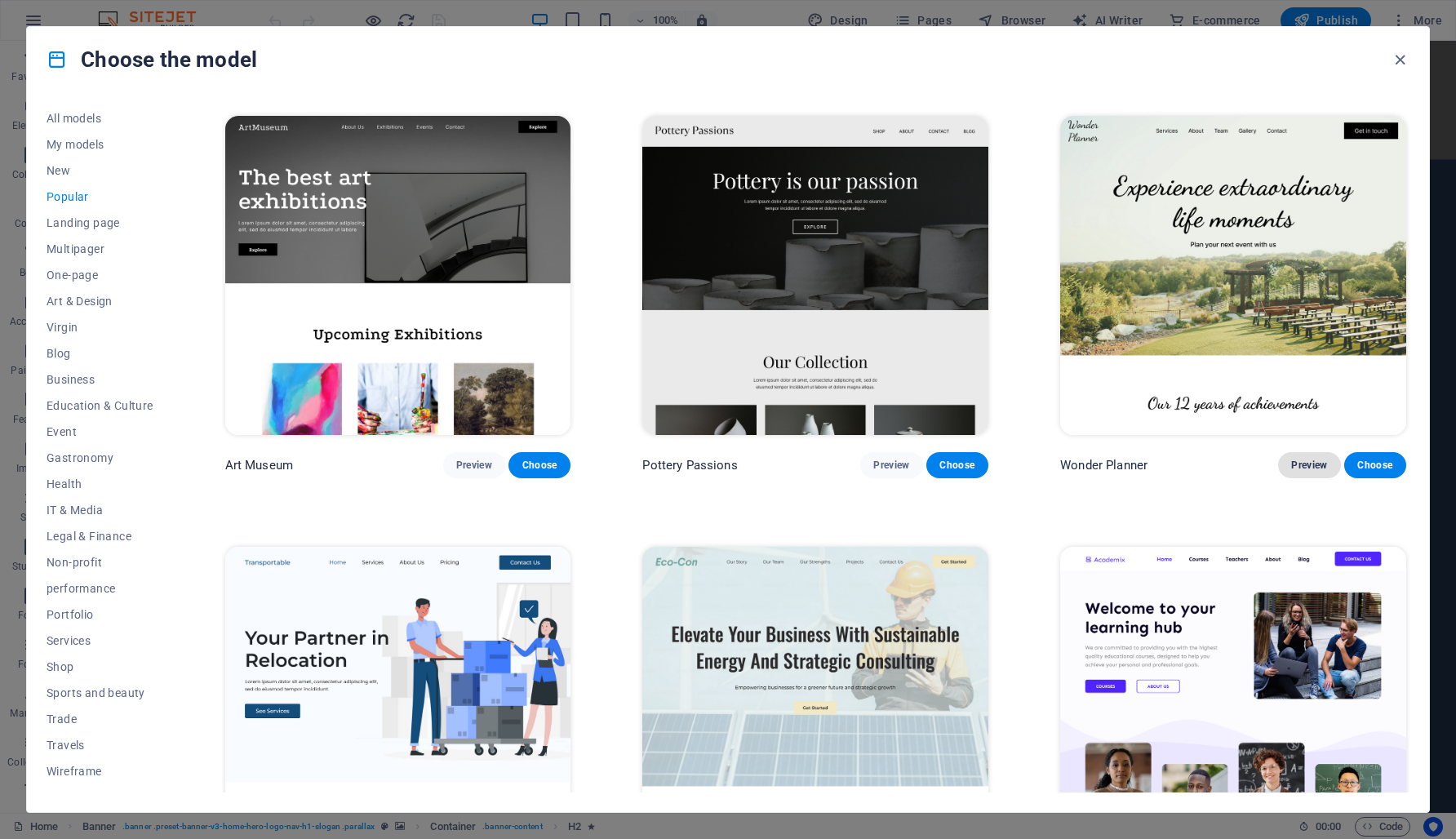
click at [1304, 462] on font "Preview" at bounding box center [1309, 465] width 36 height 11
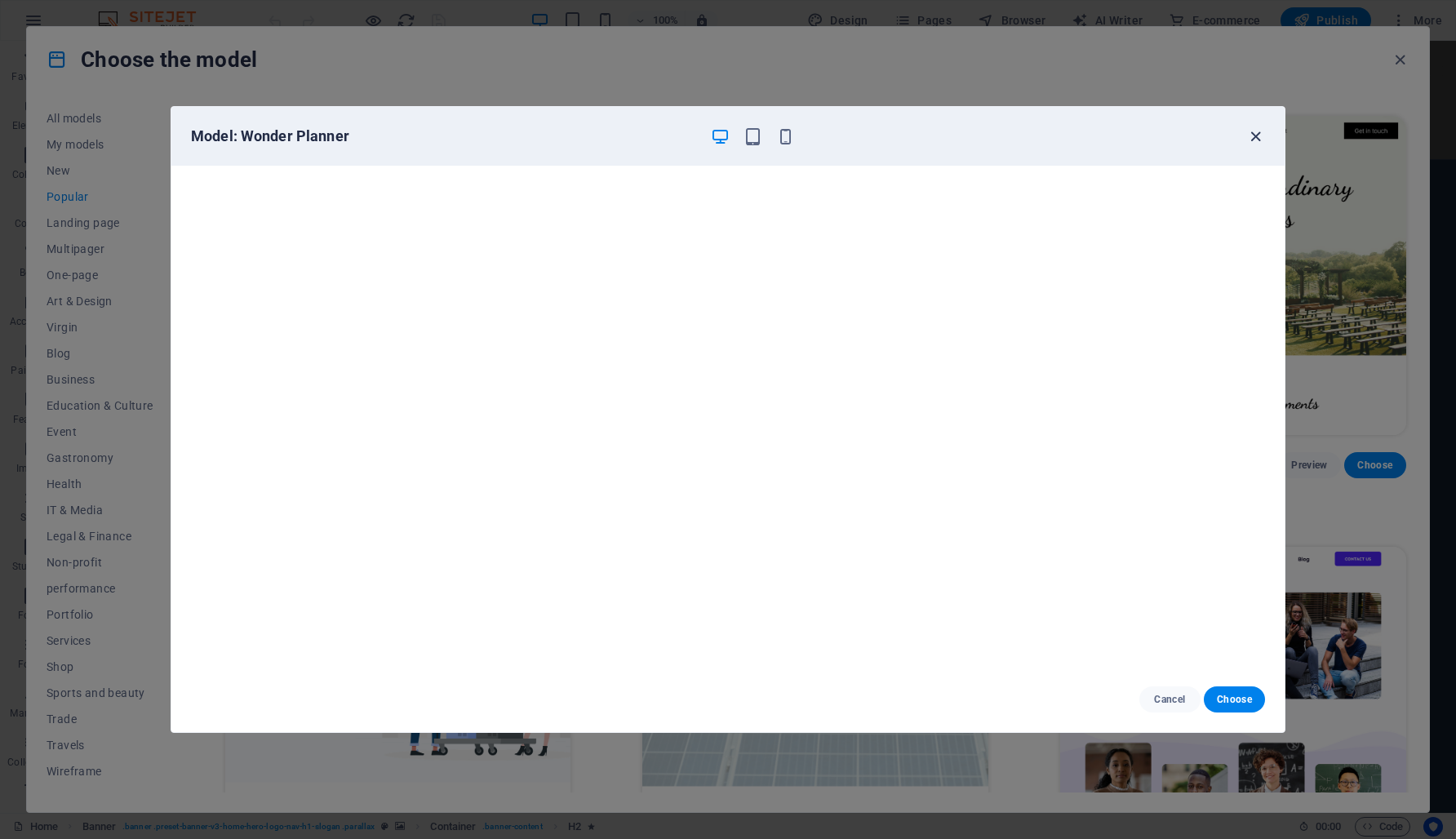
click at [1254, 130] on icon "button" at bounding box center [1256, 137] width 19 height 19
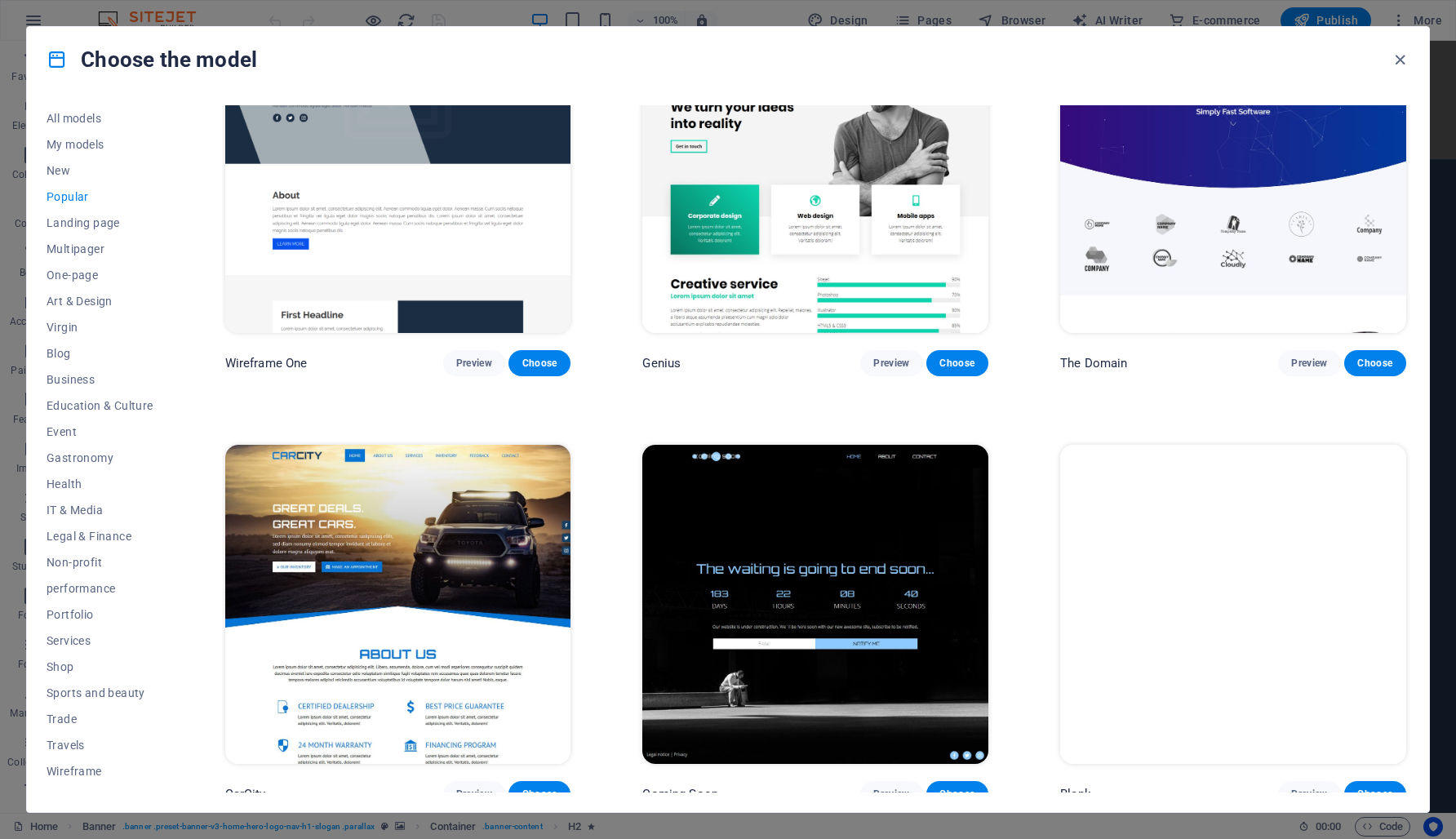
scroll to position [1818, 0]
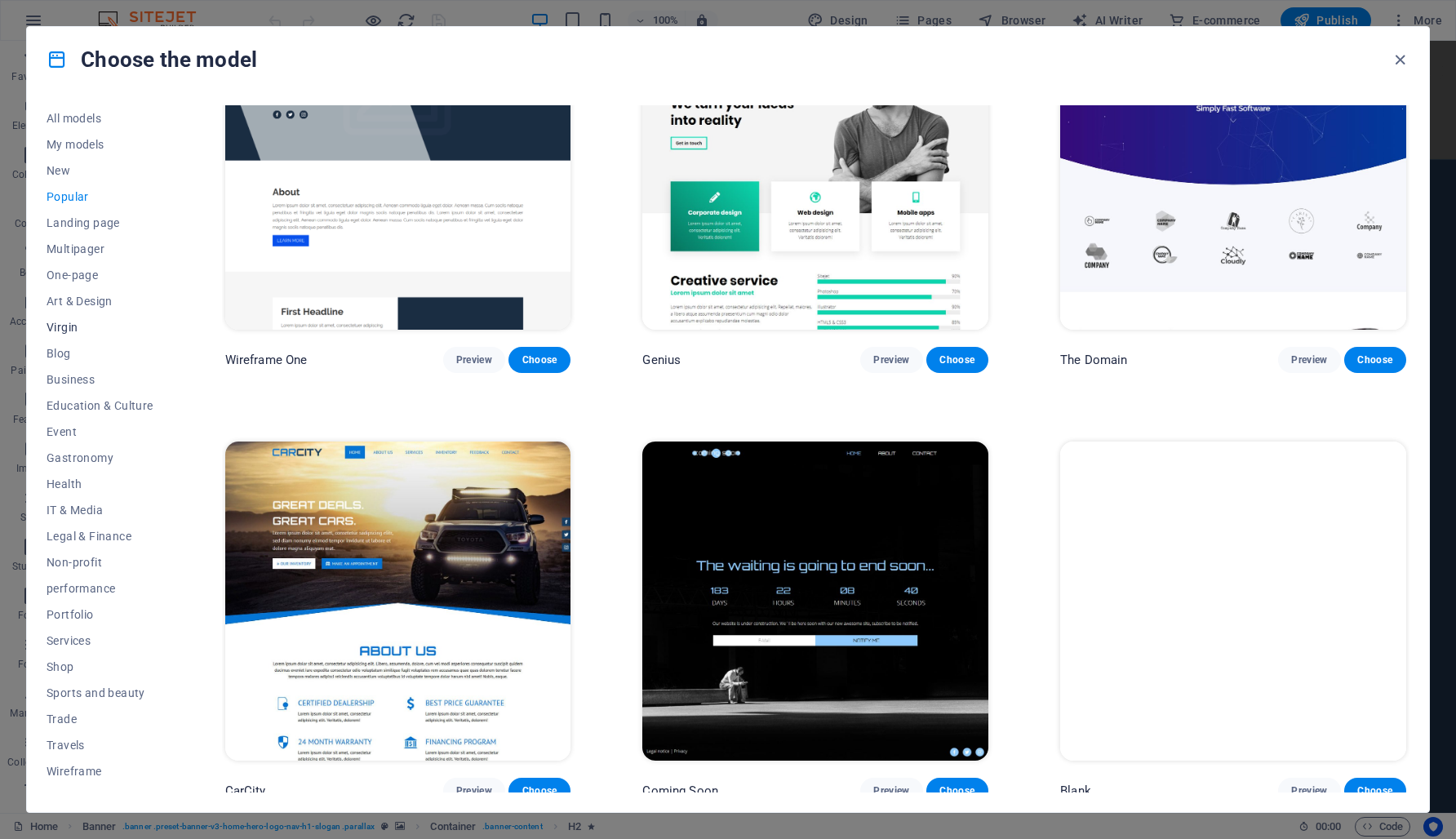
click at [66, 325] on font "Virgin" at bounding box center [62, 327] width 31 height 13
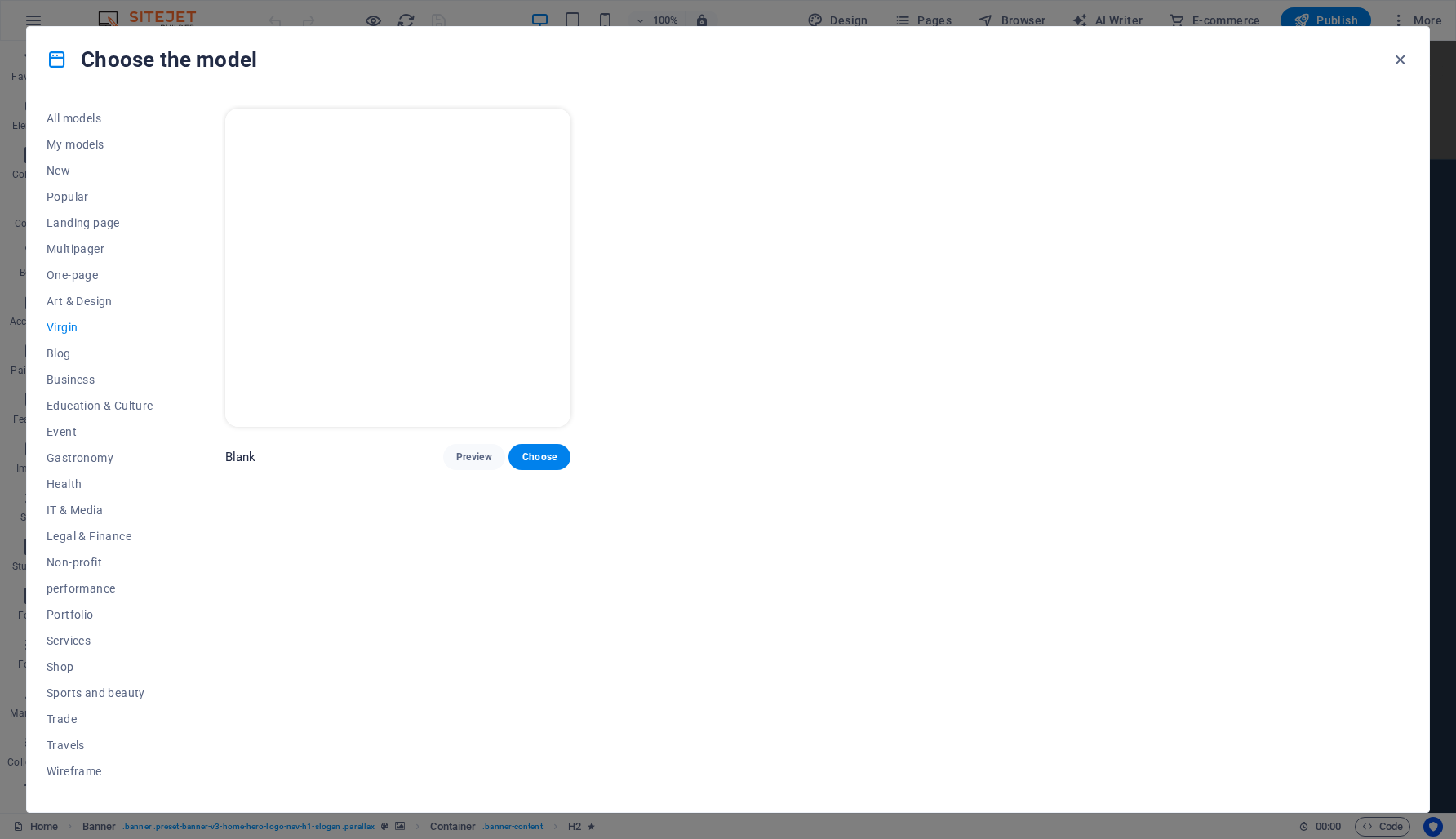
scroll to position [0, 0]
click at [65, 300] on font "Art & Design" at bounding box center [79, 301] width 66 height 13
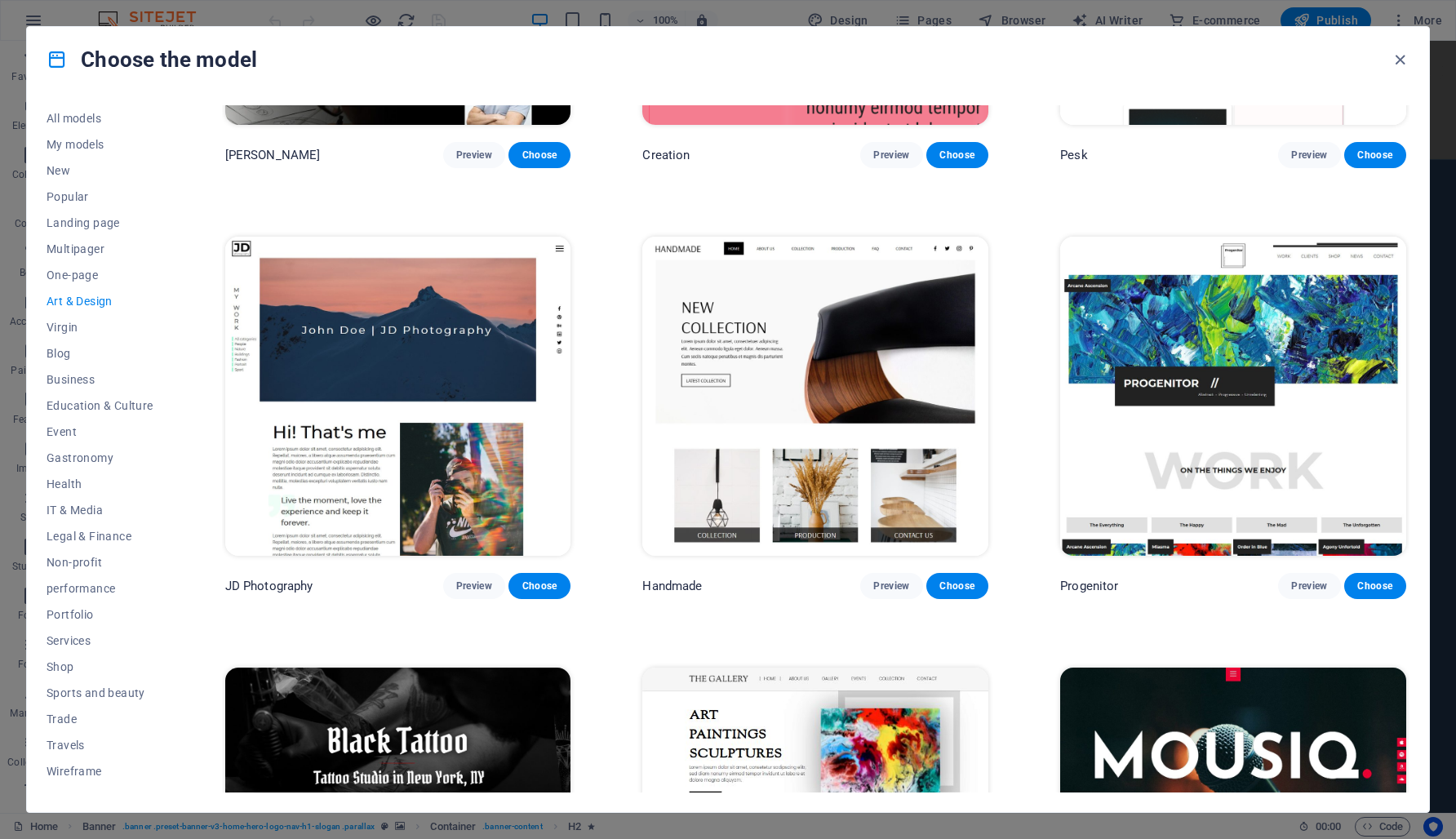
scroll to position [314, 0]
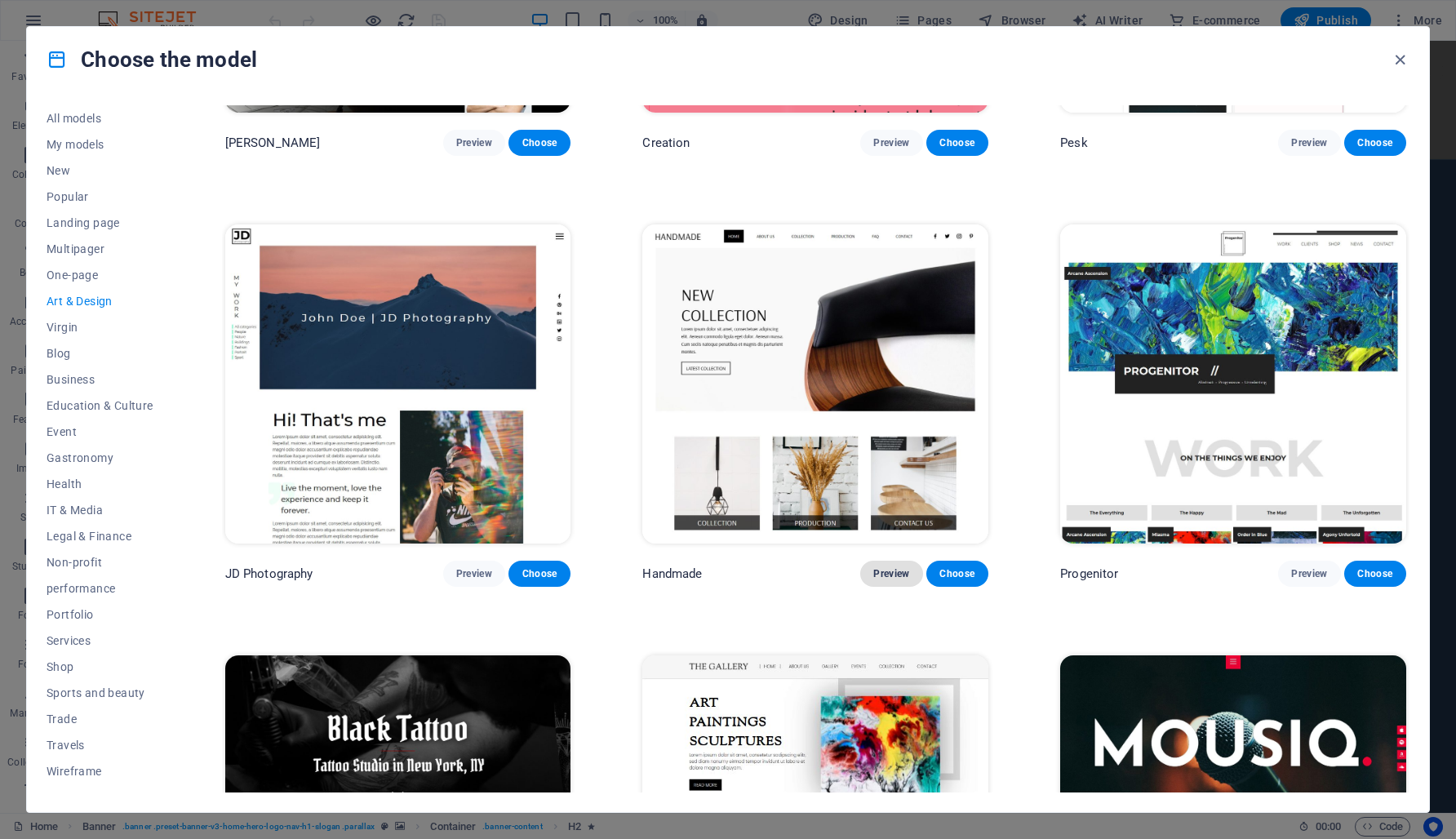
click at [895, 576] on font "Preview" at bounding box center [891, 573] width 36 height 13
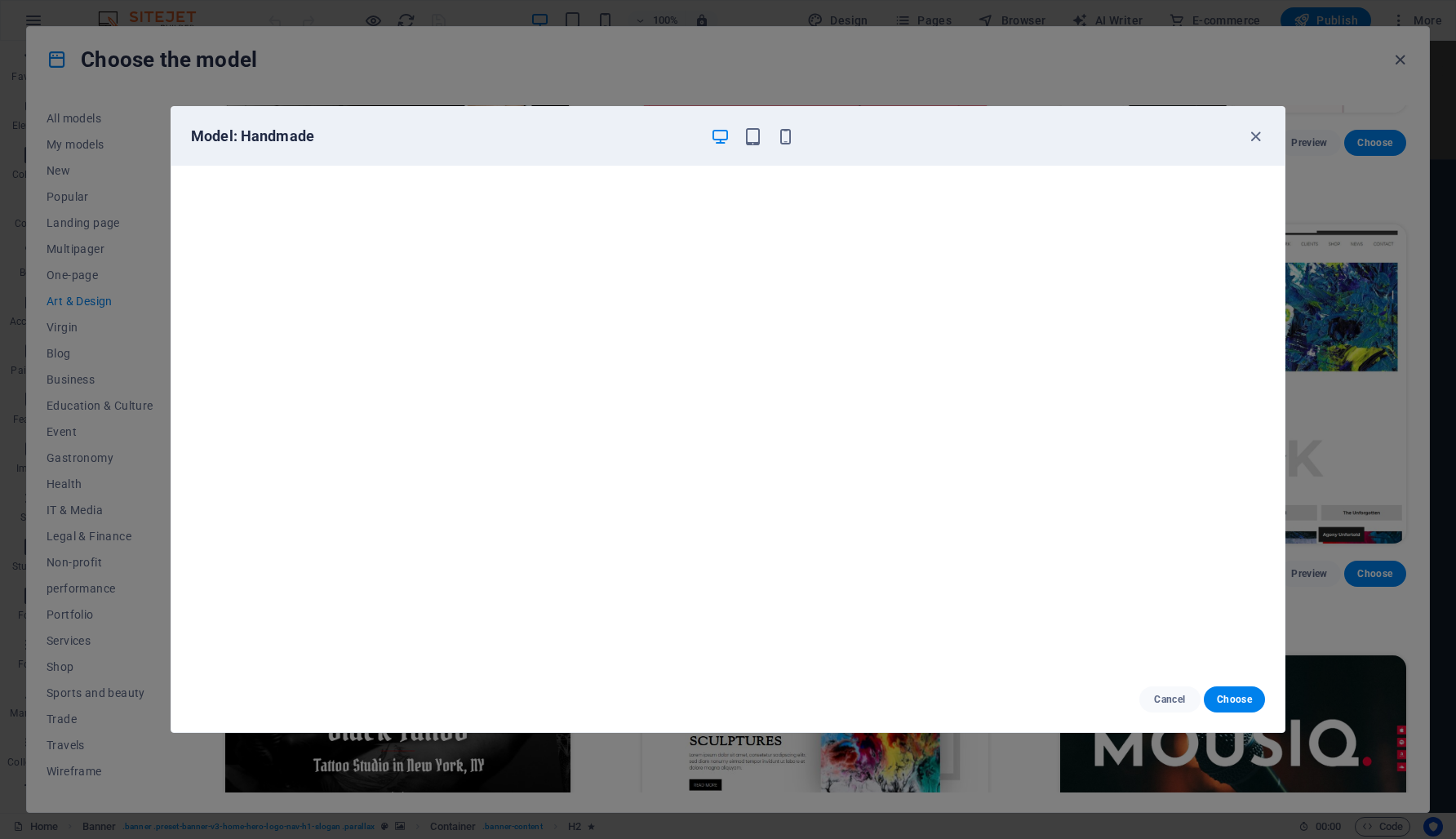
scroll to position [0, 0]
click at [1253, 135] on icon "button" at bounding box center [1256, 137] width 19 height 19
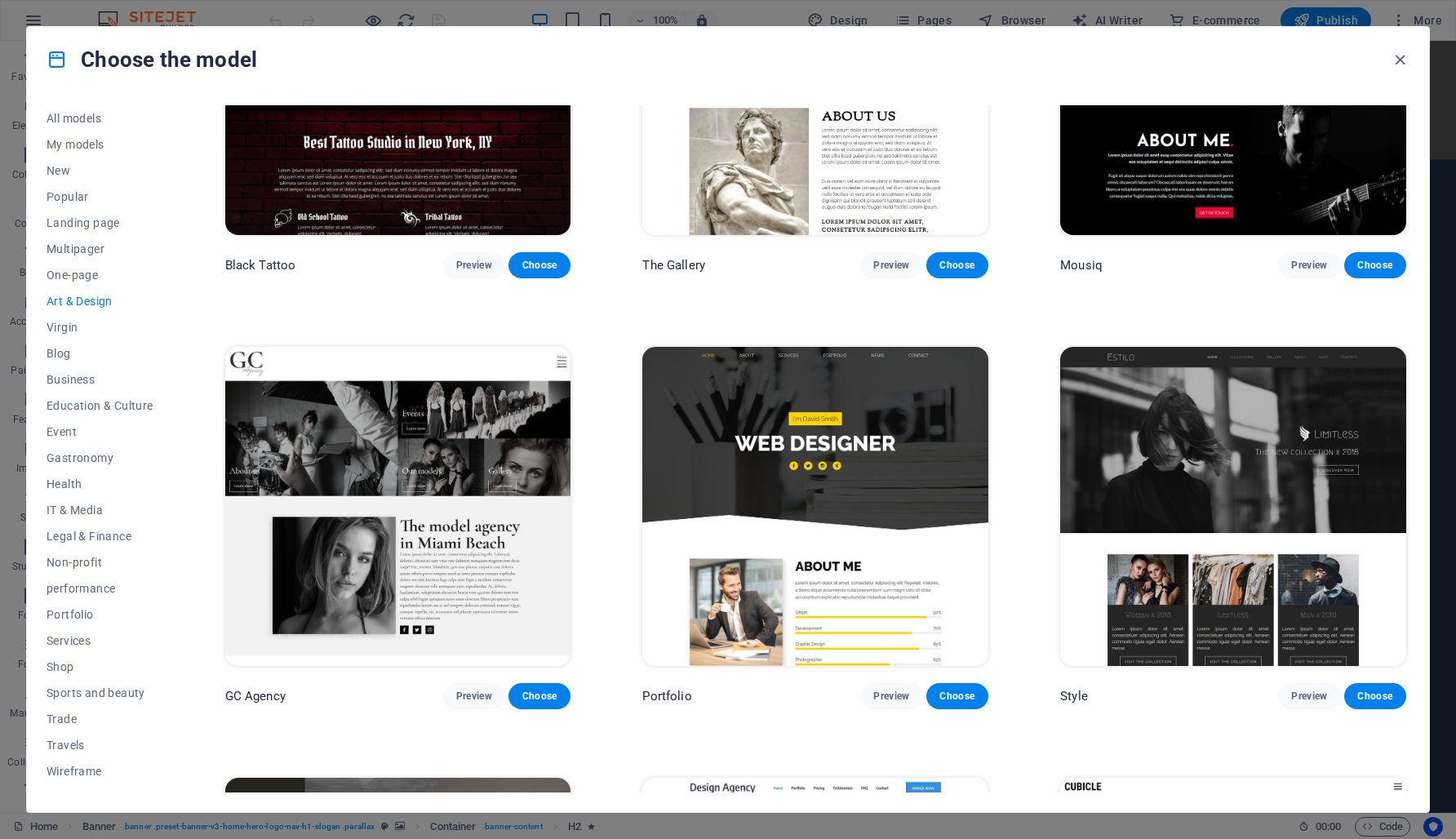
scroll to position [1054, 0]
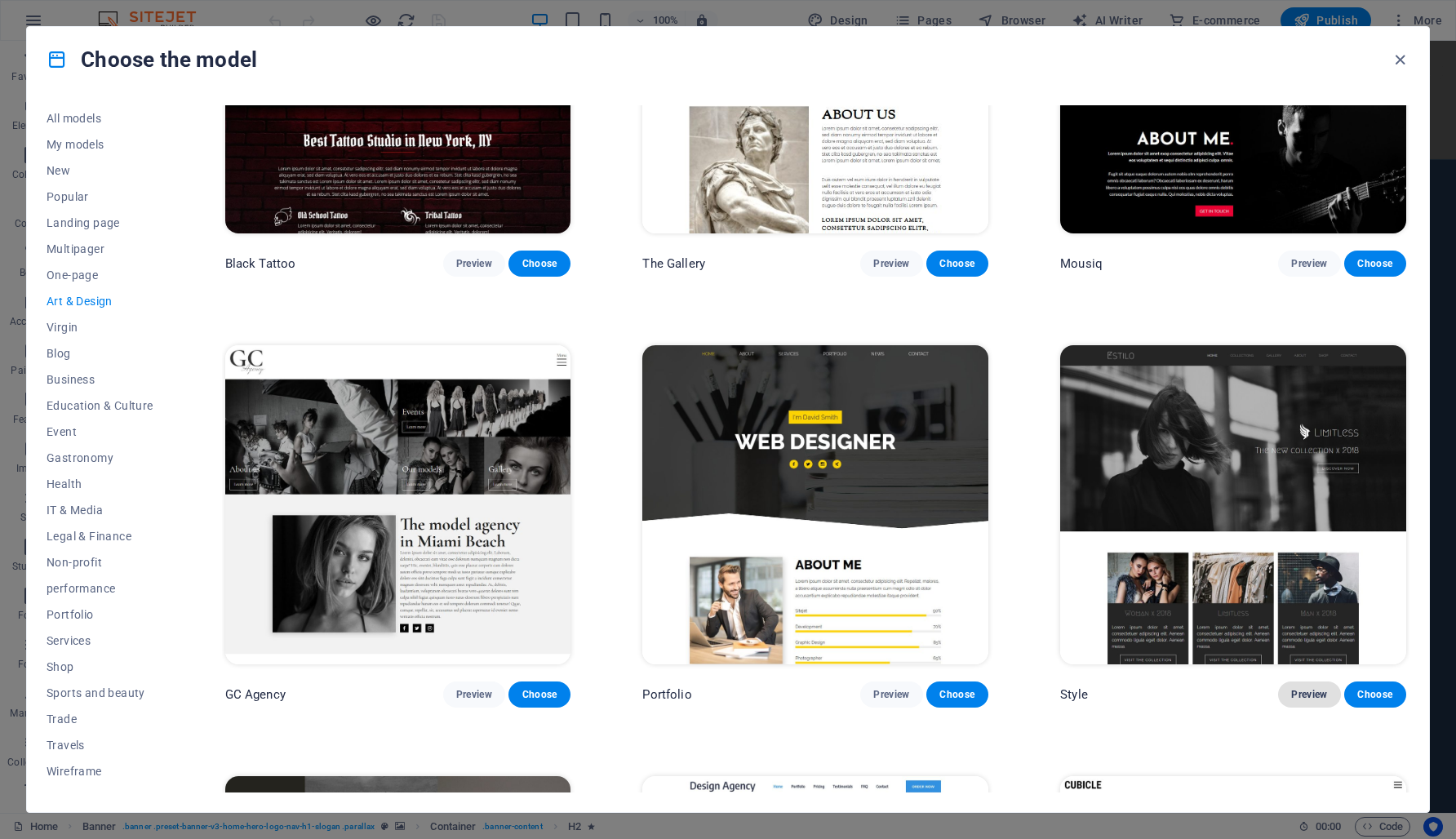
click at [1302, 690] on font "Preview" at bounding box center [1309, 694] width 36 height 11
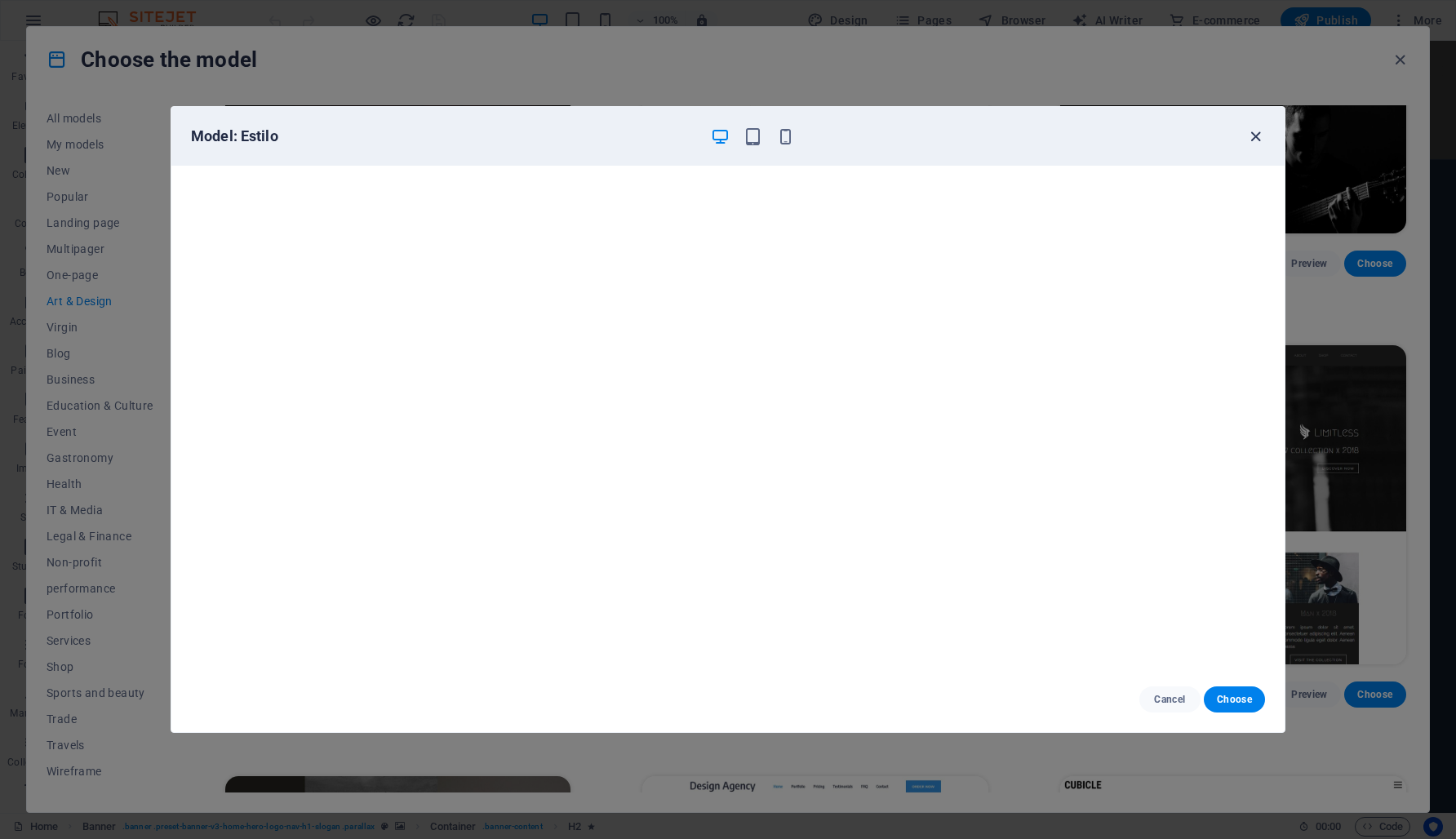
click at [1257, 133] on icon "button" at bounding box center [1256, 137] width 19 height 19
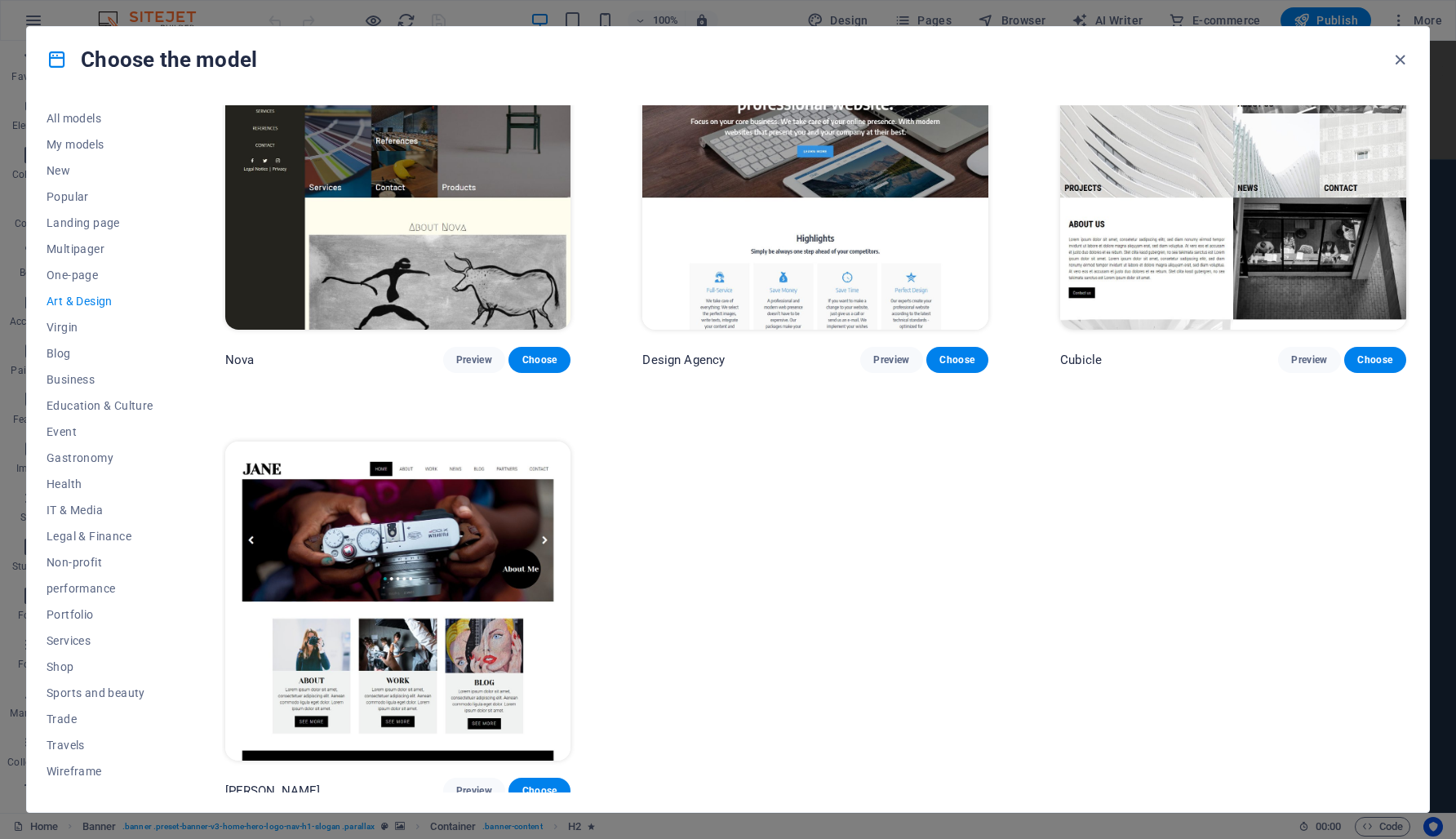
scroll to position [1784, 0]
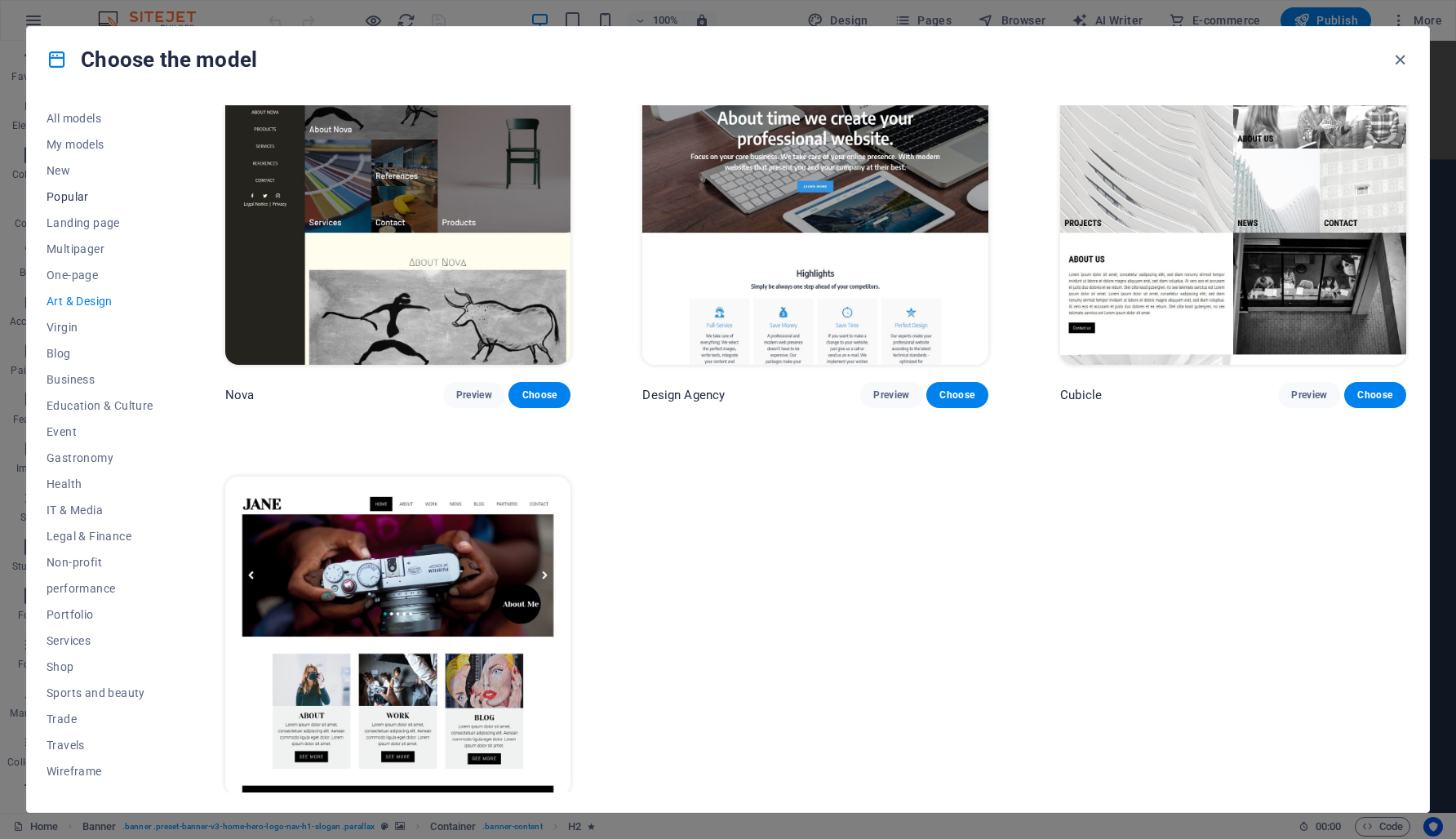
click at [72, 196] on font "Popular" at bounding box center [67, 196] width 43 height 13
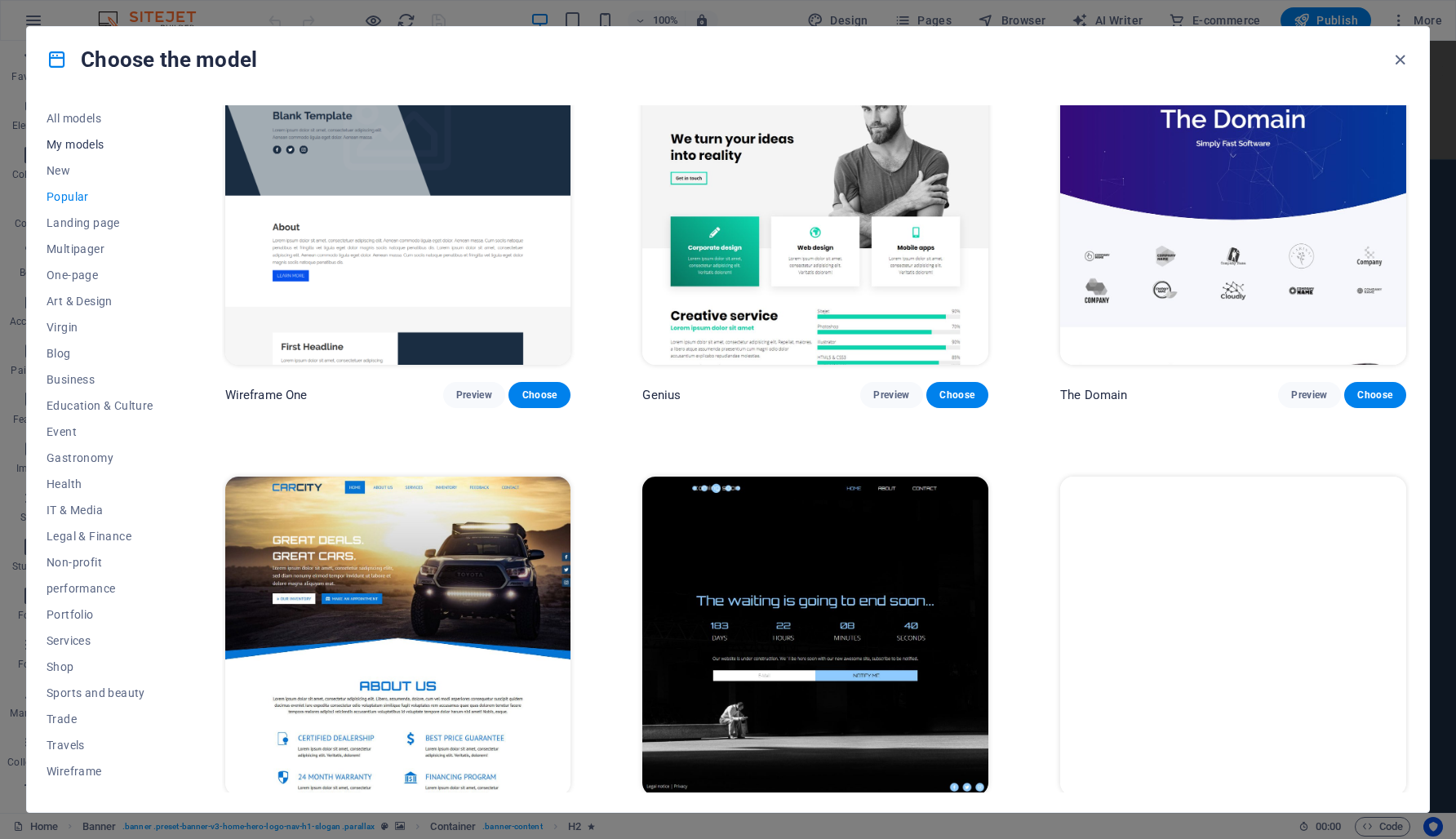
click at [70, 147] on font "My models" at bounding box center [75, 144] width 58 height 13
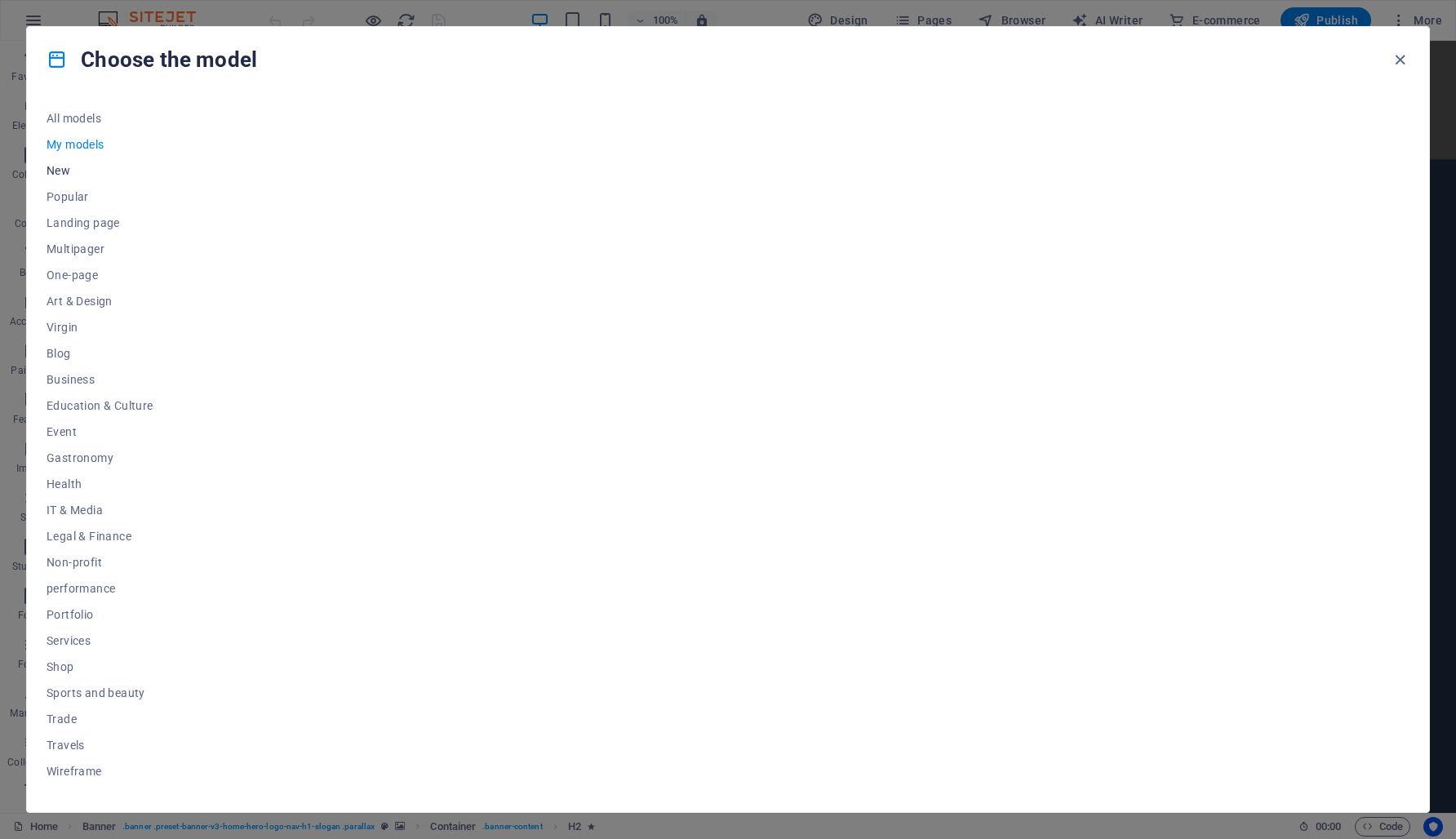
click at [64, 174] on font "New" at bounding box center [58, 170] width 24 height 13
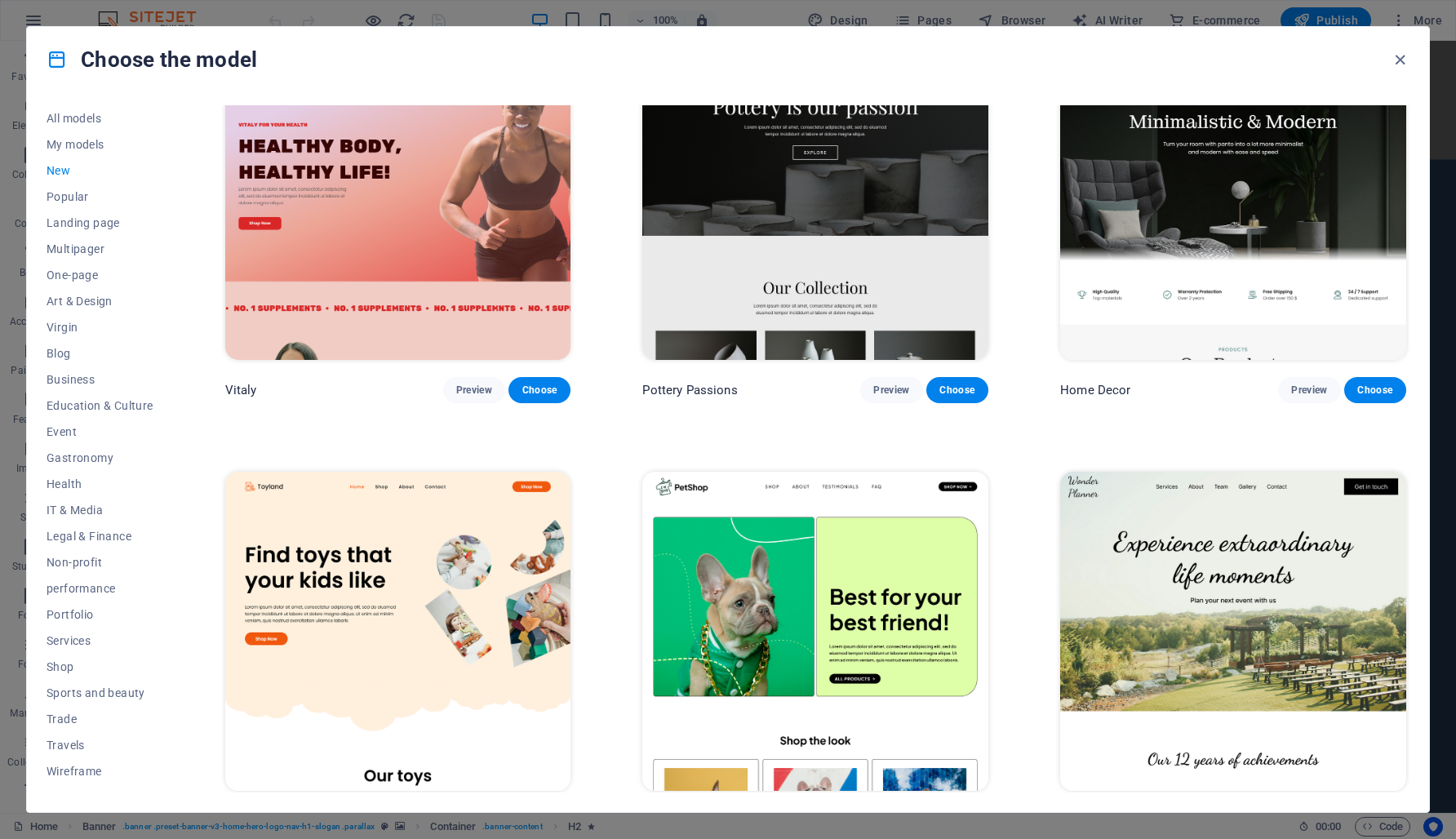
scroll to position [931, 0]
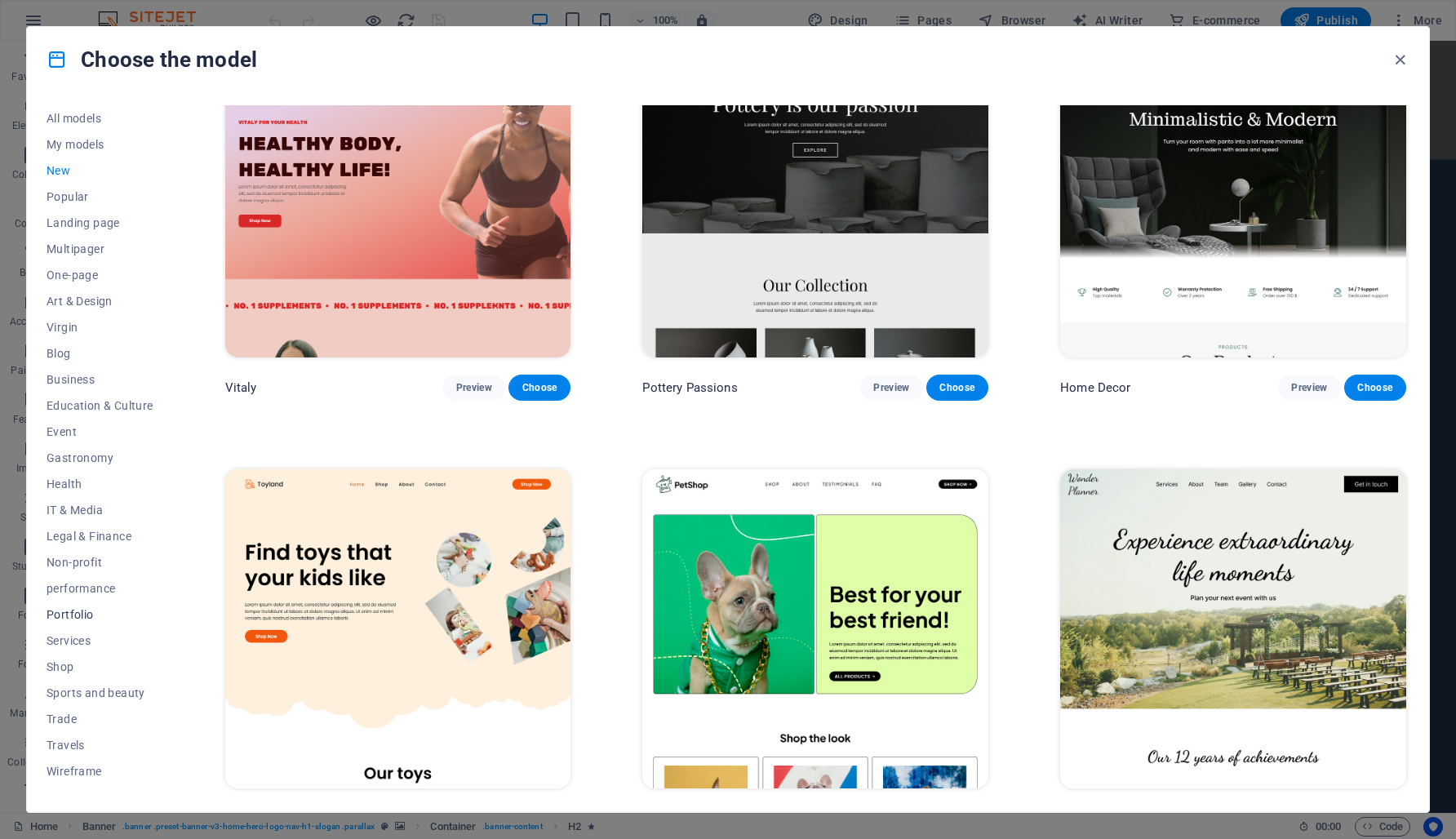
click at [76, 611] on font "Portfolio" at bounding box center [70, 614] width 47 height 13
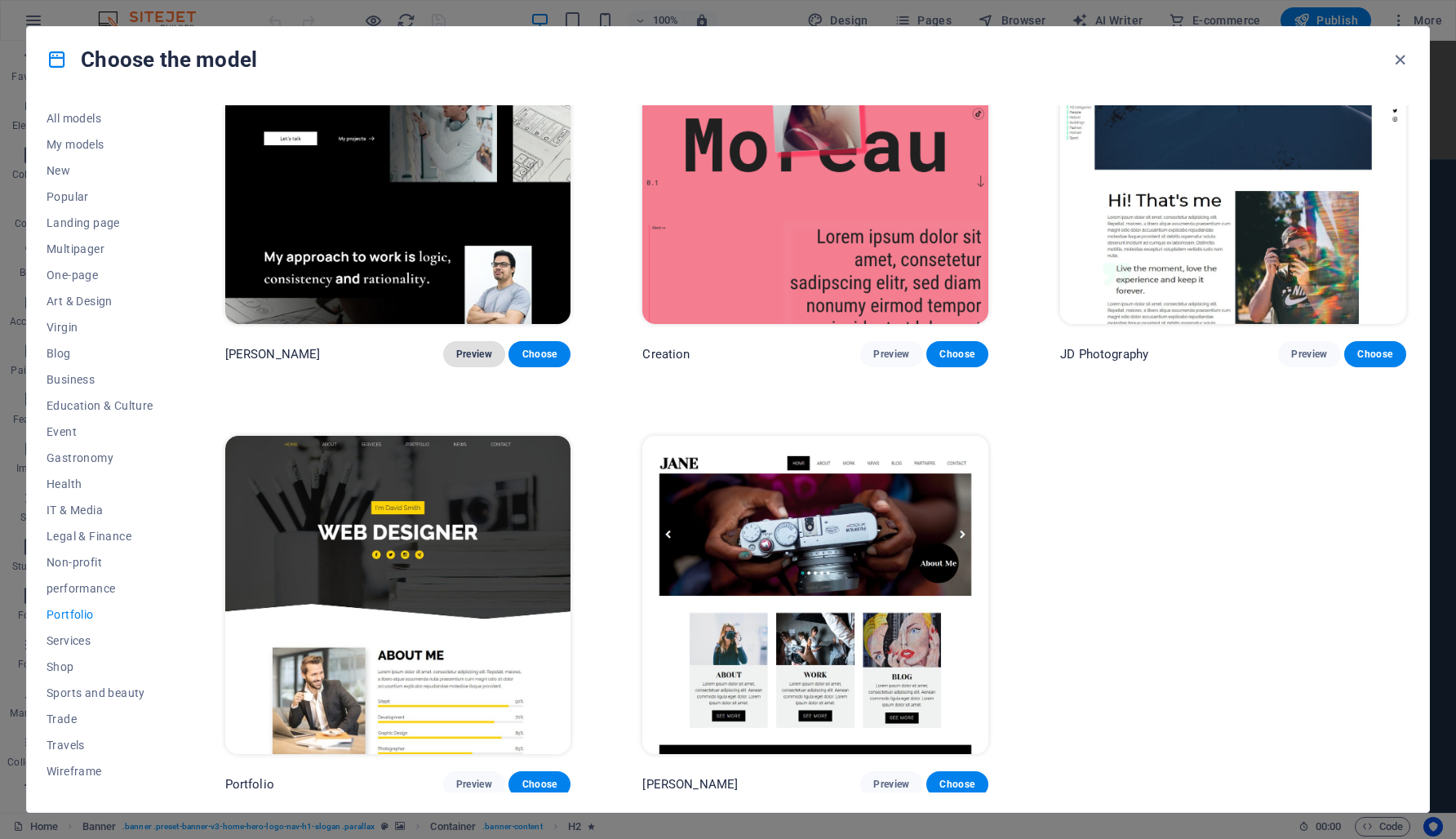
click at [466, 351] on font "Preview" at bounding box center [474, 353] width 36 height 11
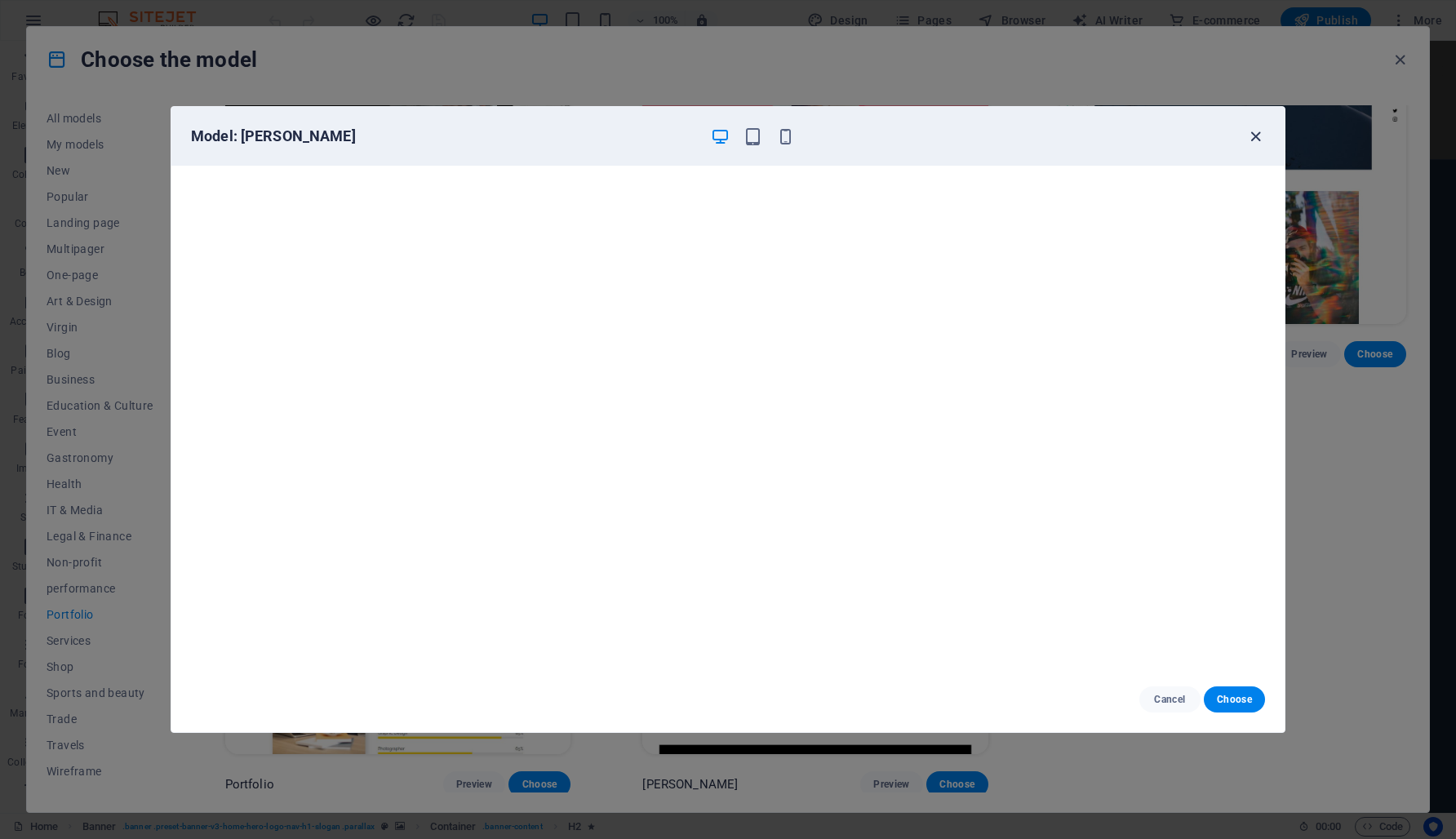
click at [1248, 141] on icon "button" at bounding box center [1256, 137] width 19 height 19
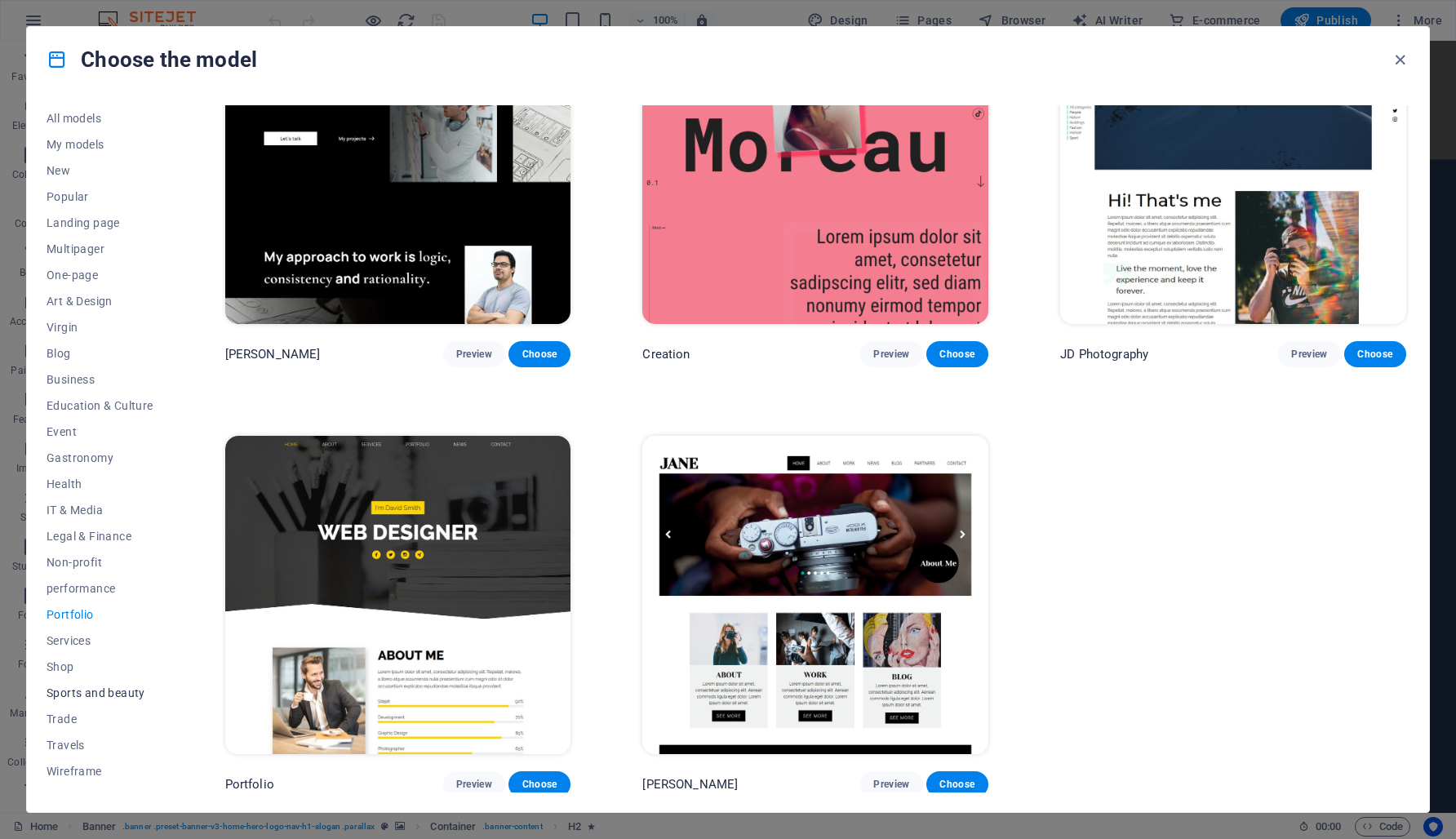
click at [98, 692] on font "Sports and beauty" at bounding box center [95, 692] width 99 height 13
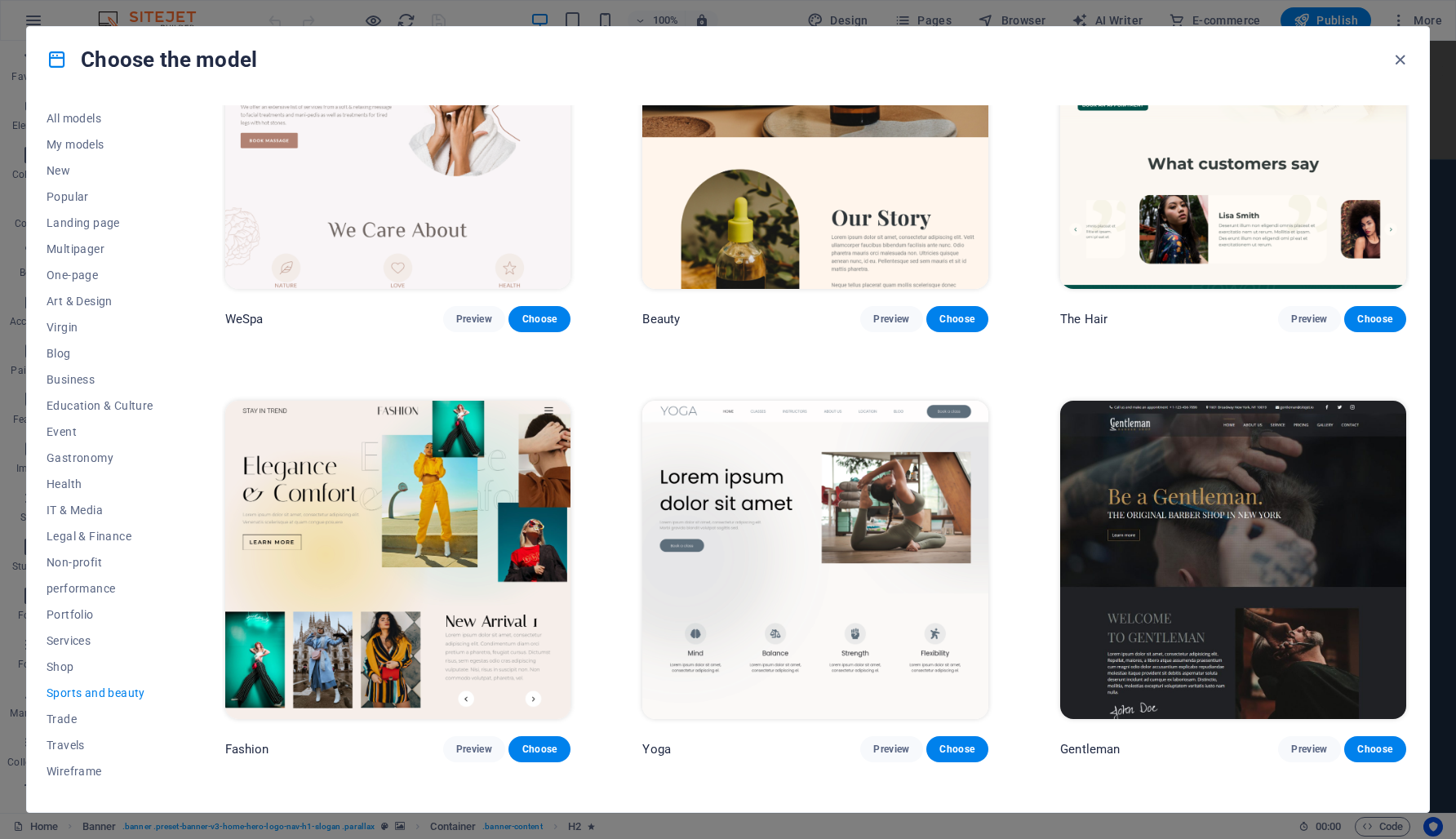
scroll to position [578, 0]
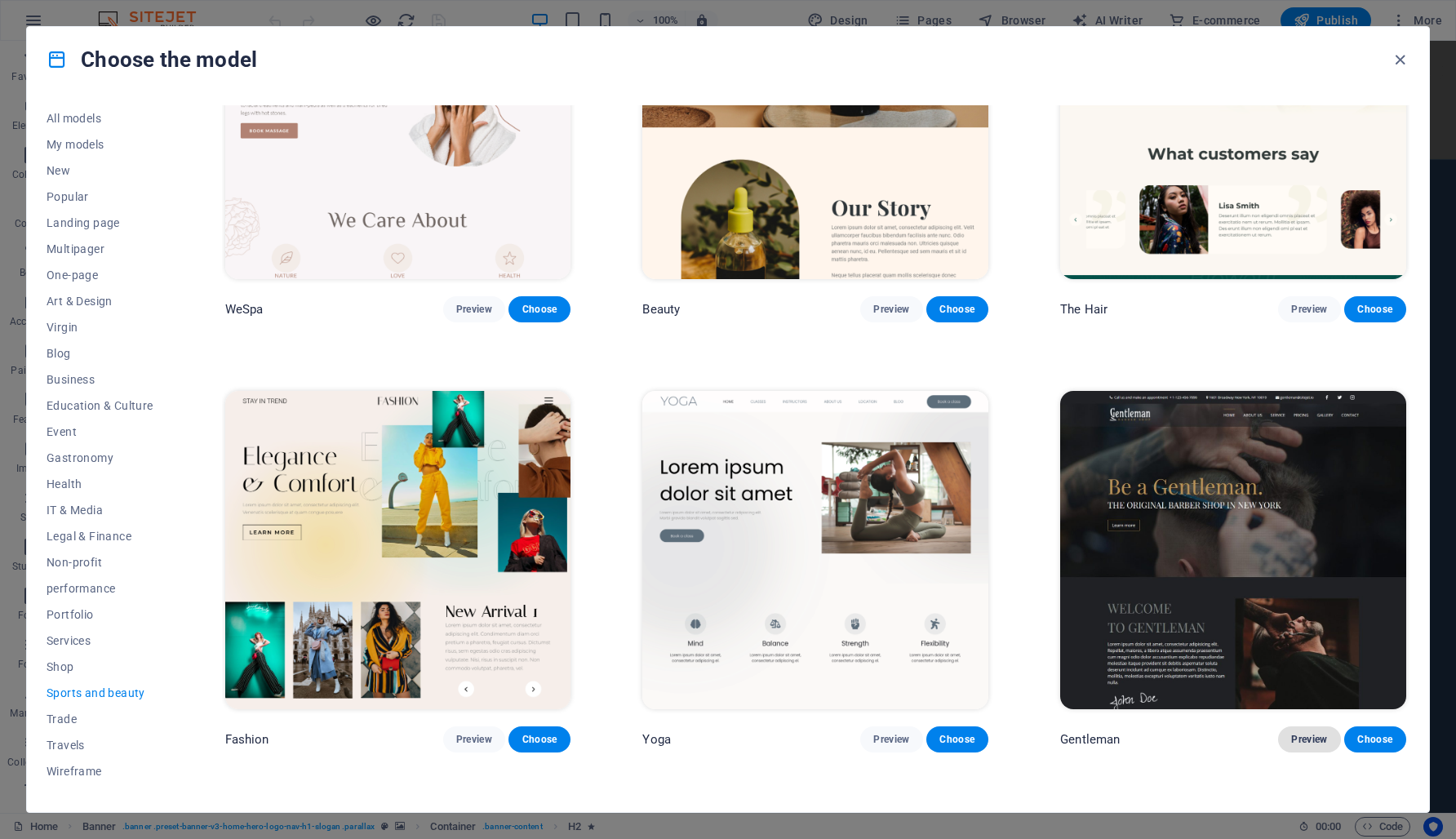
click at [1299, 733] on font "Preview" at bounding box center [1309, 739] width 36 height 11
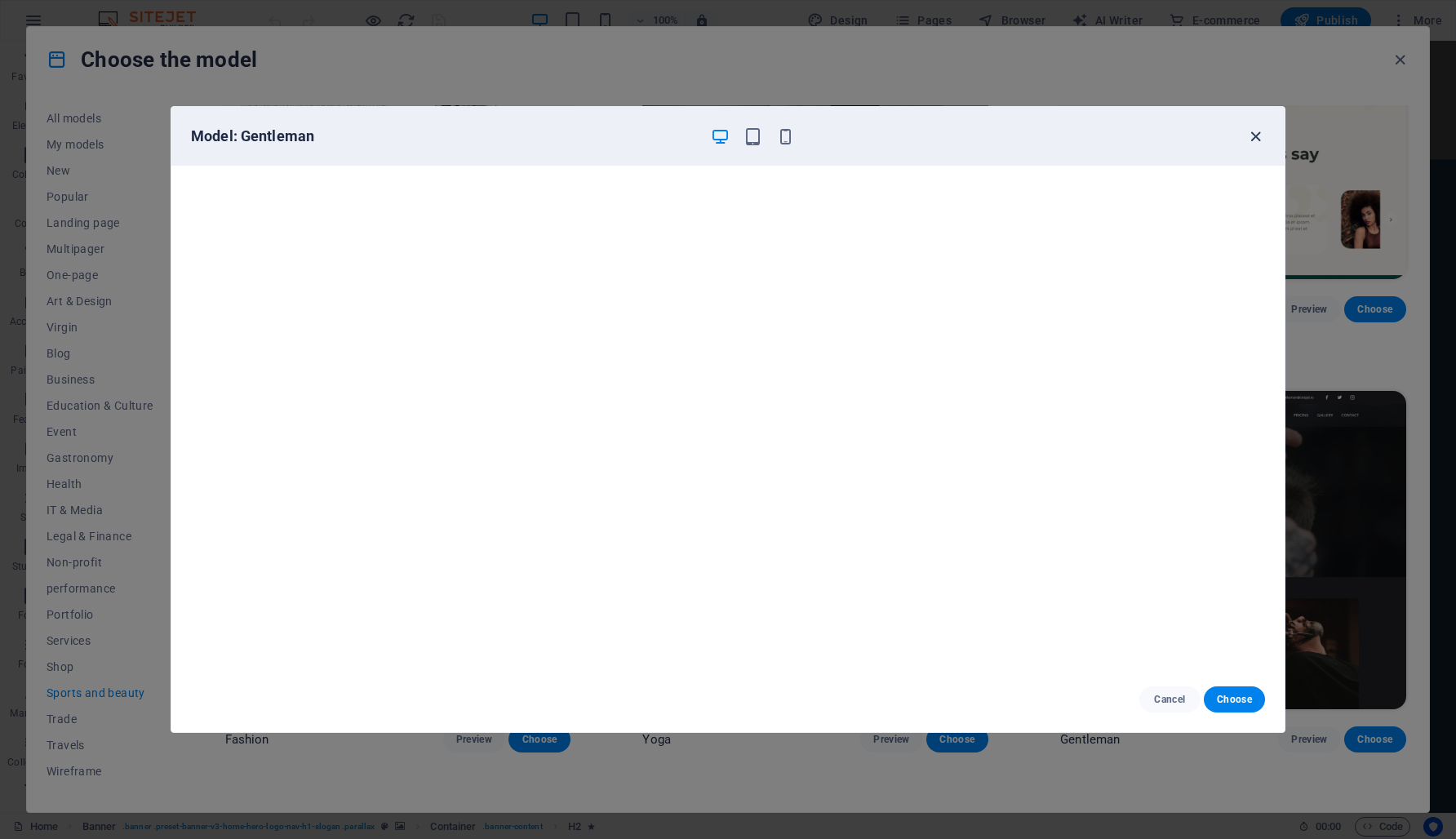
click at [1256, 137] on icon "button" at bounding box center [1256, 137] width 19 height 19
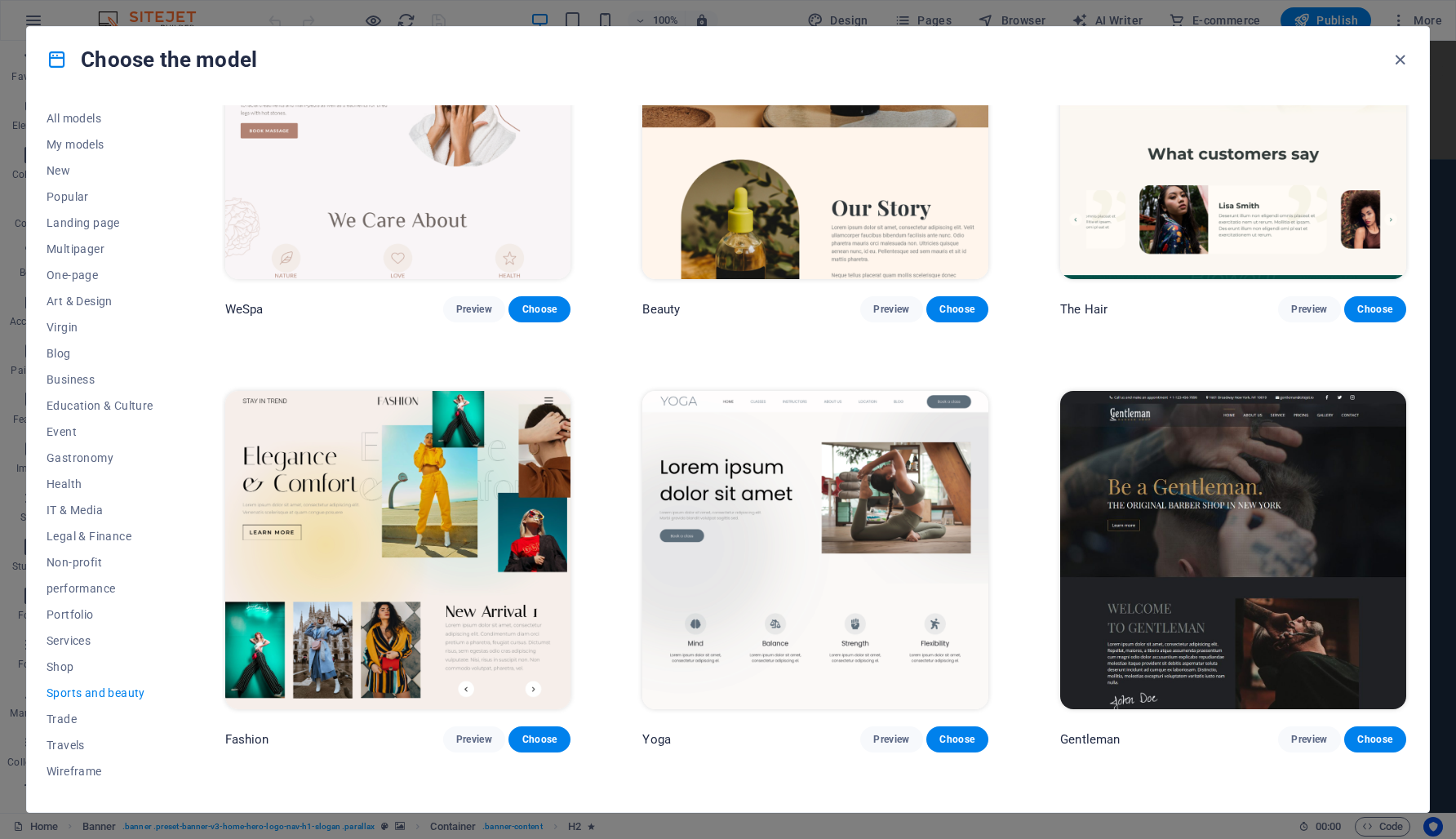
scroll to position [620, 0]
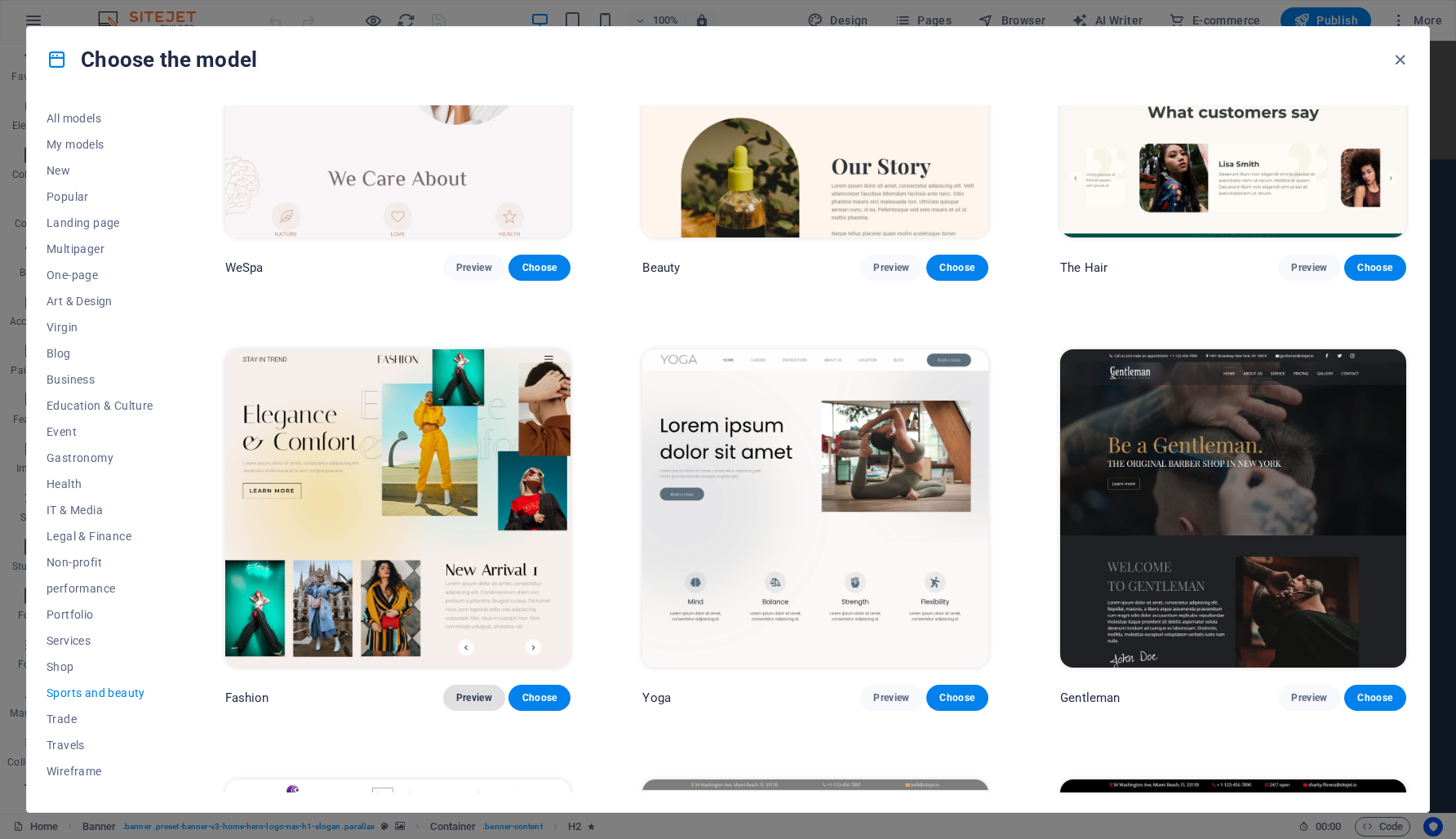
click at [475, 692] on font "Preview" at bounding box center [474, 697] width 36 height 11
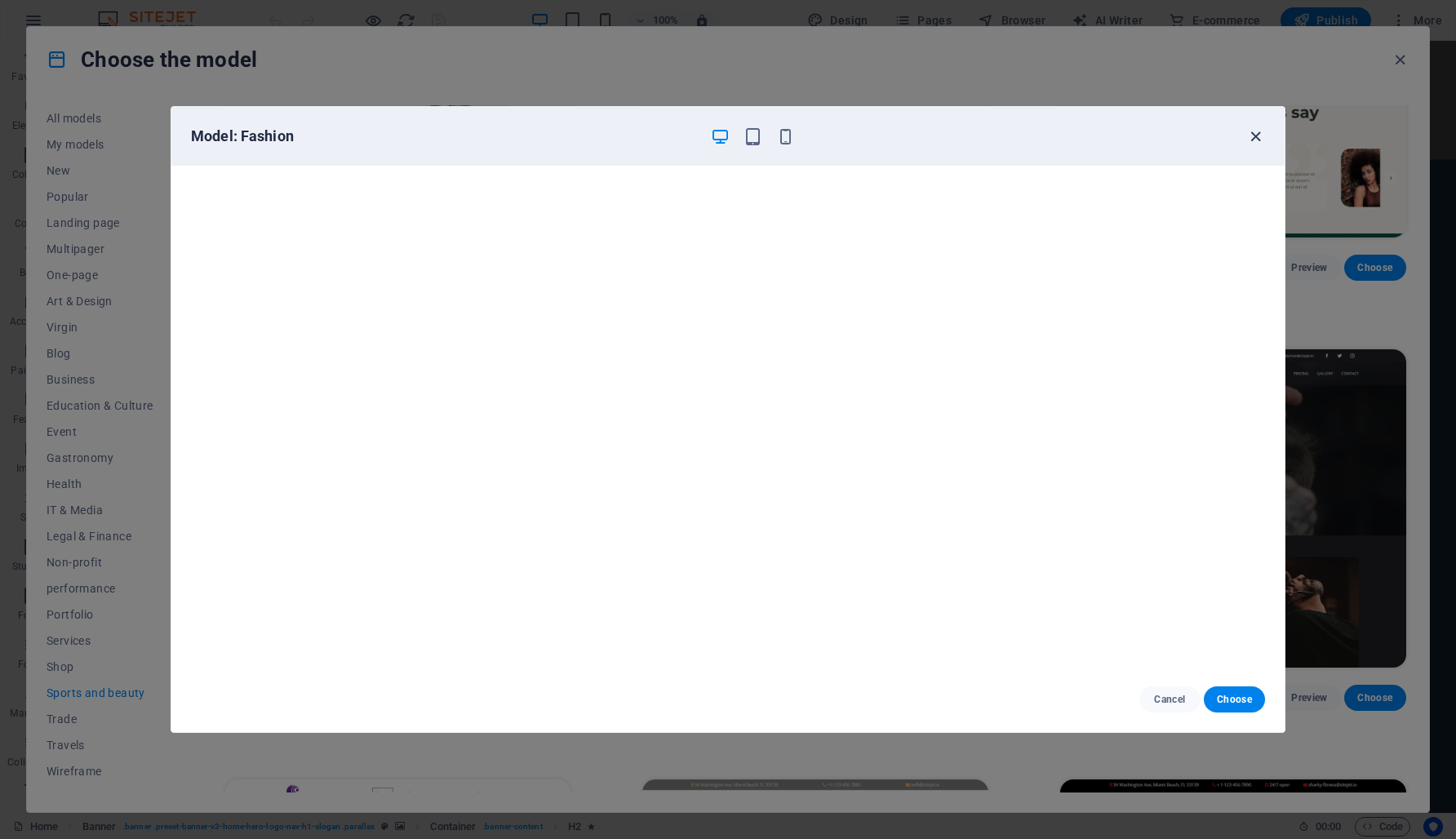
click at [1248, 139] on icon "button" at bounding box center [1256, 137] width 19 height 19
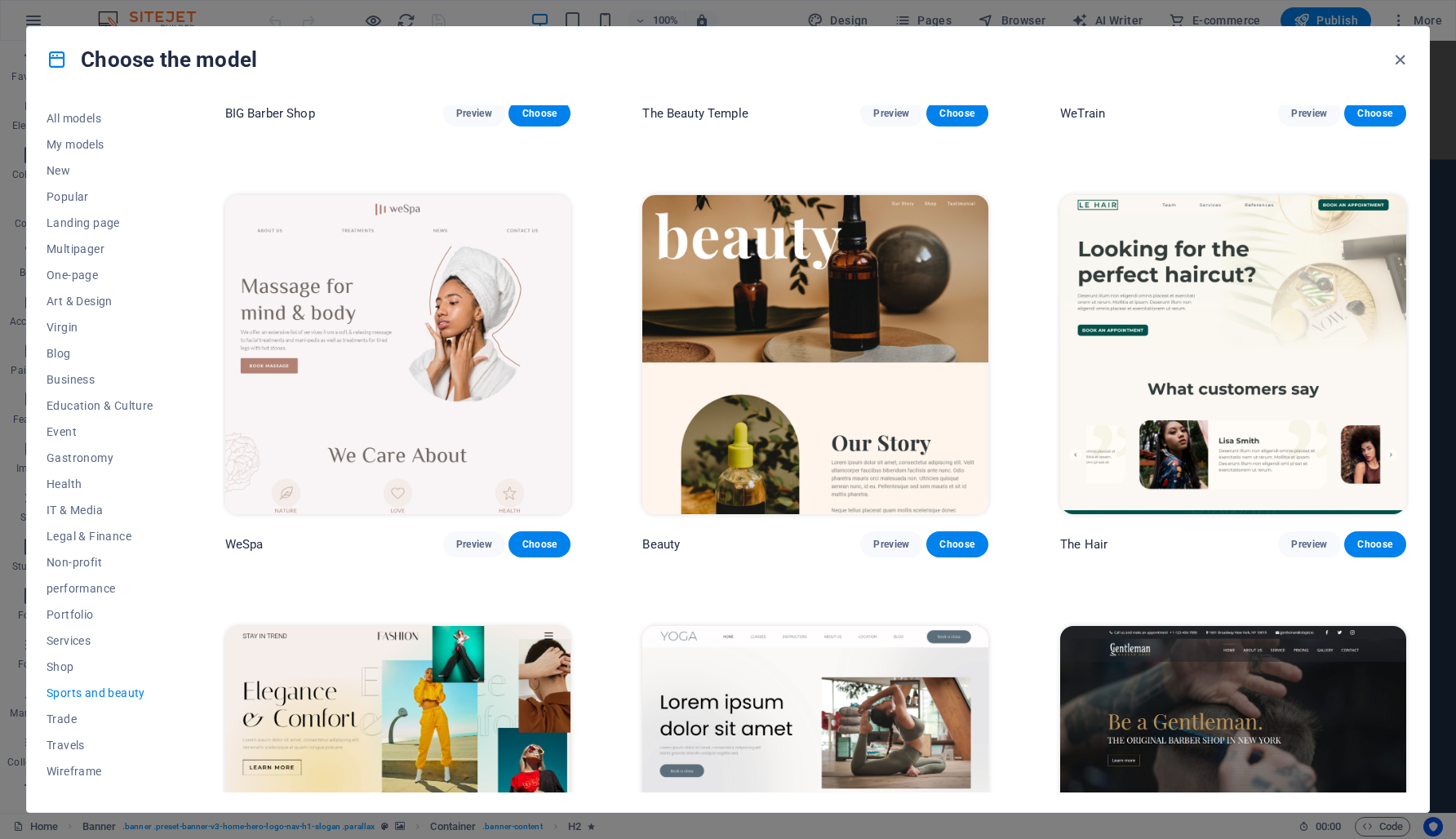
scroll to position [348, 0]
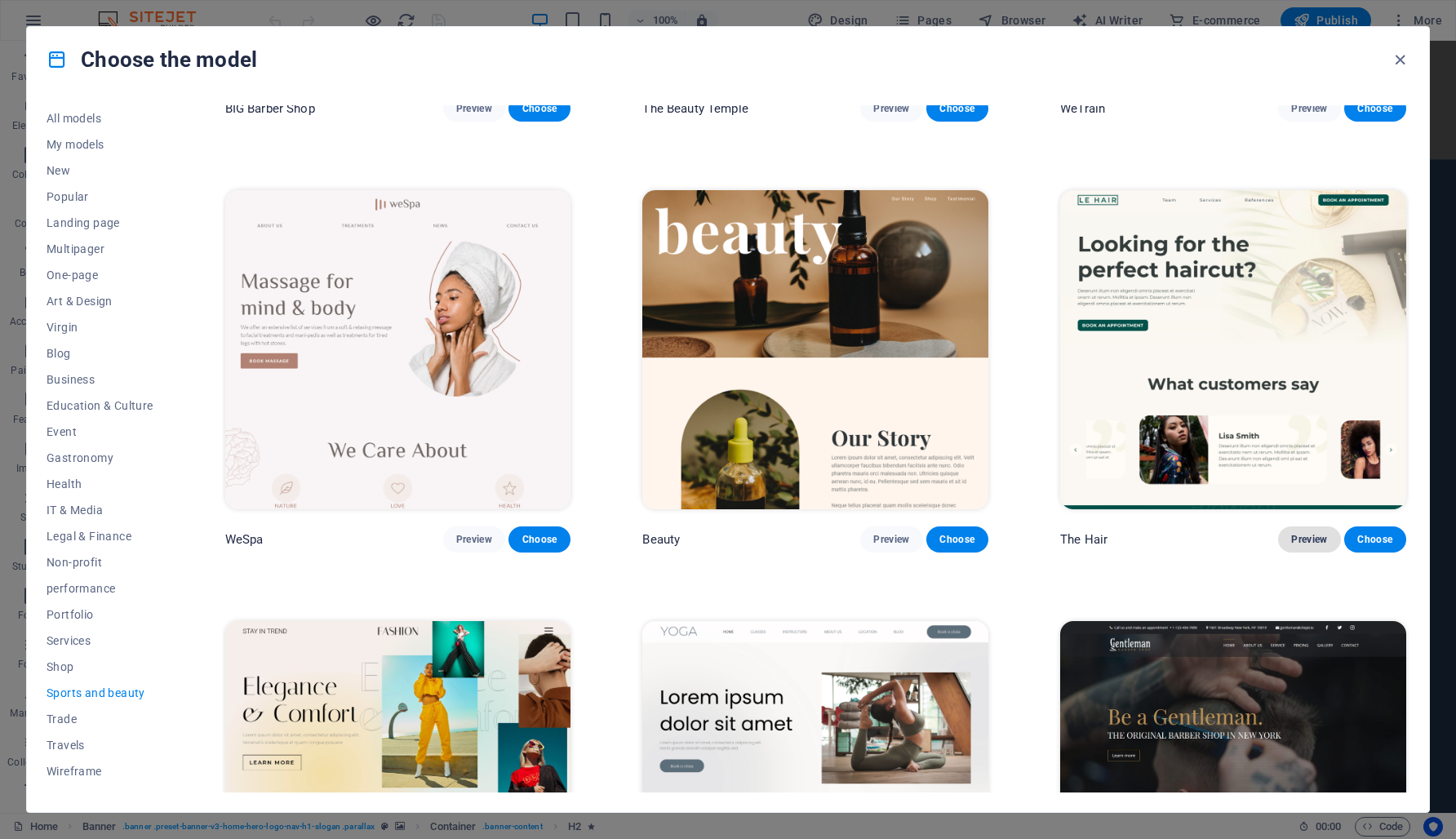
click at [1305, 539] on font "Preview" at bounding box center [1309, 539] width 36 height 11
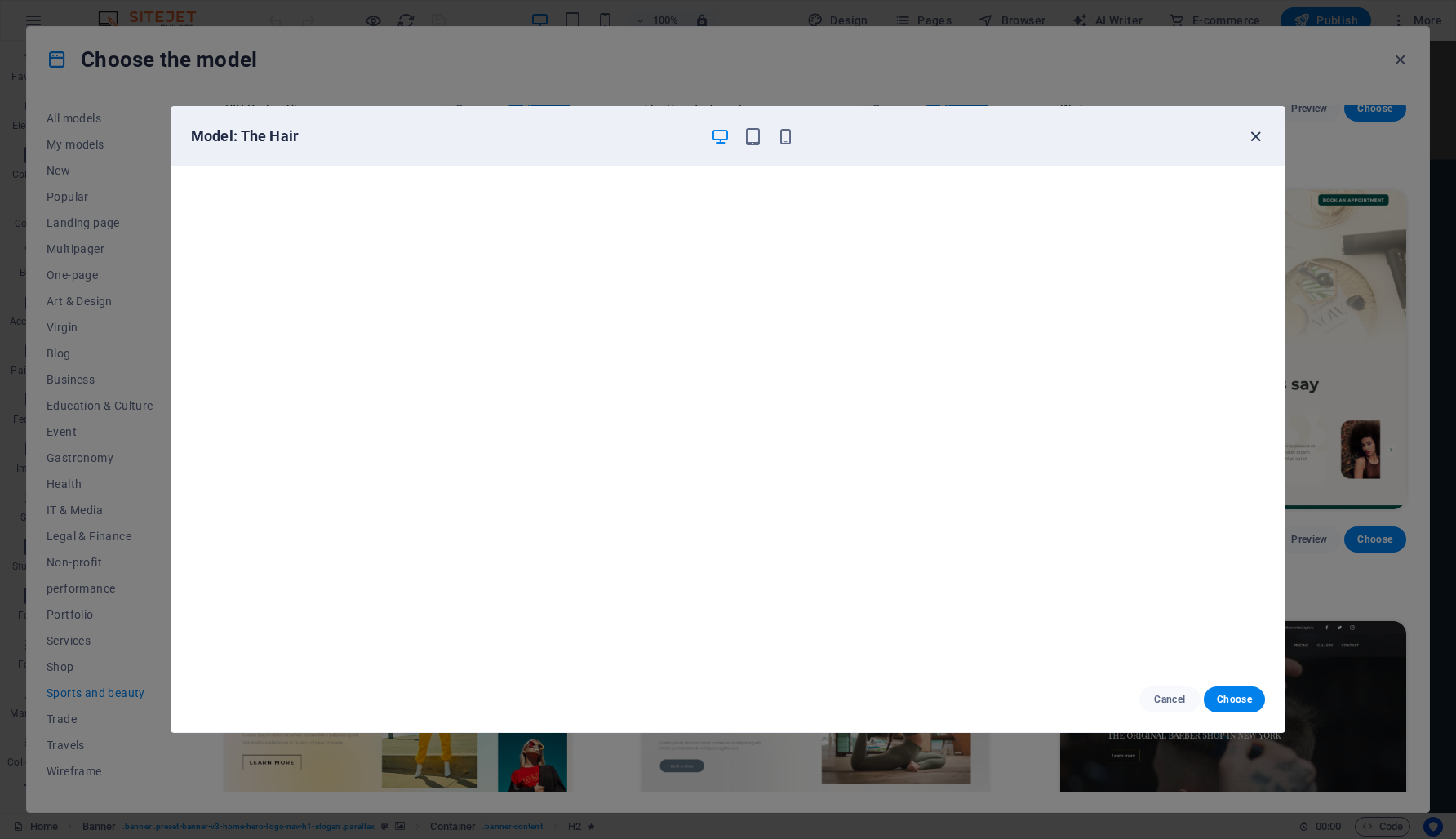
click at [1249, 136] on icon "button" at bounding box center [1256, 137] width 19 height 19
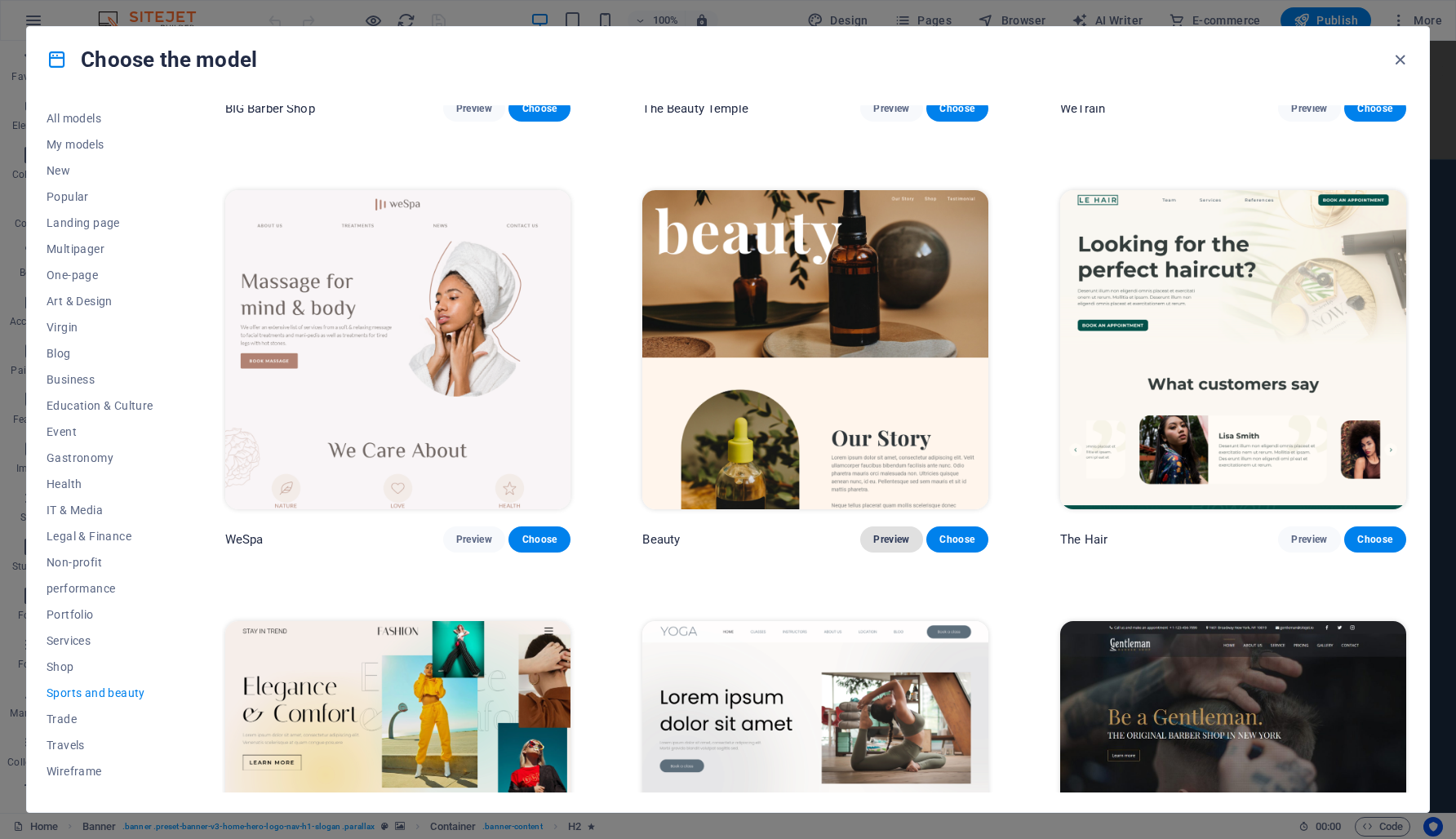
click at [883, 535] on font "Preview" at bounding box center [891, 539] width 36 height 11
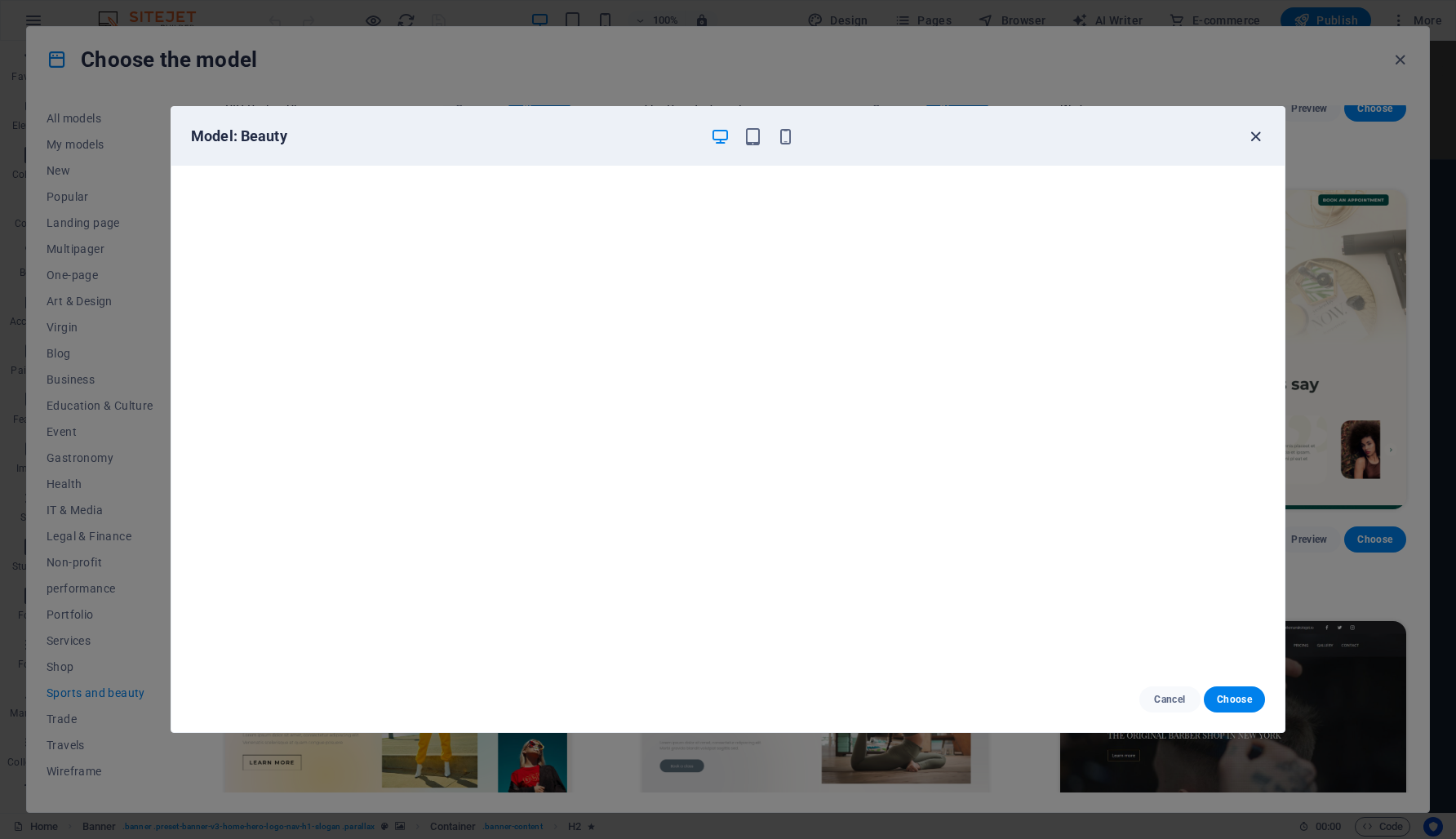
click at [1255, 140] on icon "button" at bounding box center [1256, 137] width 19 height 19
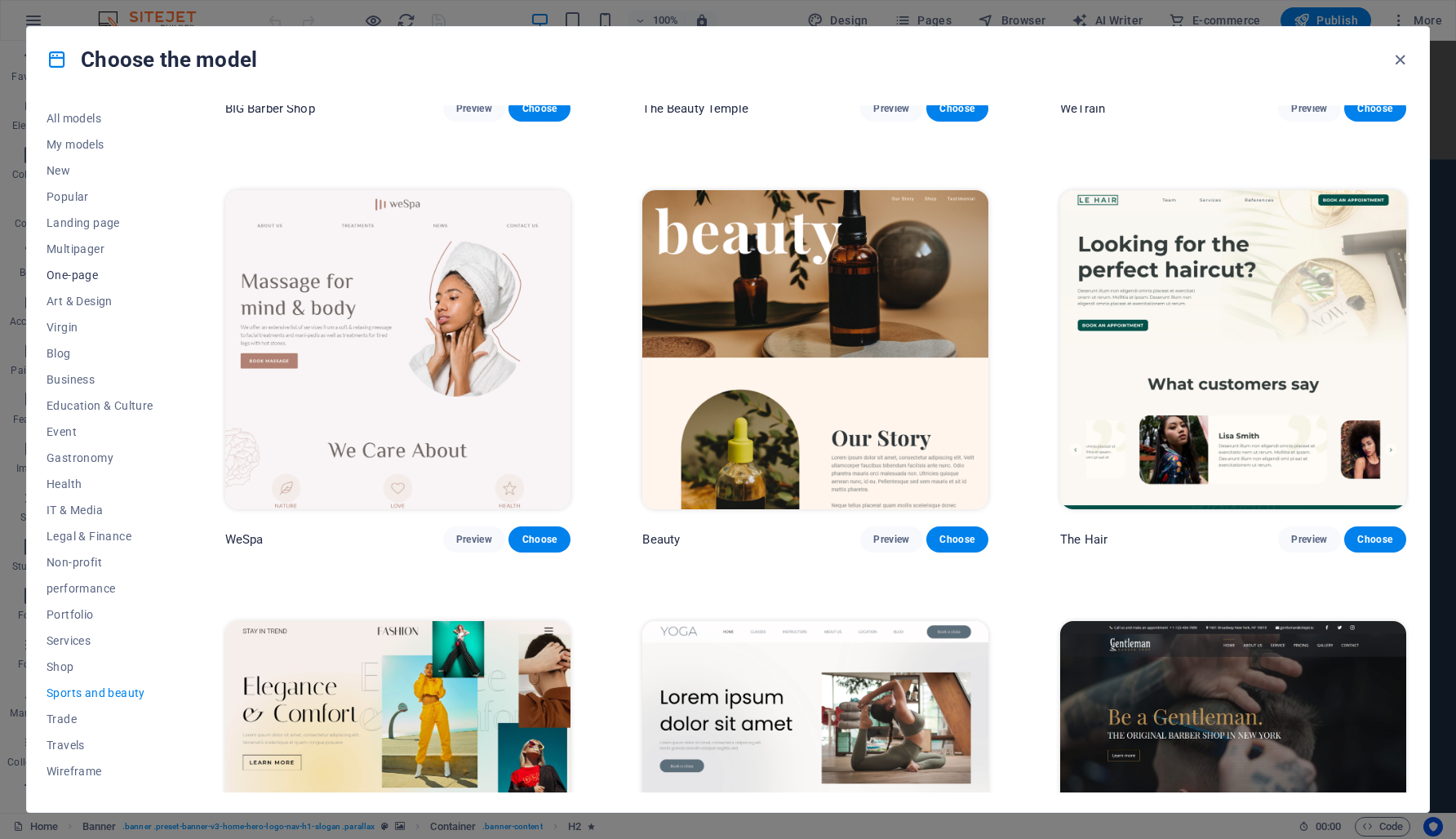
click at [68, 275] on font "One-page" at bounding box center [72, 275] width 51 height 13
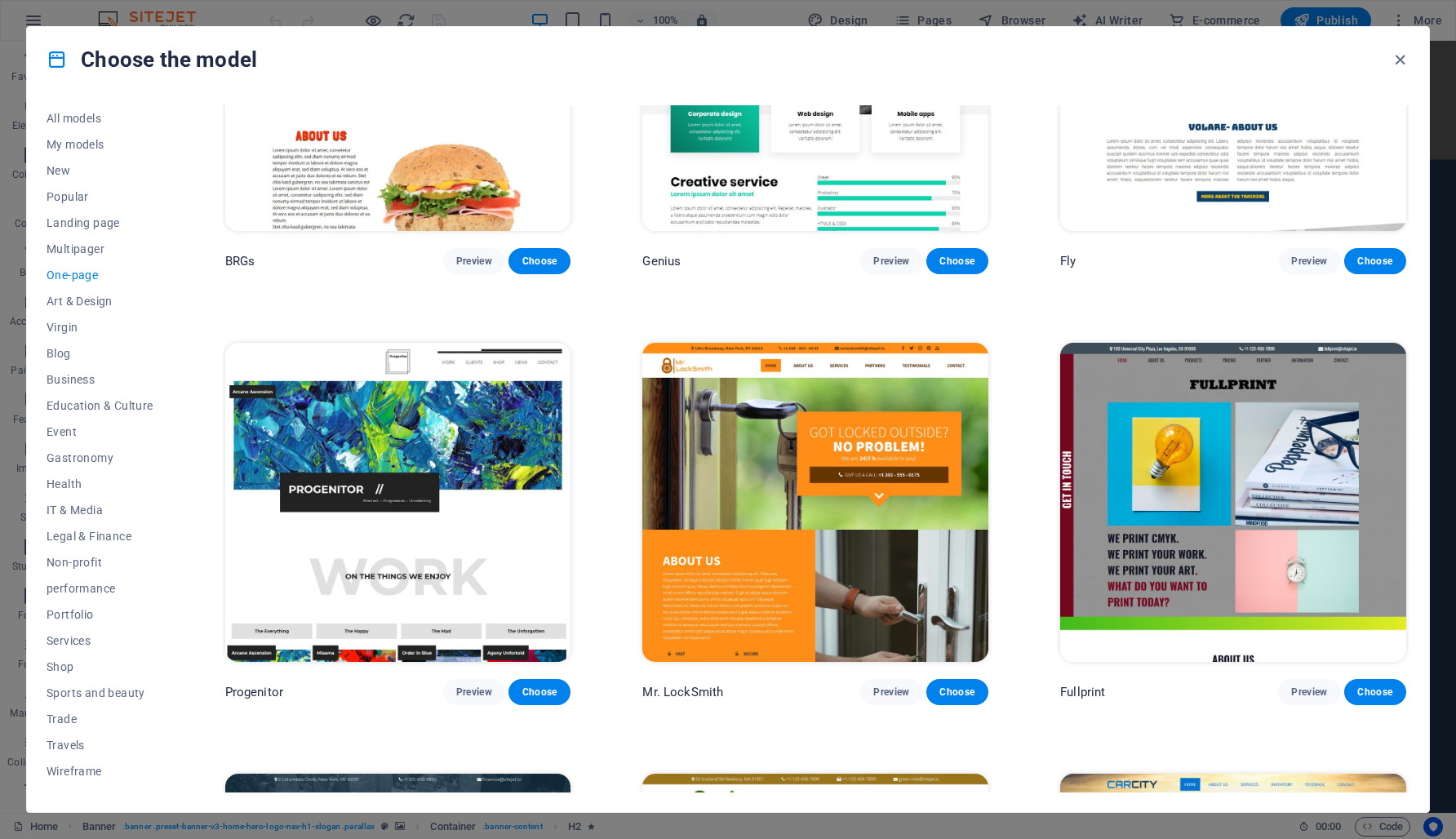
scroll to position [4933, 0]
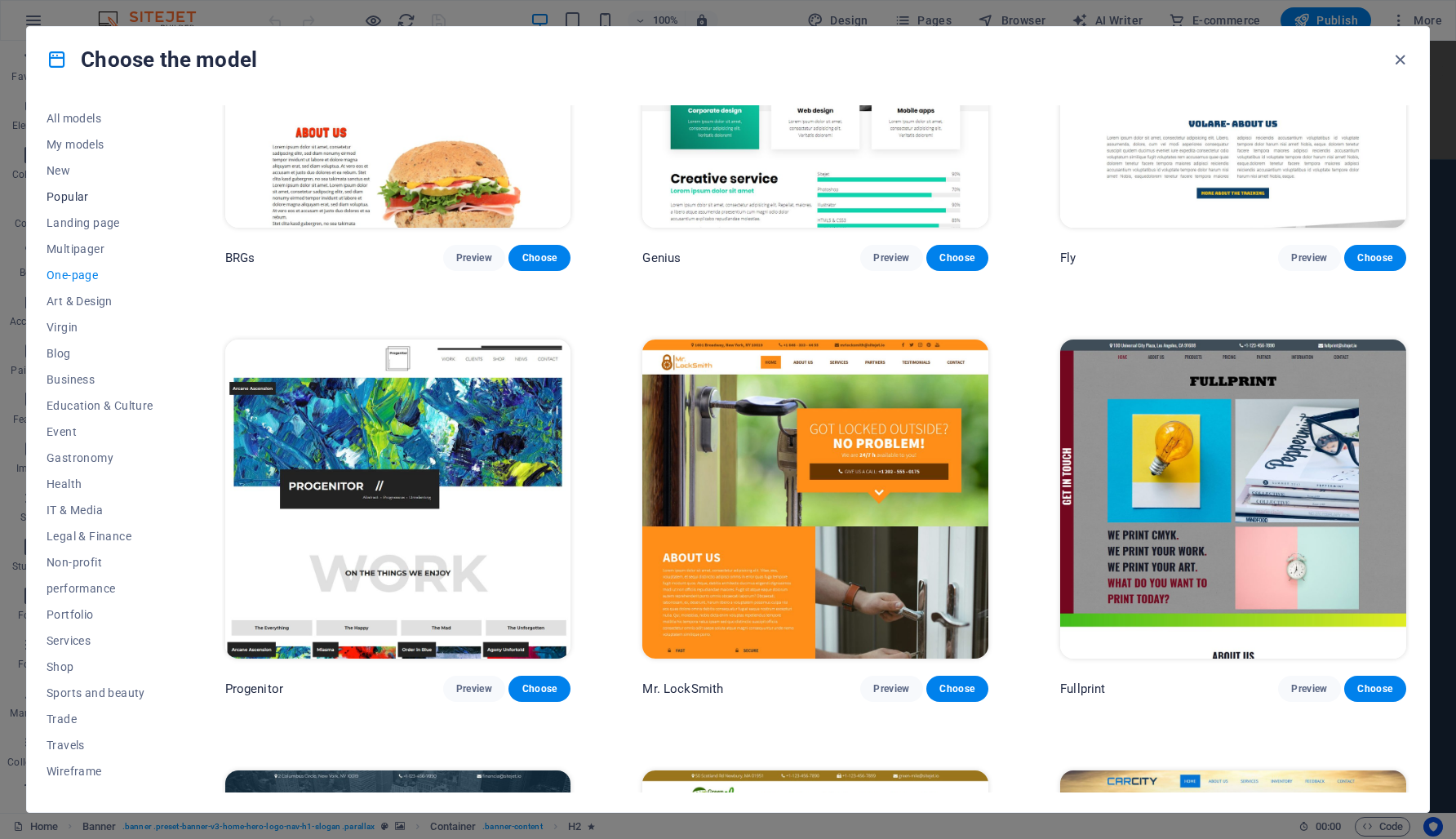
click at [53, 201] on font "Popular" at bounding box center [67, 196] width 43 height 13
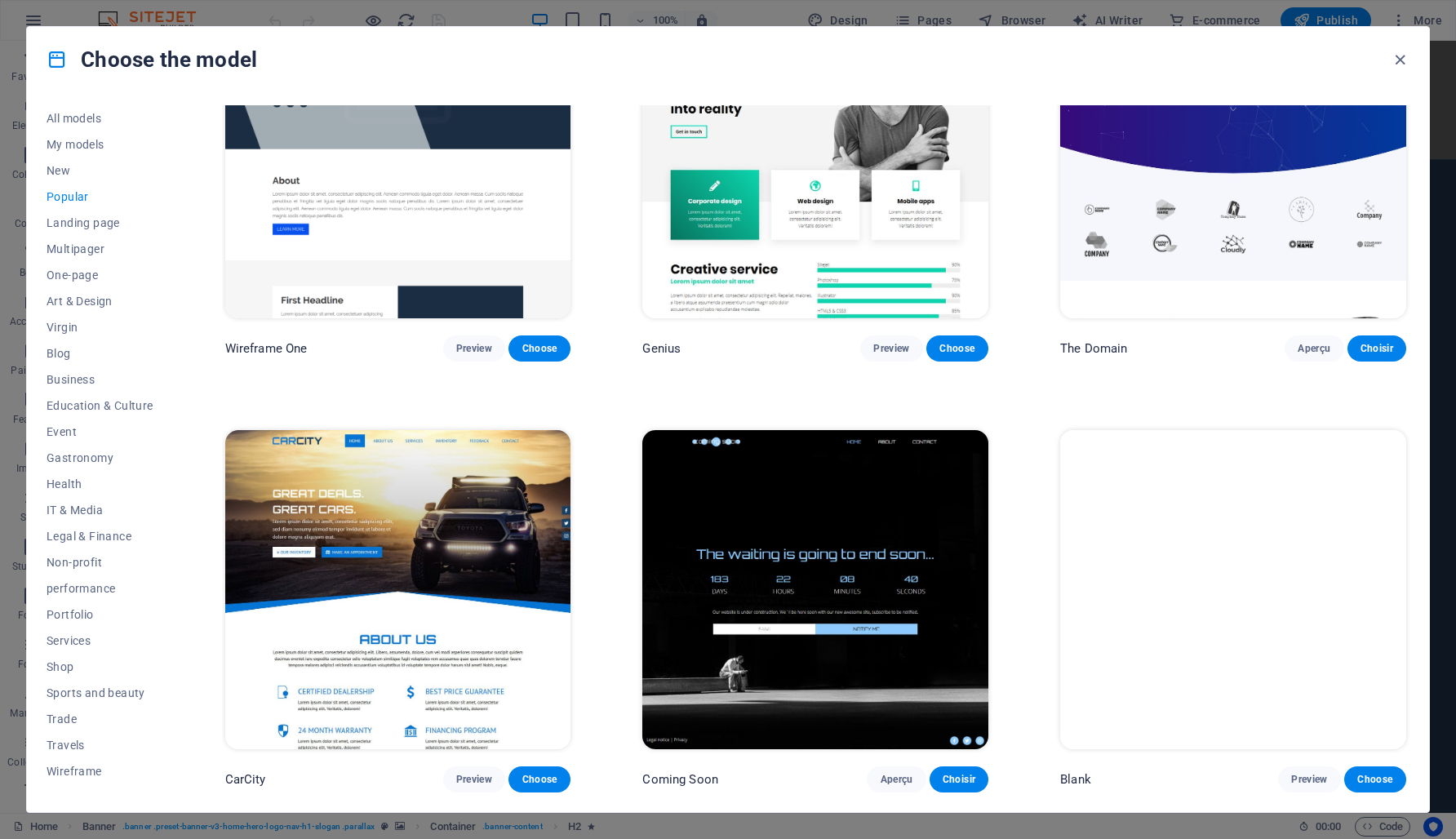
scroll to position [1818, 0]
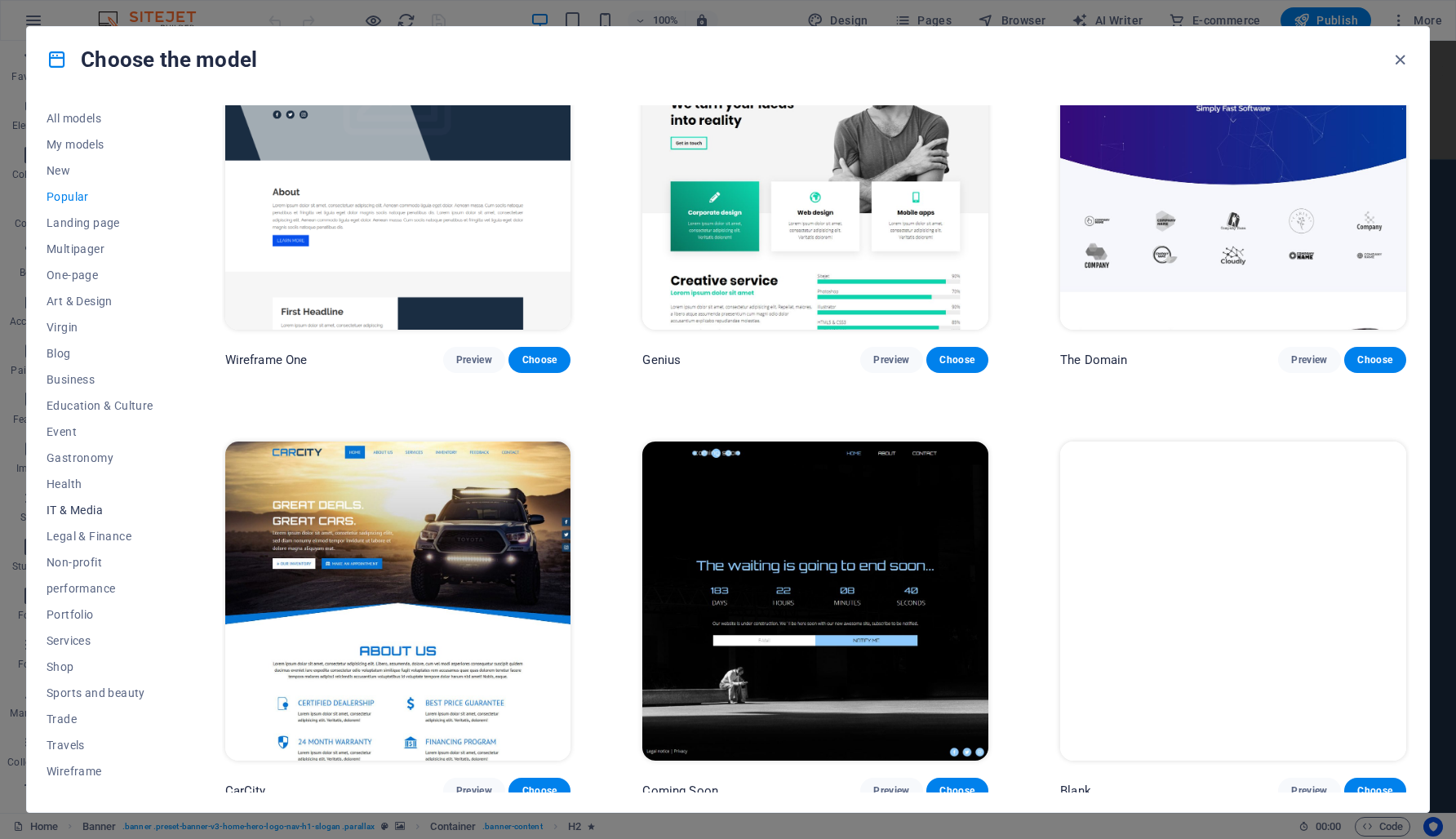
click at [83, 509] on font "IT & Media" at bounding box center [74, 509] width 57 height 13
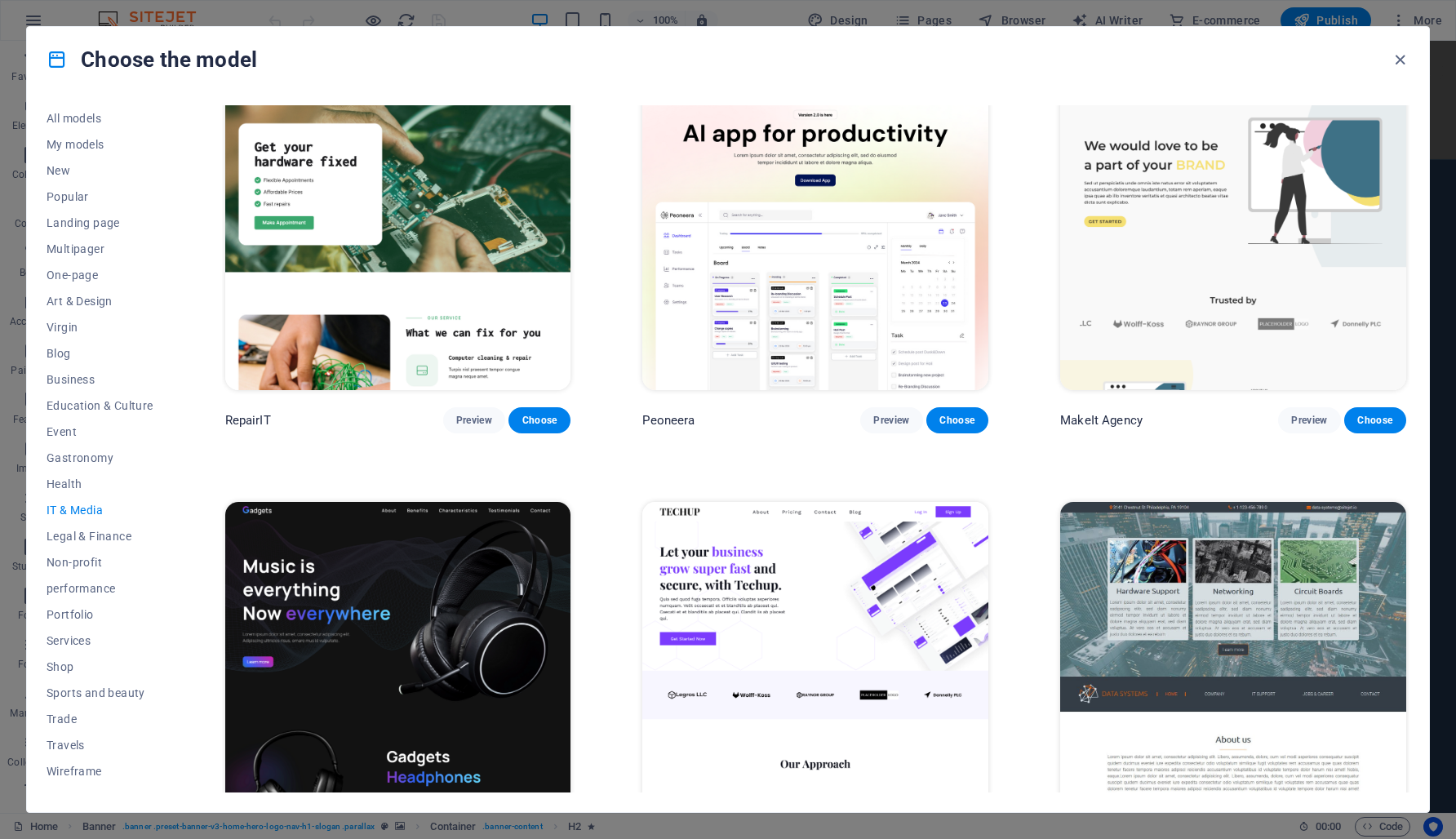
scroll to position [0, 0]
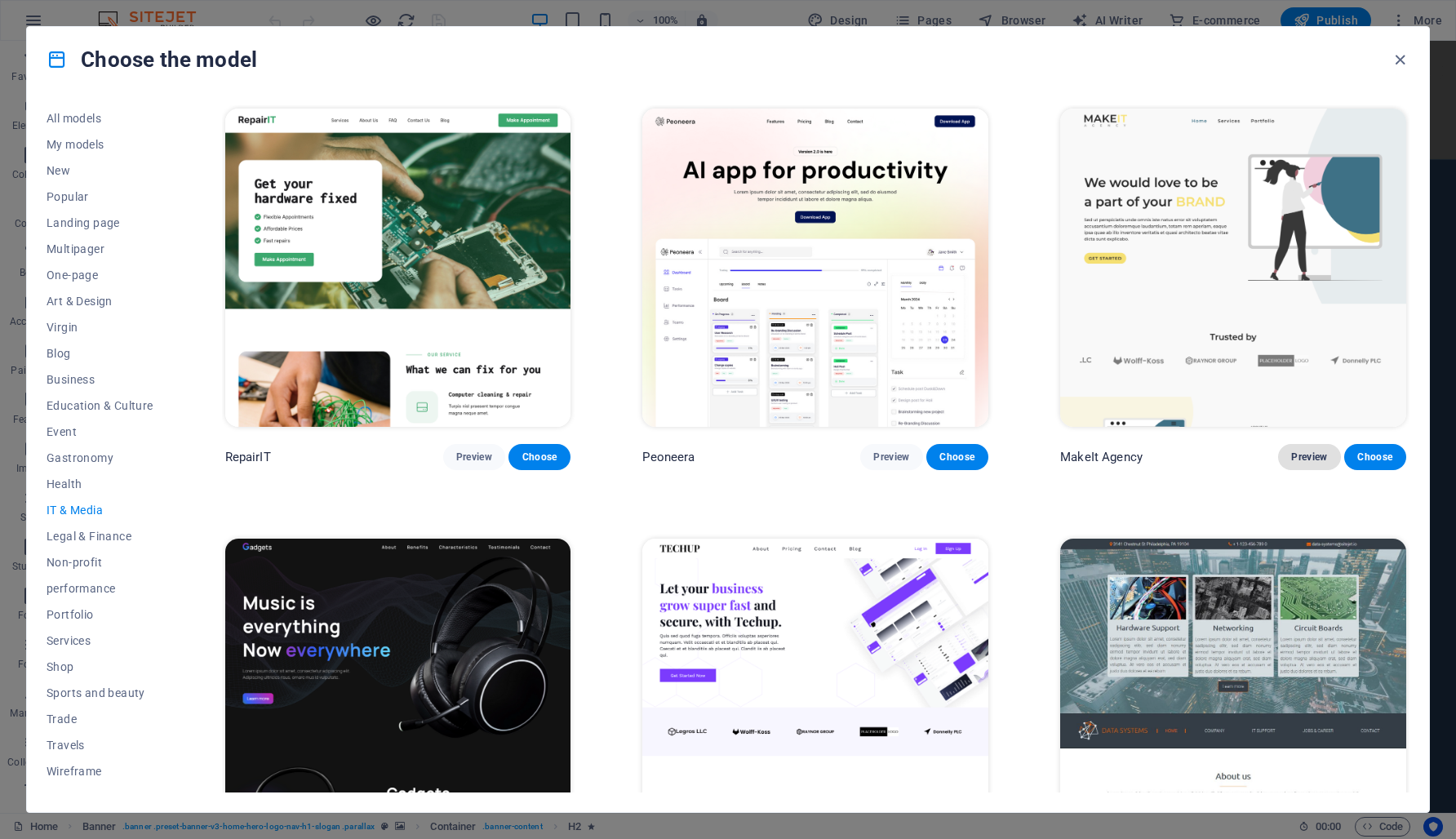
click at [1308, 456] on font "Preview" at bounding box center [1309, 456] width 36 height 11
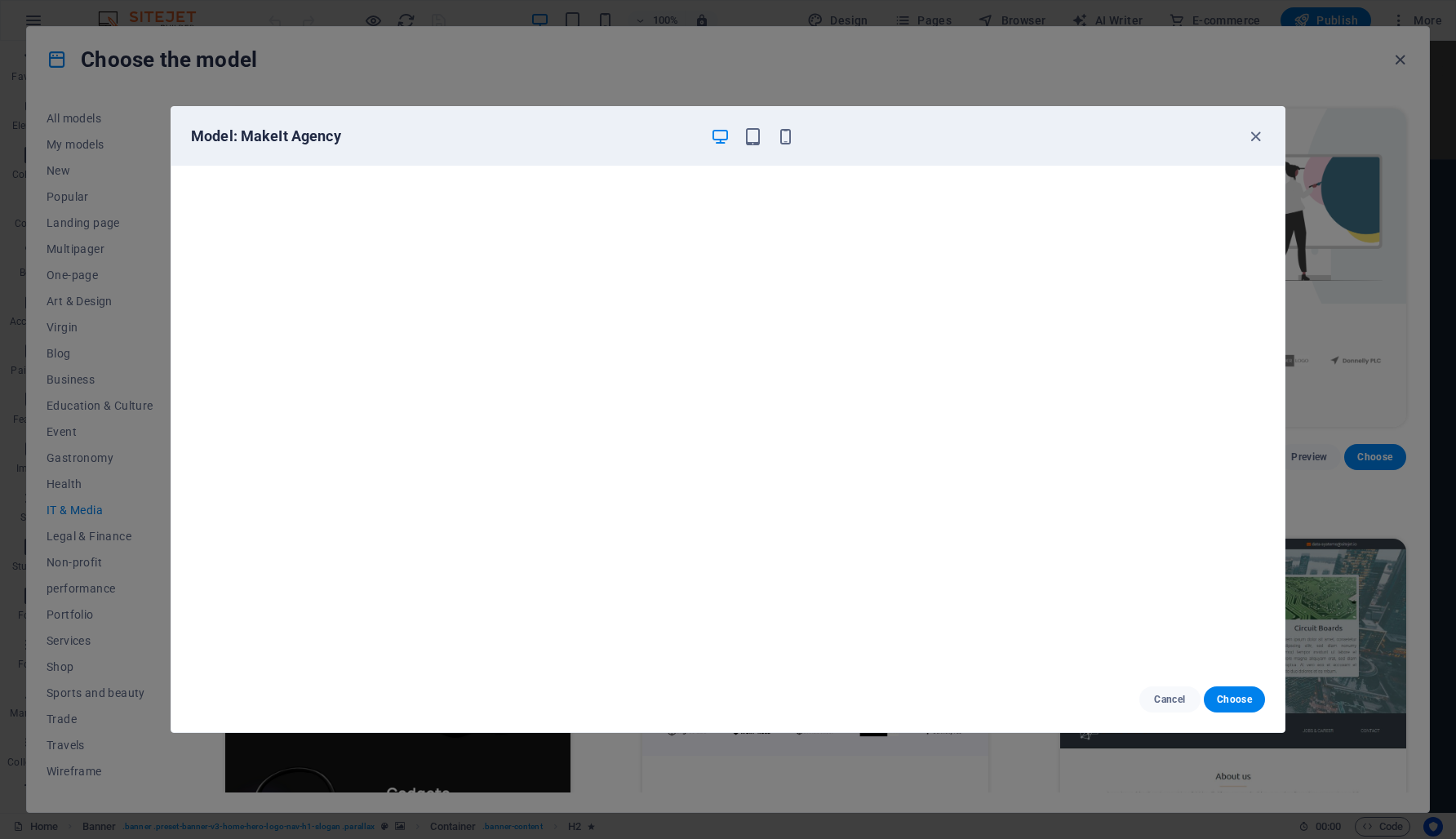
click at [1265, 136] on div "Model: MakeIt Agency" at bounding box center [728, 136] width 1113 height 58
click at [1253, 133] on icon "button" at bounding box center [1256, 137] width 19 height 19
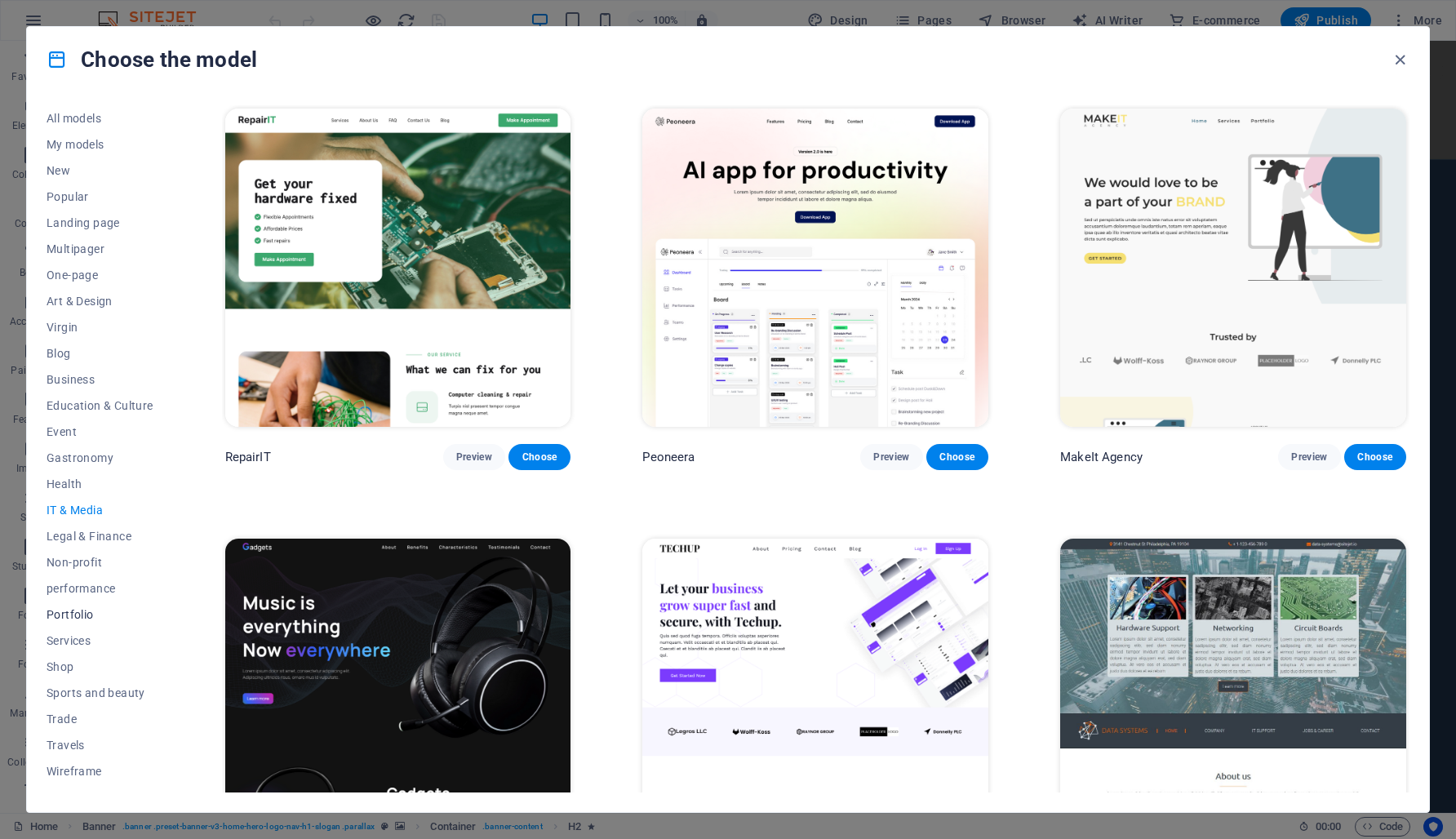
click at [84, 614] on font "Portfolio" at bounding box center [70, 614] width 47 height 13
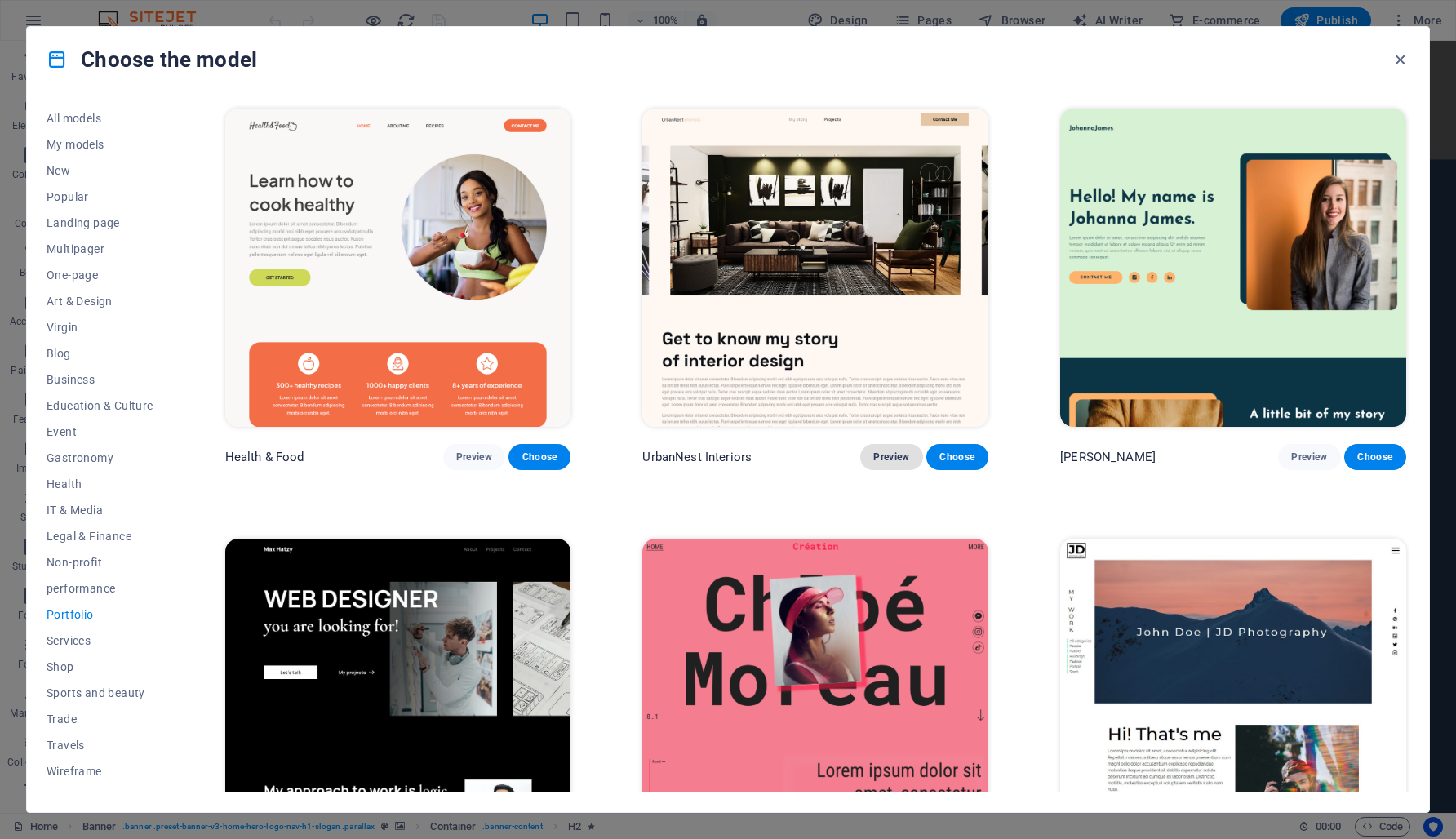
click at [896, 451] on font "Preview" at bounding box center [891, 456] width 36 height 11
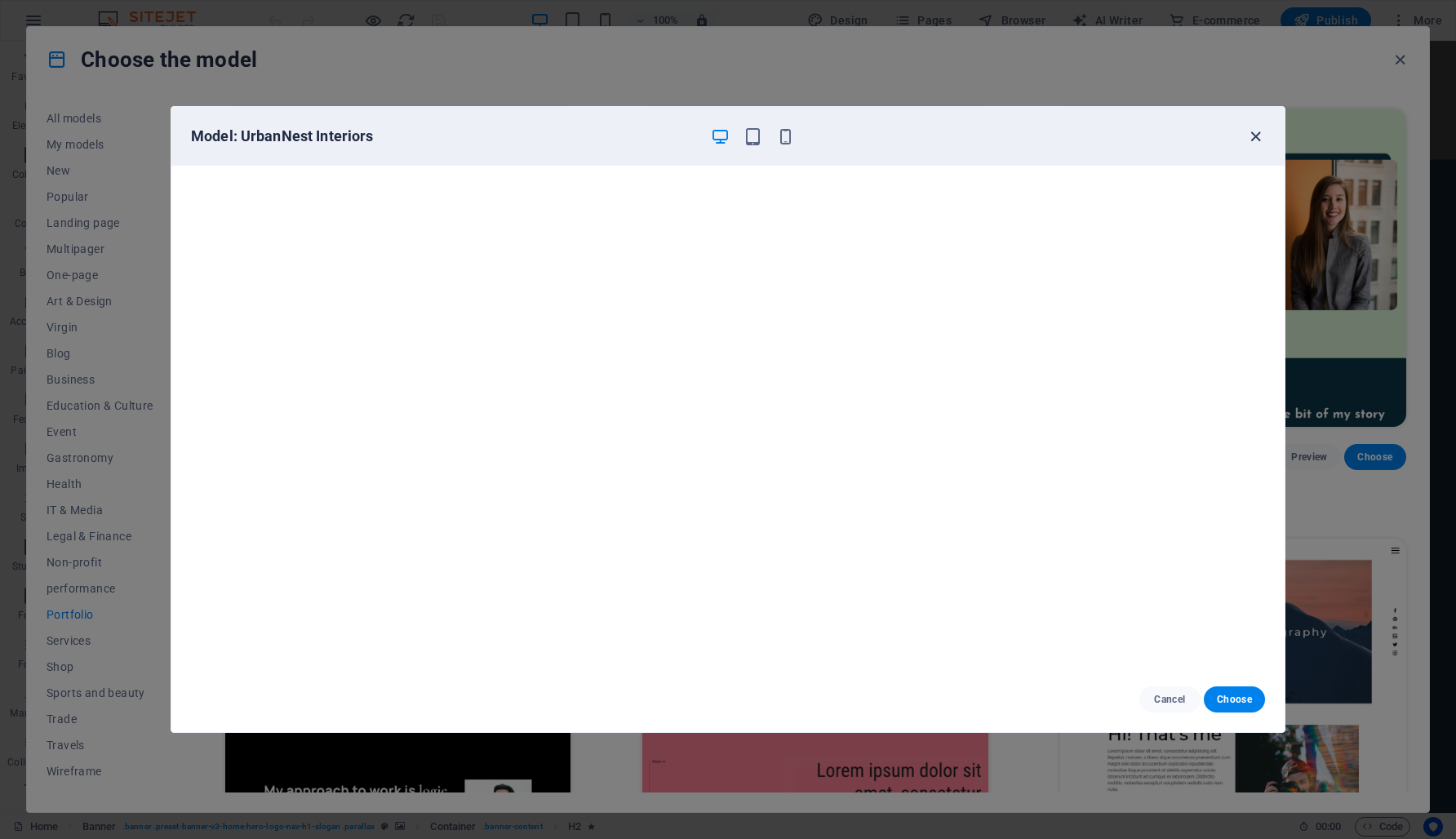
click at [1254, 131] on icon "button" at bounding box center [1256, 137] width 19 height 19
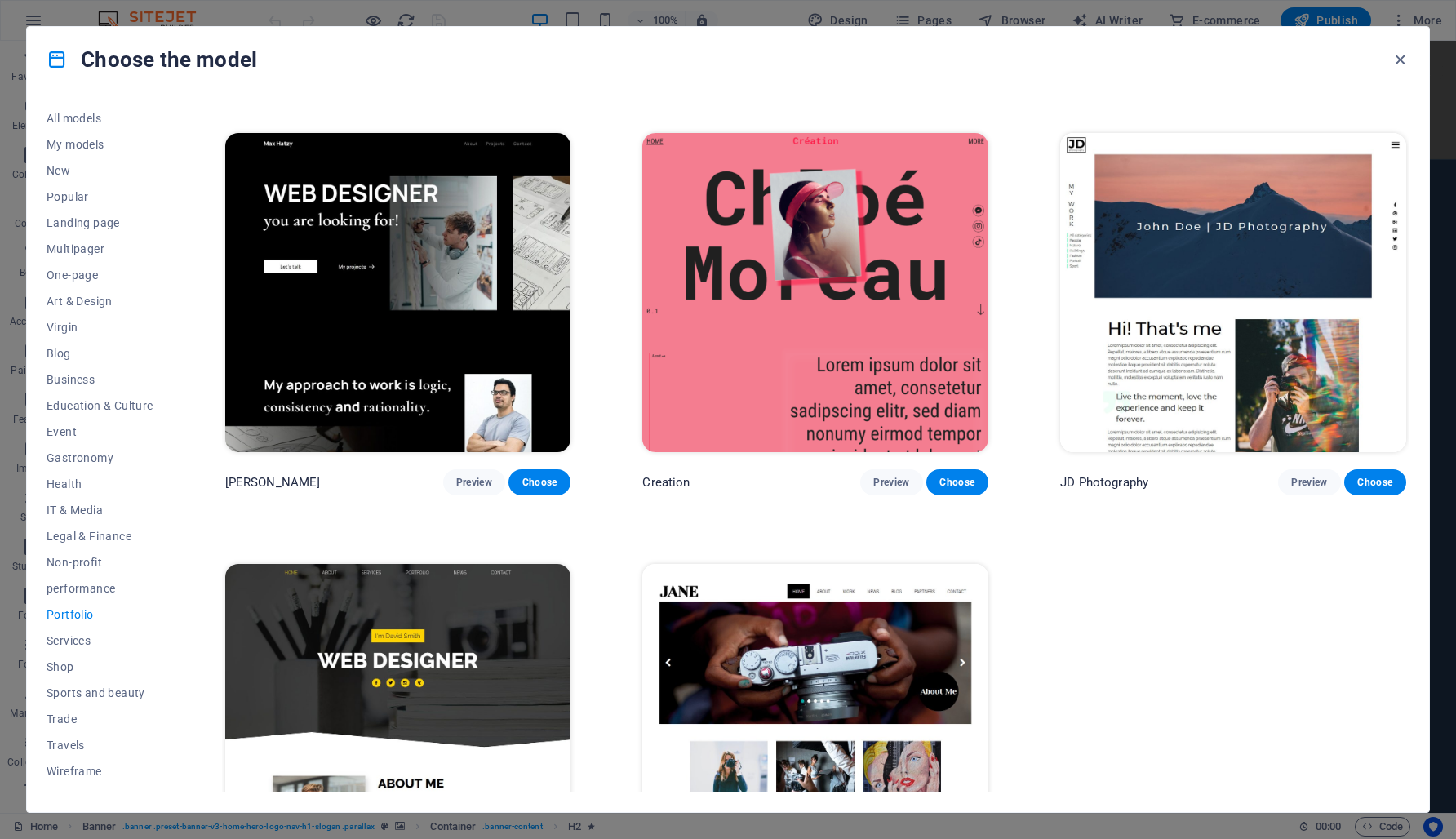
scroll to position [412, 0]
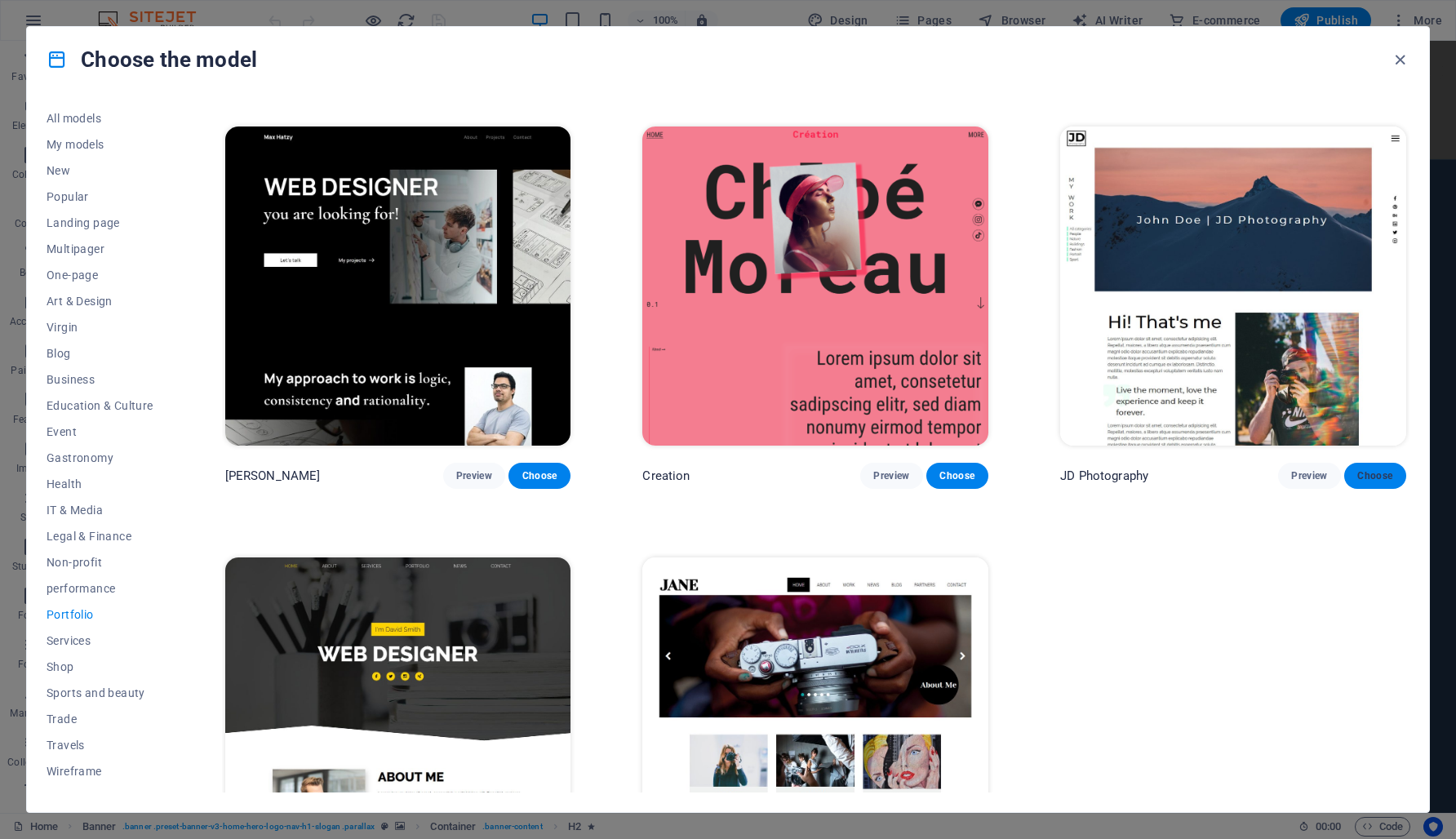
click at [1372, 471] on font "Choose" at bounding box center [1375, 475] width 35 height 11
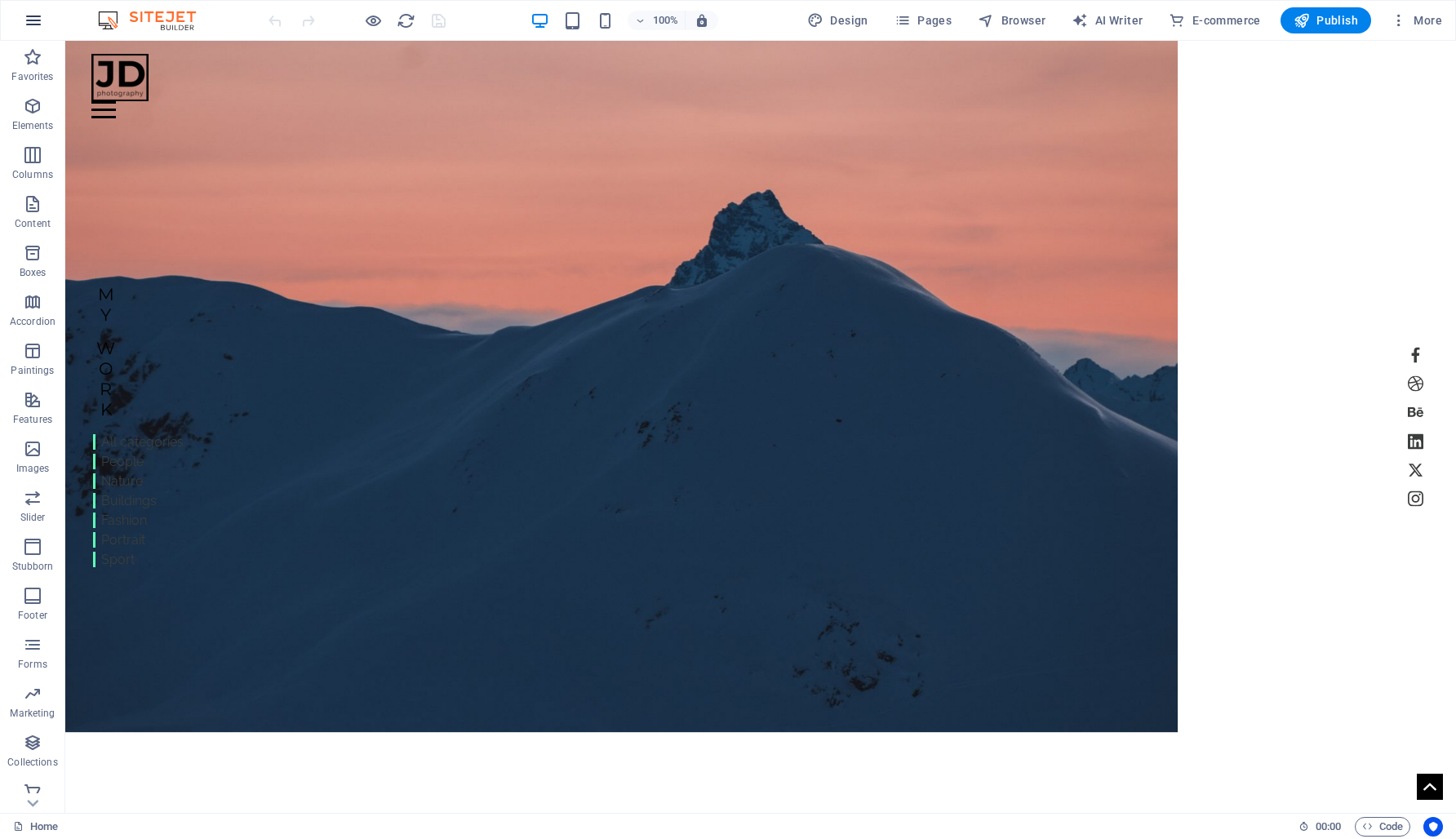
scroll to position [165, 0]
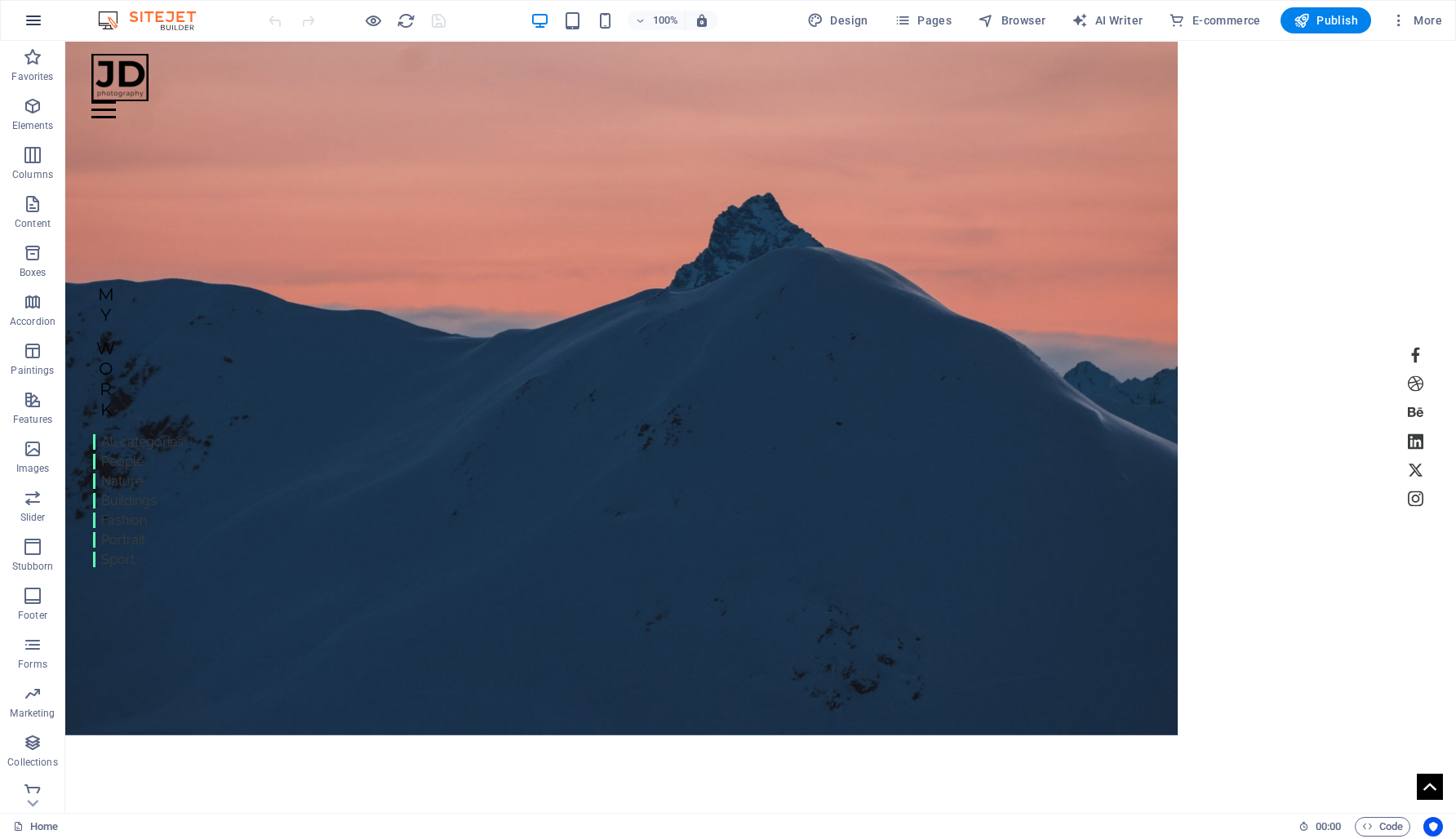
click at [35, 19] on icon "button" at bounding box center [33, 20] width 19 height 19
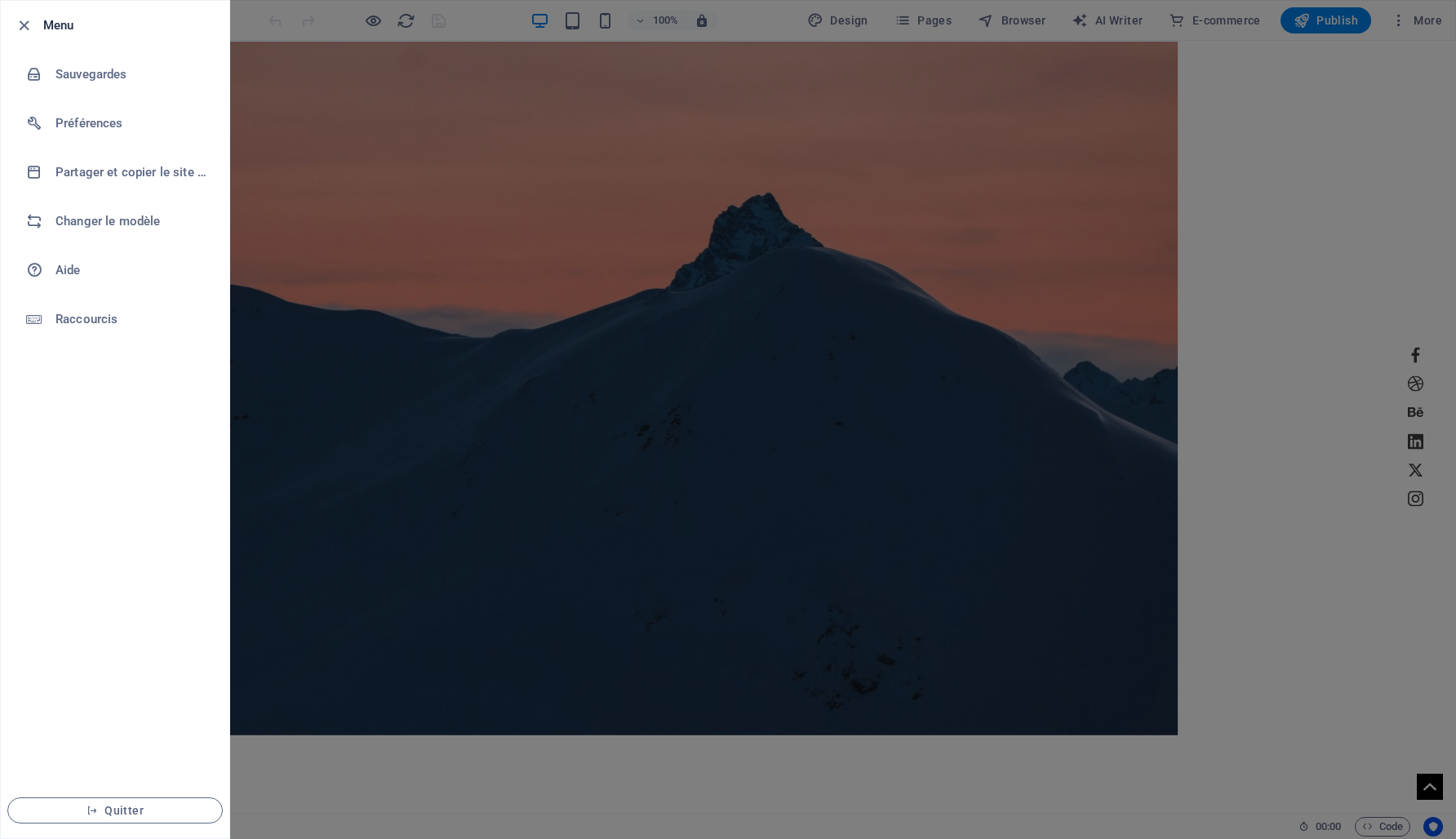
click at [359, 347] on div at bounding box center [728, 420] width 1456 height 839
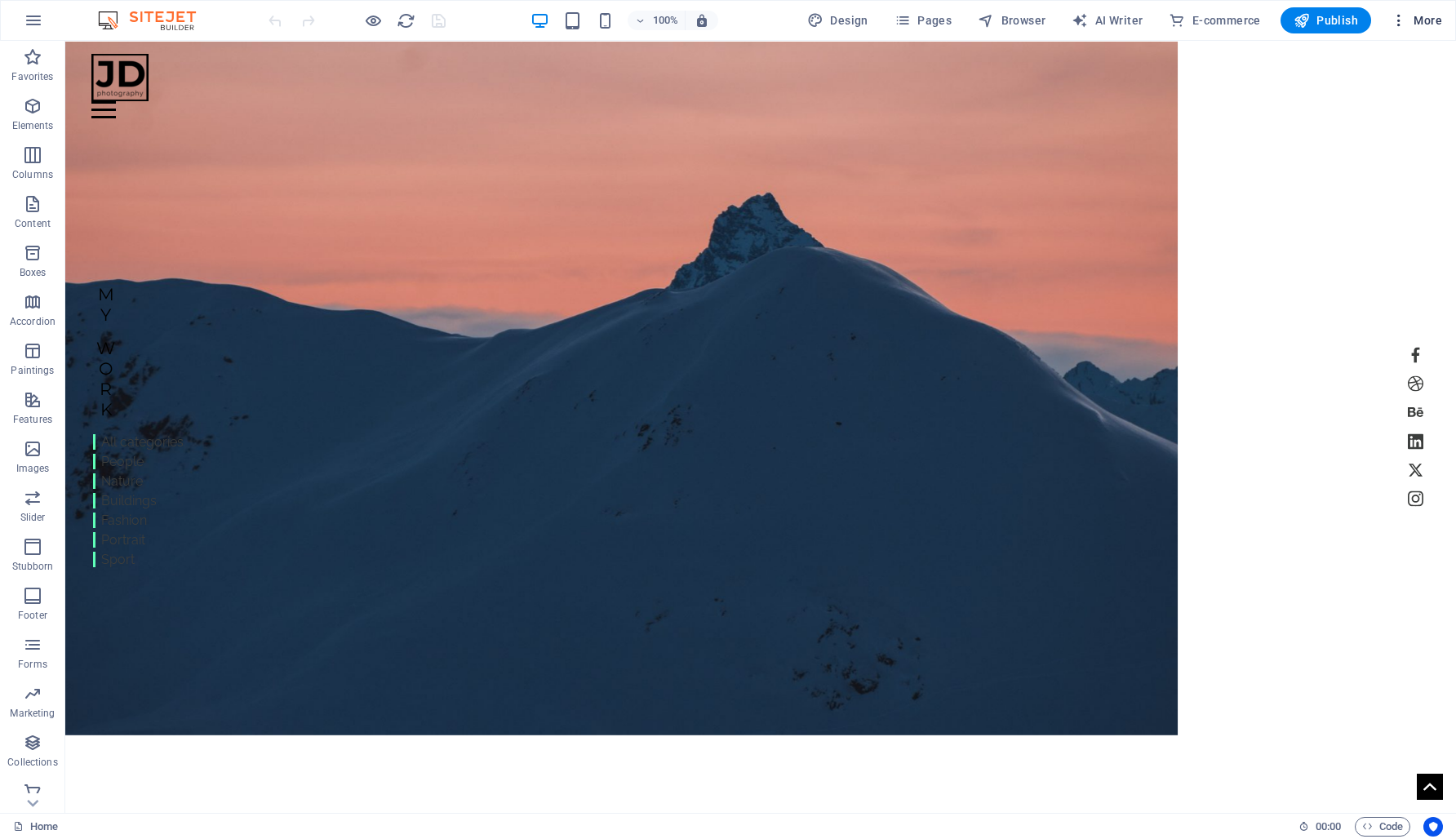
click at [1405, 18] on icon "button" at bounding box center [1398, 20] width 17 height 17
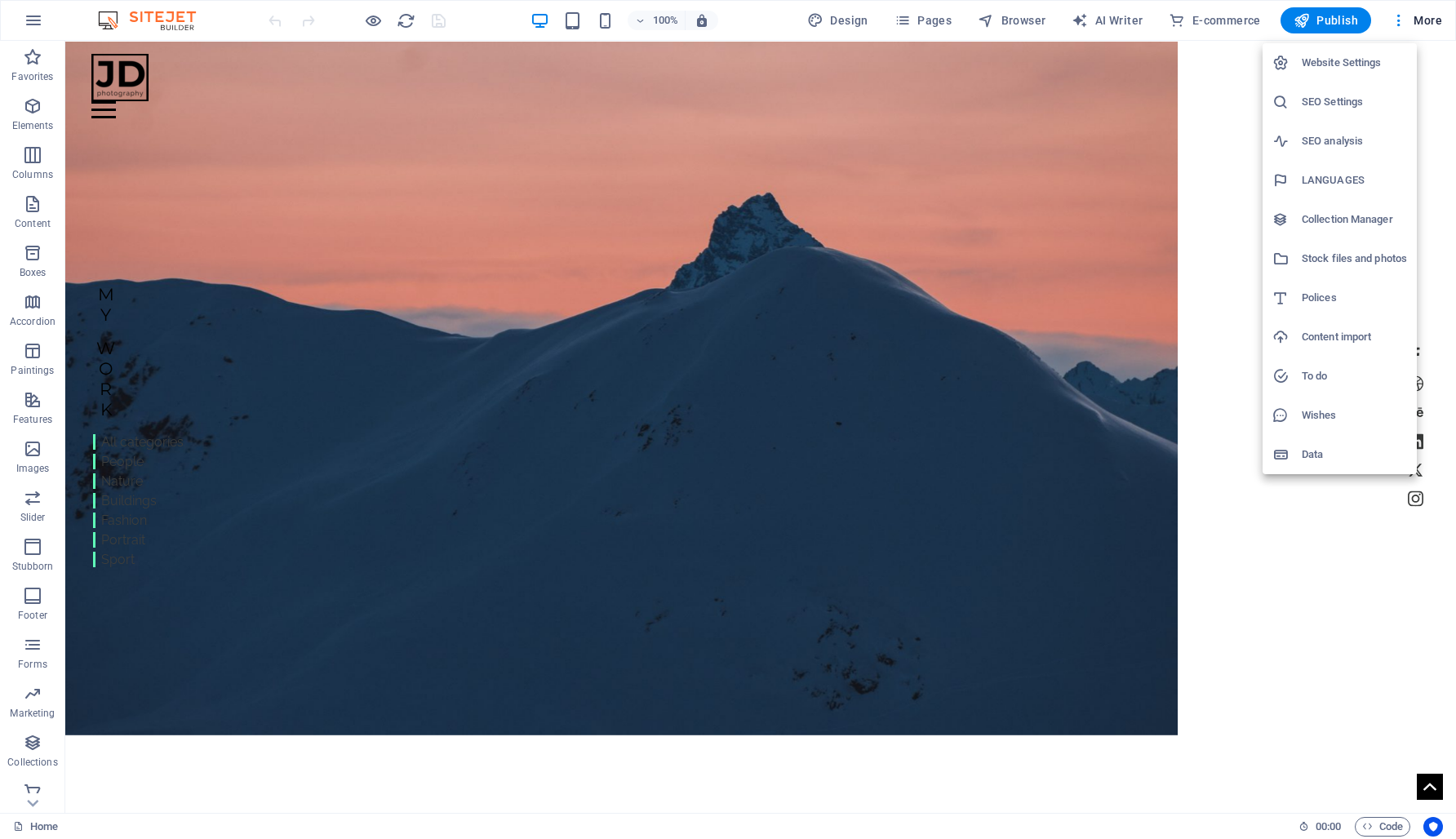
click at [1334, 69] on h6 "Website Settings" at bounding box center [1354, 63] width 106 height 19
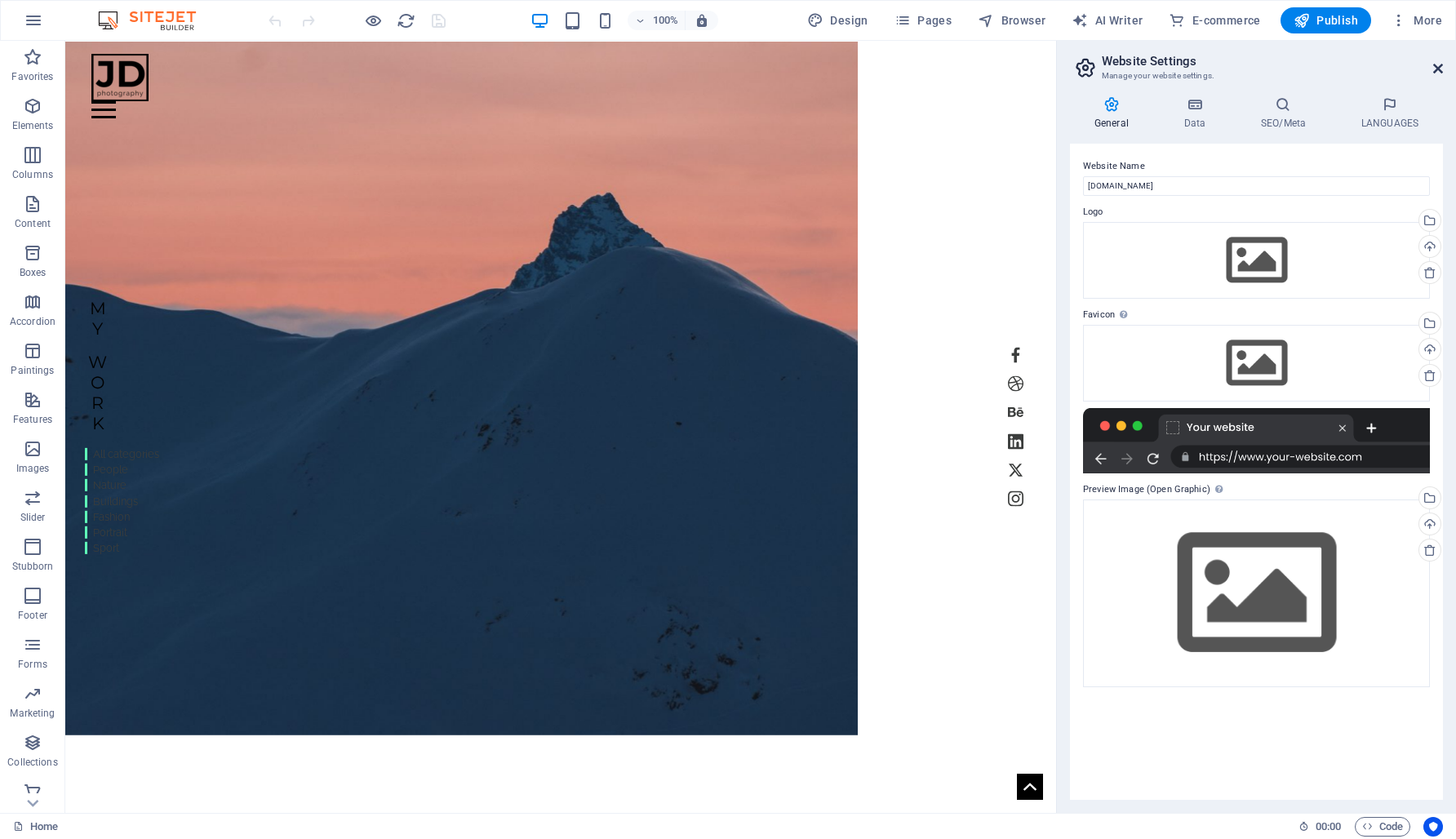
click at [1438, 66] on icon at bounding box center [1438, 68] width 10 height 13
